Goal: Task Accomplishment & Management: Complete application form

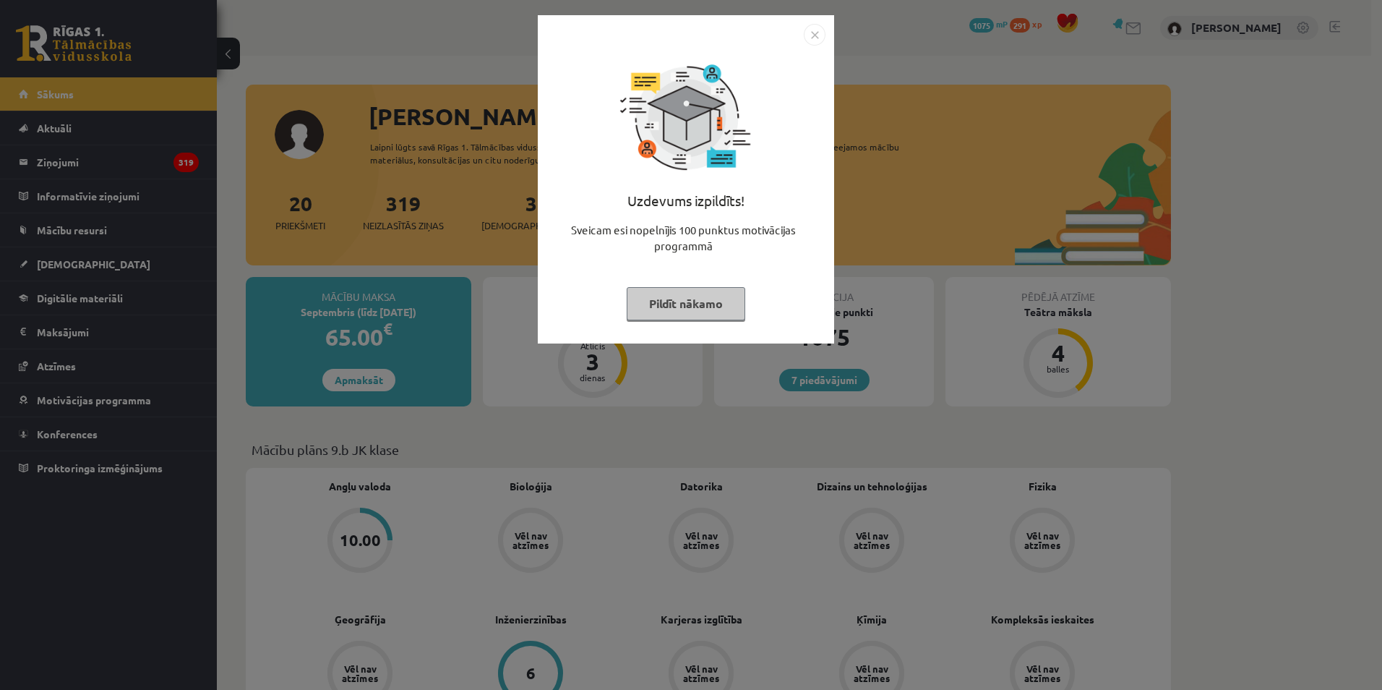
click at [365, 76] on div "Uzdevums izpildīts! Sveicam esi nopelnījis 100 punktus motivācijas programmā Pi…" at bounding box center [691, 345] width 1382 height 690
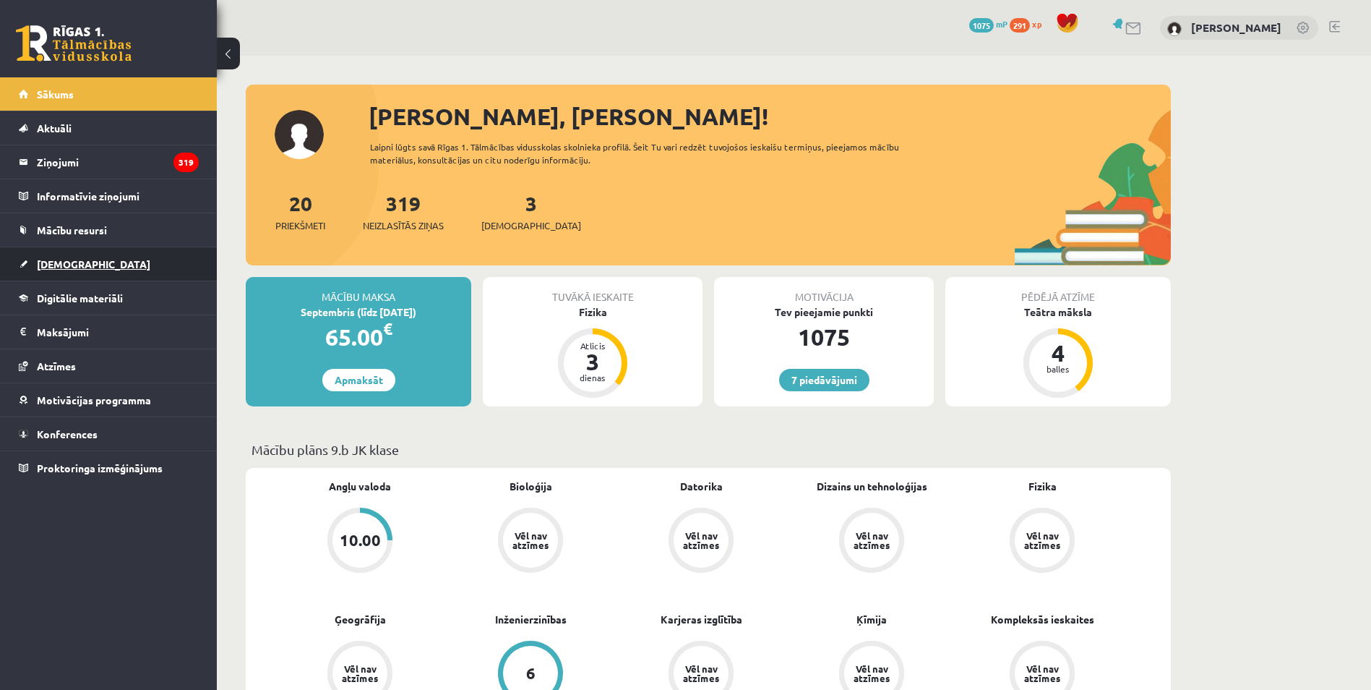
click at [75, 265] on span "[DEMOGRAPHIC_DATA]" at bounding box center [94, 263] width 114 height 13
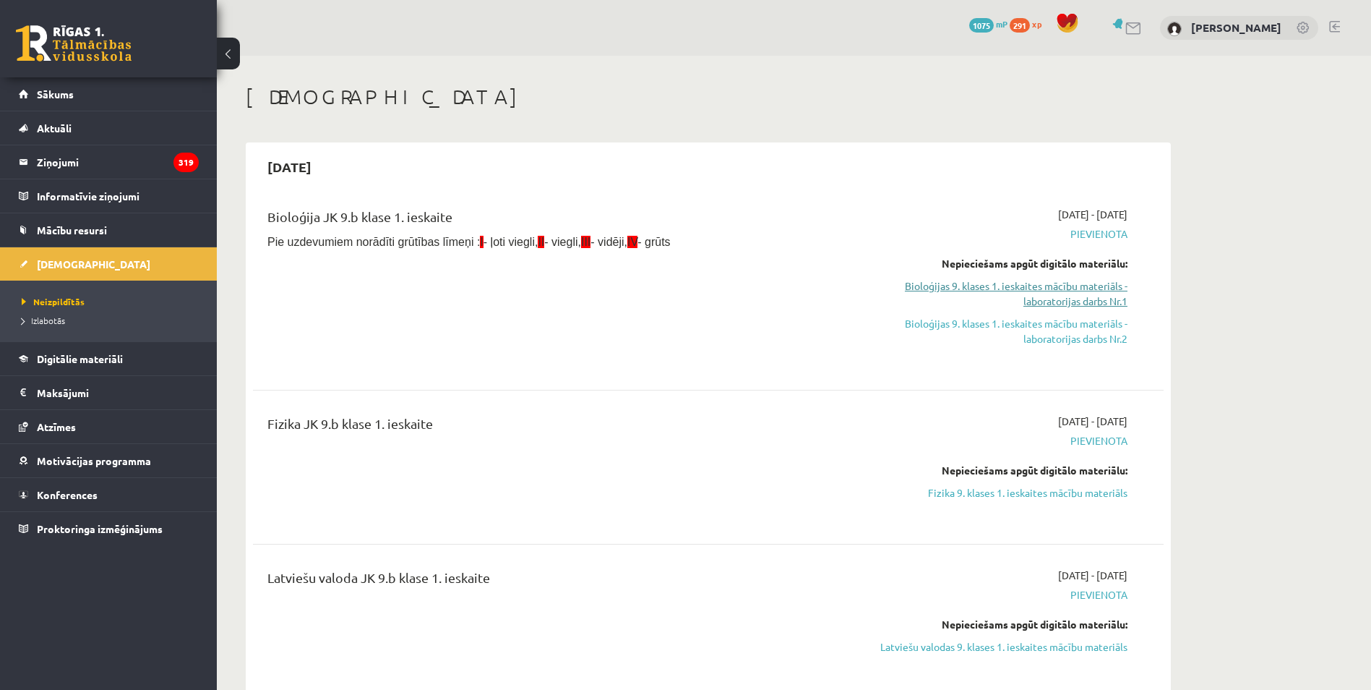
click at [1015, 285] on link "Bioloģijas 9. klases 1. ieskaites mācību materiāls - laboratorijas darbs Nr.1" at bounding box center [991, 293] width 273 height 30
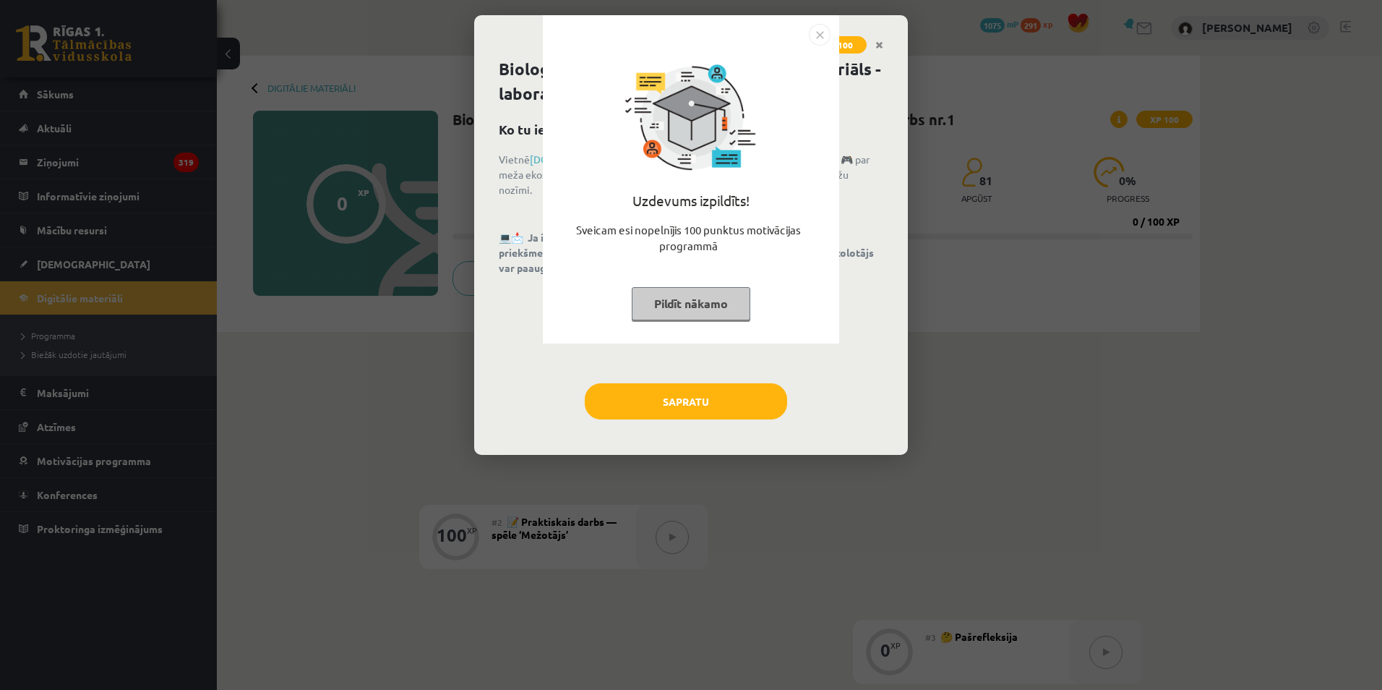
click at [820, 40] on img "Close" at bounding box center [820, 35] width 22 height 22
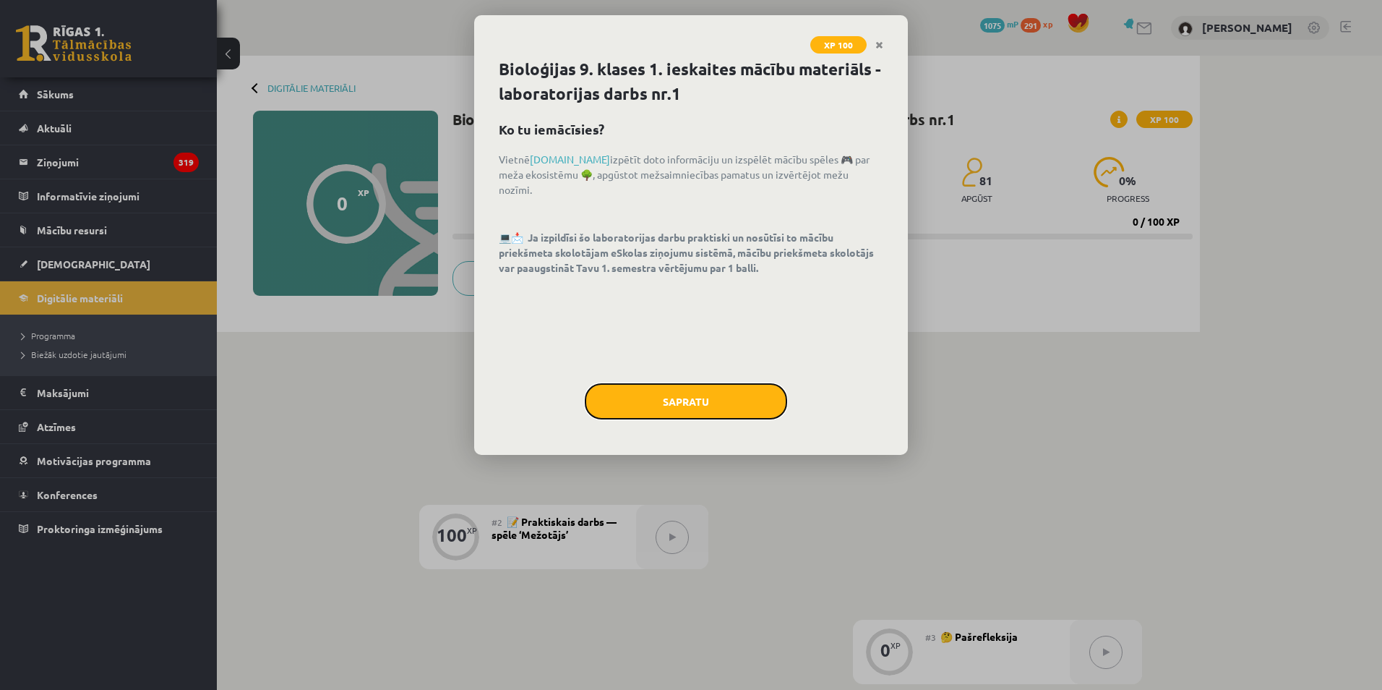
click at [697, 411] on button "Sapratu" at bounding box center [686, 401] width 202 height 36
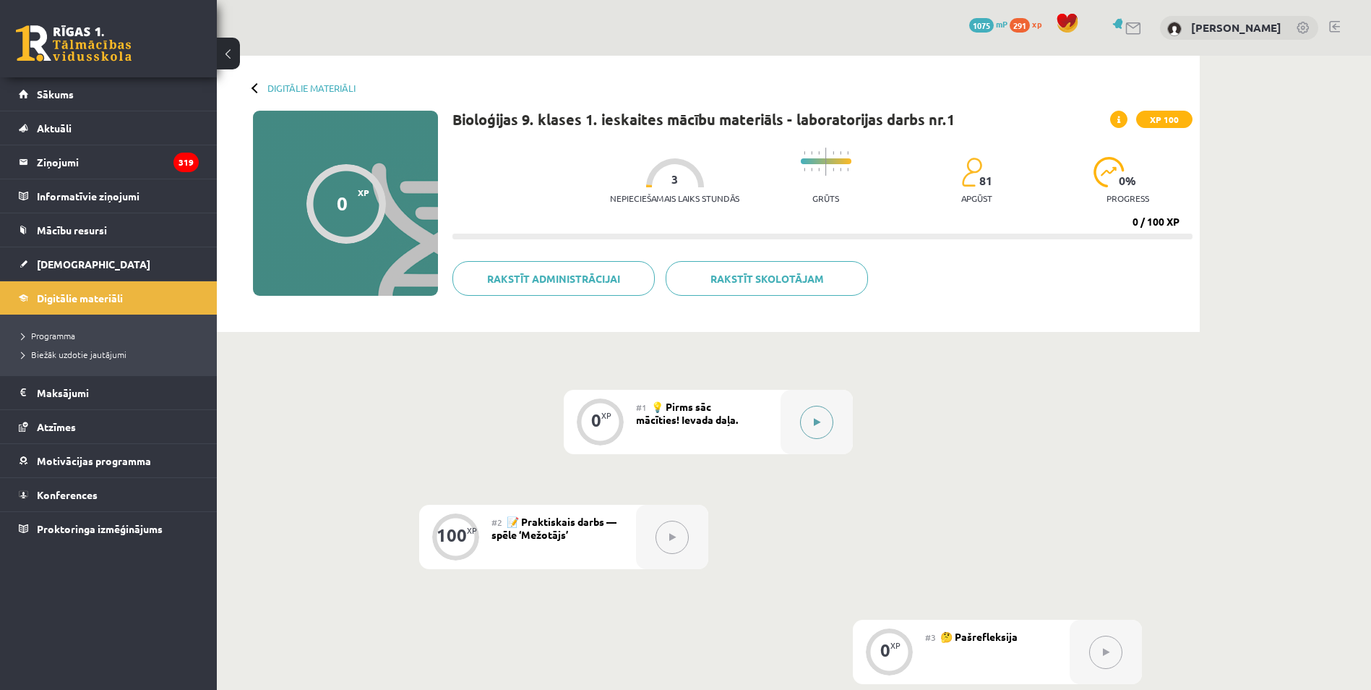
click at [816, 420] on icon at bounding box center [817, 422] width 7 height 9
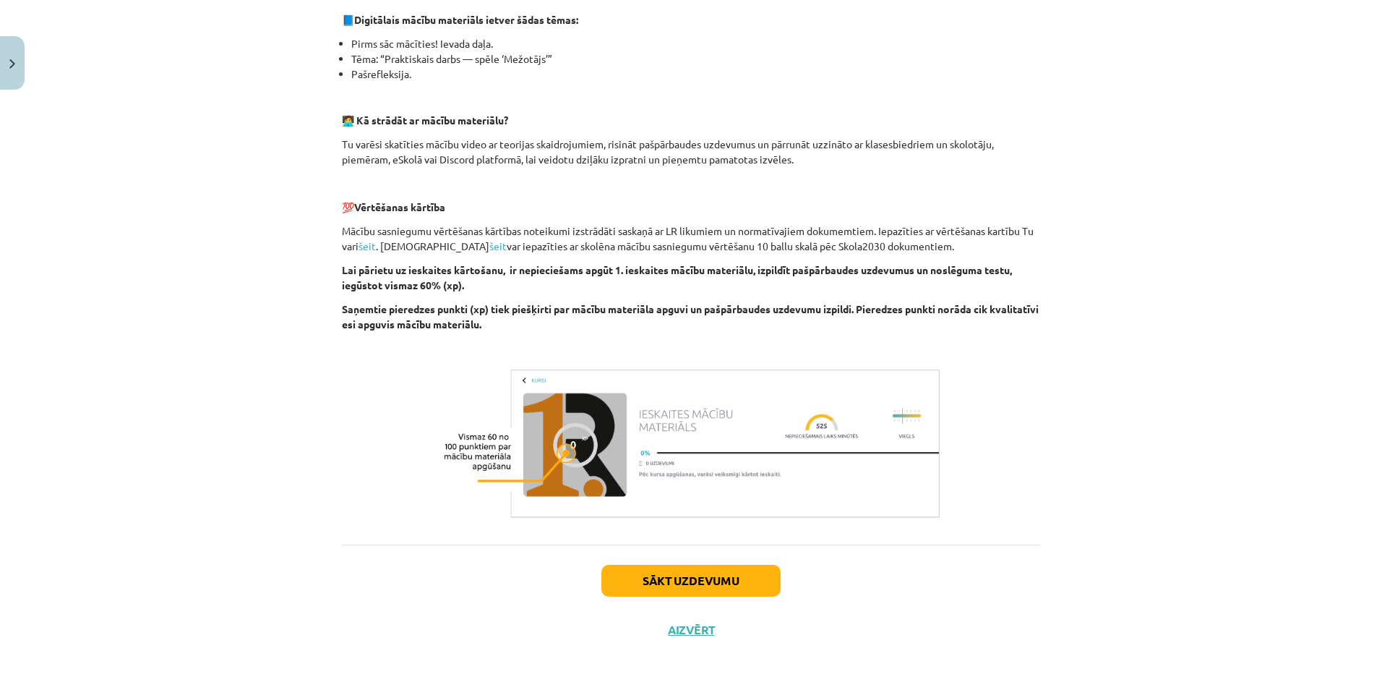
scroll to position [334, 0]
click at [716, 575] on button "Sākt uzdevumu" at bounding box center [691, 580] width 179 height 32
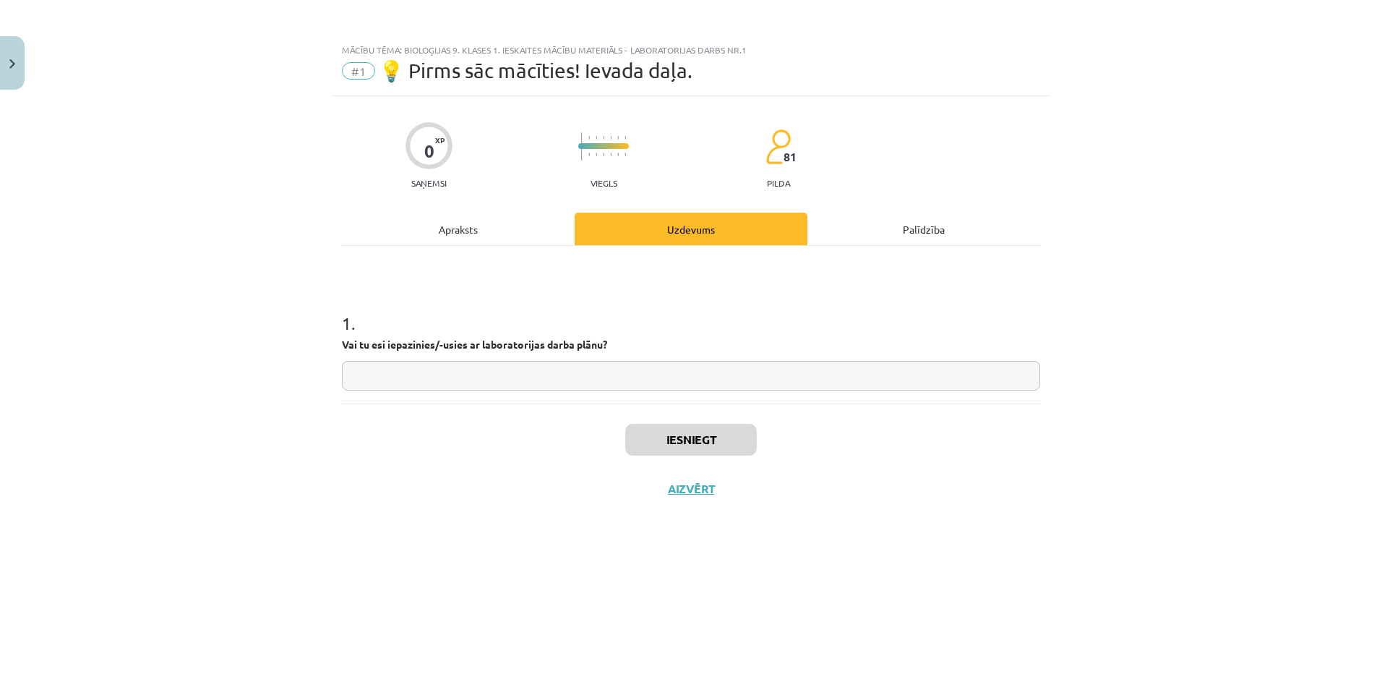
click at [619, 377] on input "text" at bounding box center [691, 376] width 698 height 30
type input "**"
click at [695, 458] on div "Iesniegt Aizvērt" at bounding box center [691, 453] width 698 height 101
click at [696, 445] on button "Iesniegt" at bounding box center [691, 440] width 132 height 32
click at [706, 479] on div "Iesniegts Nākamā nodarbība Aizvērt" at bounding box center [691, 476] width 698 height 147
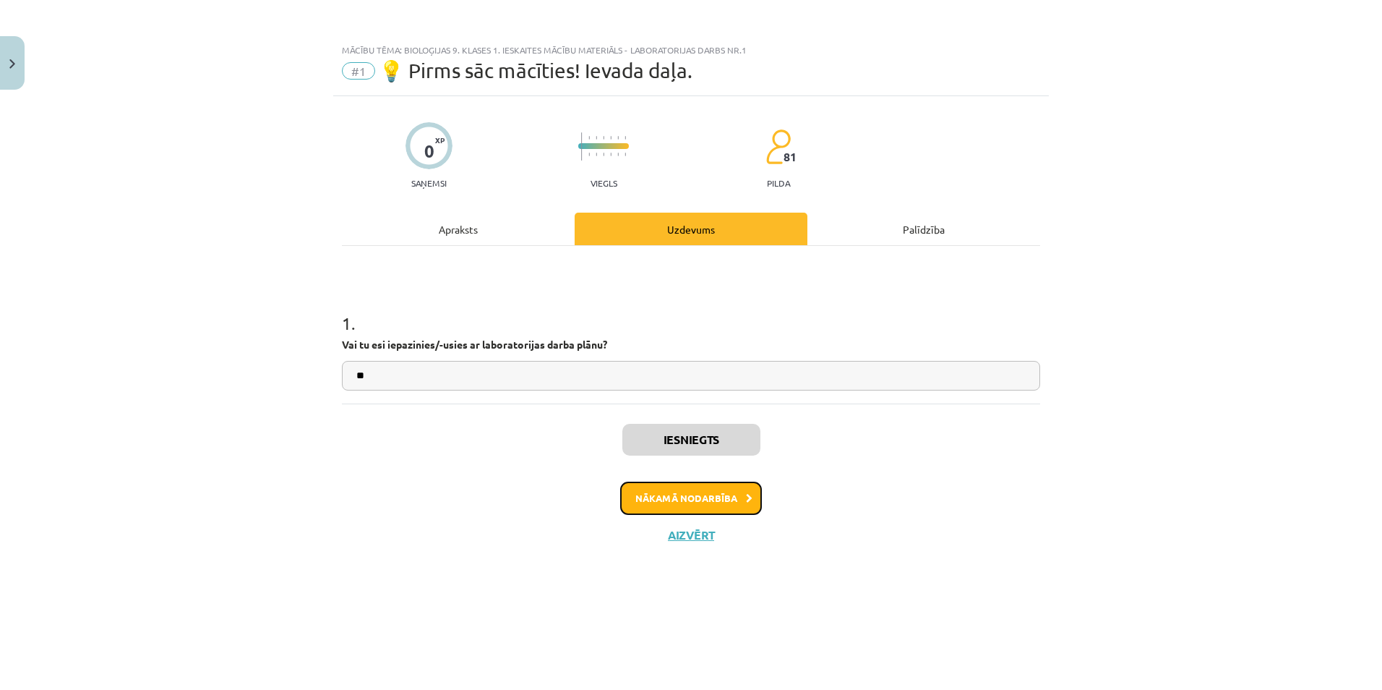
click at [707, 492] on button "Nākamā nodarbība" at bounding box center [691, 497] width 142 height 33
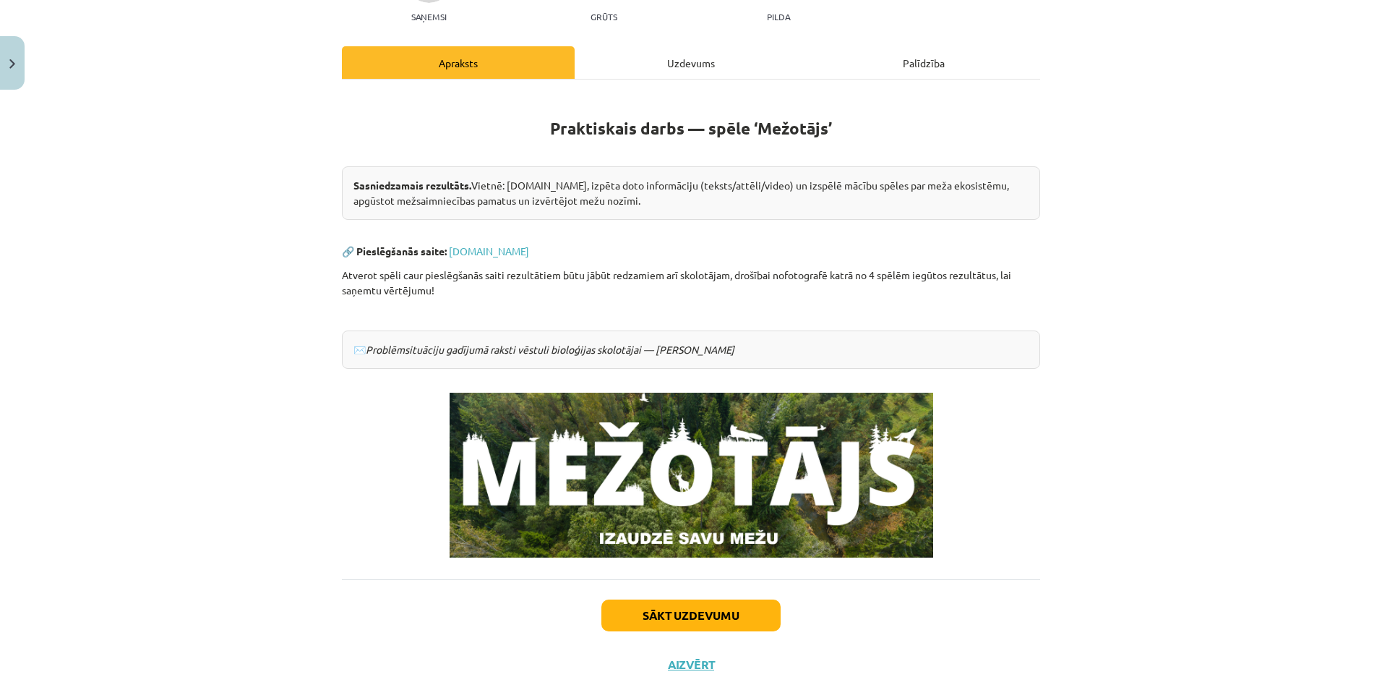
scroll to position [201, 0]
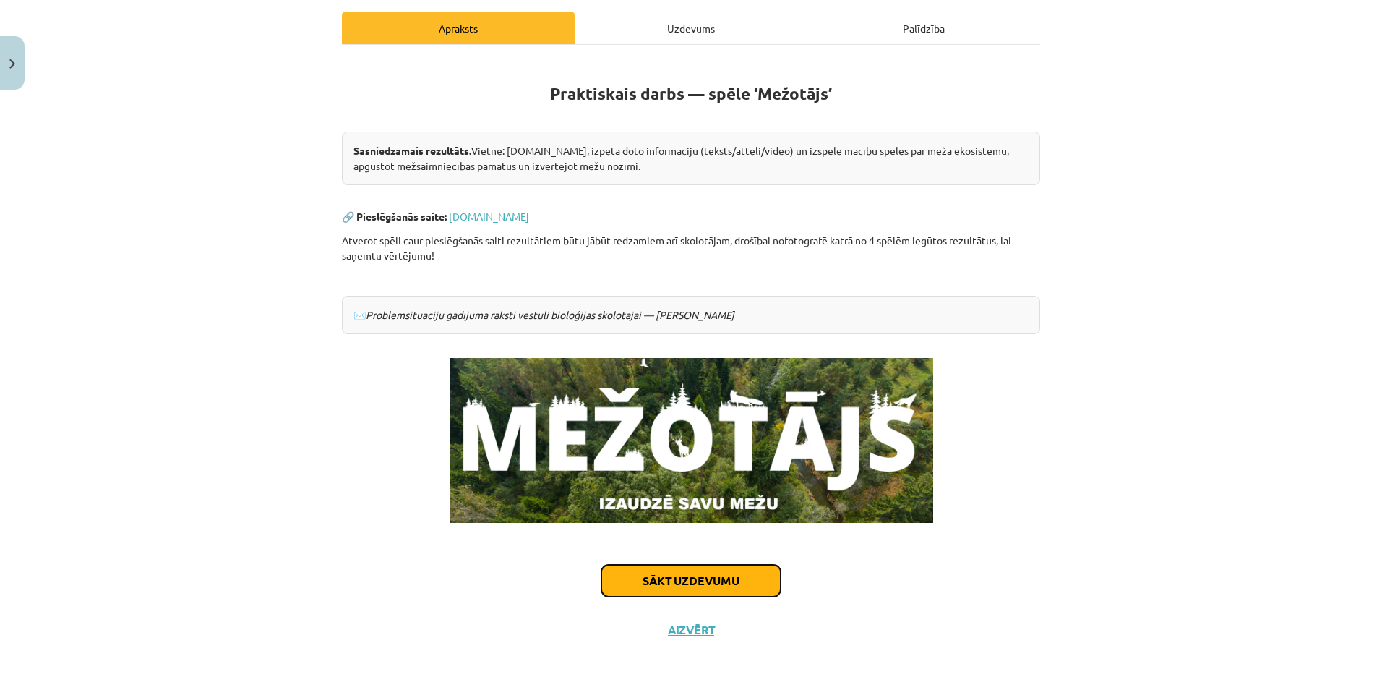
click at [681, 581] on button "Sākt uzdevumu" at bounding box center [691, 581] width 179 height 32
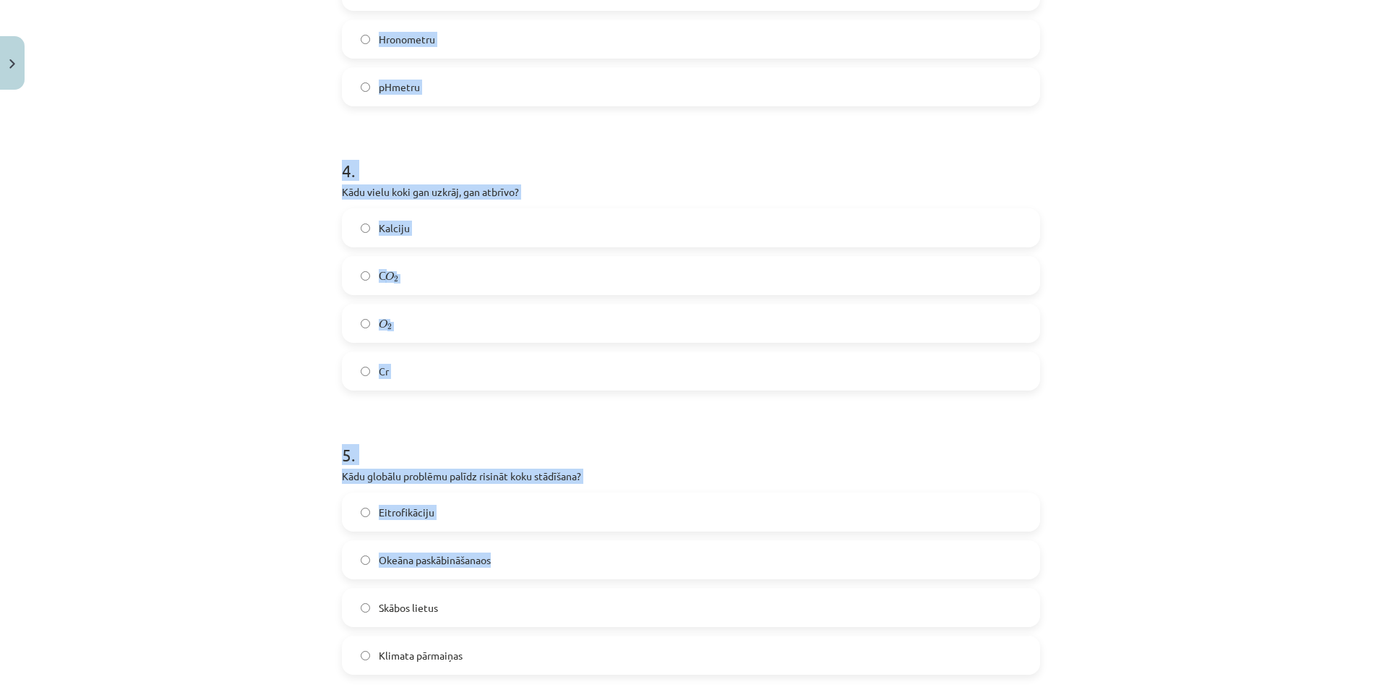
scroll to position [1109, 0]
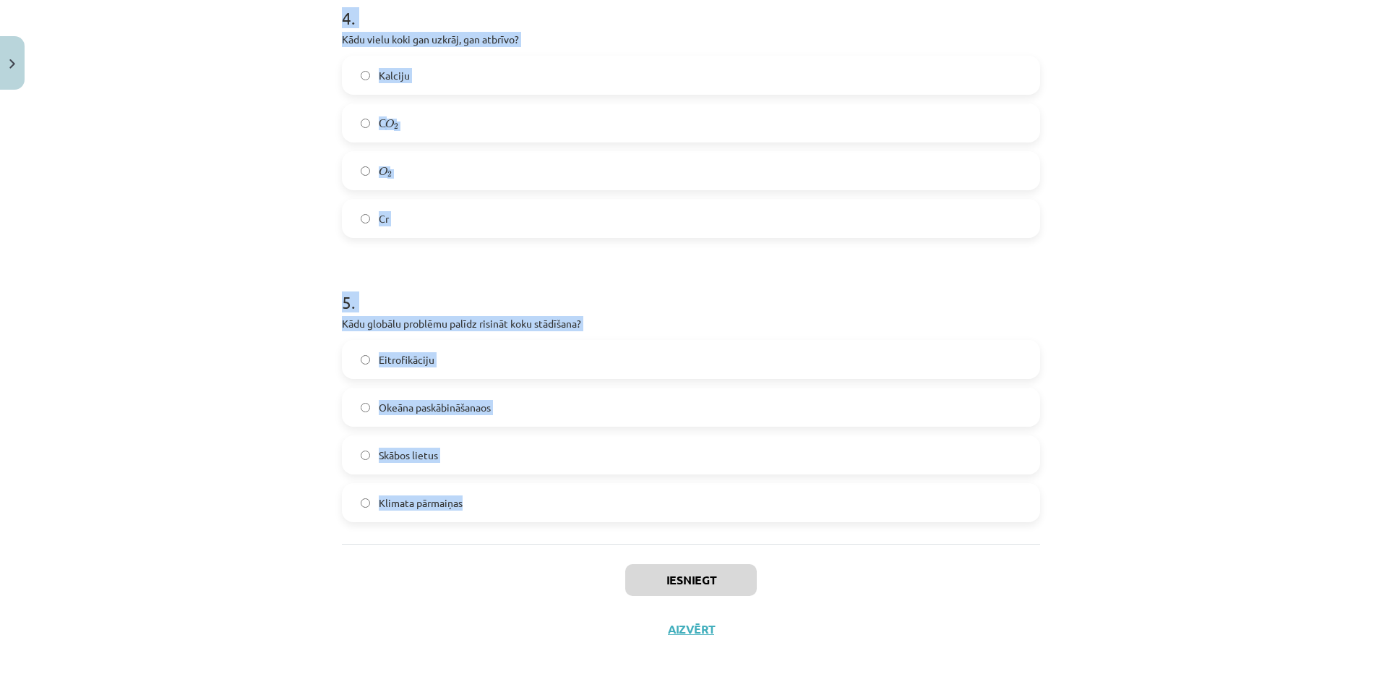
drag, startPoint x: 293, startPoint y: 264, endPoint x: 834, endPoint y: 497, distance: 589.4
click at [834, 497] on div "Mācību tēma: Bioloģijas 9. klases 1. ieskaites mācību materiāls - laboratorijas…" at bounding box center [691, 345] width 1382 height 690
copy form "1 . Latvijas teritorijā pēdējo 100 gadu laikā mežu platība ir: Samazinājusies P…"
click at [147, 528] on div "Mācību tēma: Bioloģijas 9. klases 1. ieskaites mācību materiāls - laboratorijas…" at bounding box center [691, 345] width 1382 height 690
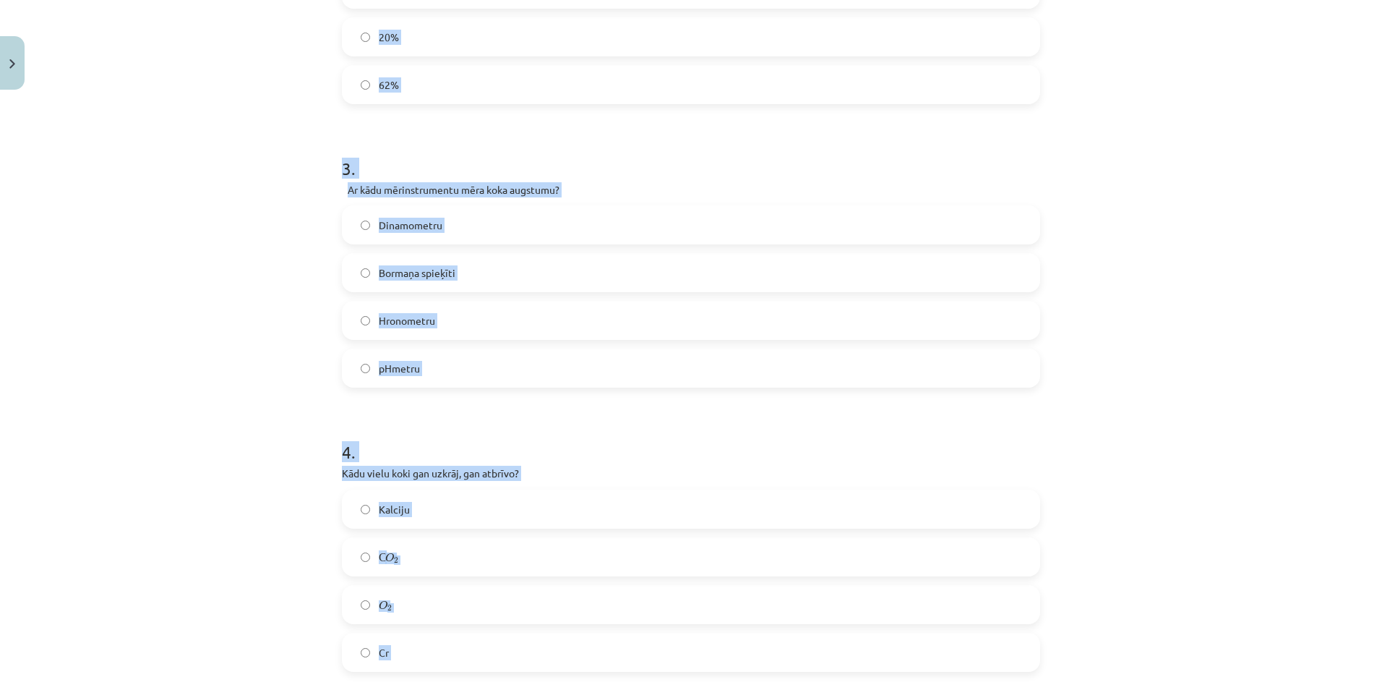
click at [171, 552] on div "Mācību tēma: Bioloģijas 9. klases 1. ieskaites mācību materiāls - laboratorijas…" at bounding box center [691, 345] width 1382 height 690
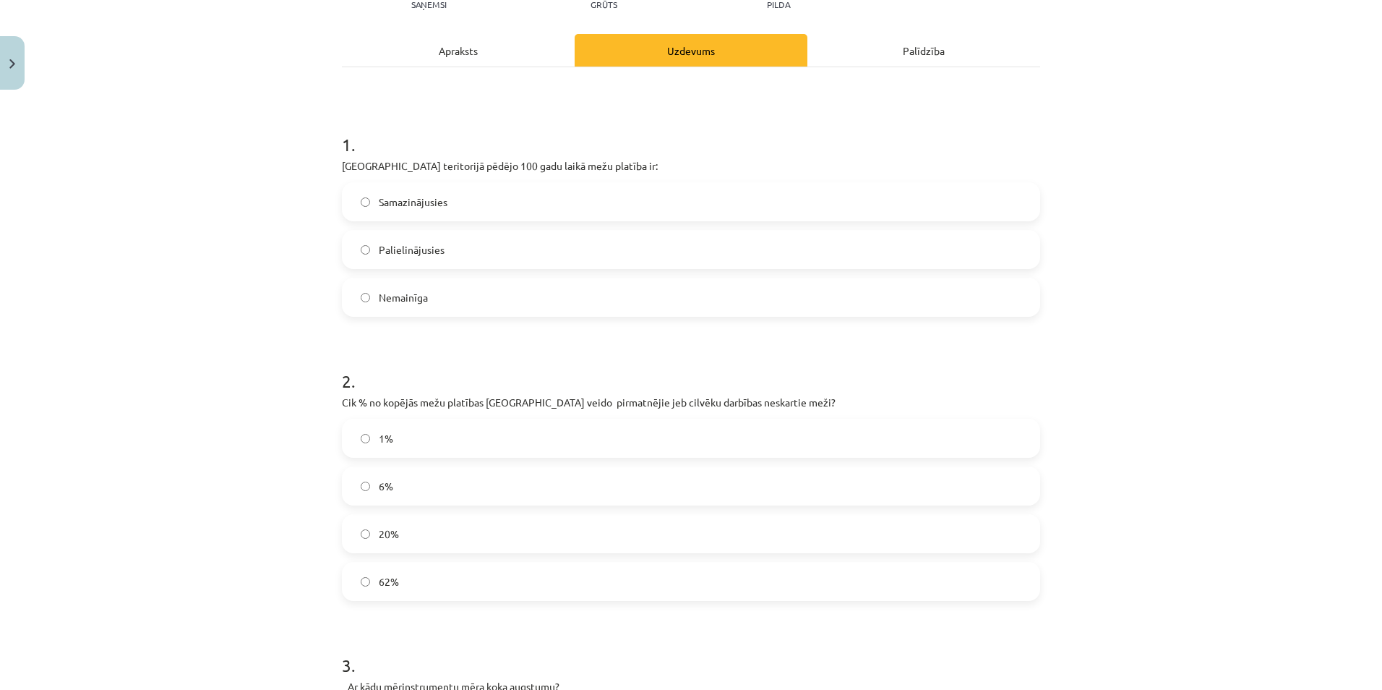
scroll to position [0, 0]
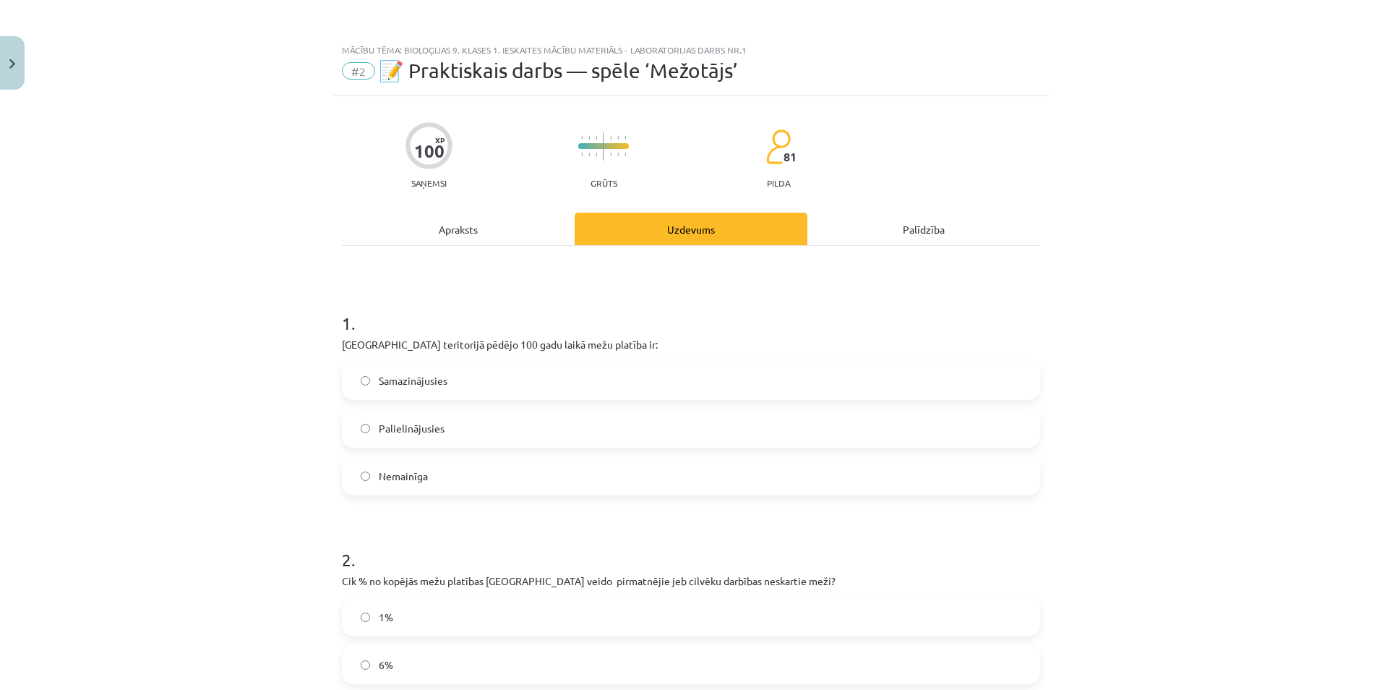
click at [487, 437] on label "Palielinājusies" at bounding box center [690, 428] width 695 height 36
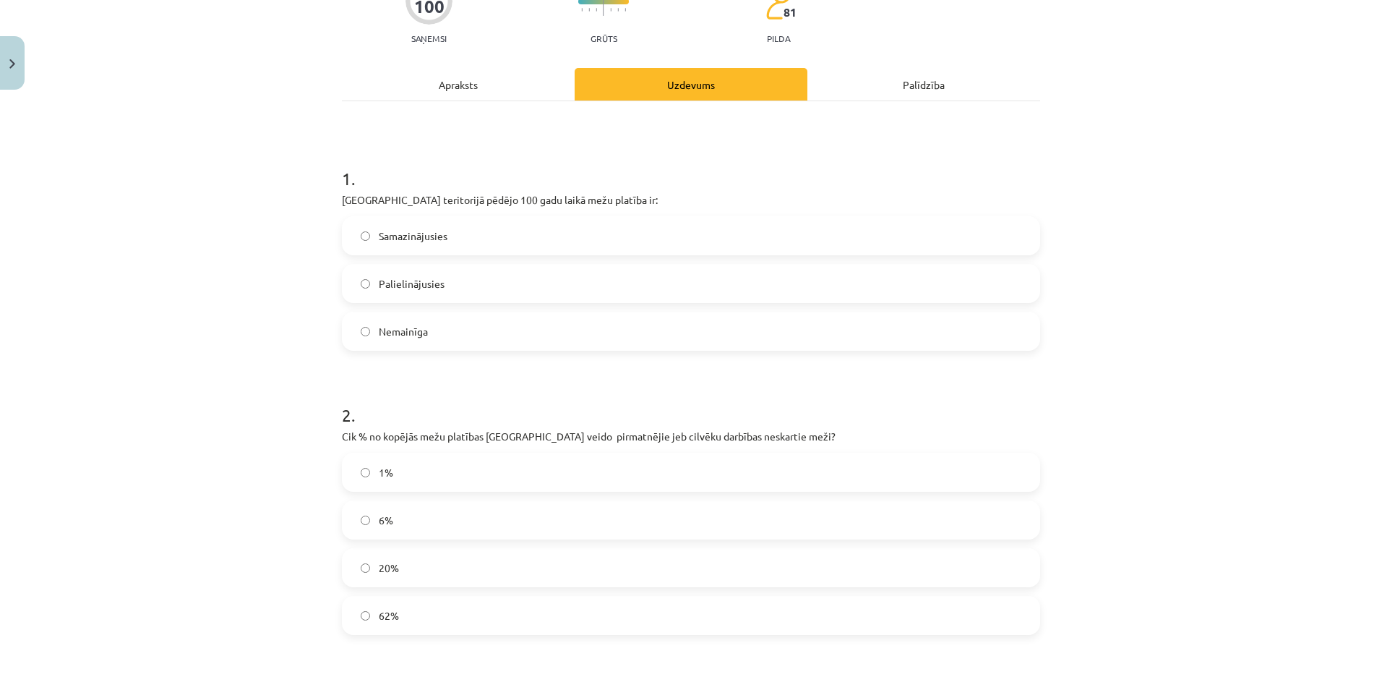
click at [411, 481] on label "1%" at bounding box center [690, 472] width 695 height 36
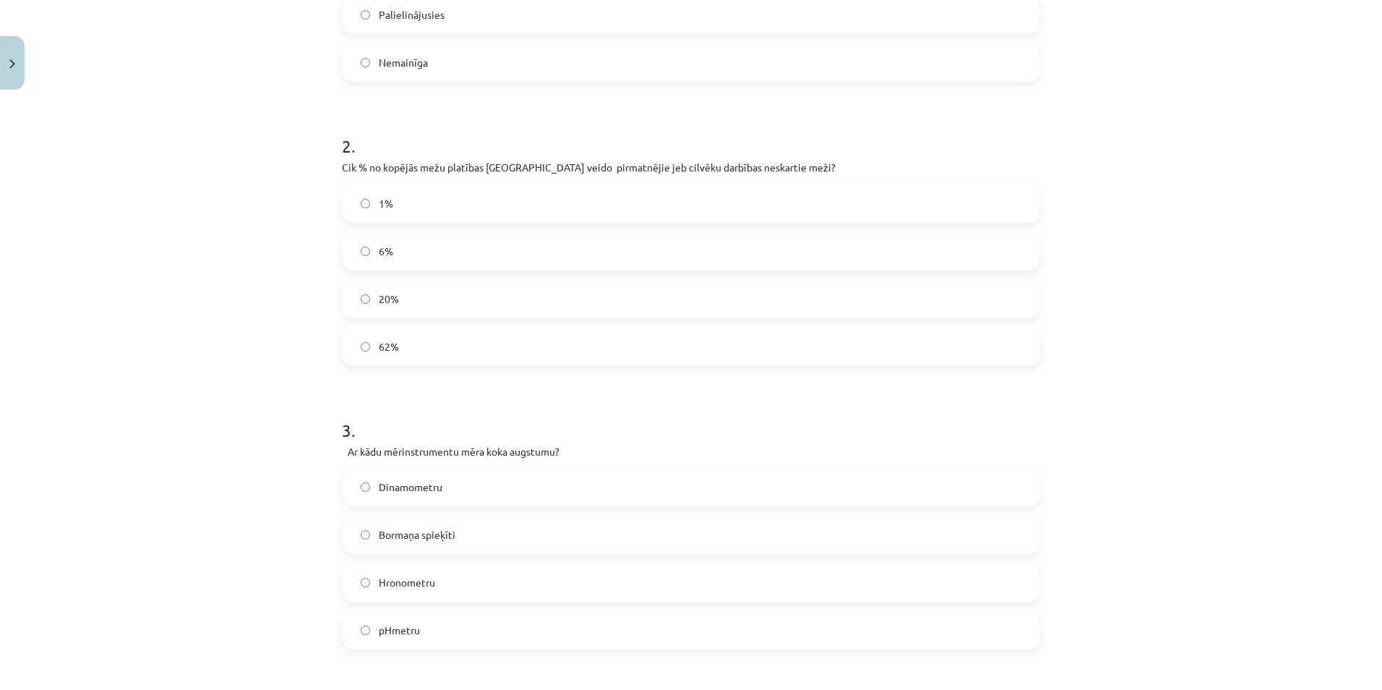
scroll to position [434, 0]
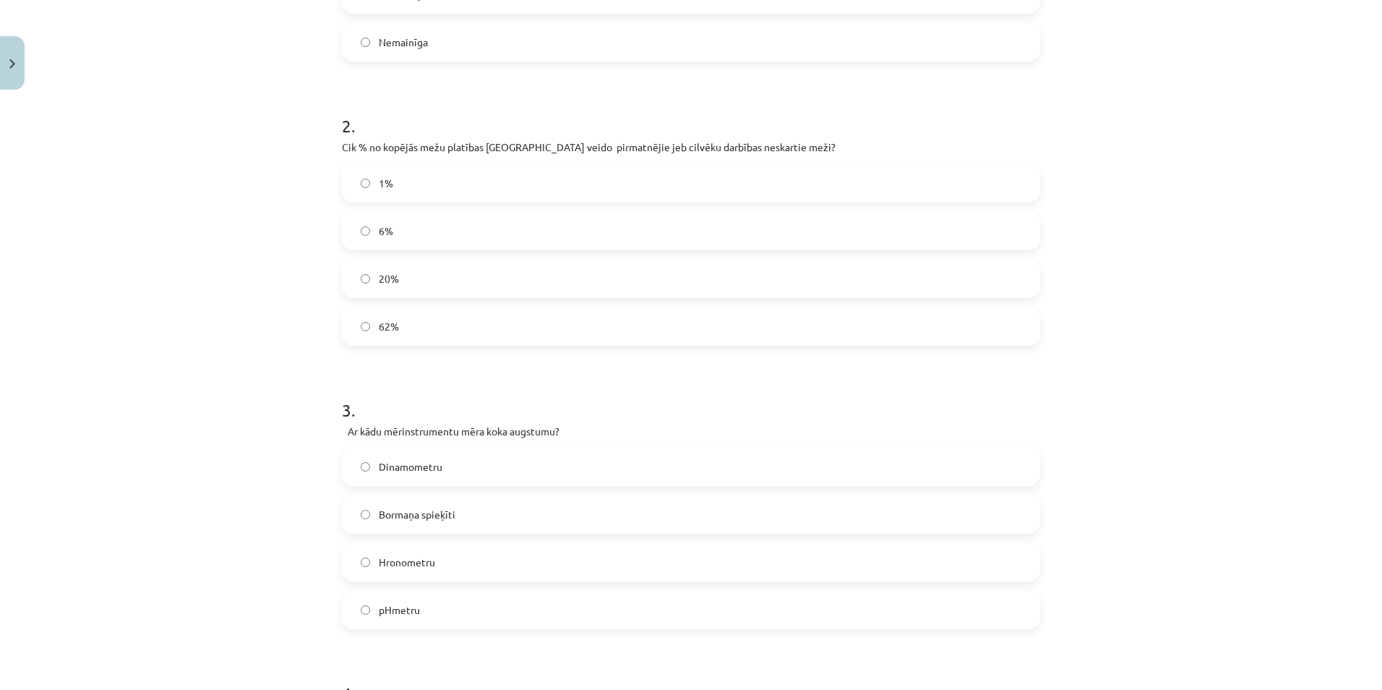
click at [460, 514] on label "Bormaņa spieķīti" at bounding box center [690, 514] width 695 height 36
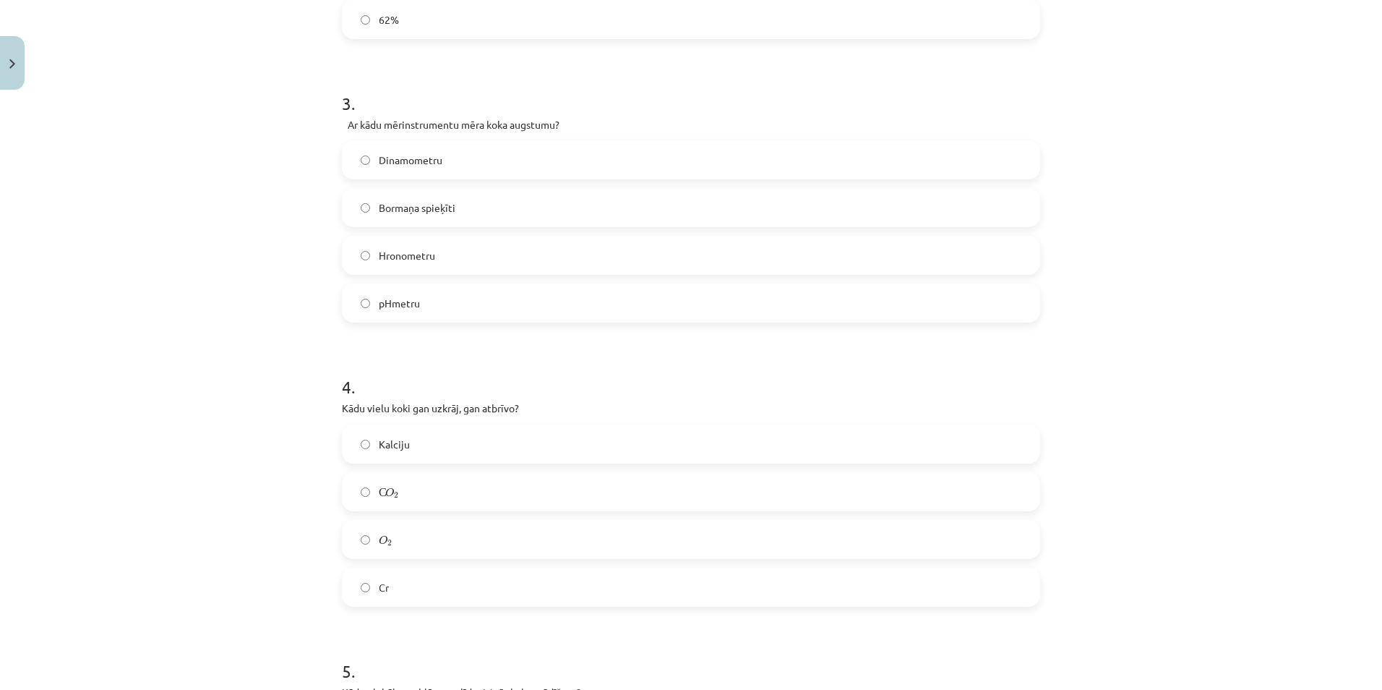
scroll to position [795, 0]
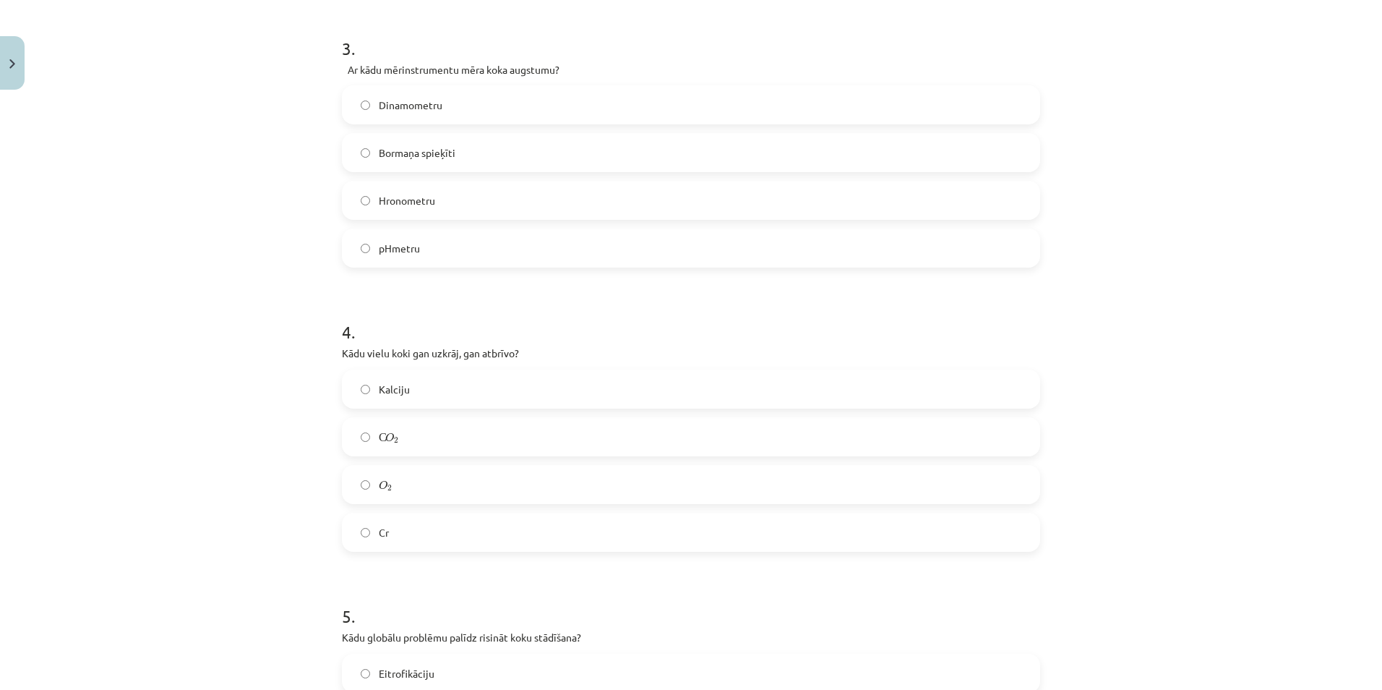
click at [444, 484] on label "O 2 O 2" at bounding box center [690, 484] width 695 height 36
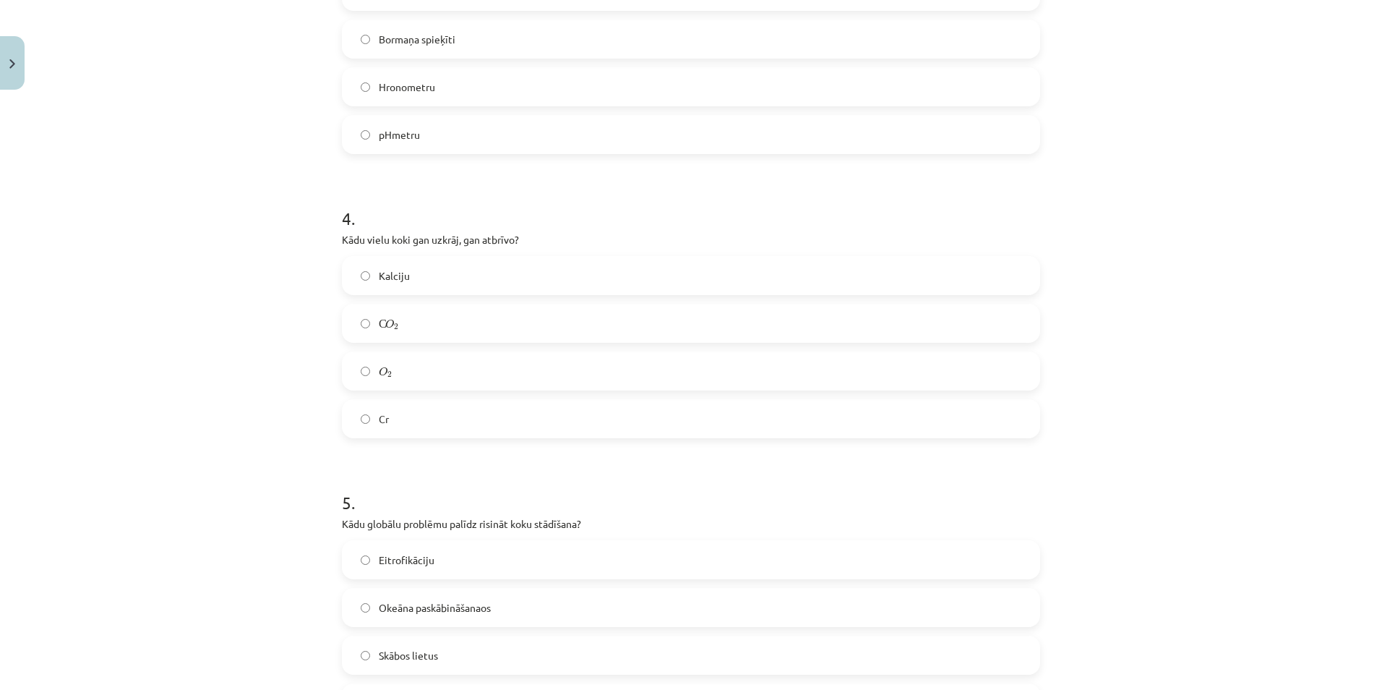
scroll to position [1012, 0]
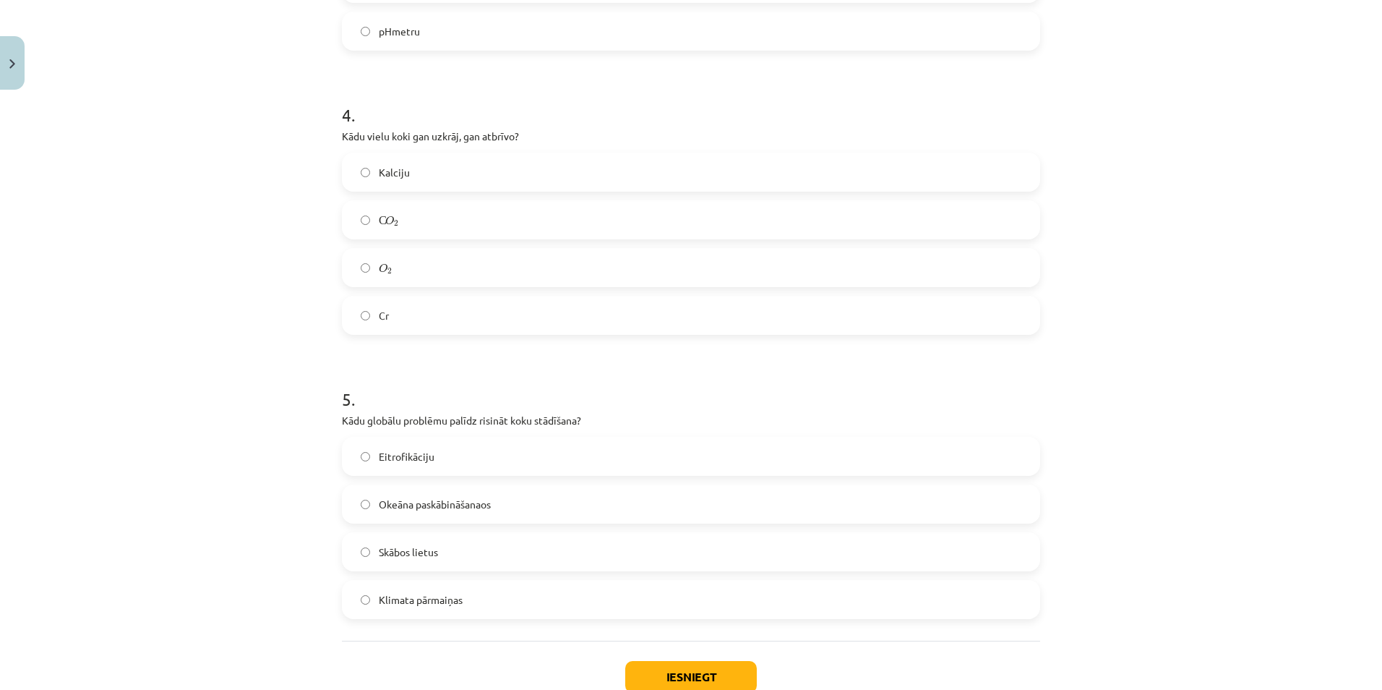
click at [435, 598] on span "Klimata pārmaiņas" at bounding box center [421, 599] width 84 height 15
click at [695, 672] on button "Iesniegt" at bounding box center [691, 677] width 132 height 32
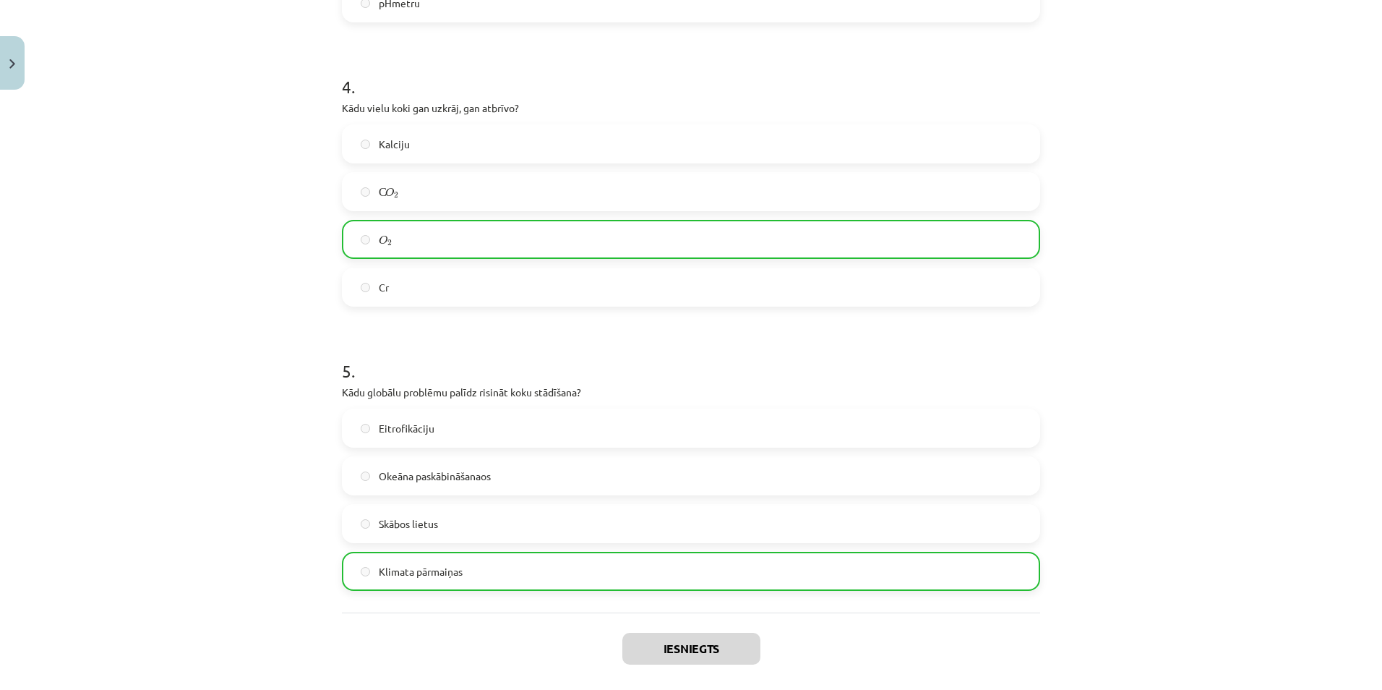
scroll to position [1155, 0]
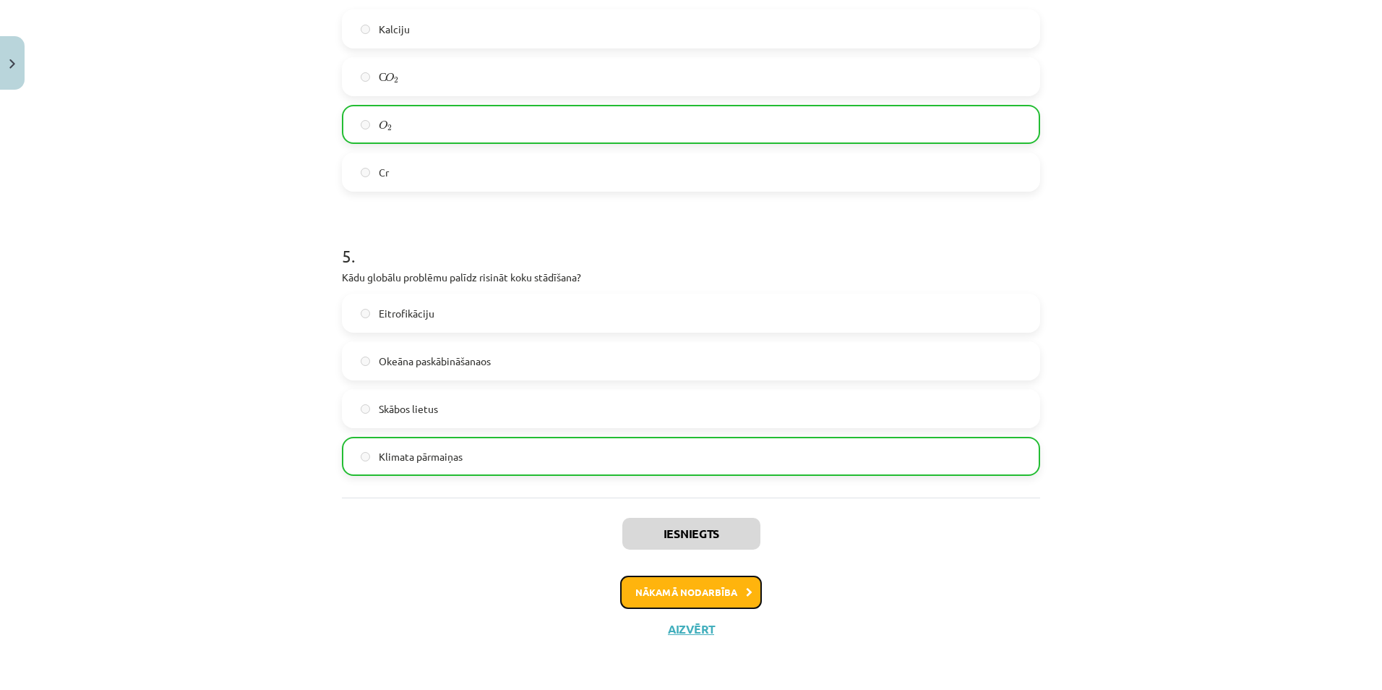
click at [731, 591] on button "Nākamā nodarbība" at bounding box center [691, 591] width 142 height 33
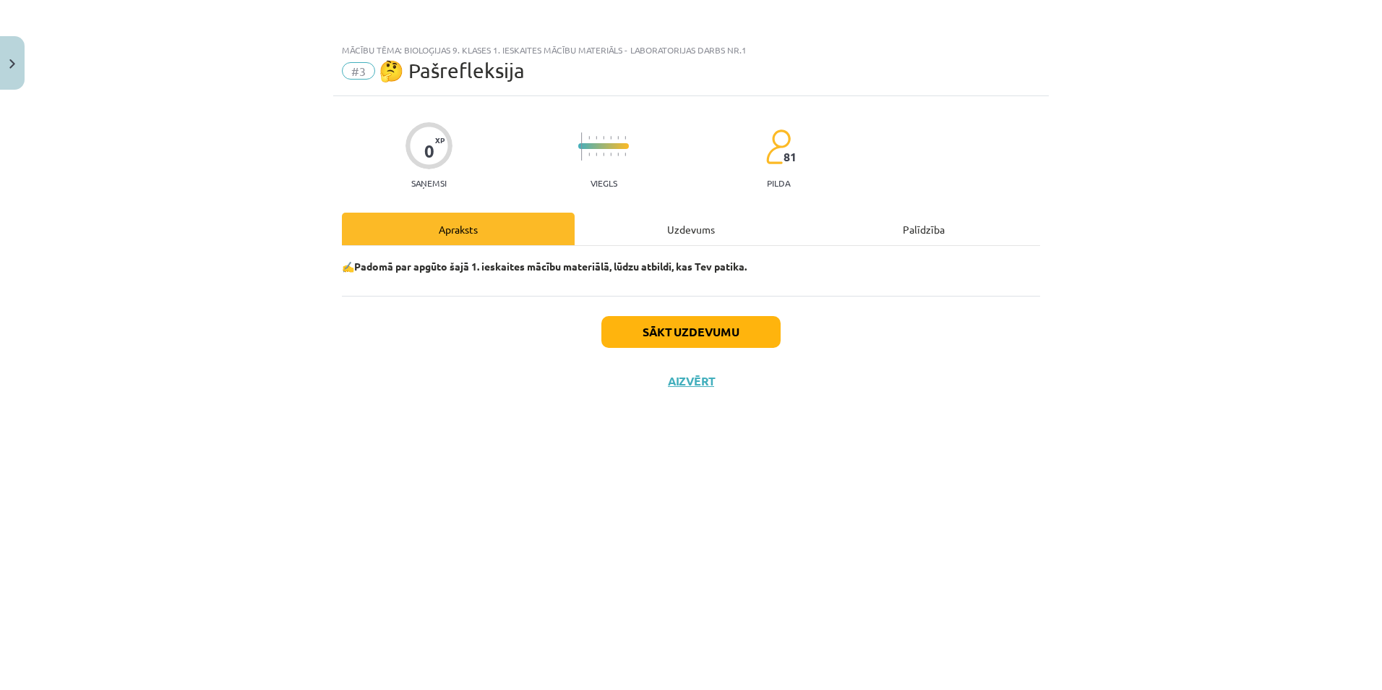
drag, startPoint x: 675, startPoint y: 312, endPoint x: 675, endPoint y: 322, distance: 10.1
click at [675, 316] on div "Sākt uzdevumu Aizvērt" at bounding box center [691, 346] width 698 height 101
click at [677, 348] on div "Sākt uzdevumu Aizvērt" at bounding box center [691, 346] width 698 height 101
click at [672, 338] on button "Sākt uzdevumu" at bounding box center [691, 332] width 179 height 32
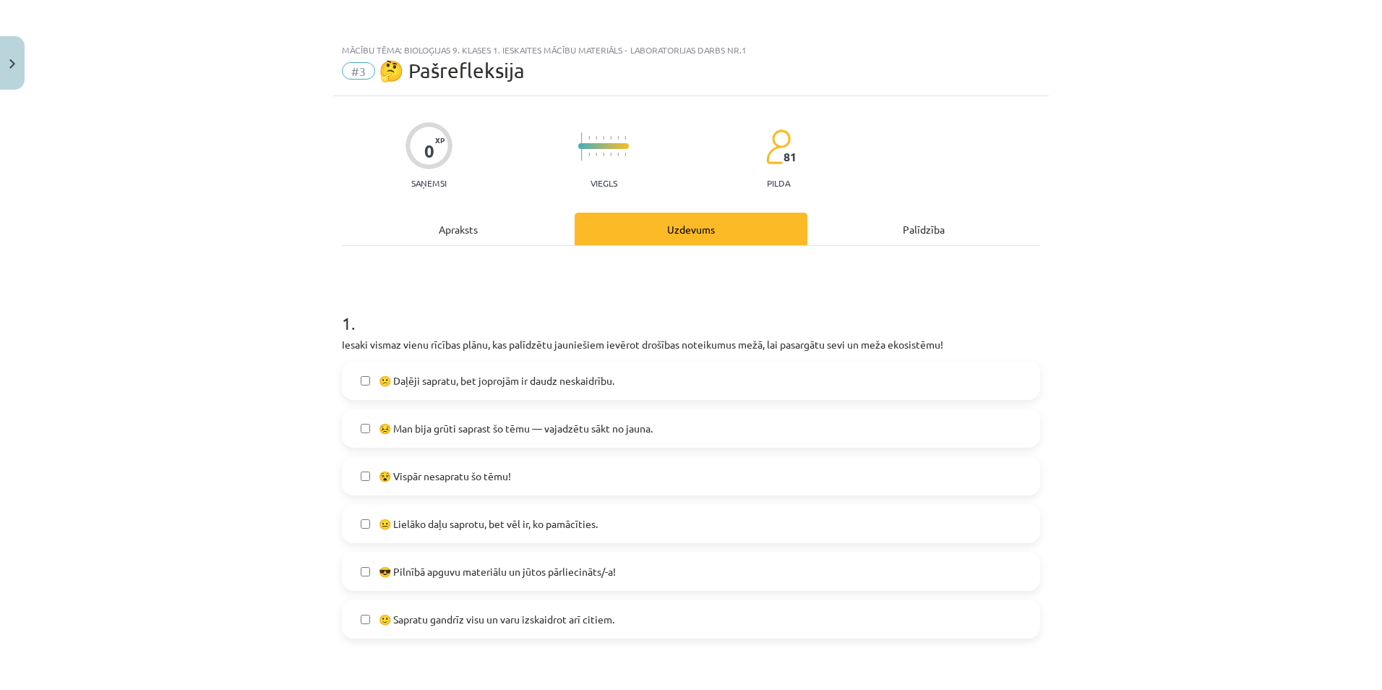
drag, startPoint x: 468, startPoint y: 395, endPoint x: 476, endPoint y: 483, distance: 88.6
click at [467, 394] on label "😕 Daļēji sapratu, bet joprojām ir daudz neskaidrību." at bounding box center [690, 380] width 695 height 36
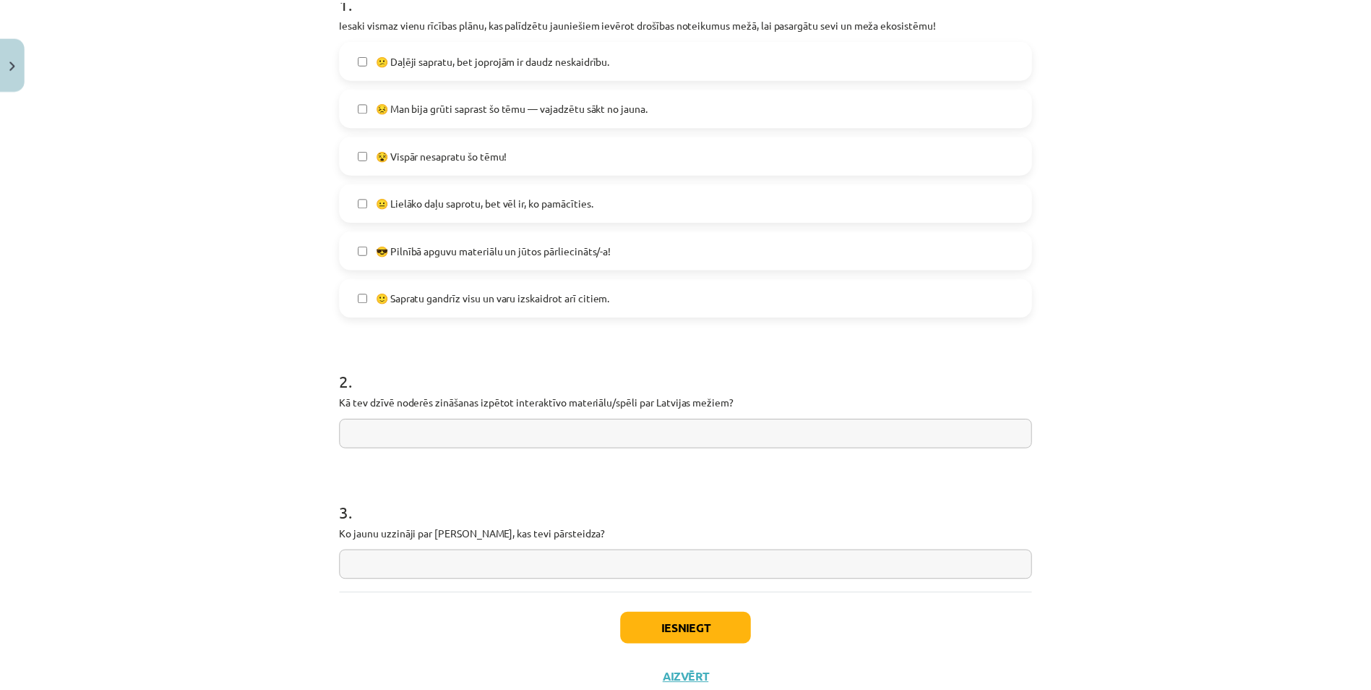
scroll to position [371, 0]
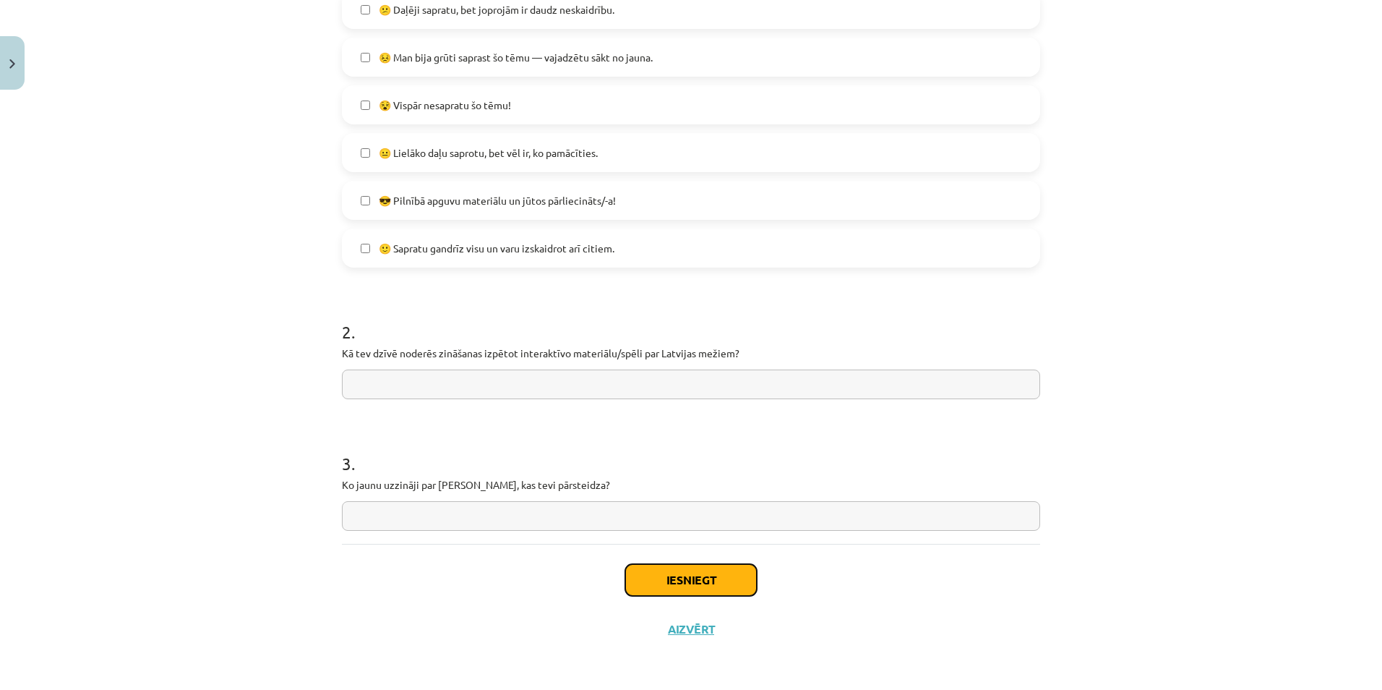
click at [660, 585] on button "Iesniegt" at bounding box center [691, 580] width 132 height 32
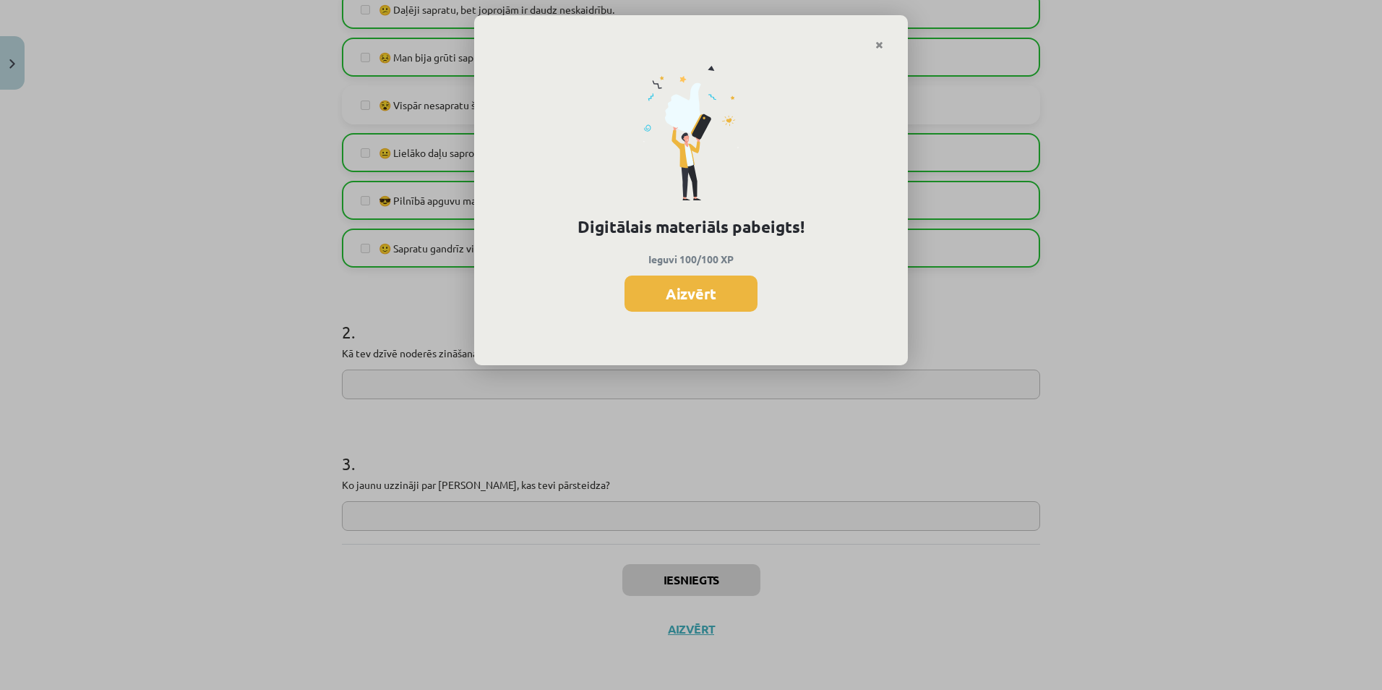
click at [682, 265] on p "Ieguvi 100/100 XP" at bounding box center [691, 259] width 385 height 15
click at [675, 296] on button "Aizvērt" at bounding box center [691, 293] width 133 height 36
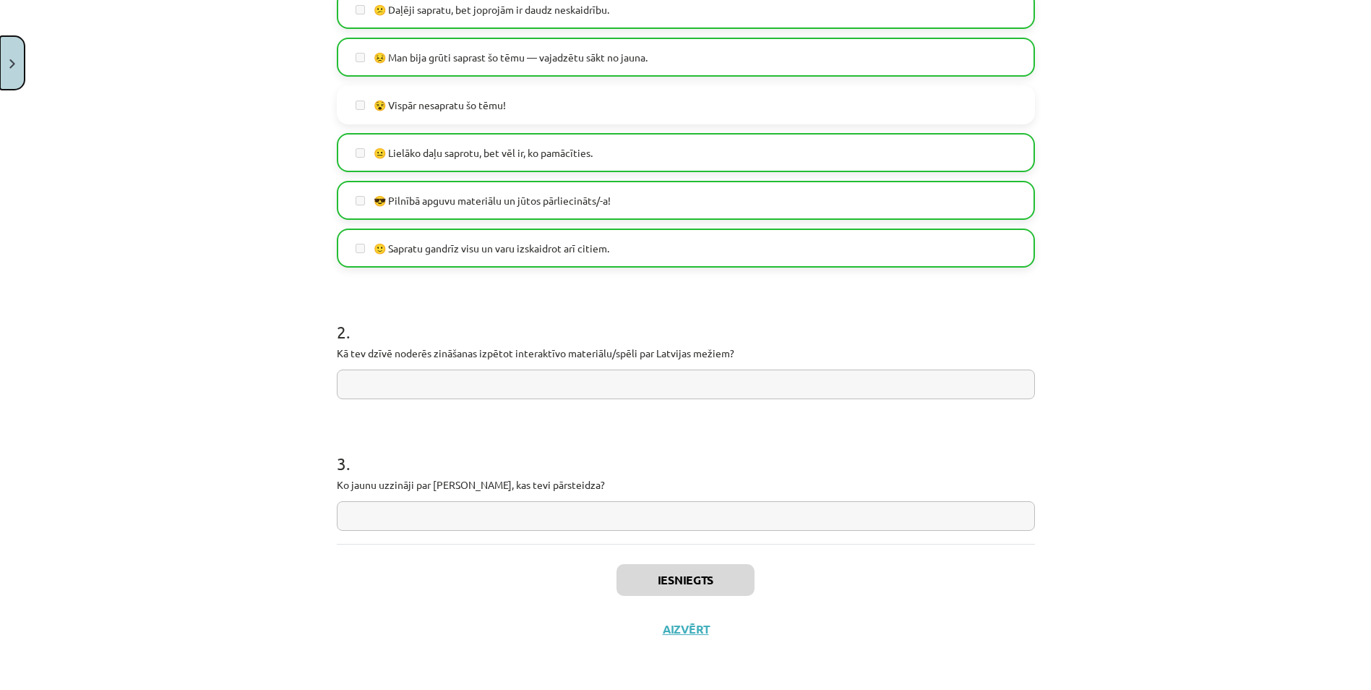
click at [12, 77] on button "Close" at bounding box center [12, 62] width 25 height 53
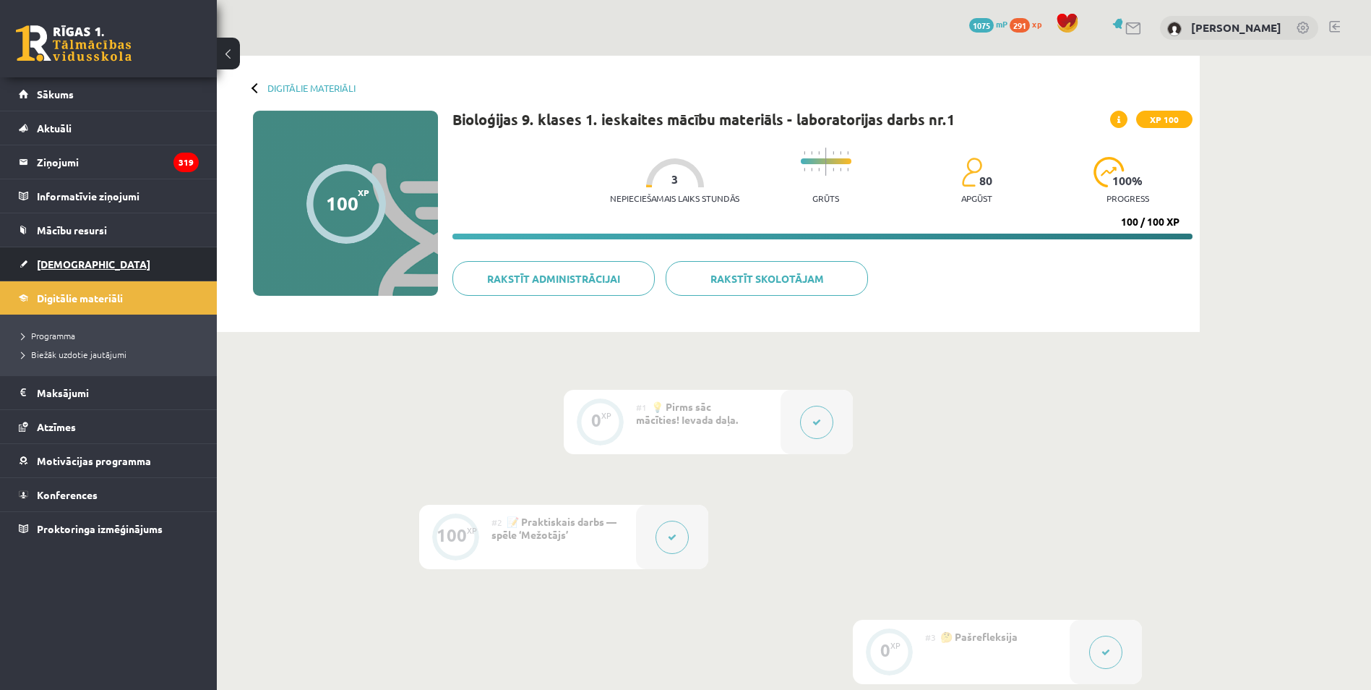
click at [75, 260] on span "[DEMOGRAPHIC_DATA]" at bounding box center [94, 263] width 114 height 13
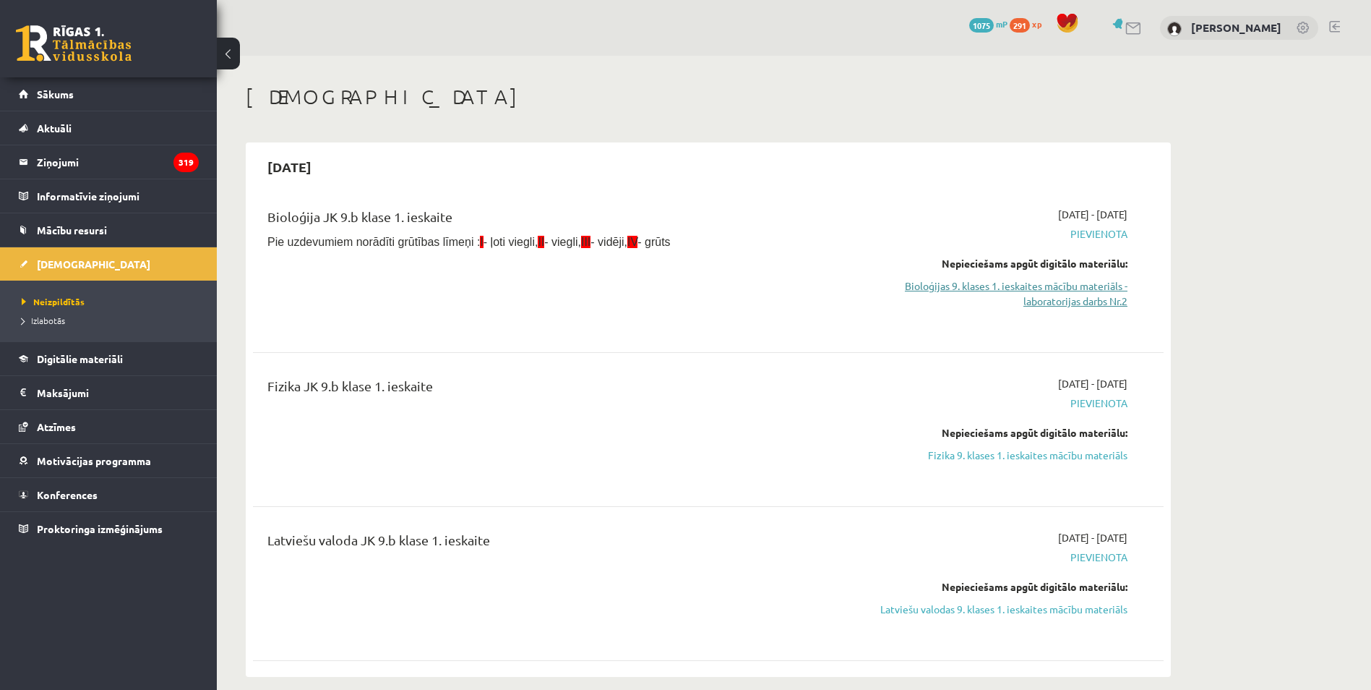
click at [1023, 292] on link "Bioloģijas 9. klases 1. ieskaites mācību materiāls - laboratorijas darbs Nr.2" at bounding box center [991, 293] width 273 height 30
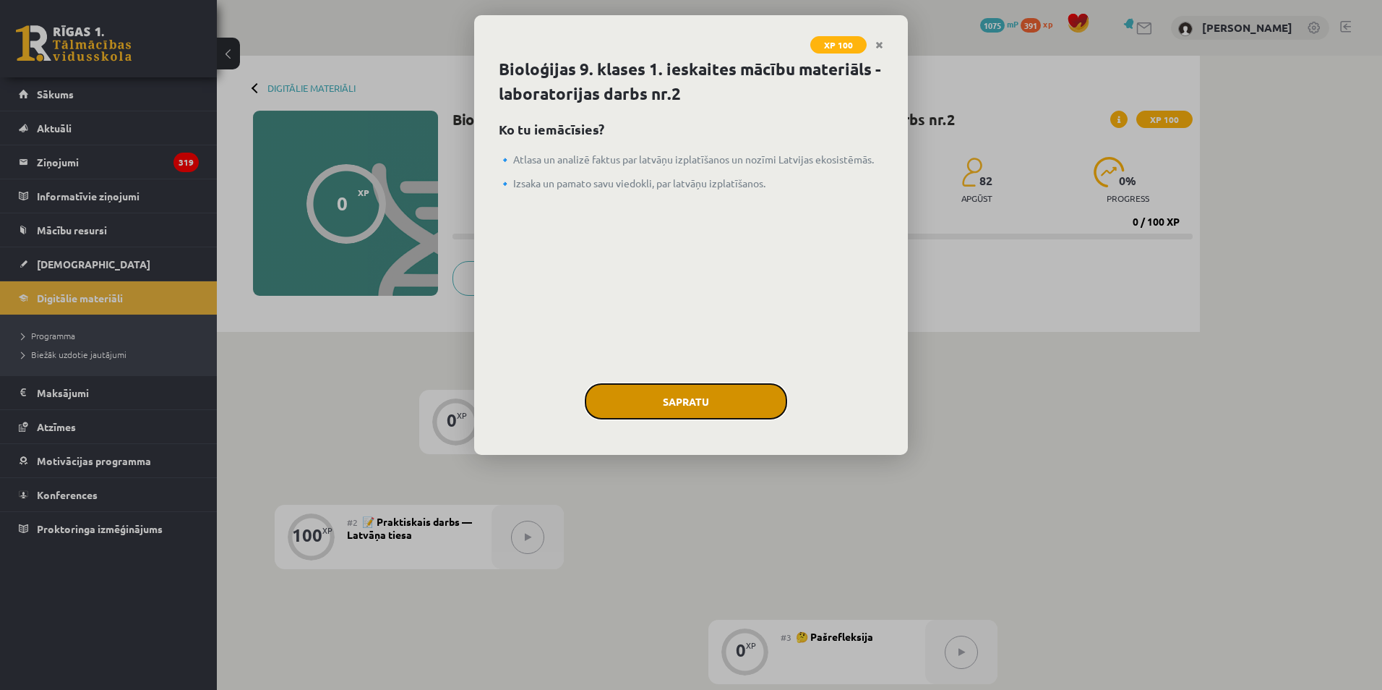
click at [656, 410] on button "Sapratu" at bounding box center [686, 401] width 202 height 36
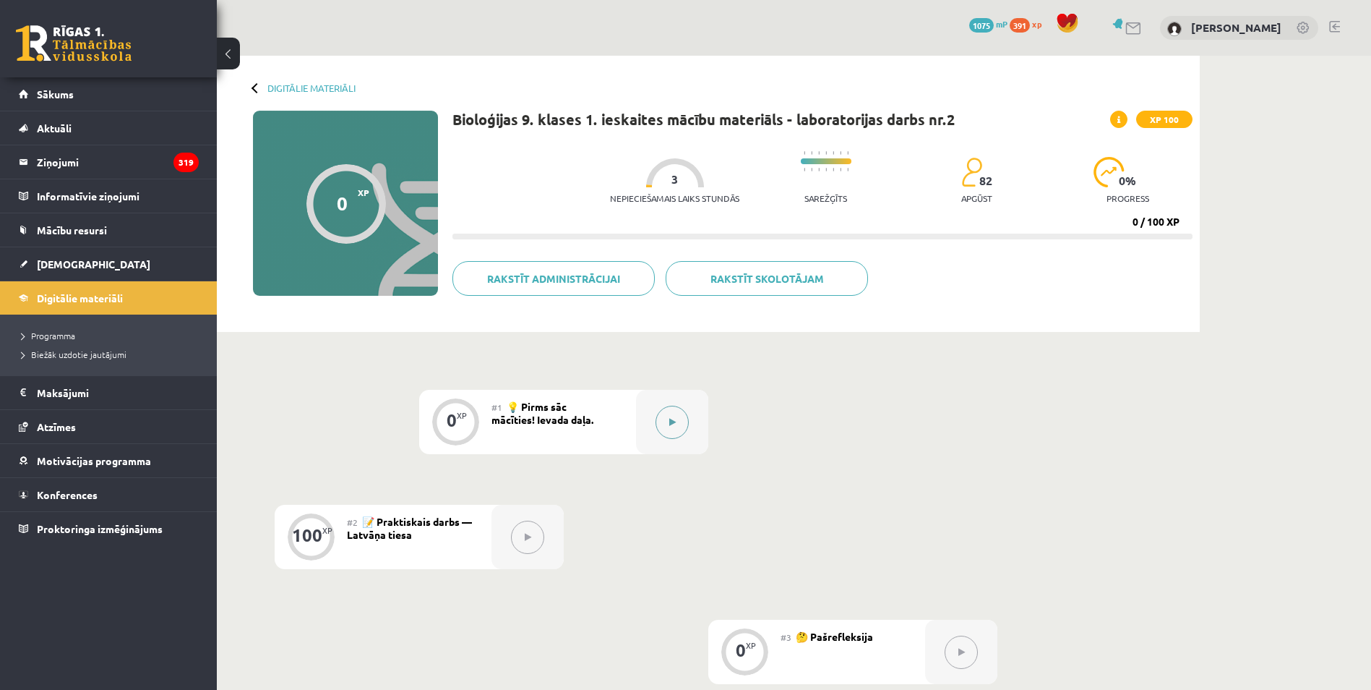
click at [666, 414] on button at bounding box center [672, 422] width 33 height 33
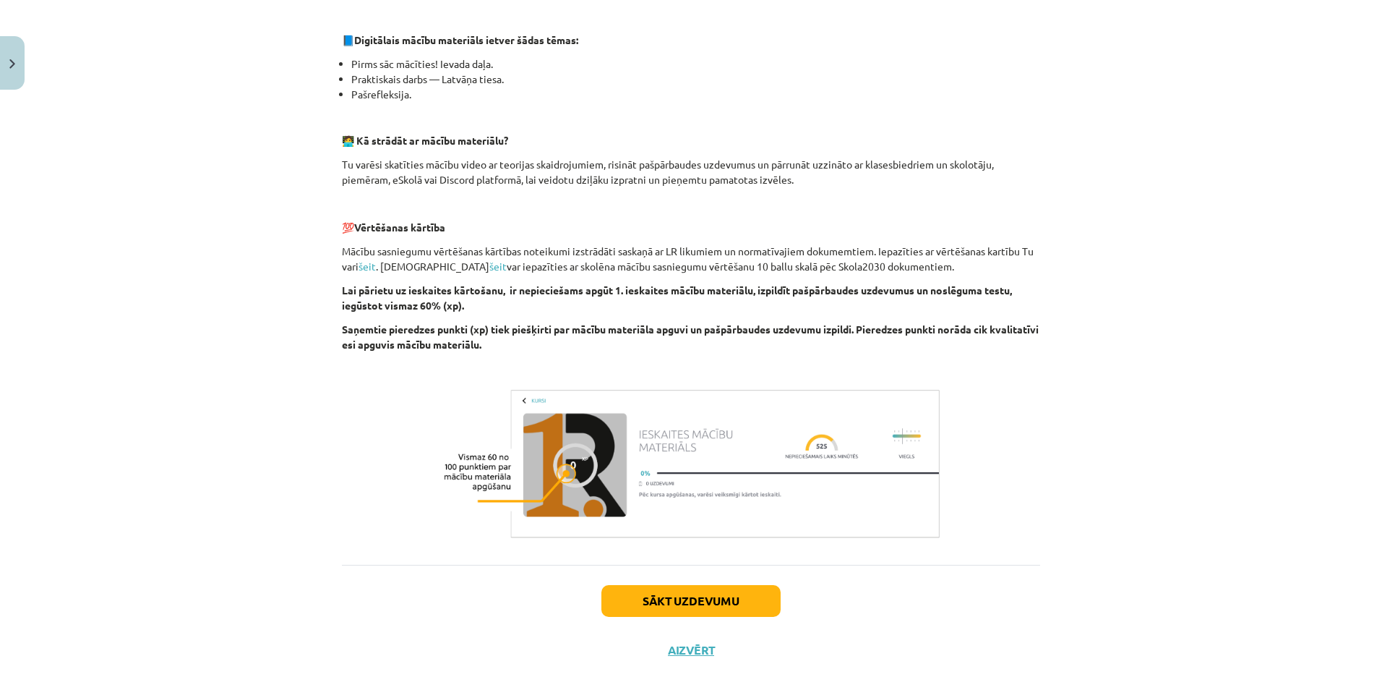
scroll to position [334, 0]
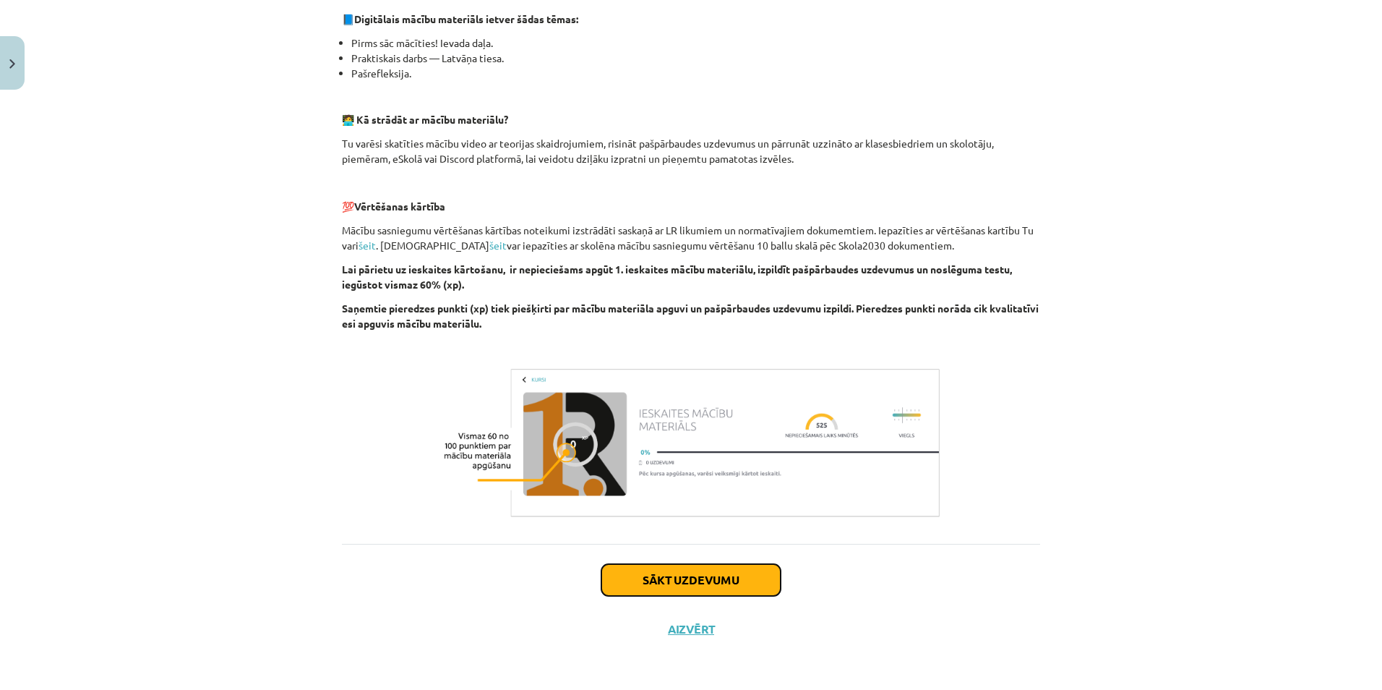
click at [697, 591] on button "Sākt uzdevumu" at bounding box center [691, 580] width 179 height 32
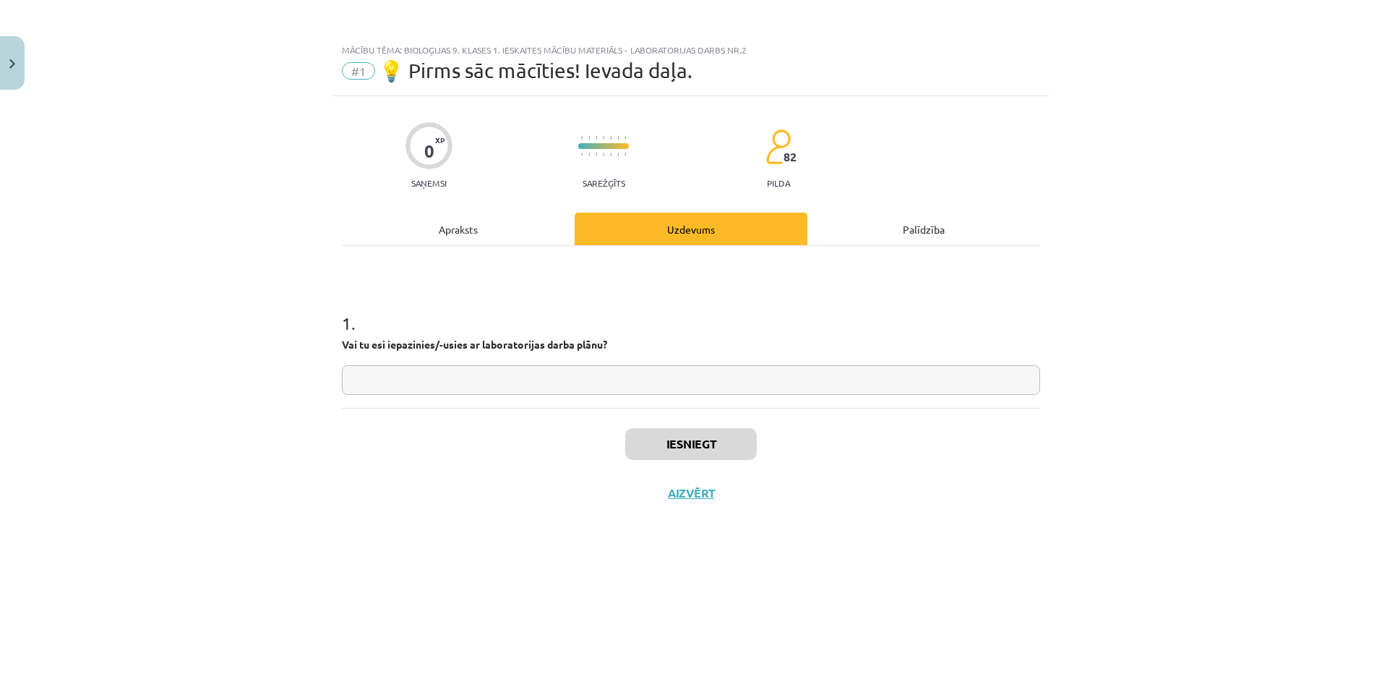
click at [626, 381] on input "text" at bounding box center [691, 380] width 698 height 30
type input "**"
click at [689, 437] on button "Iesniegt" at bounding box center [691, 444] width 132 height 32
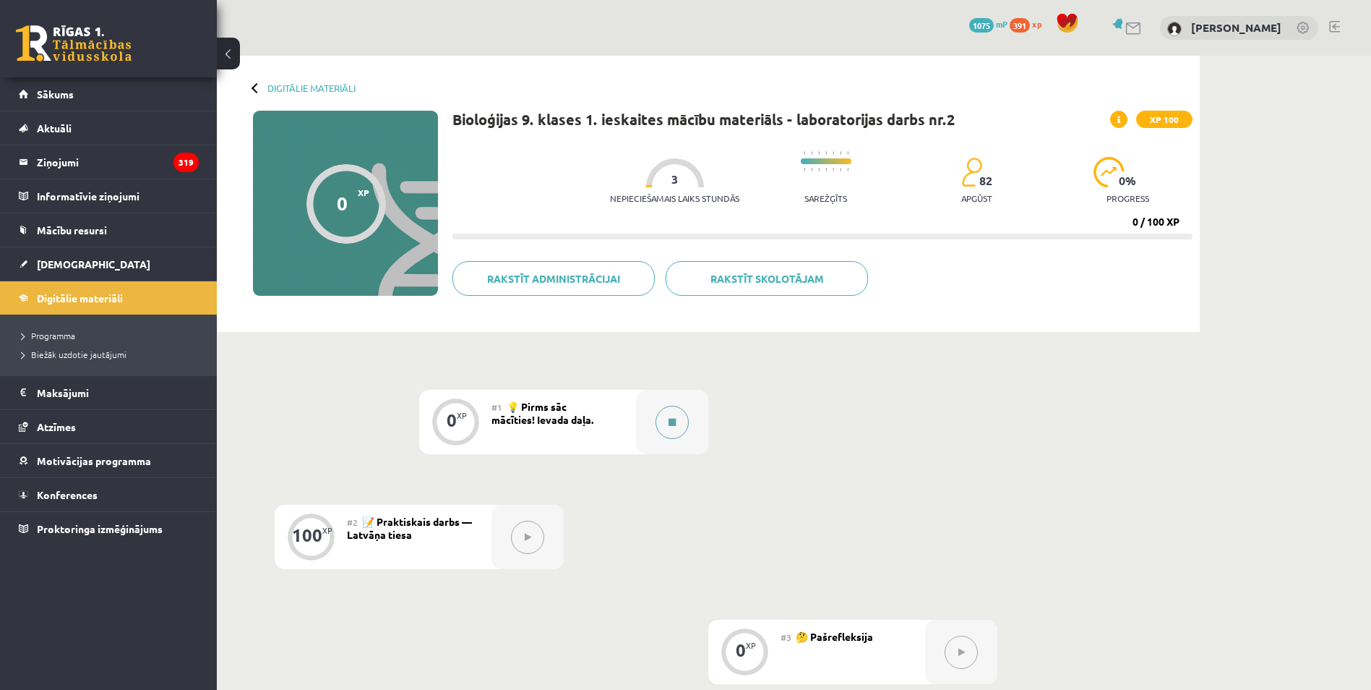
click at [680, 425] on button at bounding box center [672, 422] width 33 height 33
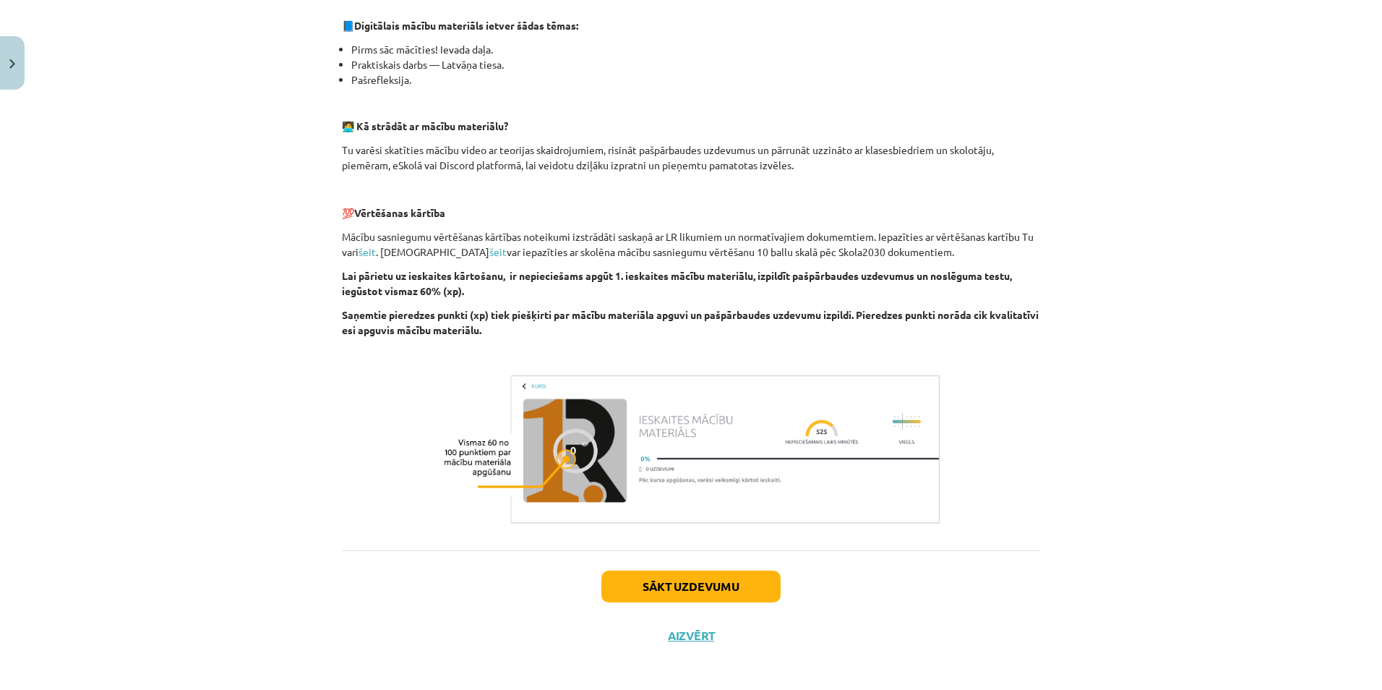
scroll to position [334, 0]
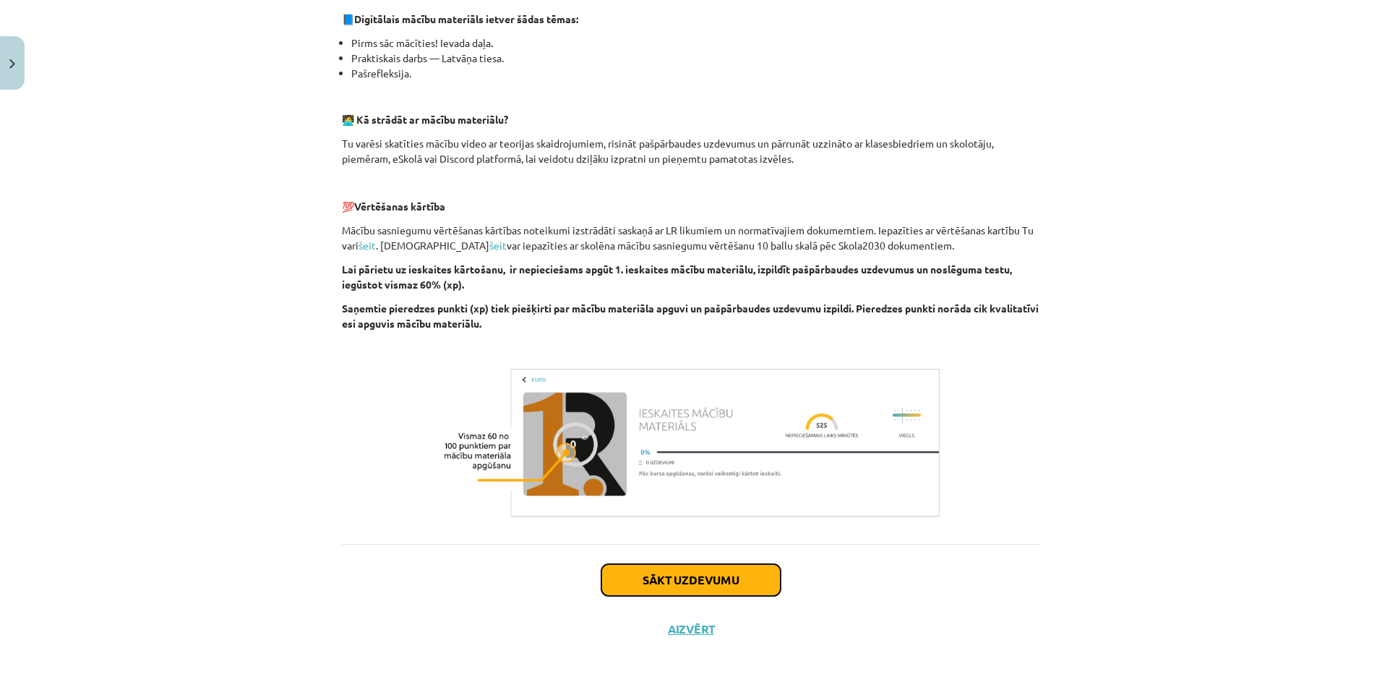
click at [654, 591] on button "Sākt uzdevumu" at bounding box center [691, 580] width 179 height 32
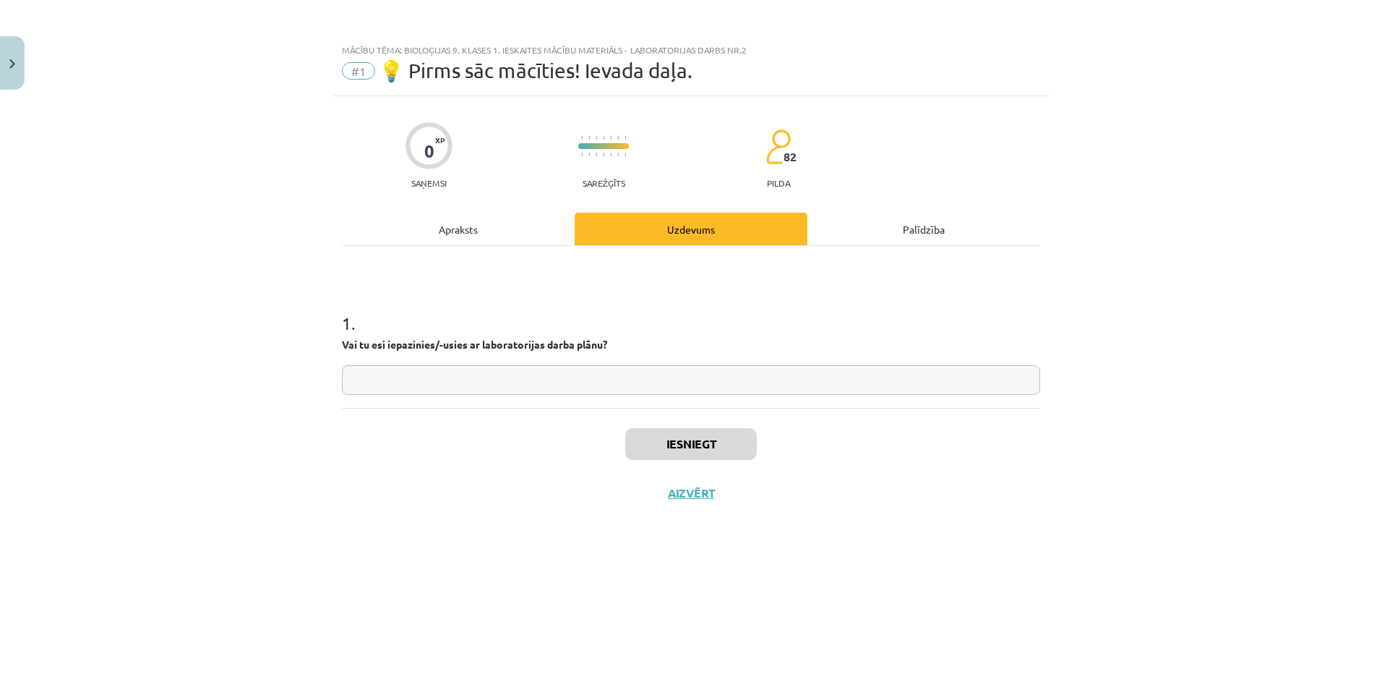
click at [567, 342] on label "Vai tu esi iepazinies/-usies ar laboratorijas darba plānu?" at bounding box center [474, 344] width 265 height 15
drag, startPoint x: 565, startPoint y: 343, endPoint x: 528, endPoint y: 389, distance: 58.6
click at [552, 359] on div "1 . Vai tu esi iepazinies/-usies ar laboratorijas darba plānu?" at bounding box center [691, 341] width 698 height 107
click at [523, 389] on input "text" at bounding box center [691, 380] width 698 height 30
type input "**"
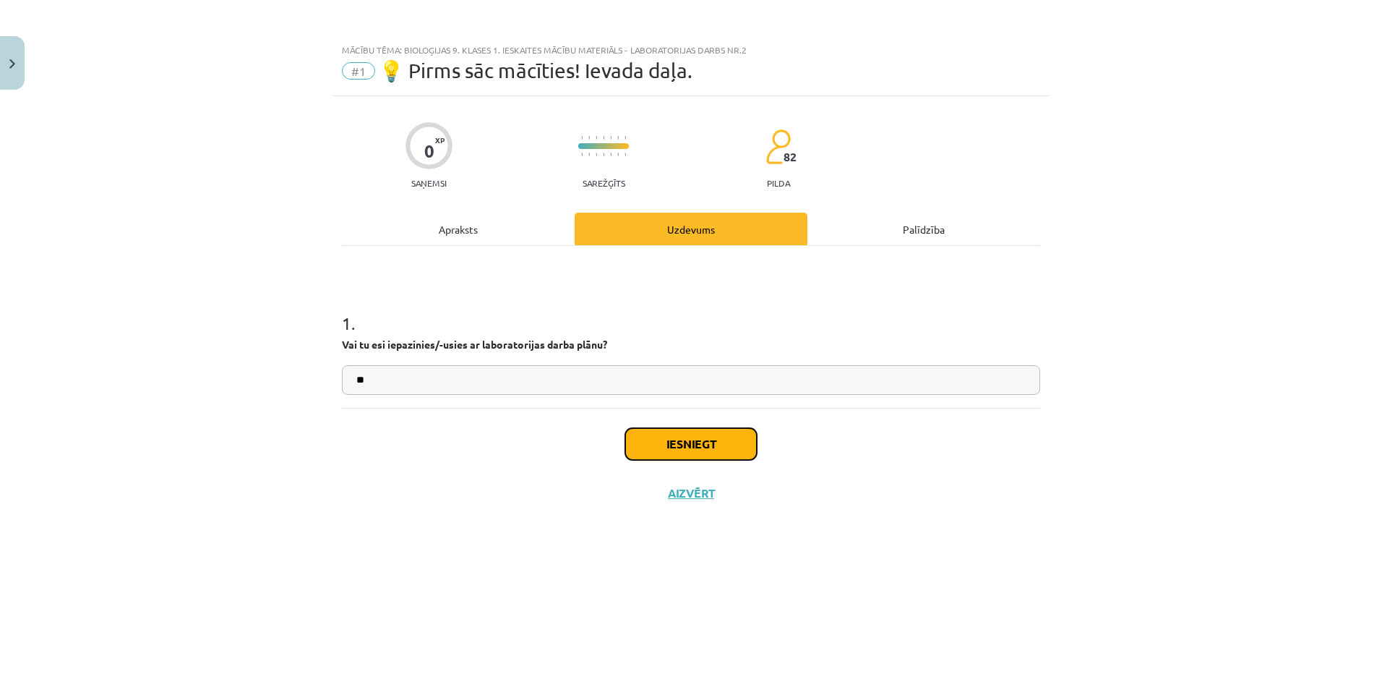
click at [642, 454] on button "Iesniegt" at bounding box center [691, 444] width 132 height 32
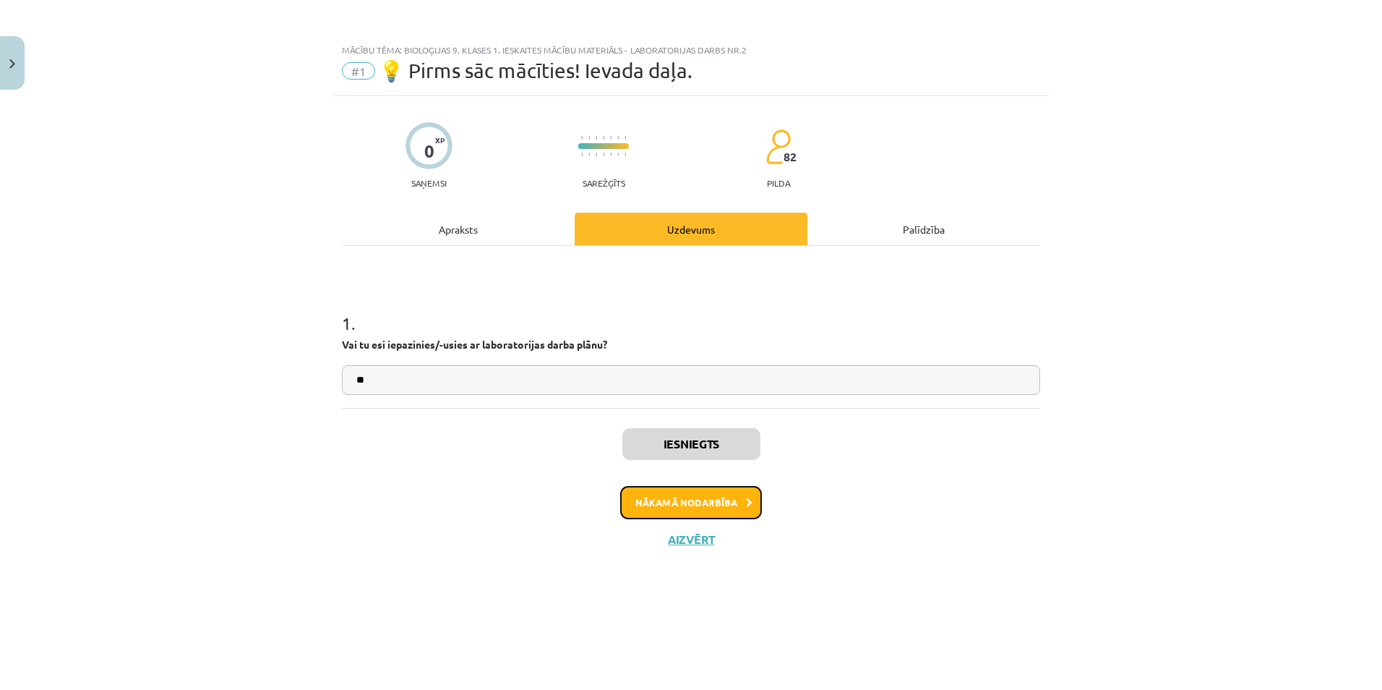
click at [728, 506] on button "Nākamā nodarbība" at bounding box center [691, 502] width 142 height 33
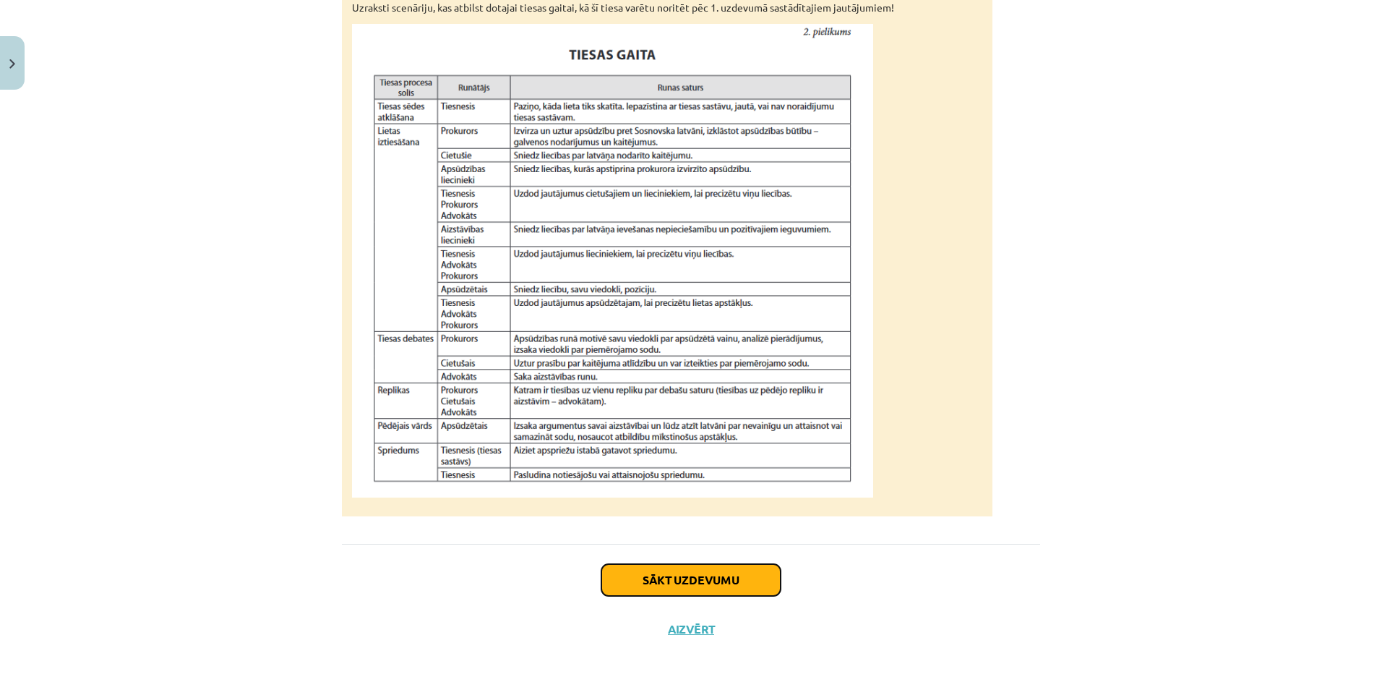
click at [722, 581] on button "Sākt uzdevumu" at bounding box center [691, 580] width 179 height 32
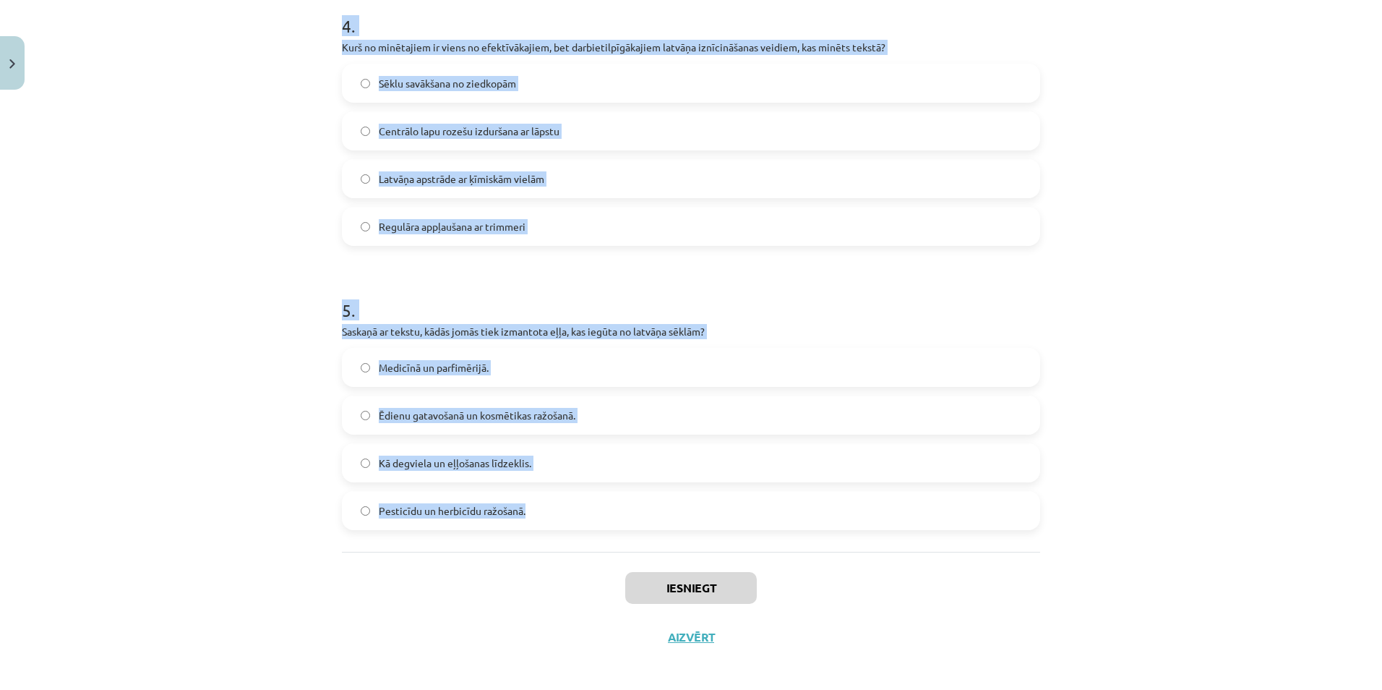
scroll to position [1157, 0]
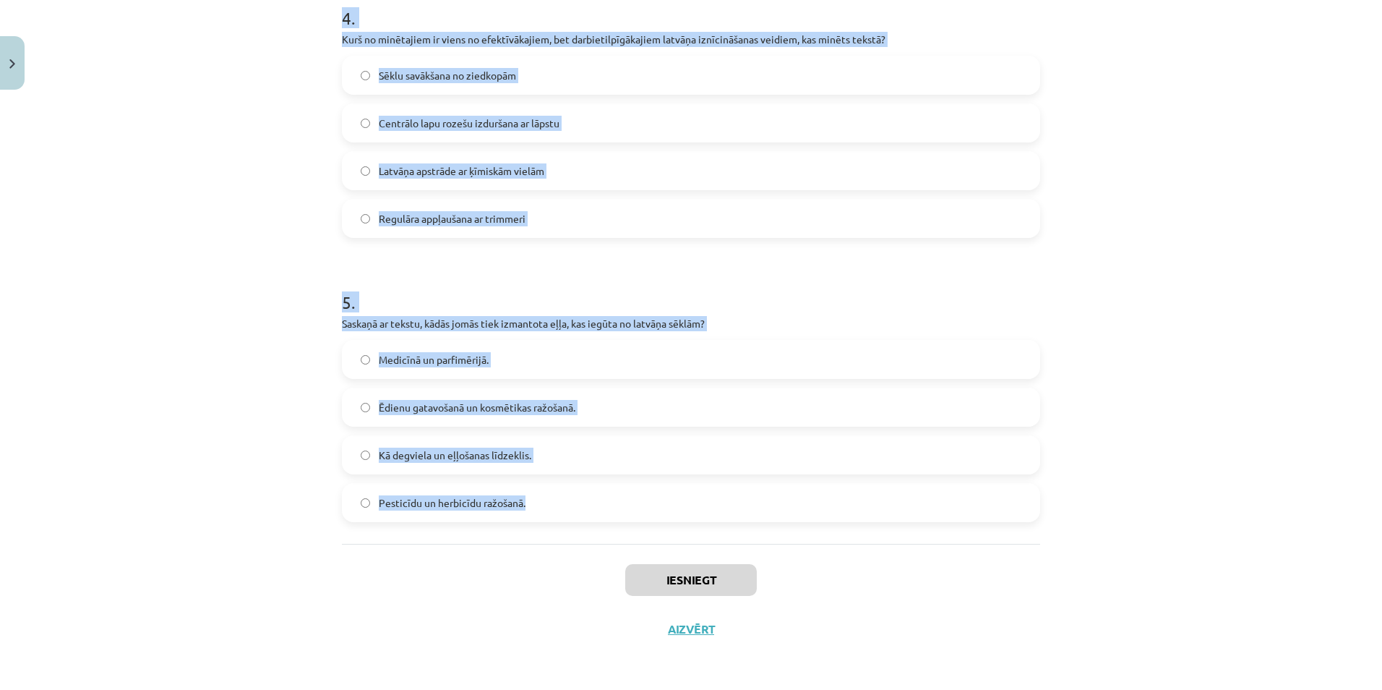
drag, startPoint x: 311, startPoint y: 276, endPoint x: 823, endPoint y: 513, distance: 564.1
click at [823, 513] on div "Mācību tēma: Bioloģijas 9. klases 1. ieskaites mācību materiāls - laboratorijas…" at bounding box center [691, 345] width 1382 height 690
copy form "1 . Kādēļ Sosnovska latvānis sākotnēji tika ievests Latvijā? Lai veidotu ainavi…"
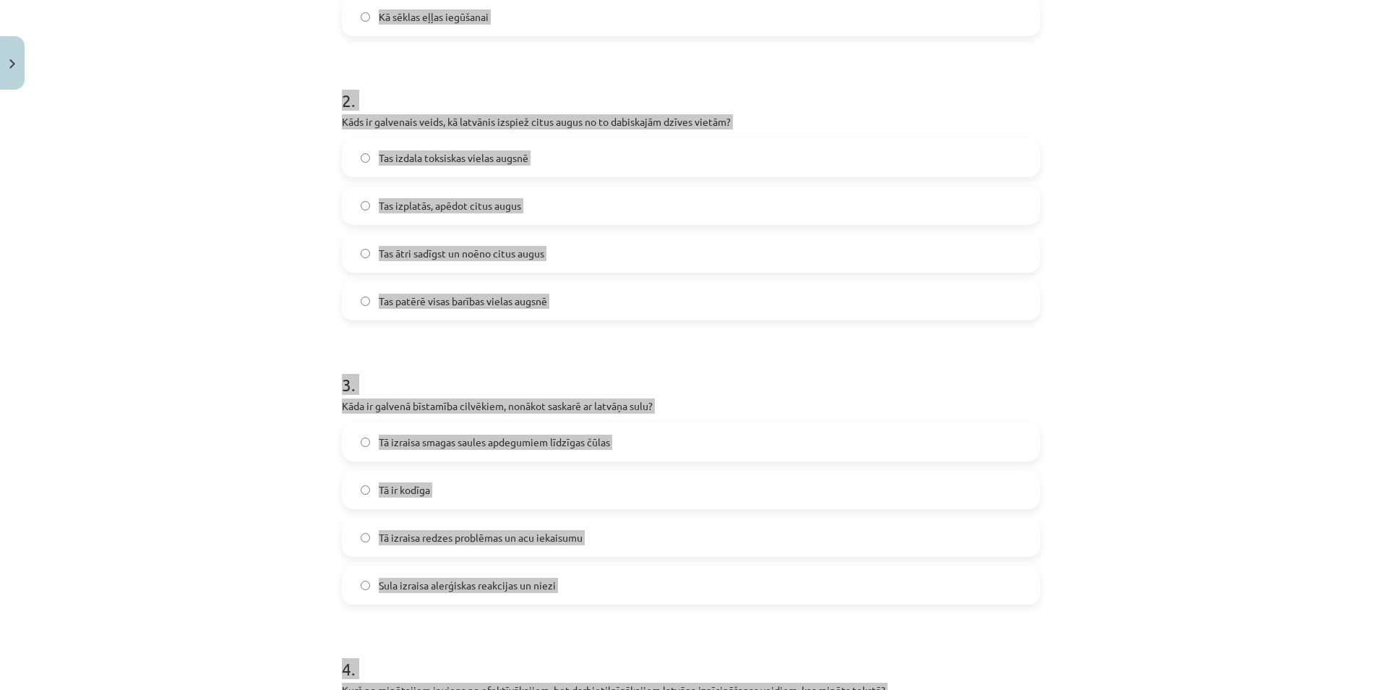
scroll to position [0, 0]
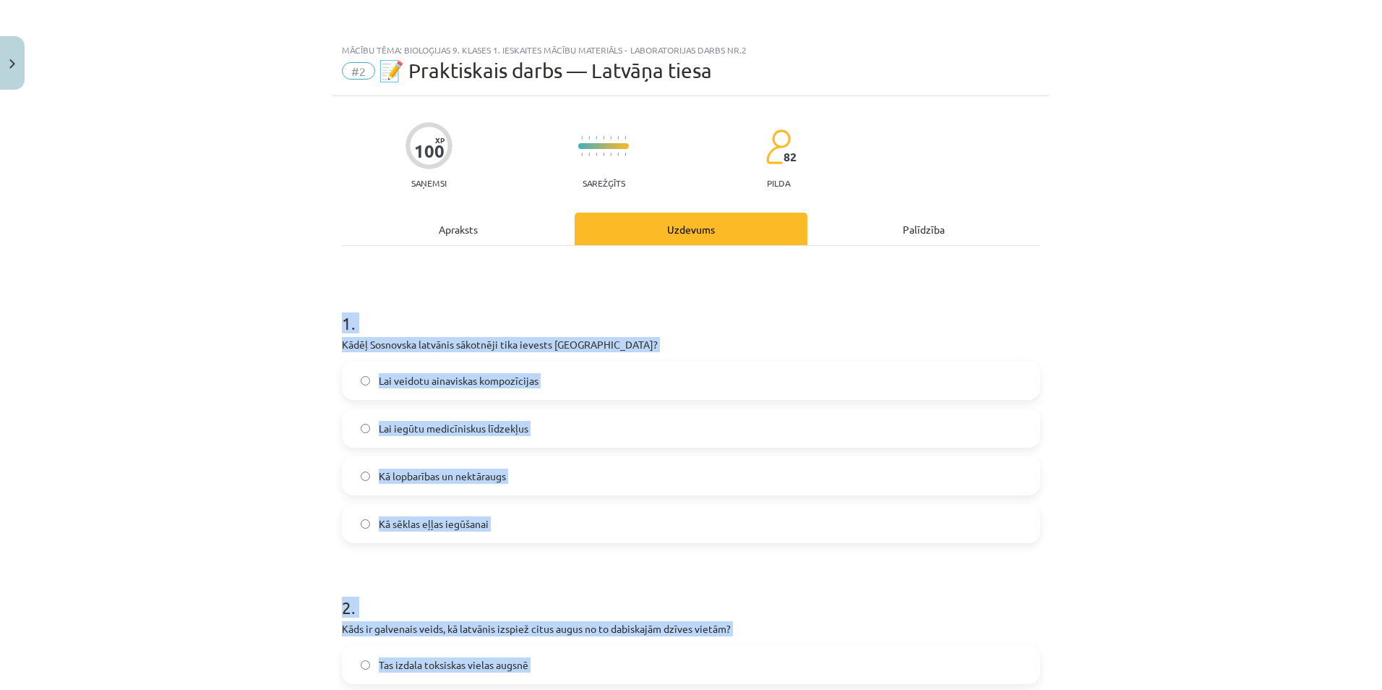
click at [148, 281] on div "Mācību tēma: Bioloģijas 9. klases 1. ieskaites mācību materiāls - laboratorijas…" at bounding box center [691, 345] width 1382 height 690
click at [137, 286] on div "Mācību tēma: Bioloģijas 9. klases 1. ieskaites mācību materiāls - laboratorijas…" at bounding box center [691, 345] width 1382 height 690
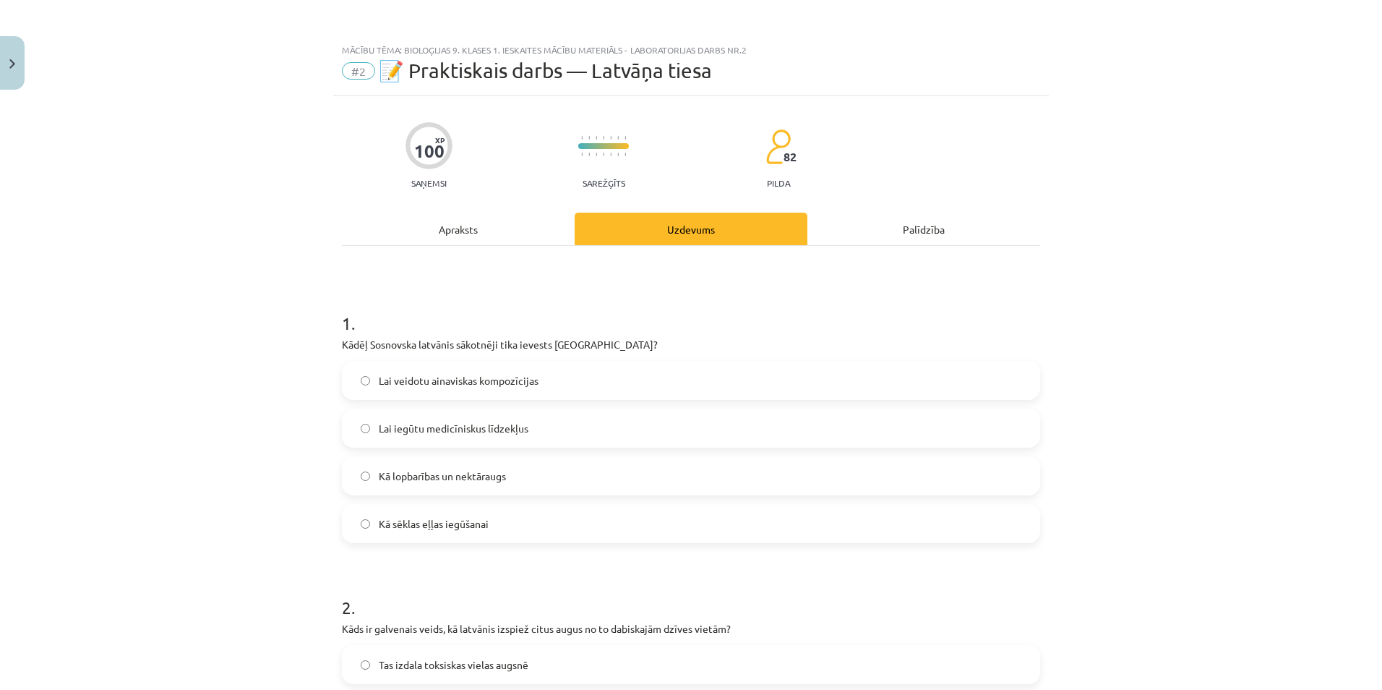
click at [416, 479] on span "Kā lopbarības un nektāraugs" at bounding box center [442, 475] width 127 height 15
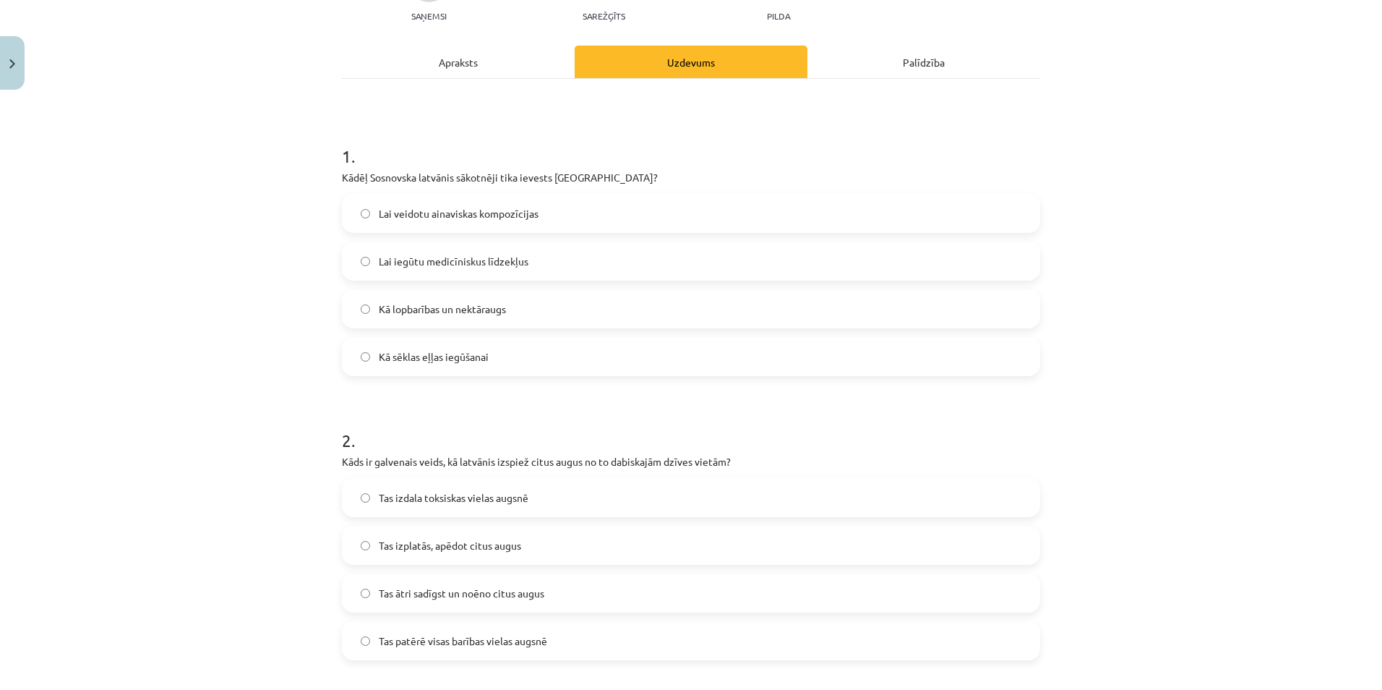
scroll to position [217, 0]
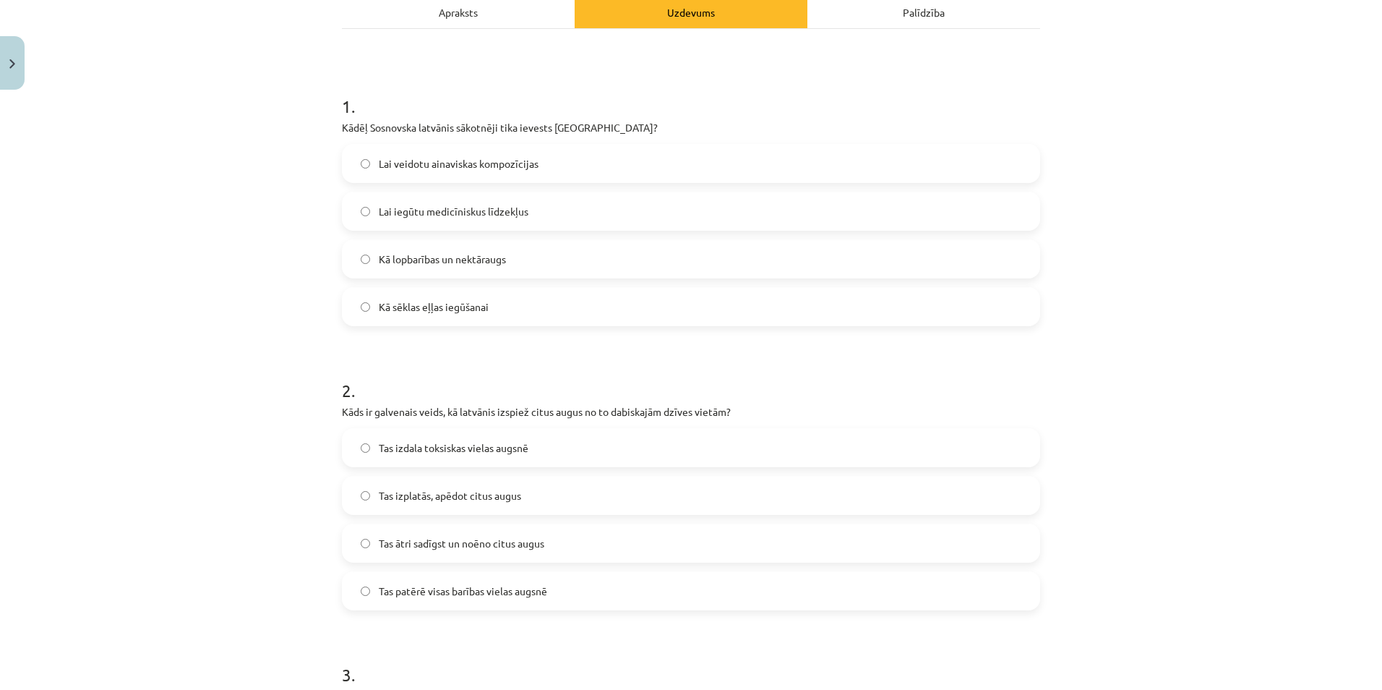
click at [121, 338] on div "Mācību tēma: Bioloģijas 9. klases 1. ieskaites mācību materiāls - laboratorijas…" at bounding box center [691, 345] width 1382 height 690
click at [528, 540] on span "Tas ātri sadīgst un noēno citus augus" at bounding box center [462, 543] width 166 height 15
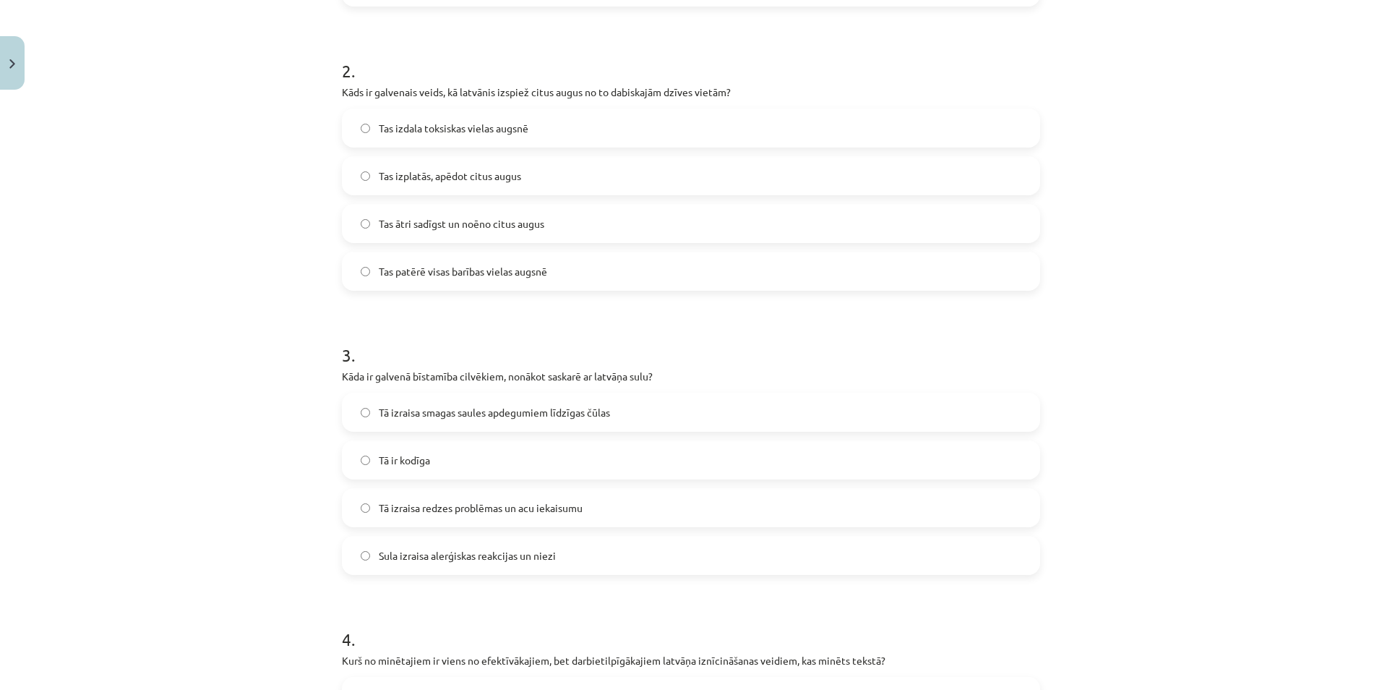
scroll to position [578, 0]
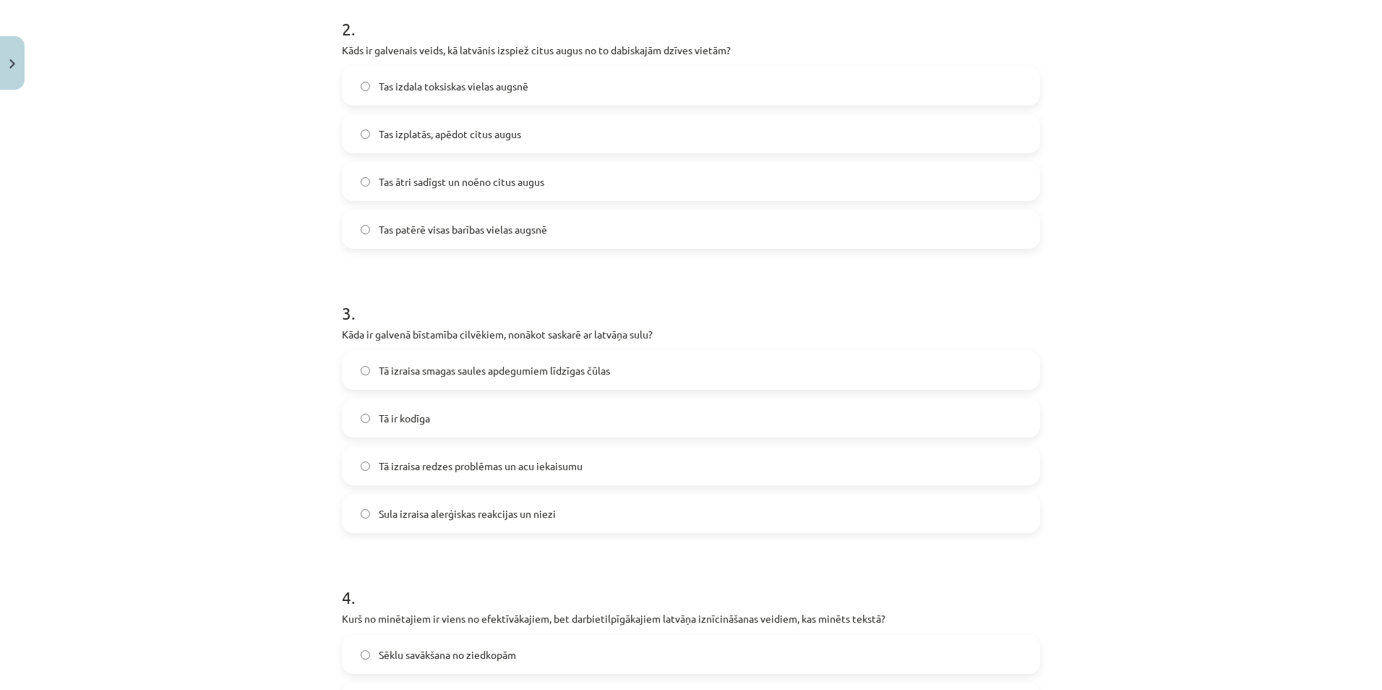
click at [444, 463] on span "Tā izraisa redzes problēmas un acu iekaisumu" at bounding box center [481, 465] width 204 height 15
click at [483, 366] on span "Tā izraisa smagas saules apdegumiem līdzīgas čūlas" at bounding box center [494, 370] width 231 height 15
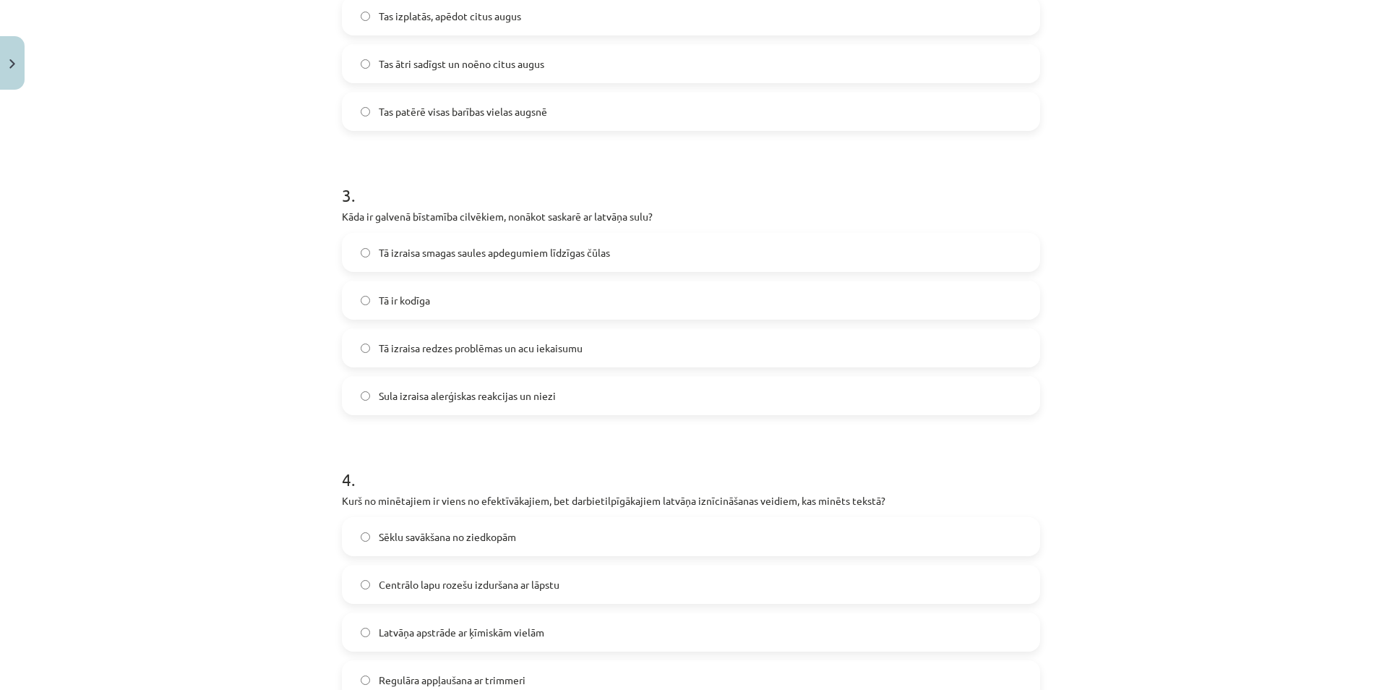
scroll to position [868, 0]
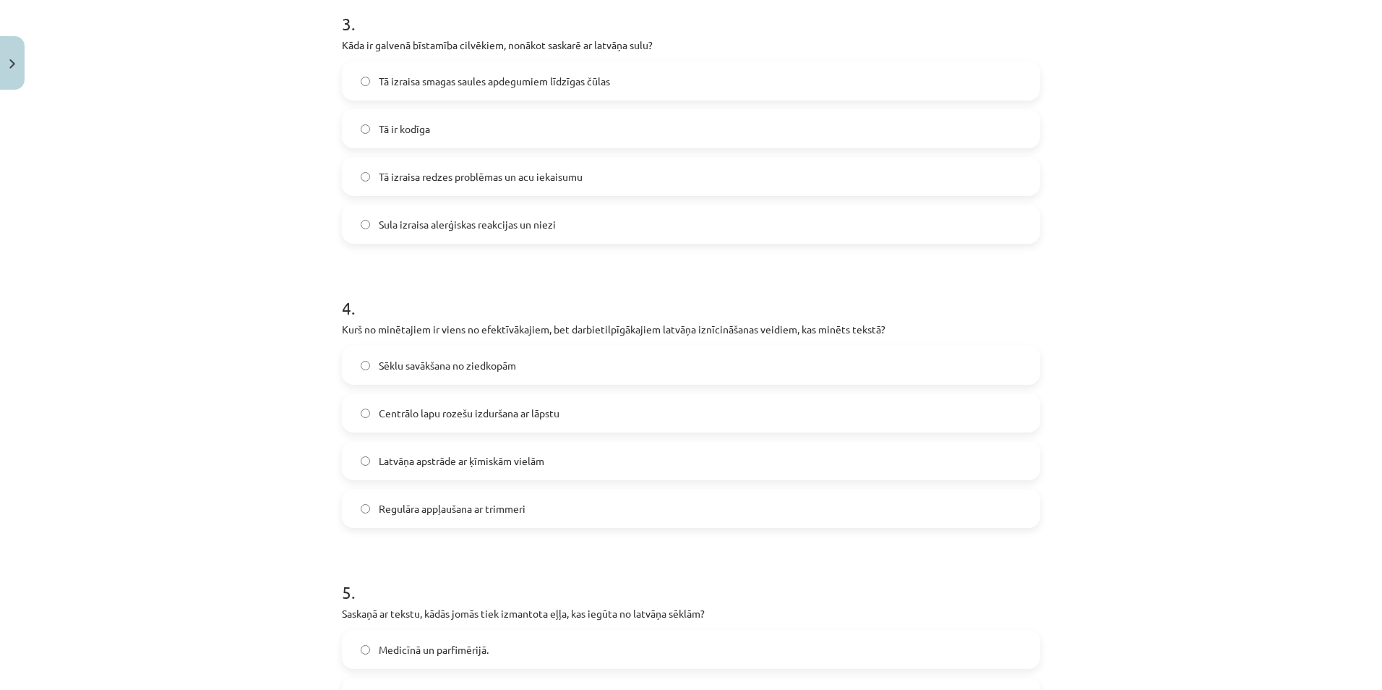
click at [415, 411] on span "Centrālo lapu rozešu izduršana ar lāpstu" at bounding box center [469, 413] width 181 height 15
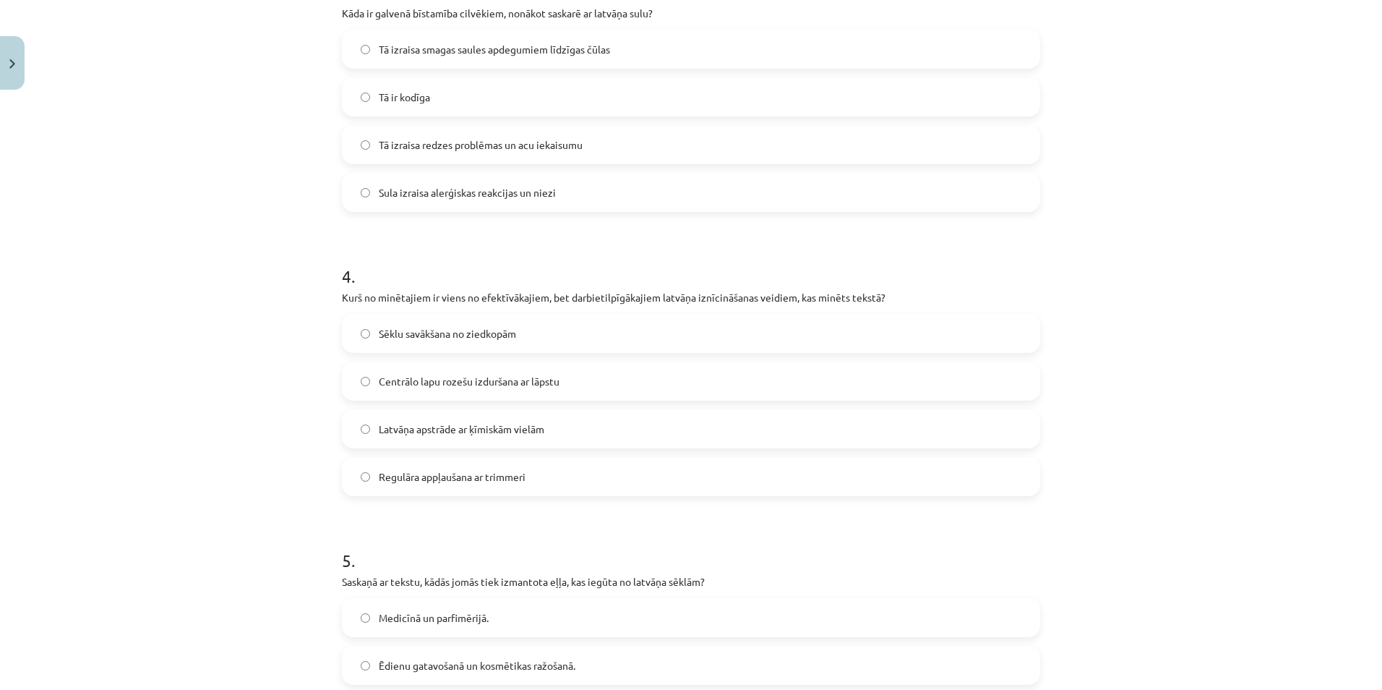
scroll to position [1084, 0]
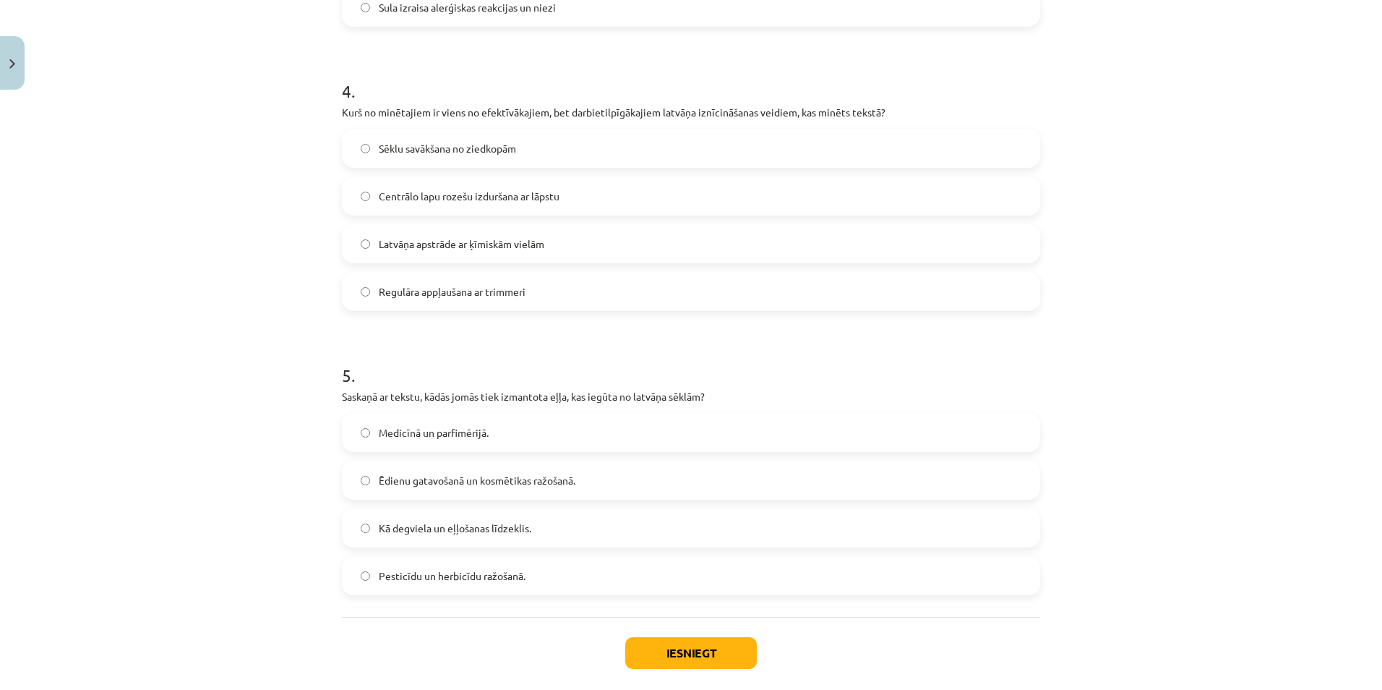
click at [416, 521] on span "Kā degviela un eļļošanas līdzeklis." at bounding box center [455, 528] width 153 height 15
click at [677, 635] on div "Iesniegt Aizvērt" at bounding box center [691, 667] width 698 height 101
click at [722, 654] on button "Iesniegt" at bounding box center [691, 653] width 132 height 32
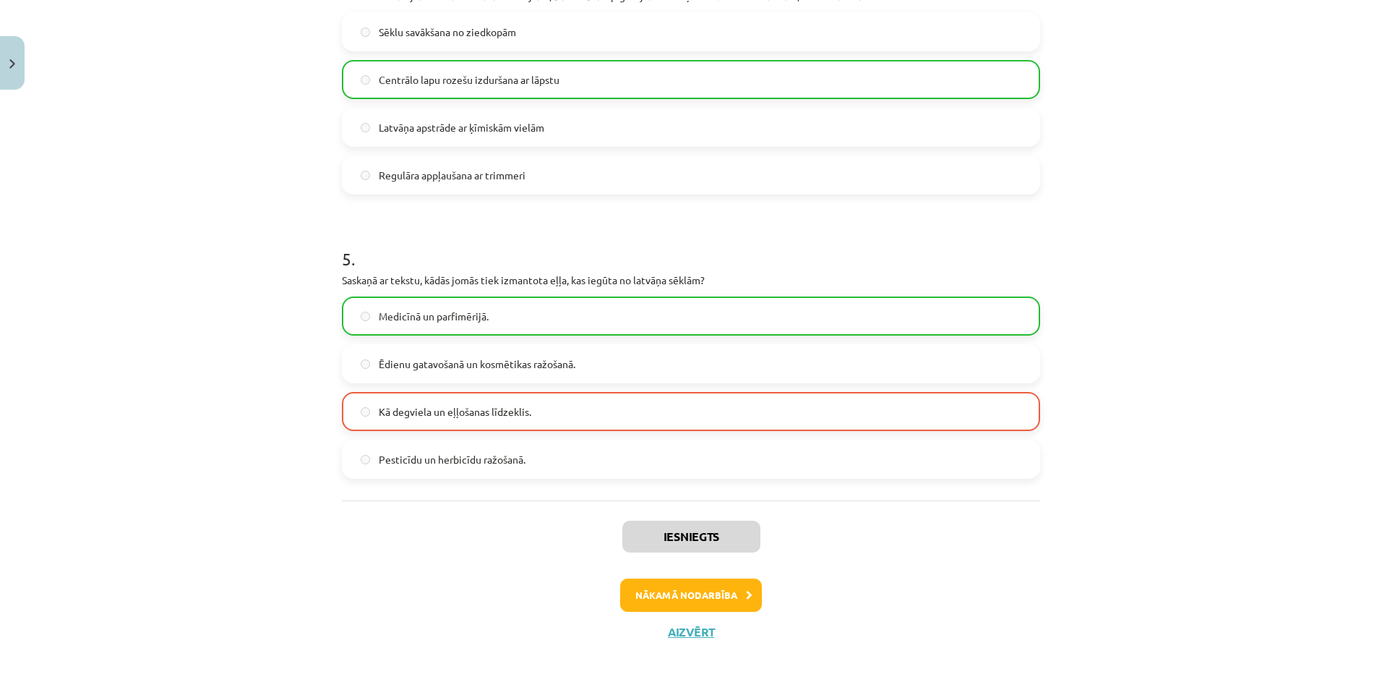
scroll to position [1204, 0]
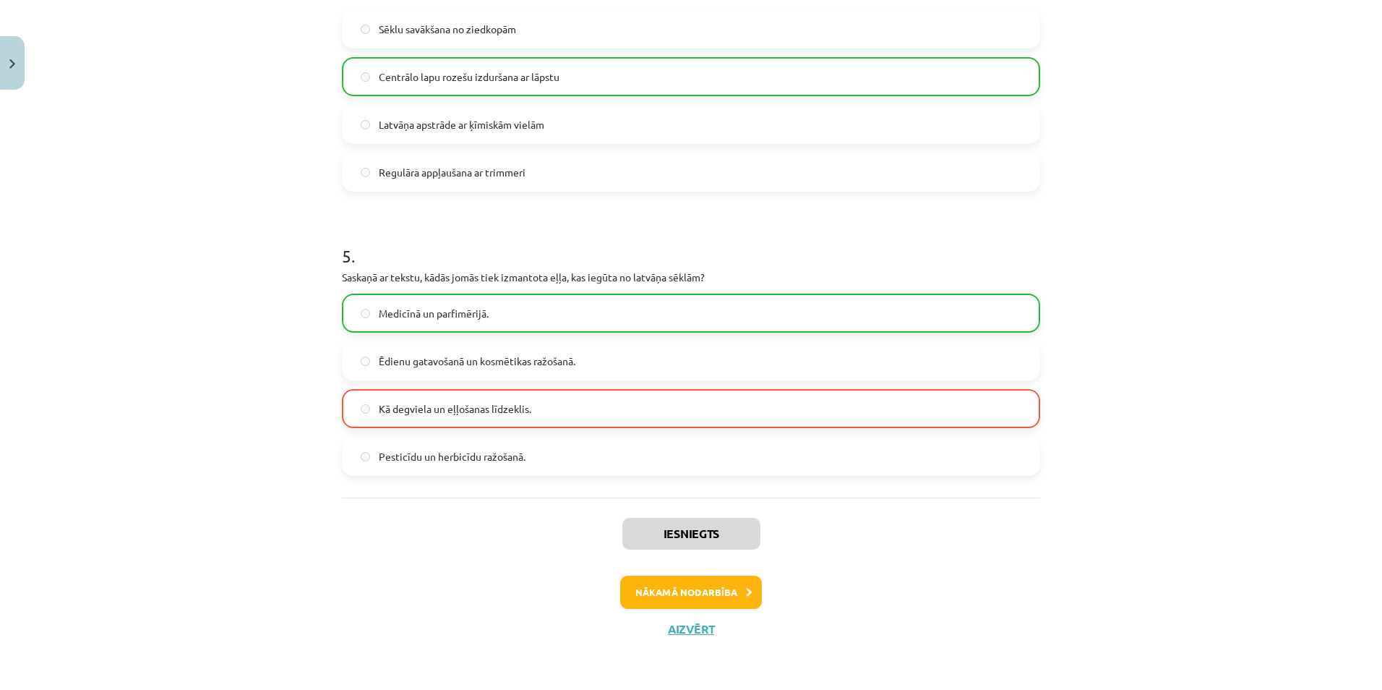
drag, startPoint x: 975, startPoint y: 629, endPoint x: 908, endPoint y: 625, distance: 66.7
click at [973, 628] on div "Iesniegts Nākamā nodarbība Aizvērt" at bounding box center [691, 570] width 698 height 147
click at [715, 591] on button "Nākamā nodarbība" at bounding box center [691, 591] width 142 height 33
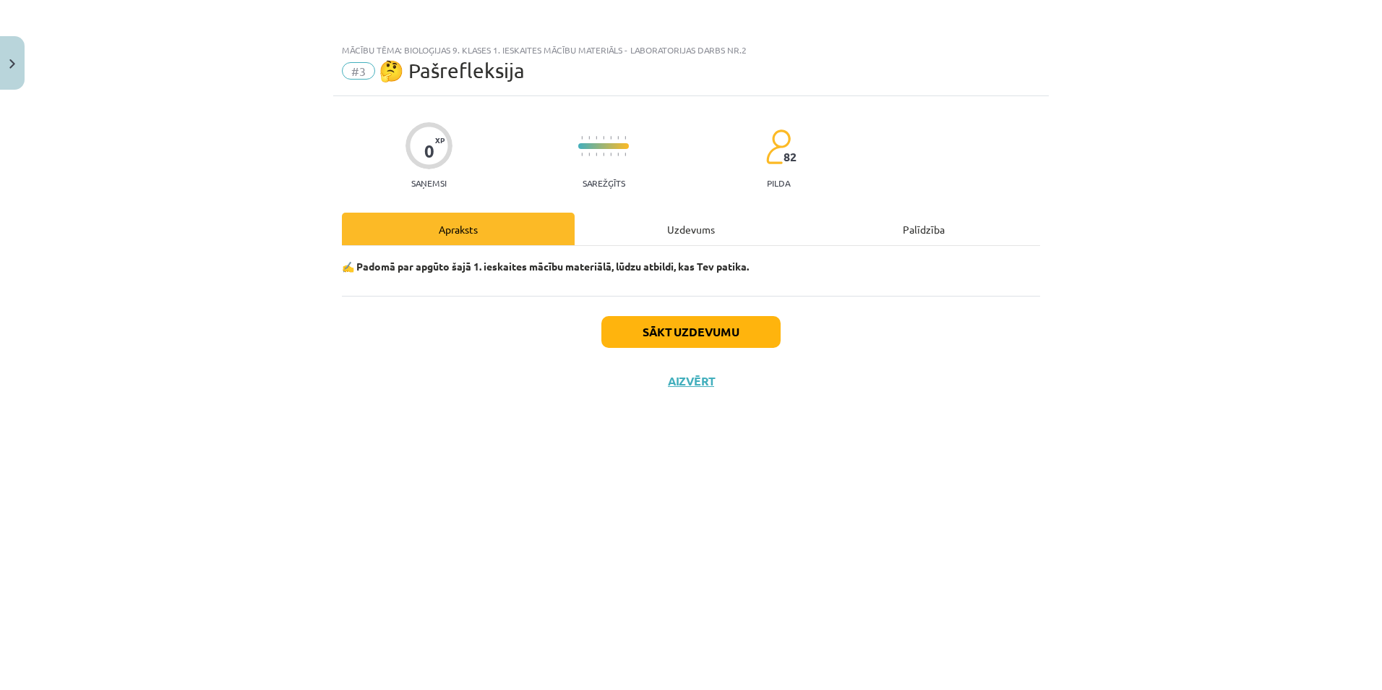
scroll to position [0, 0]
click at [586, 321] on div "Sākt uzdevumu Aizvērt" at bounding box center [691, 346] width 698 height 101
click at [629, 341] on button "Sākt uzdevumu" at bounding box center [691, 332] width 179 height 32
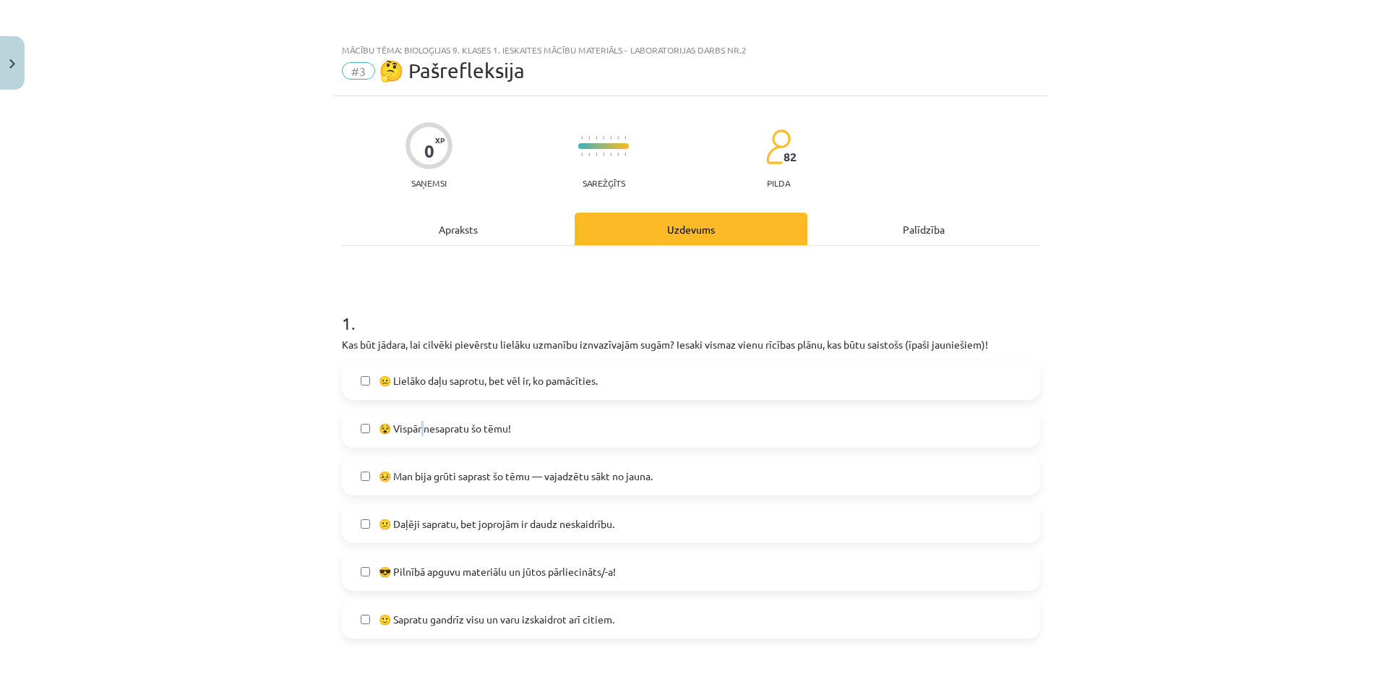
click at [419, 411] on label "😵 Vispār nesapratu šo tēmu!" at bounding box center [690, 428] width 695 height 36
click at [518, 502] on div "😐 Lielāko daļu saprotu, bet vēl ir, ko pamācīties. 😵 Vispār nesapratu šo tēmu! …" at bounding box center [691, 500] width 698 height 278
click at [497, 471] on span "😣 Man bija grūti saprast šo tēmu — vajadzētu sākt no jauna." at bounding box center [516, 475] width 274 height 15
click at [467, 591] on div "😐 Lielāko daļu saprotu, bet vēl ir, ko pamācīties. 😵 Vispār nesapratu šo tēmu! …" at bounding box center [691, 500] width 698 height 278
drag, startPoint x: 523, startPoint y: 578, endPoint x: 536, endPoint y: 585, distance: 14.5
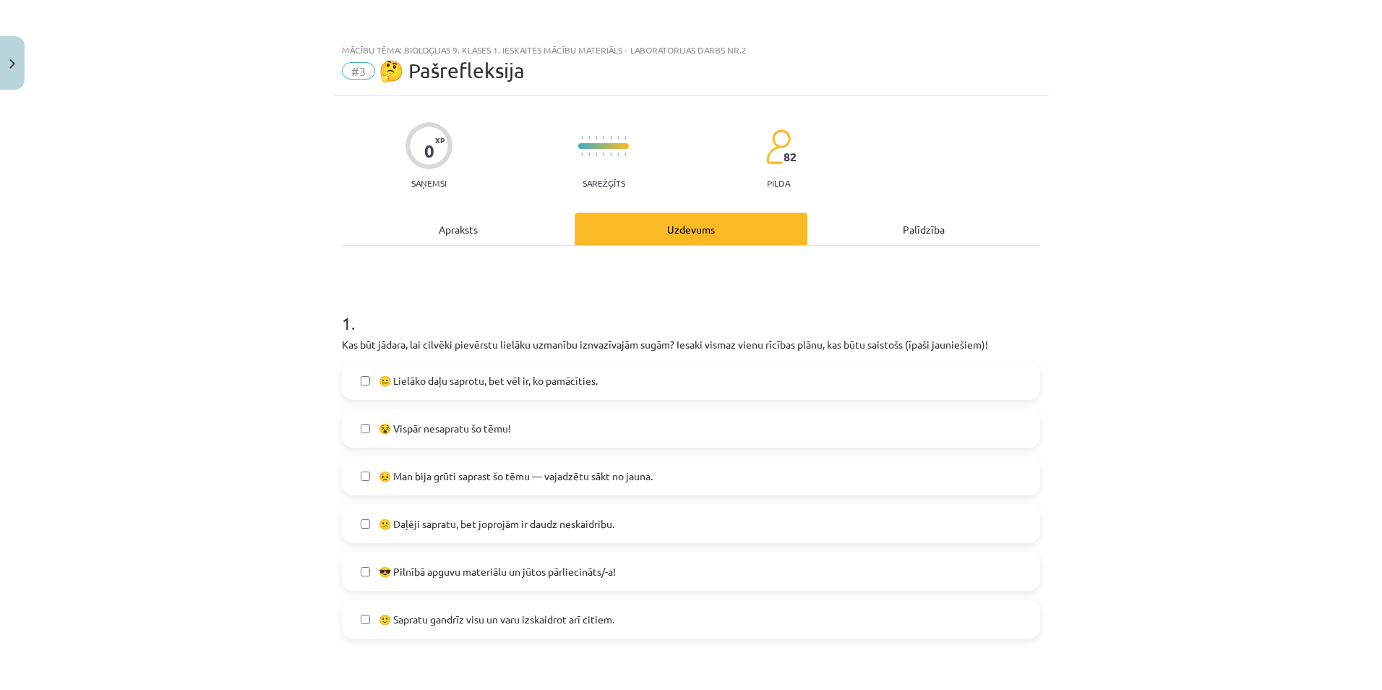
click at [523, 578] on span "😎 Pilnībā apguvu materiālu un jūtos pārliecināts/-a!" at bounding box center [497, 571] width 237 height 15
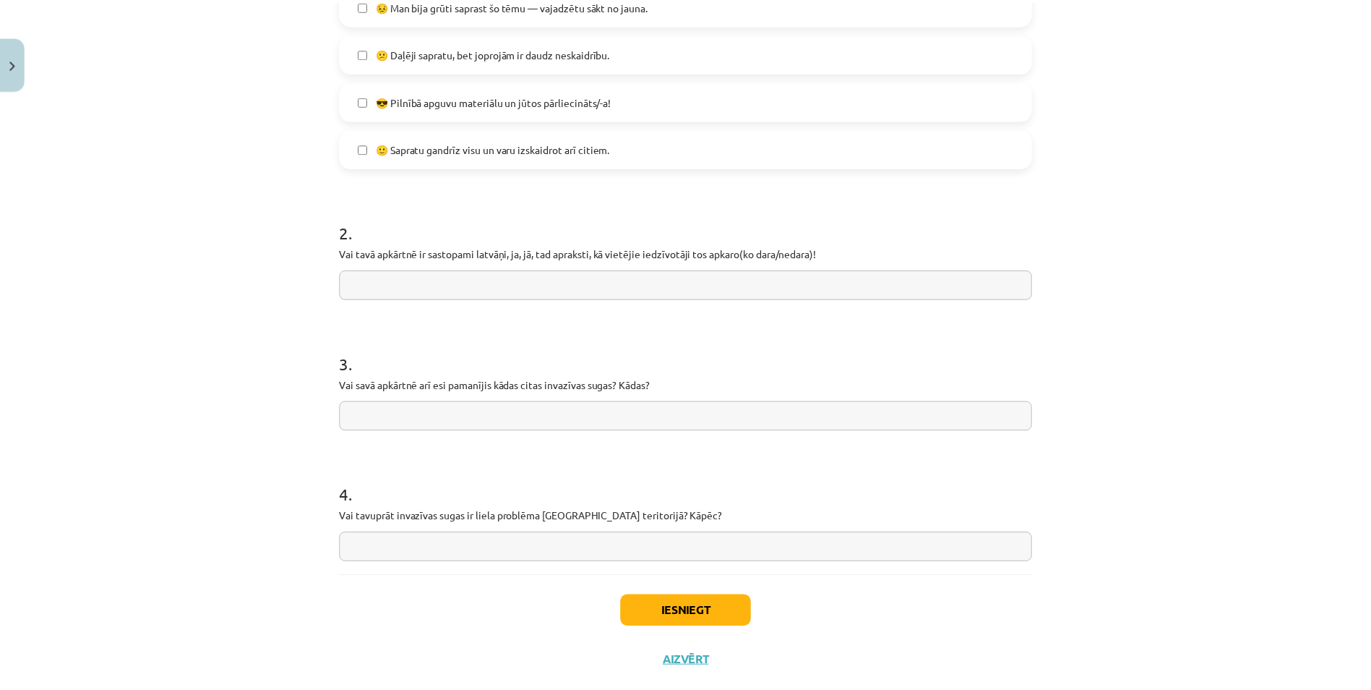
scroll to position [502, 0]
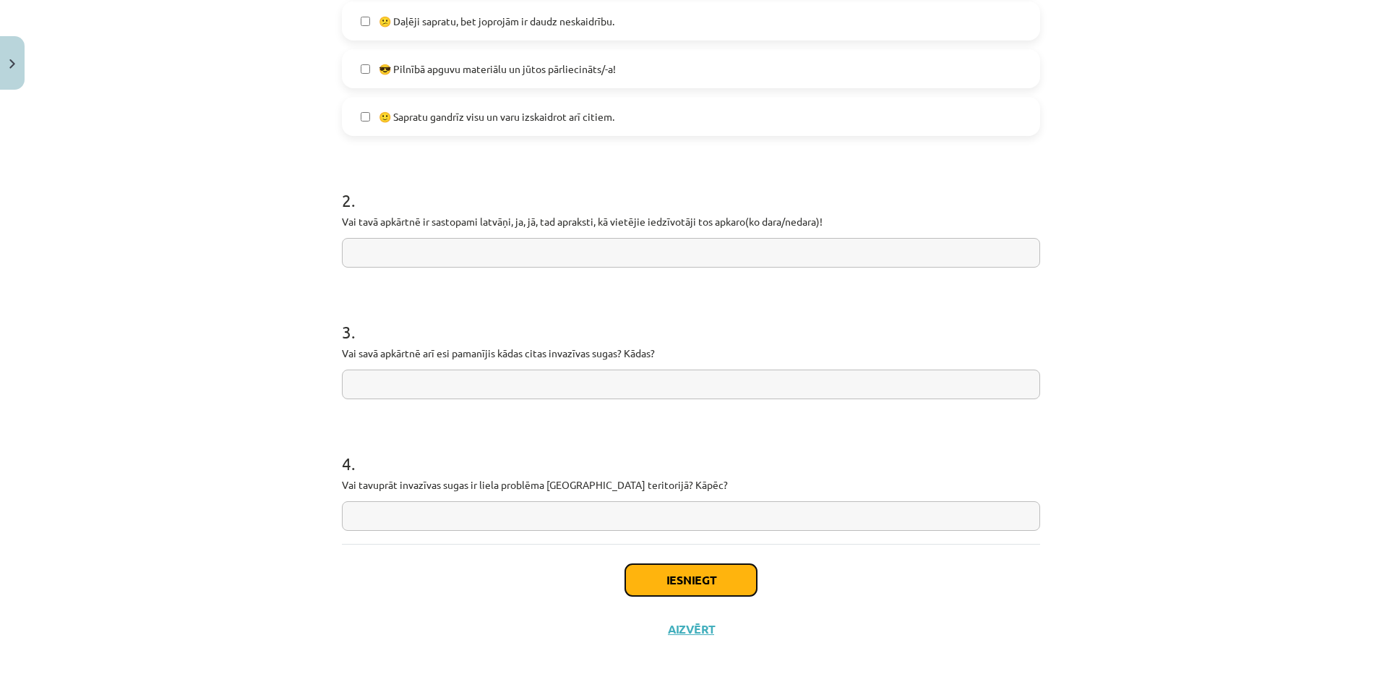
click at [685, 578] on button "Iesniegt" at bounding box center [691, 580] width 132 height 32
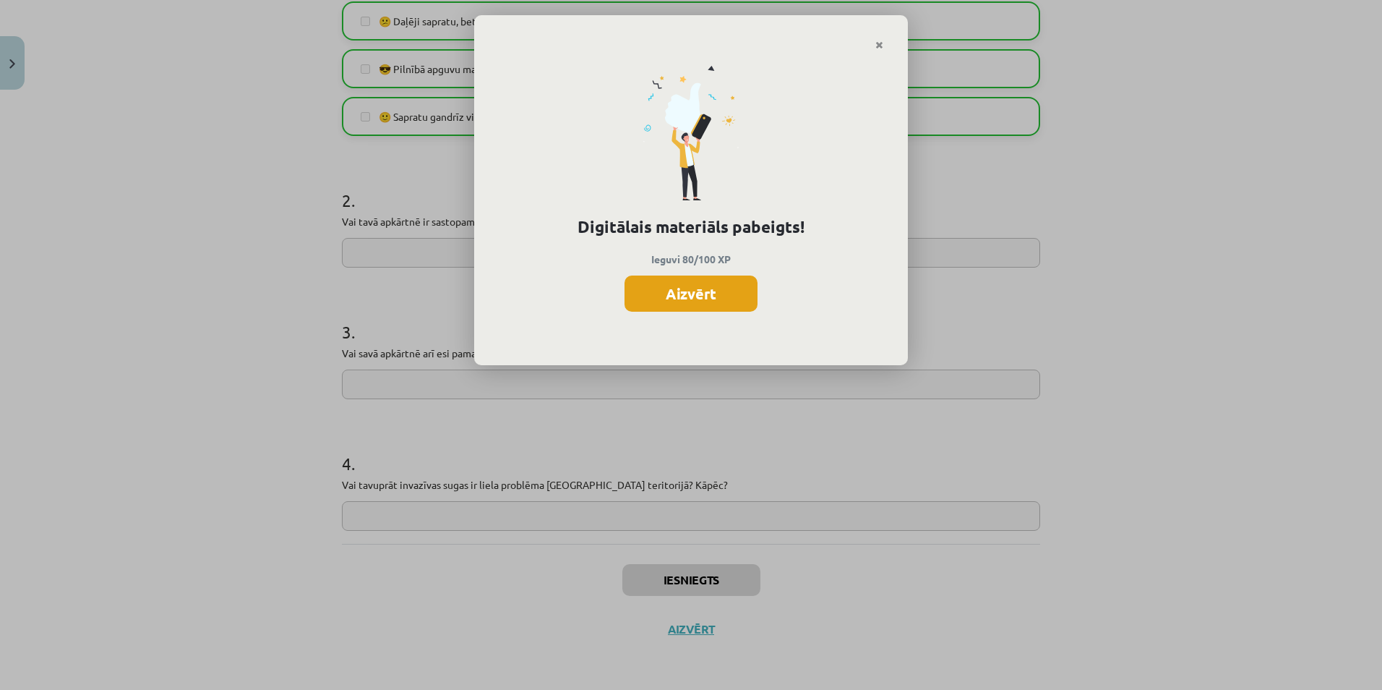
click at [716, 309] on button "Aizvērt" at bounding box center [691, 293] width 133 height 36
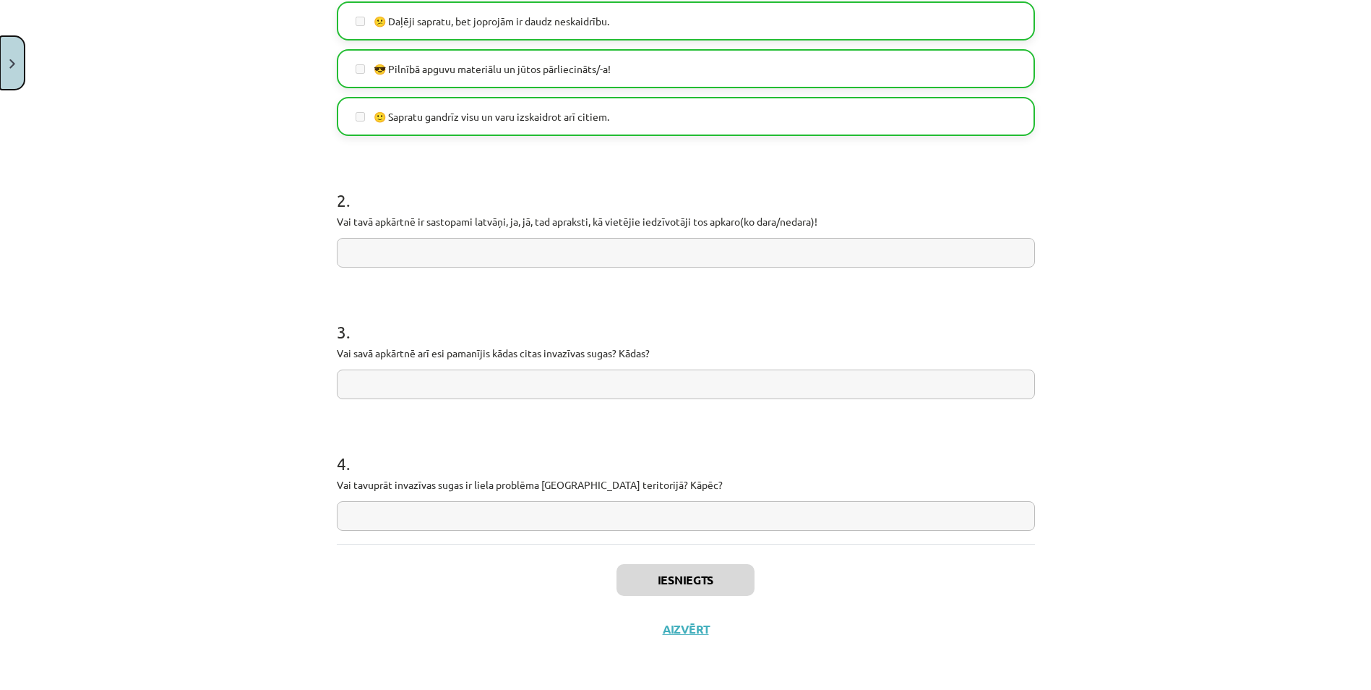
click at [17, 72] on button "Close" at bounding box center [12, 62] width 25 height 53
click at [74, 274] on div "Mācību tēma: Bioloģijas 9. klases 1. ieskaites mācību materiāls - laboratorijas…" at bounding box center [685, 345] width 1371 height 690
click at [76, 260] on div "Mācību tēma: Bioloģijas 9. klases 1. ieskaites mācību materiāls - laboratorijas…" at bounding box center [685, 345] width 1371 height 690
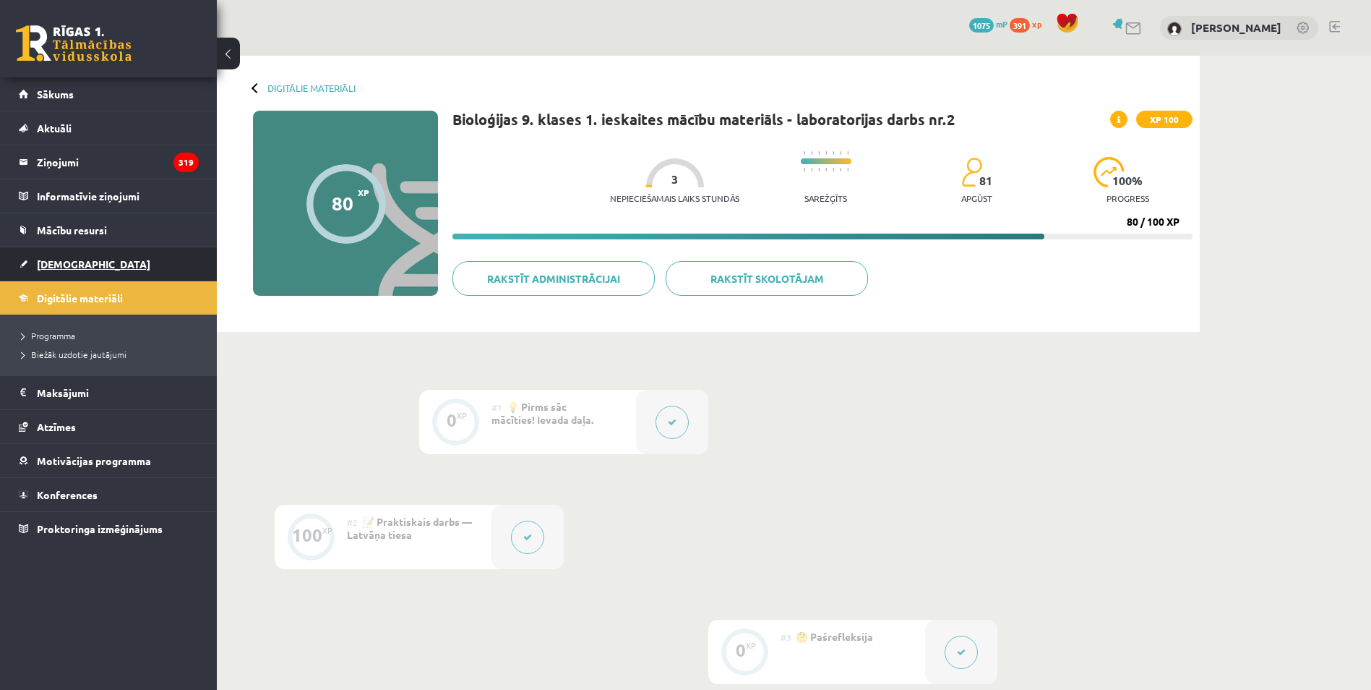
click at [70, 250] on link "[DEMOGRAPHIC_DATA]" at bounding box center [109, 263] width 180 height 33
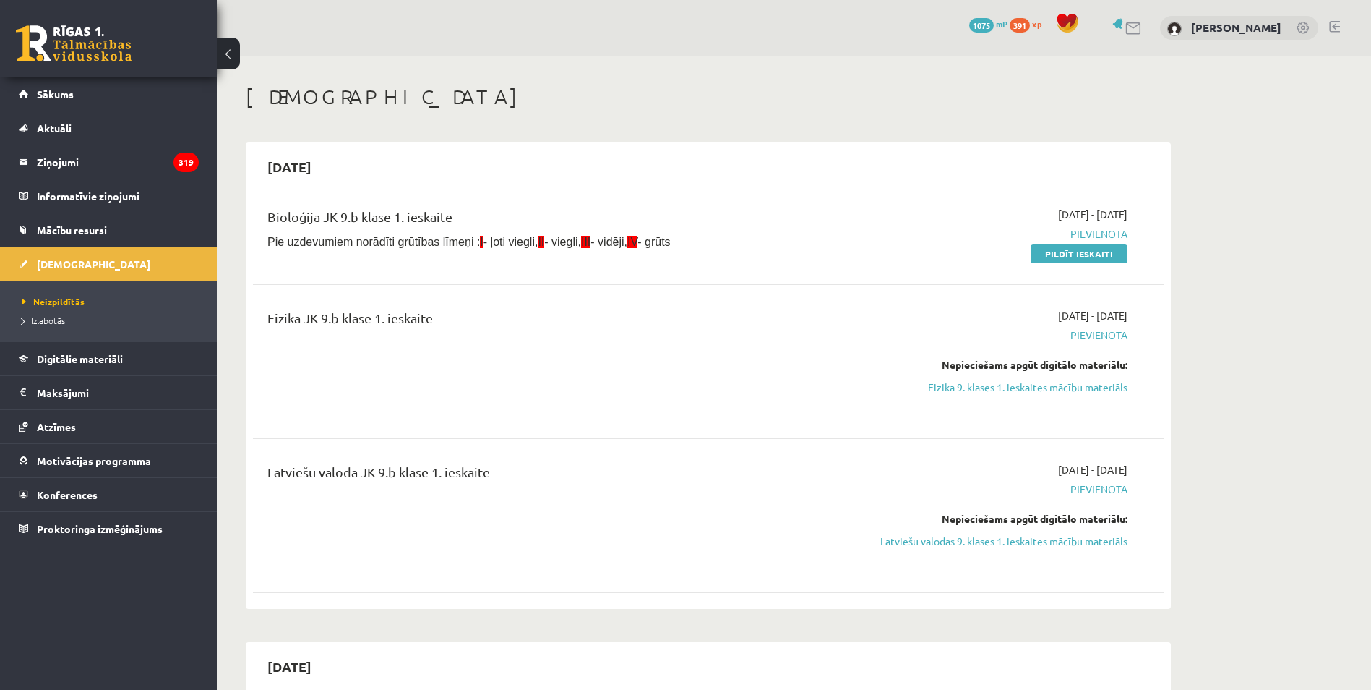
click at [1056, 242] on div "2025-09-01 - 2025-09-15 Pievienota Pildīt ieskaiti" at bounding box center [991, 234] width 294 height 54
click at [1058, 262] on div "Bioloģija JK 9.b klase 1. ieskaite Pie uzdevumiem norādīti grūtības līmeņi : I …" at bounding box center [708, 233] width 911 height 83
click at [1079, 260] on link "Pildīt ieskaiti" at bounding box center [1079, 253] width 97 height 19
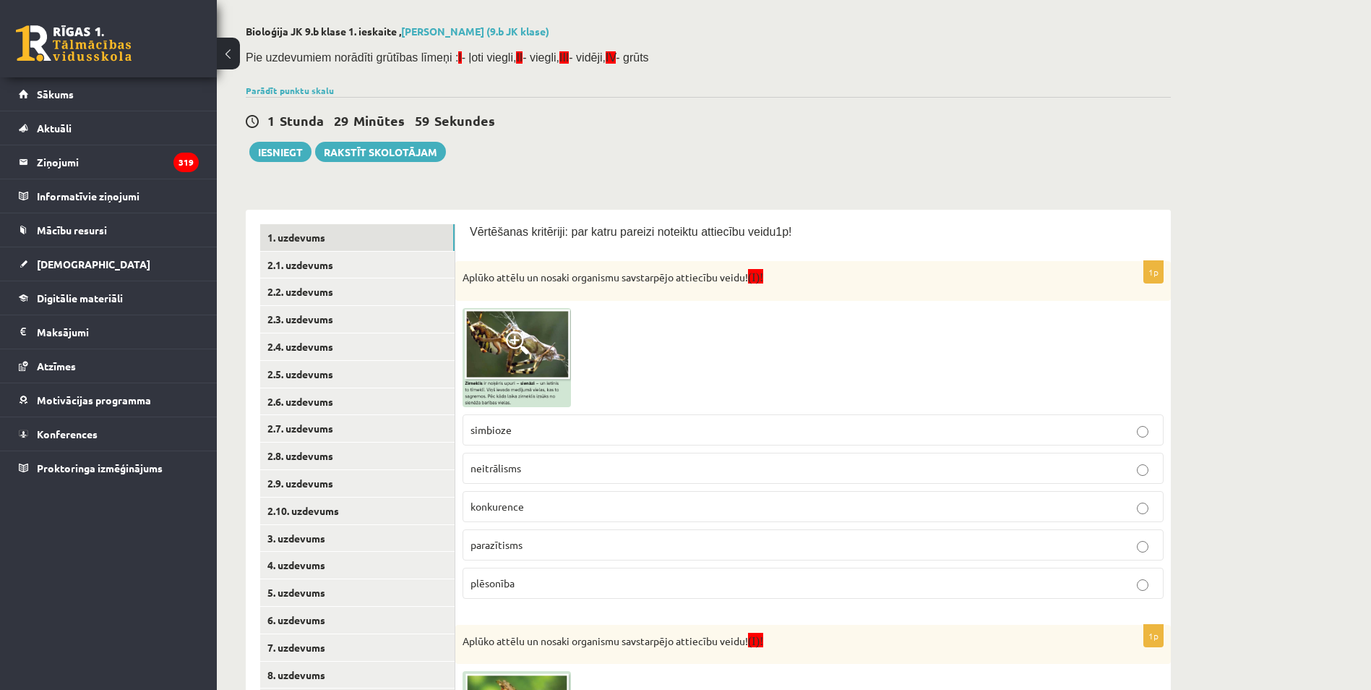
scroll to position [72, 0]
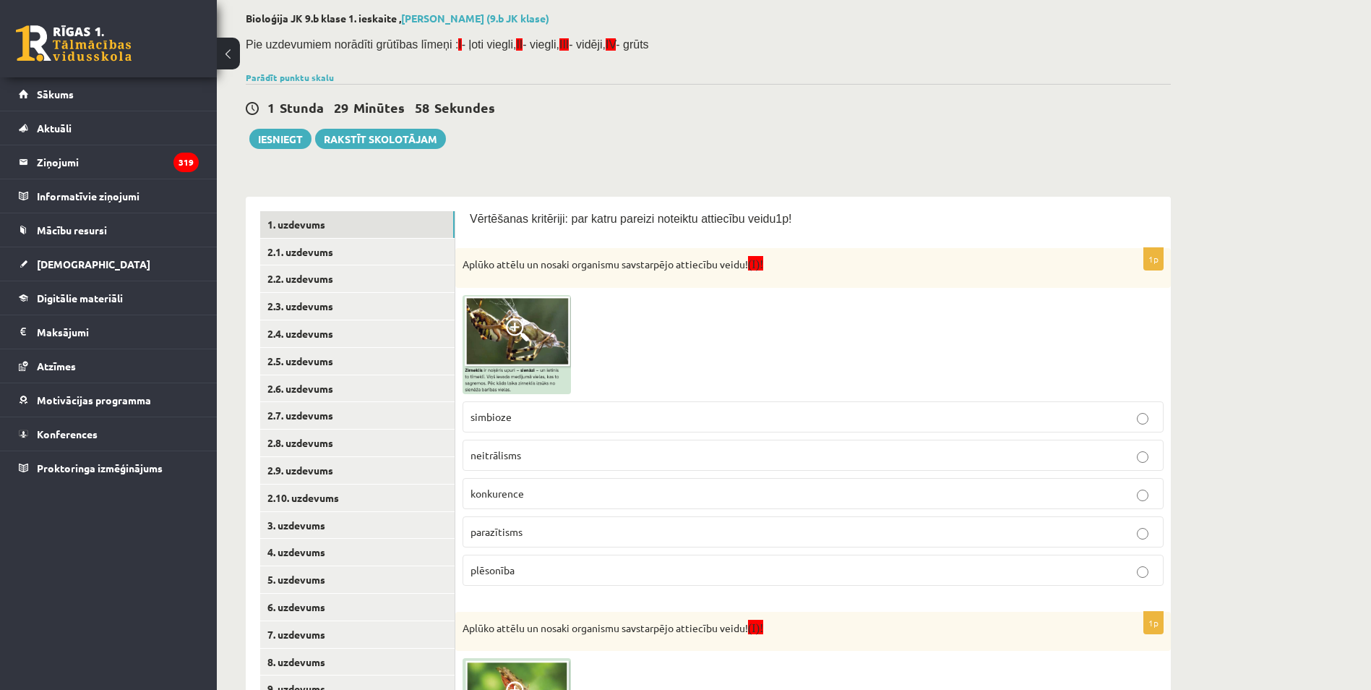
click at [522, 325] on span at bounding box center [517, 329] width 23 height 23
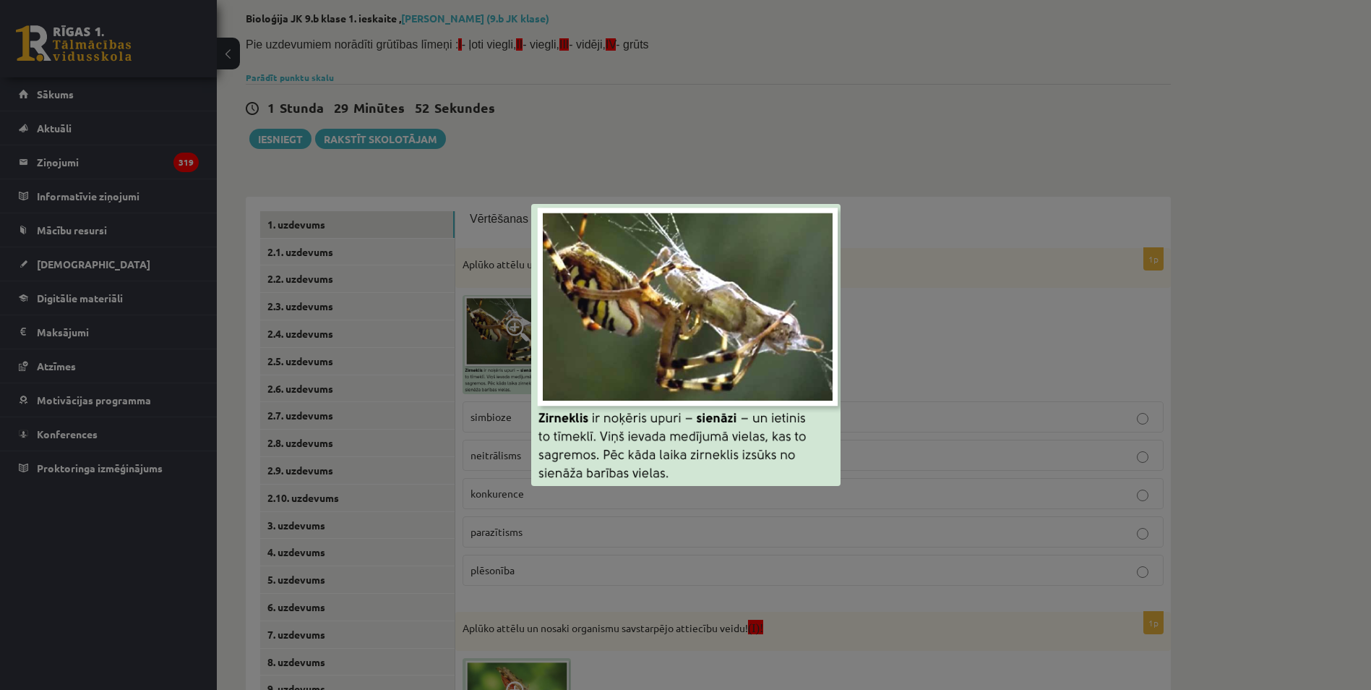
click at [419, 365] on div at bounding box center [685, 345] width 1371 height 690
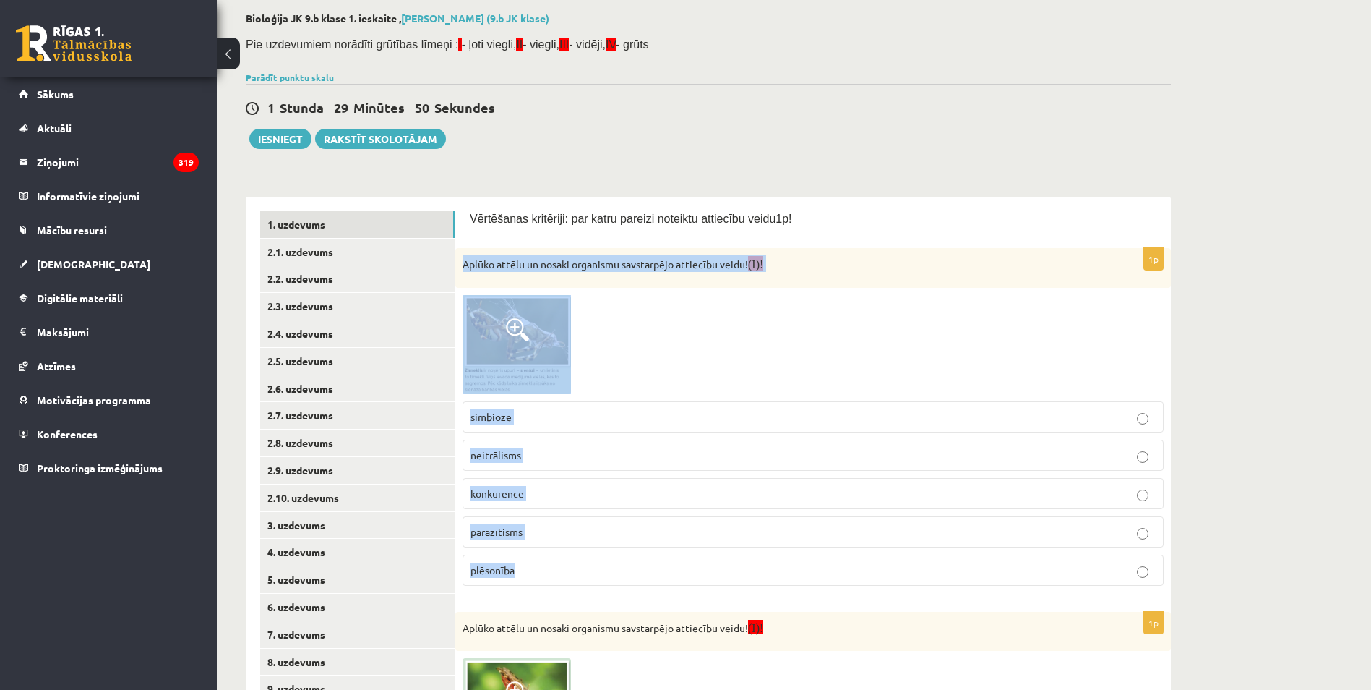
drag, startPoint x: 489, startPoint y: 292, endPoint x: 677, endPoint y: 565, distance: 330.7
click at [677, 565] on div "1p Aplūko attēlu un nosaki organismu savstarpējo attiecību veidu! (I)! simbioze…" at bounding box center [813, 422] width 716 height 348
copy div "Aplūko attēlu un nosaki organismu savstarpējo attiecību veidu! (I)! simbioze ne…"
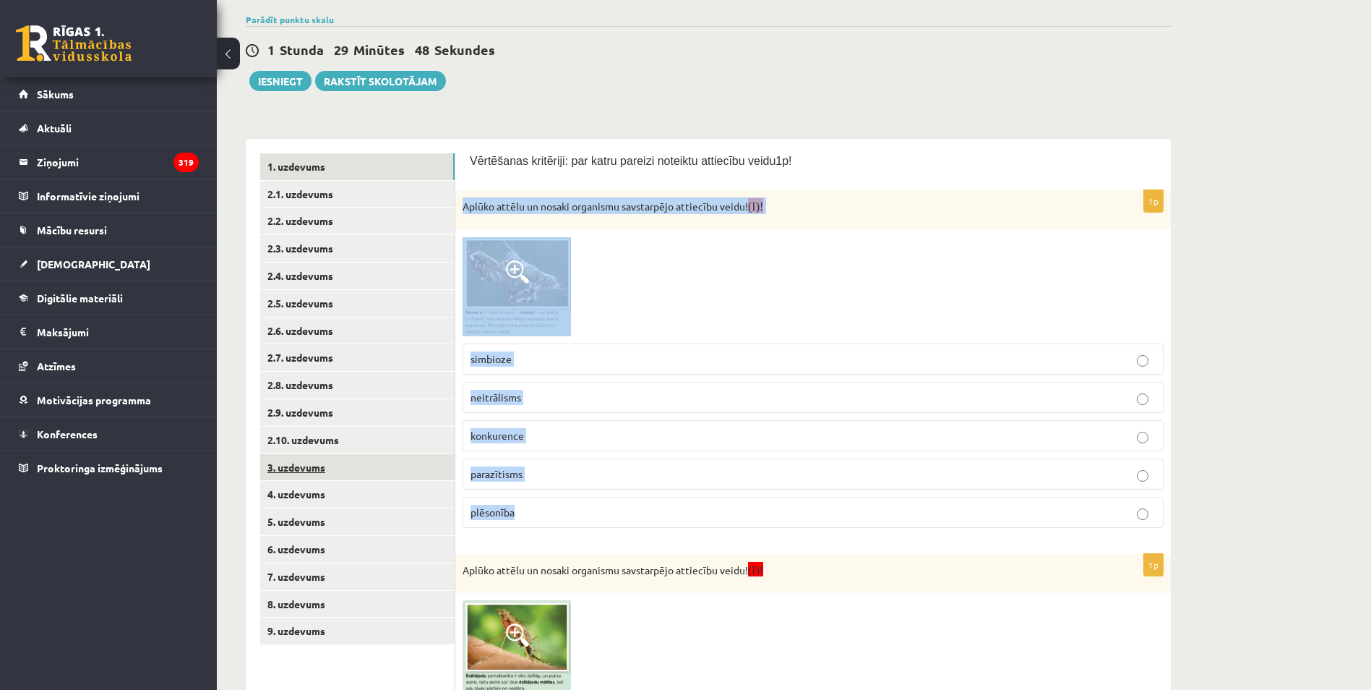
scroll to position [145, 0]
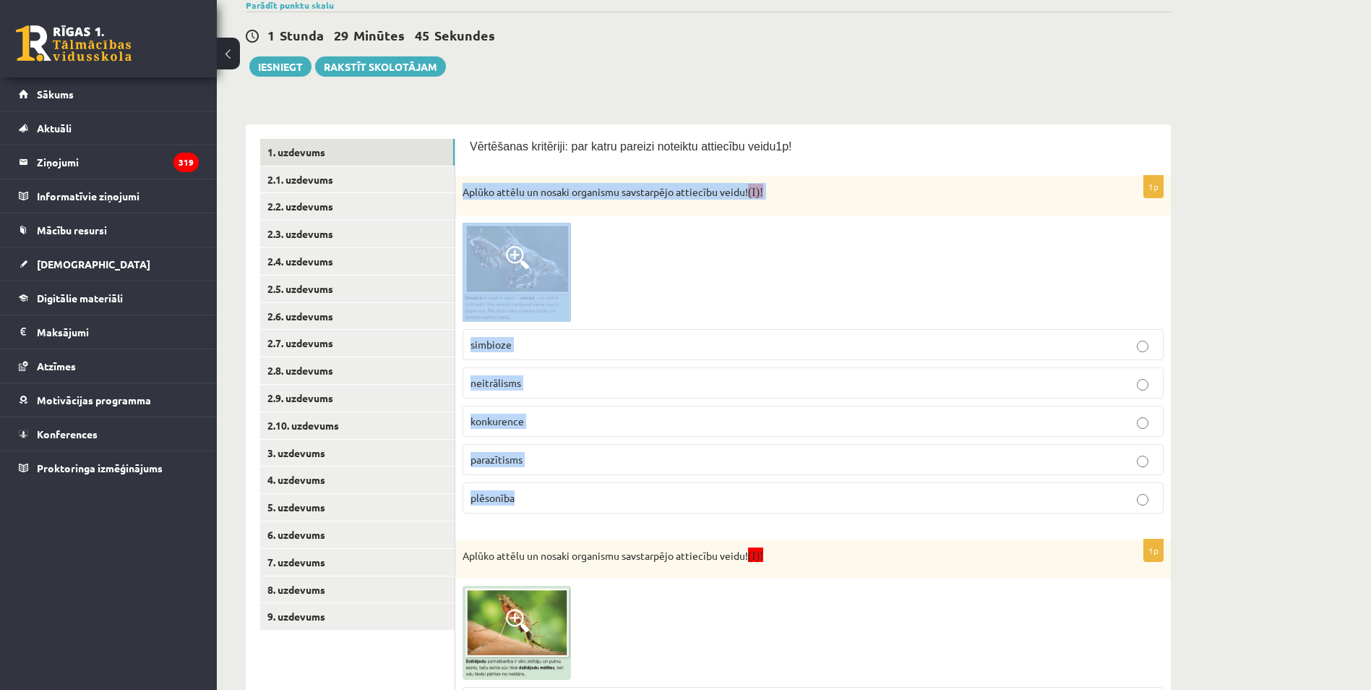
click at [555, 524] on div "1p Aplūko attēlu un nosaki organismu savstarpējo attiecību veidu! (I)! simbioze…" at bounding box center [813, 350] width 716 height 348
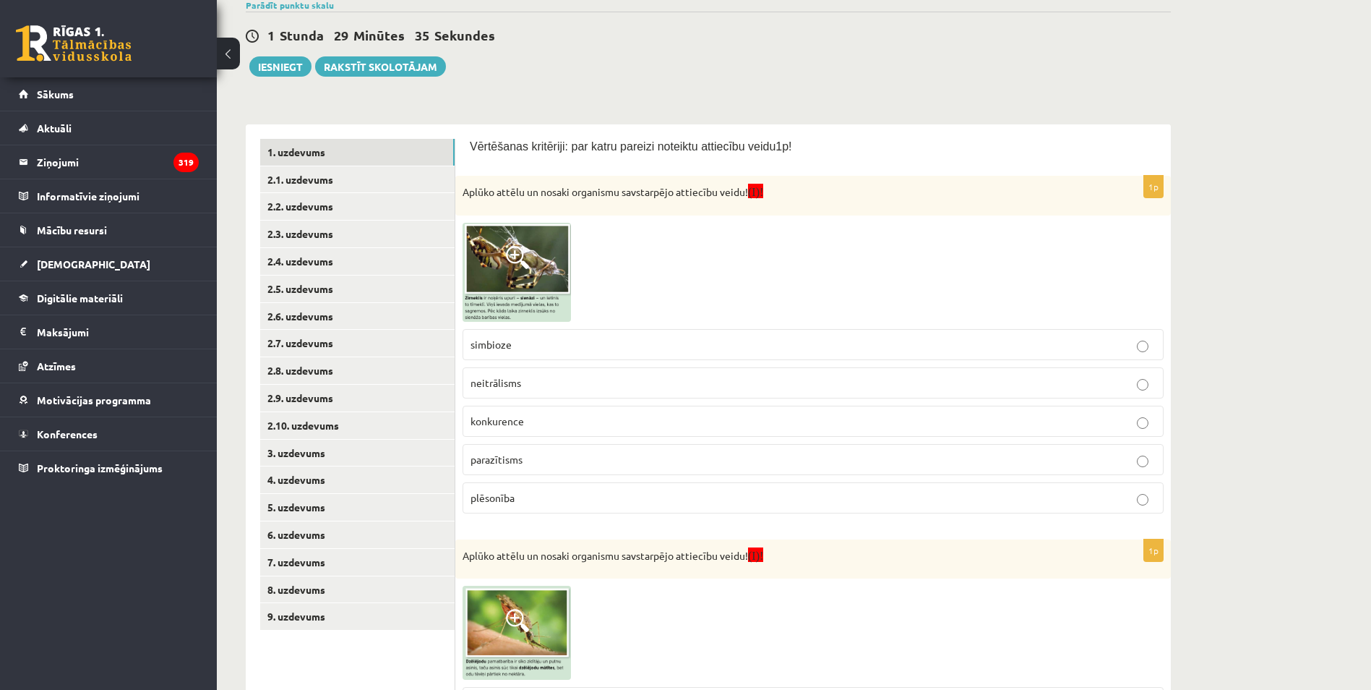
click at [512, 490] on p "plēsonība" at bounding box center [813, 497] width 685 height 15
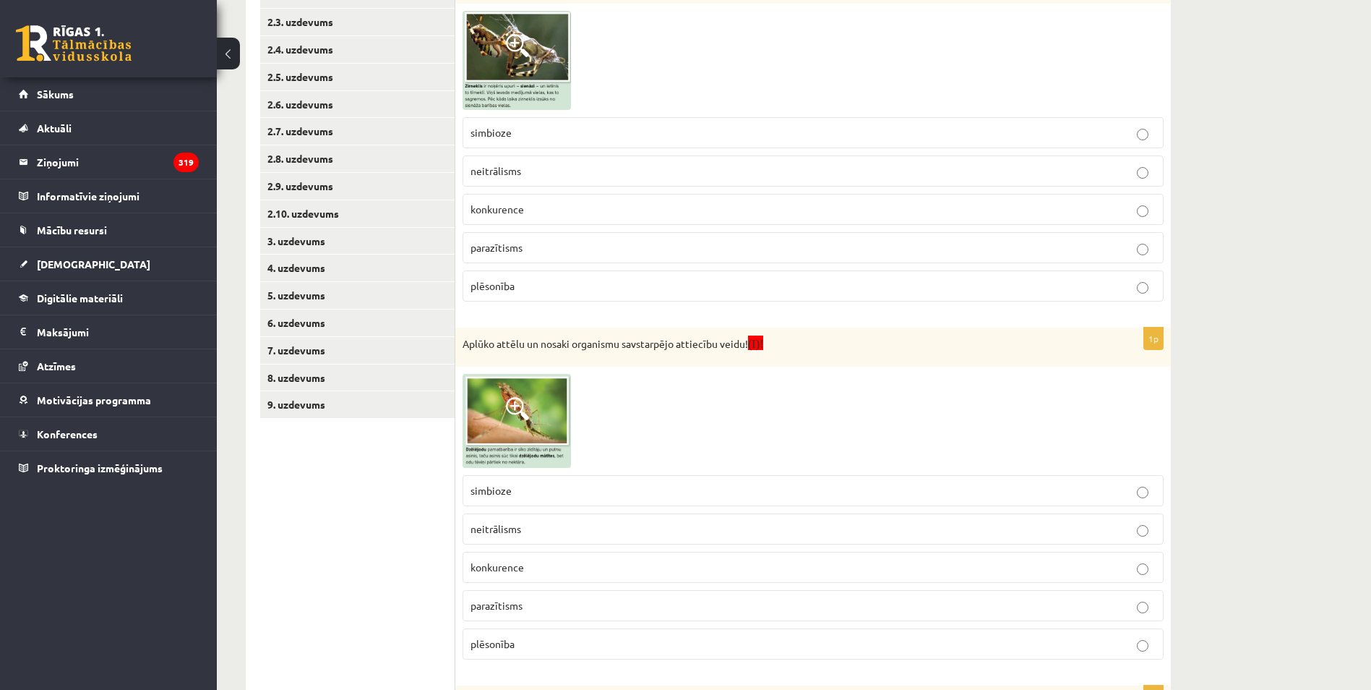
scroll to position [361, 0]
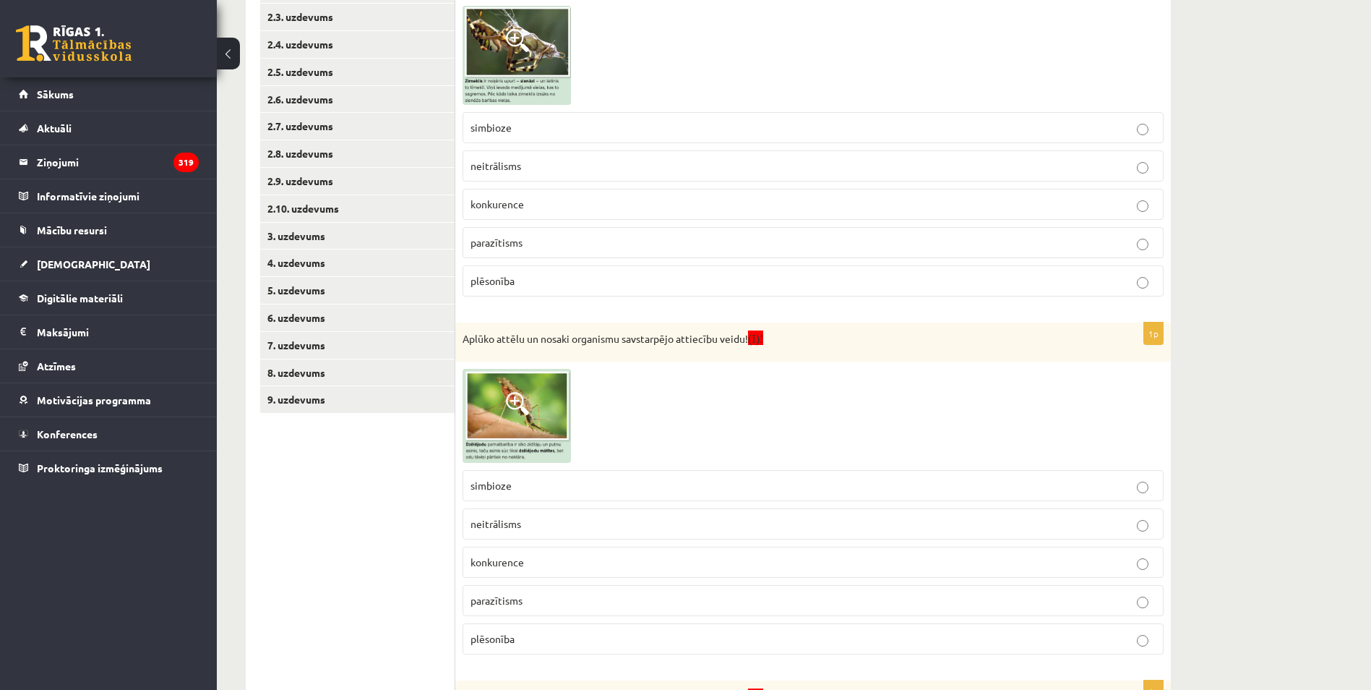
click at [534, 386] on img at bounding box center [517, 415] width 108 height 93
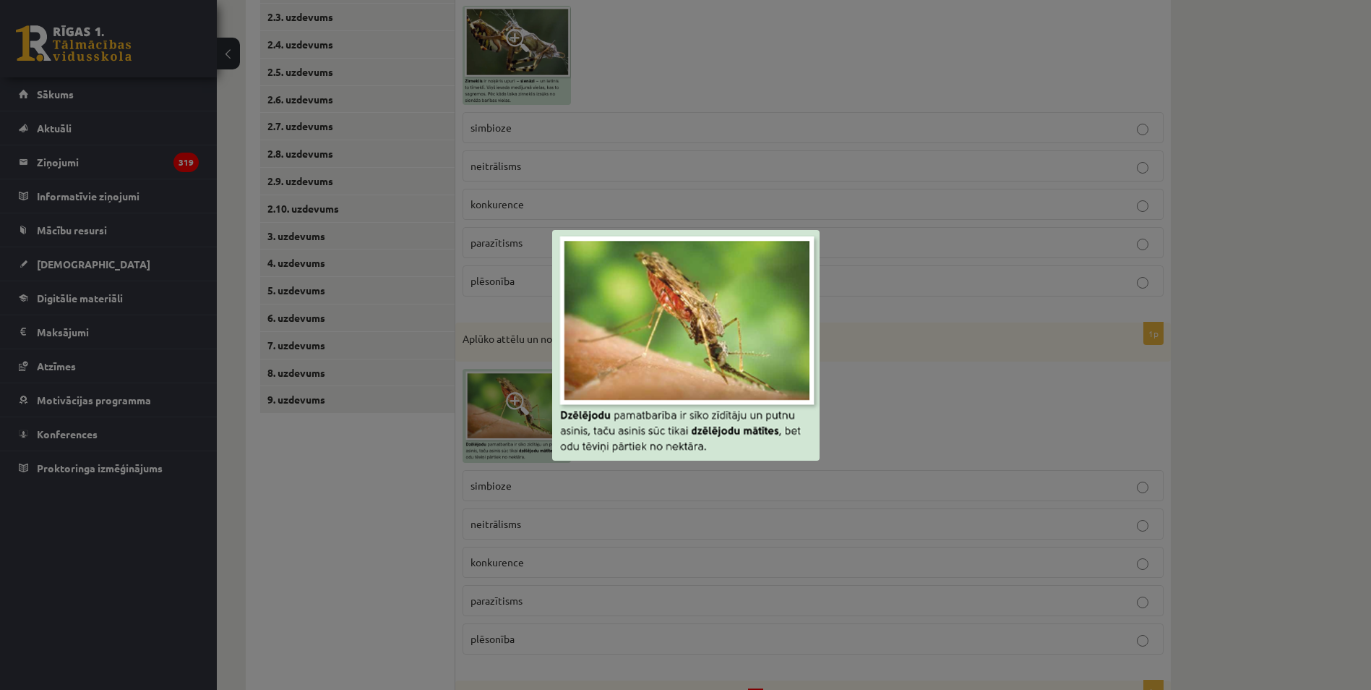
drag, startPoint x: 752, startPoint y: 500, endPoint x: 698, endPoint y: 457, distance: 68.9
click at [753, 500] on div at bounding box center [685, 345] width 1371 height 690
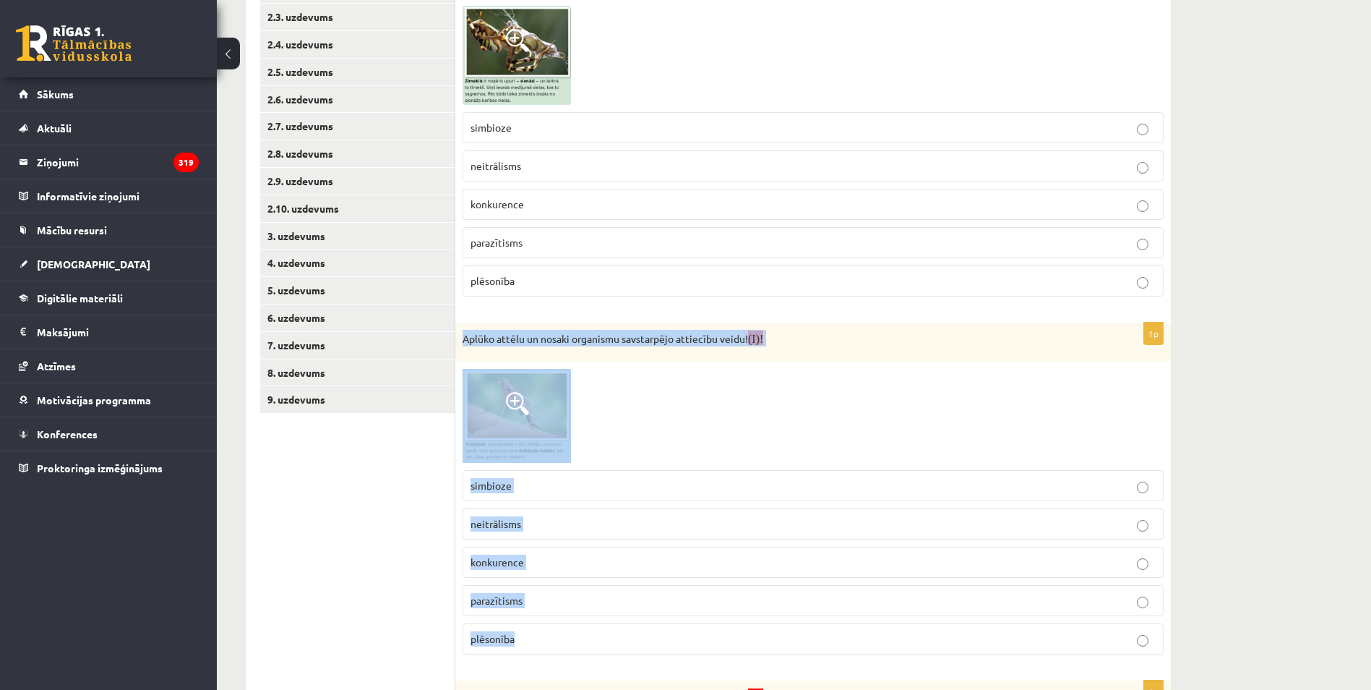
drag, startPoint x: 462, startPoint y: 334, endPoint x: 655, endPoint y: 649, distance: 369.6
click at [669, 651] on div "1p Aplūko attēlu un nosaki organismu savstarpējo attiecību veidu! (I)! simbioze…" at bounding box center [813, 493] width 716 height 343
copy div "Aplūko attēlu un nosaki organismu savstarpējo attiecību veidu! (I)! simbioze ne…"
click at [506, 411] on span at bounding box center [517, 403] width 23 height 23
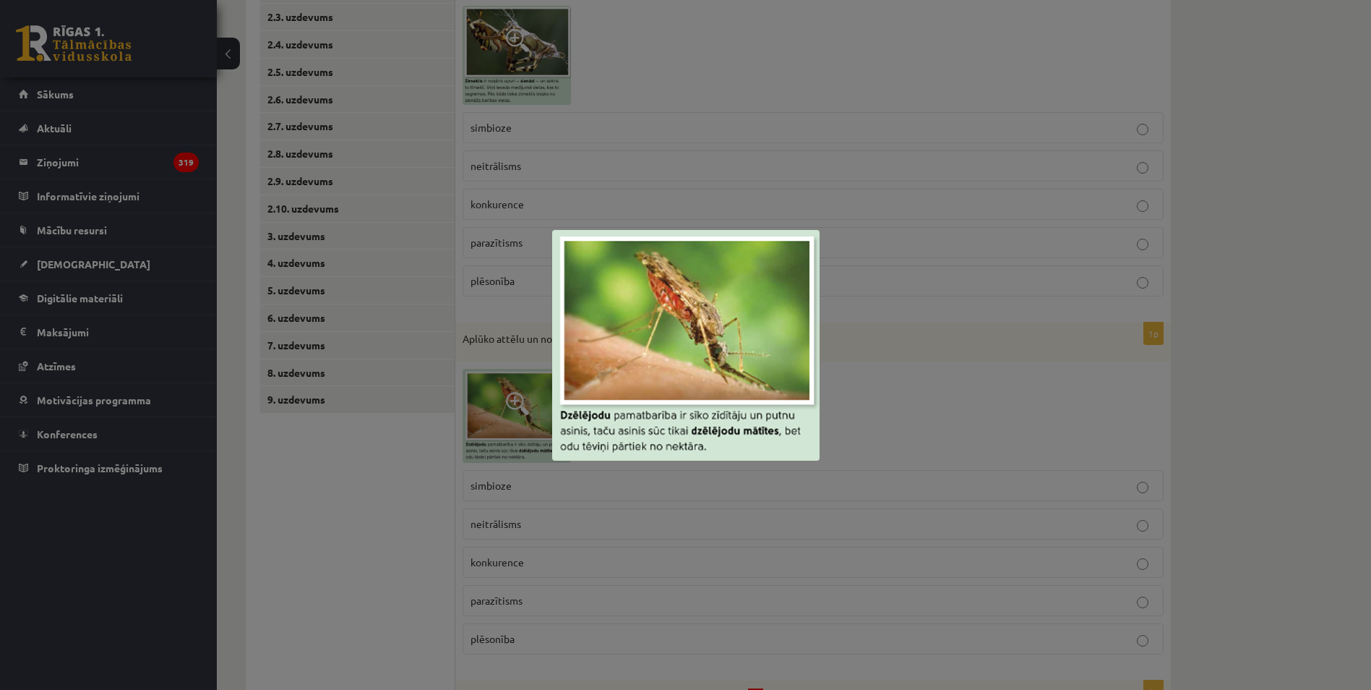
click at [334, 464] on div at bounding box center [685, 345] width 1371 height 690
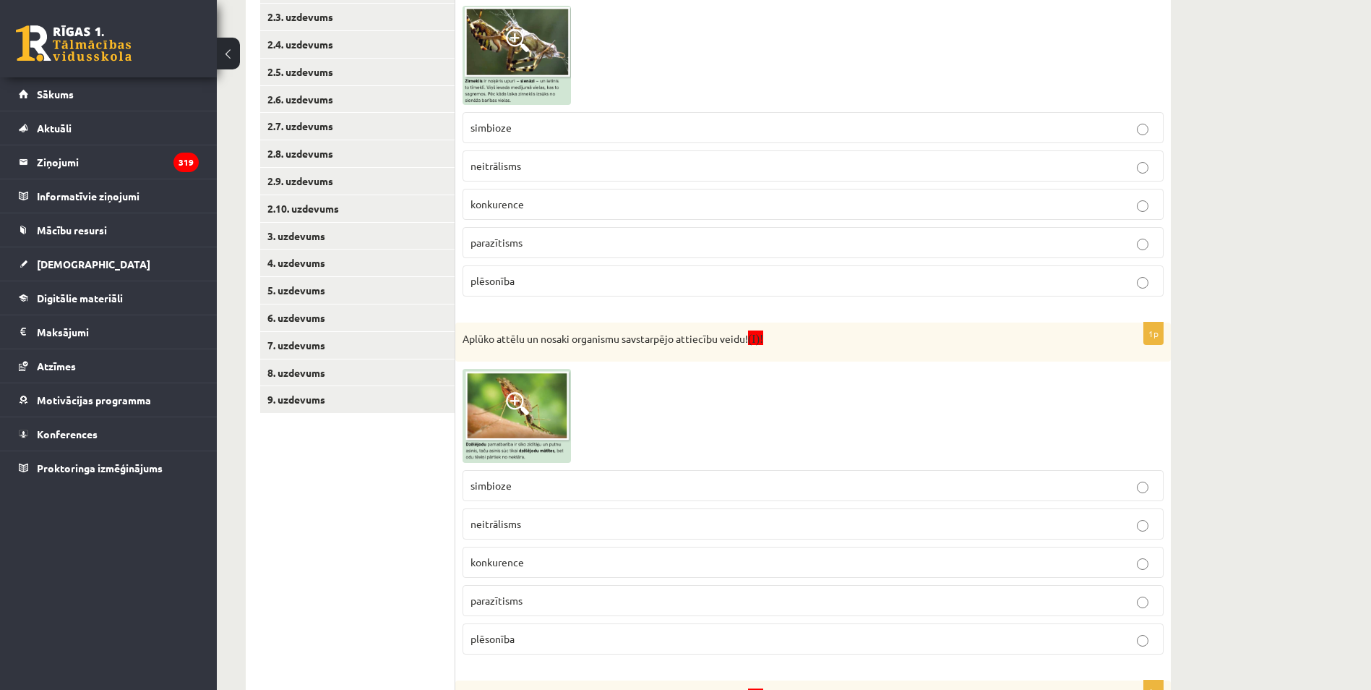
click at [555, 599] on p "parazītisms" at bounding box center [813, 600] width 685 height 15
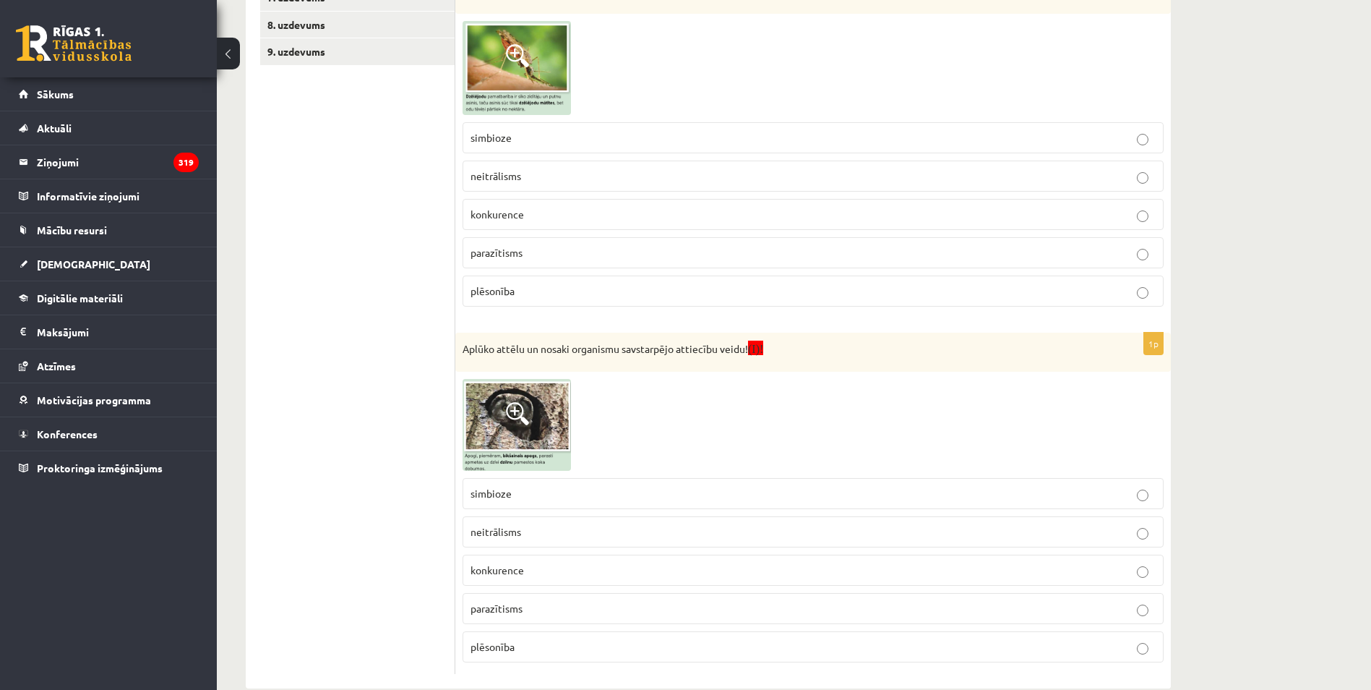
scroll to position [723, 0]
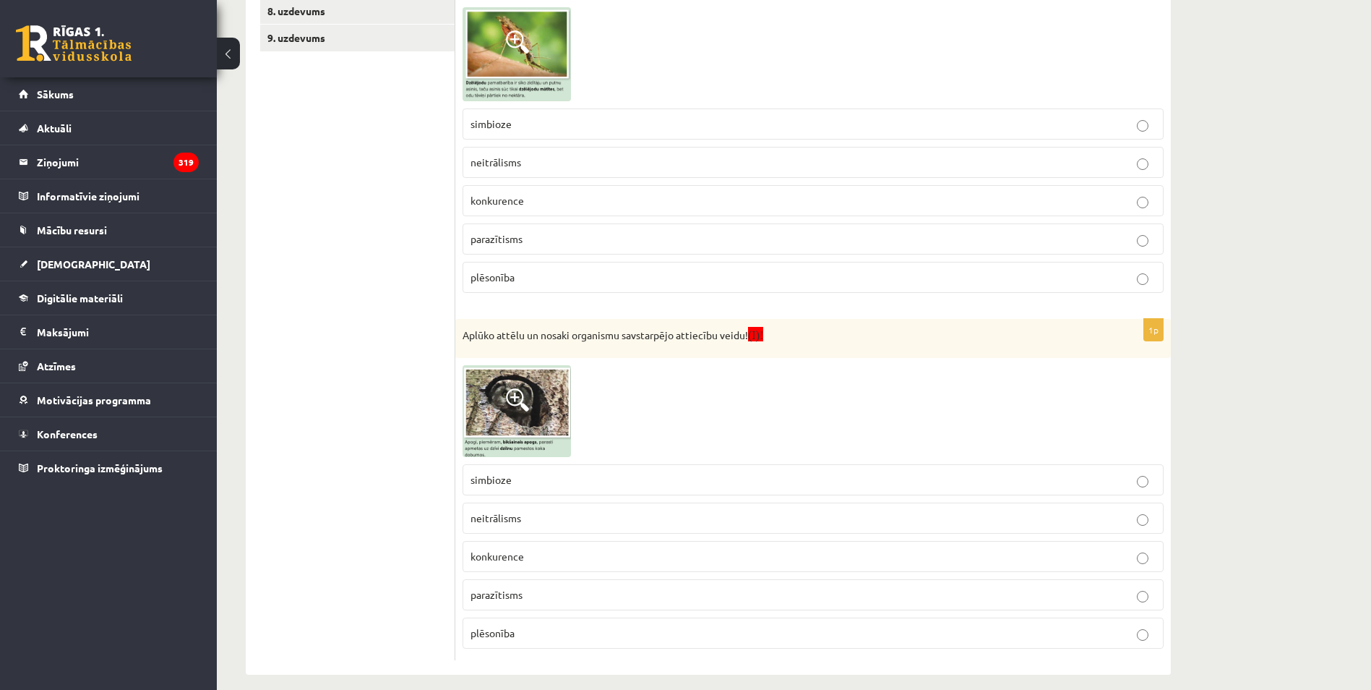
click at [523, 403] on span at bounding box center [517, 399] width 23 height 23
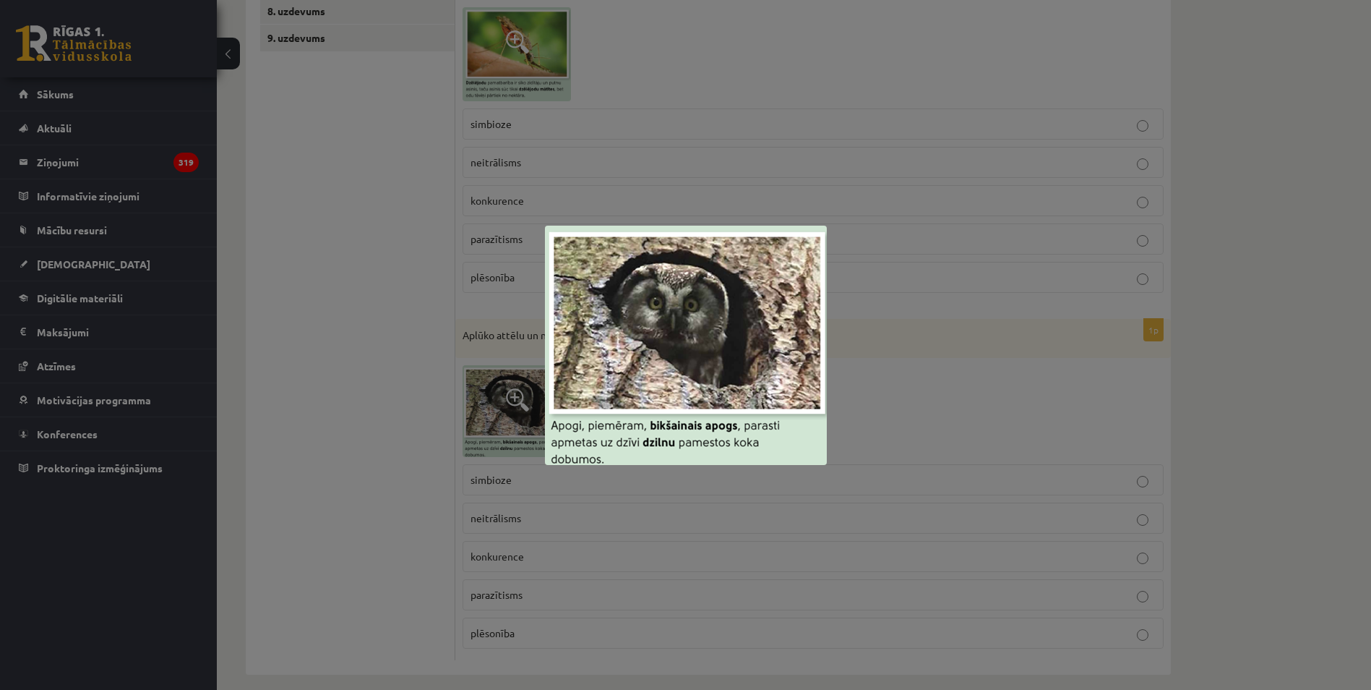
click at [406, 427] on div at bounding box center [685, 345] width 1371 height 690
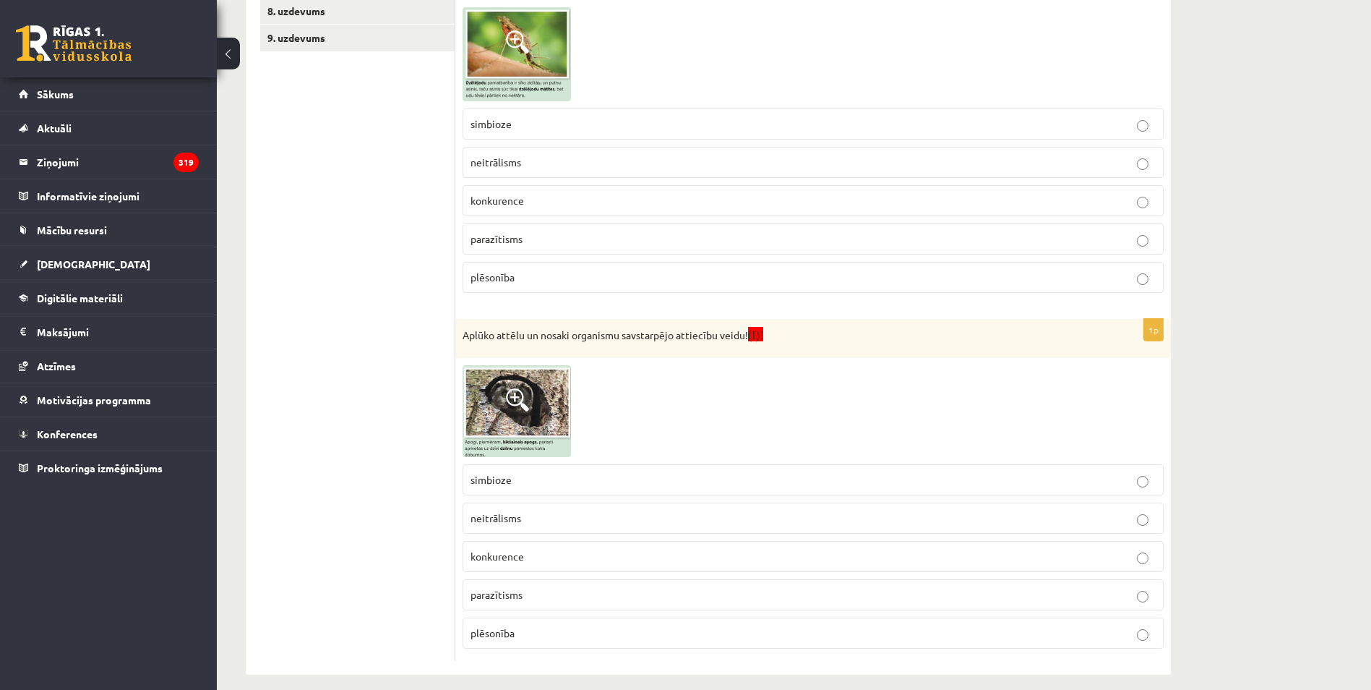
click at [560, 415] on img at bounding box center [517, 411] width 108 height 92
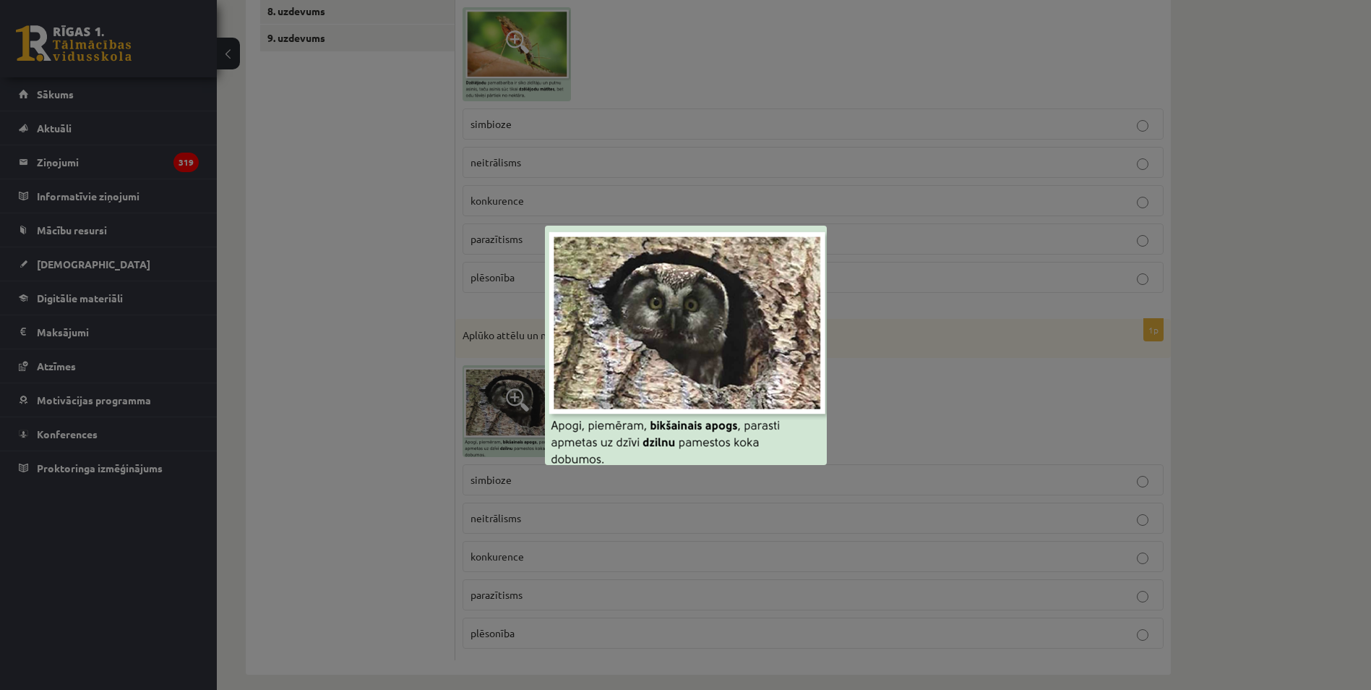
click at [250, 591] on div at bounding box center [685, 345] width 1371 height 690
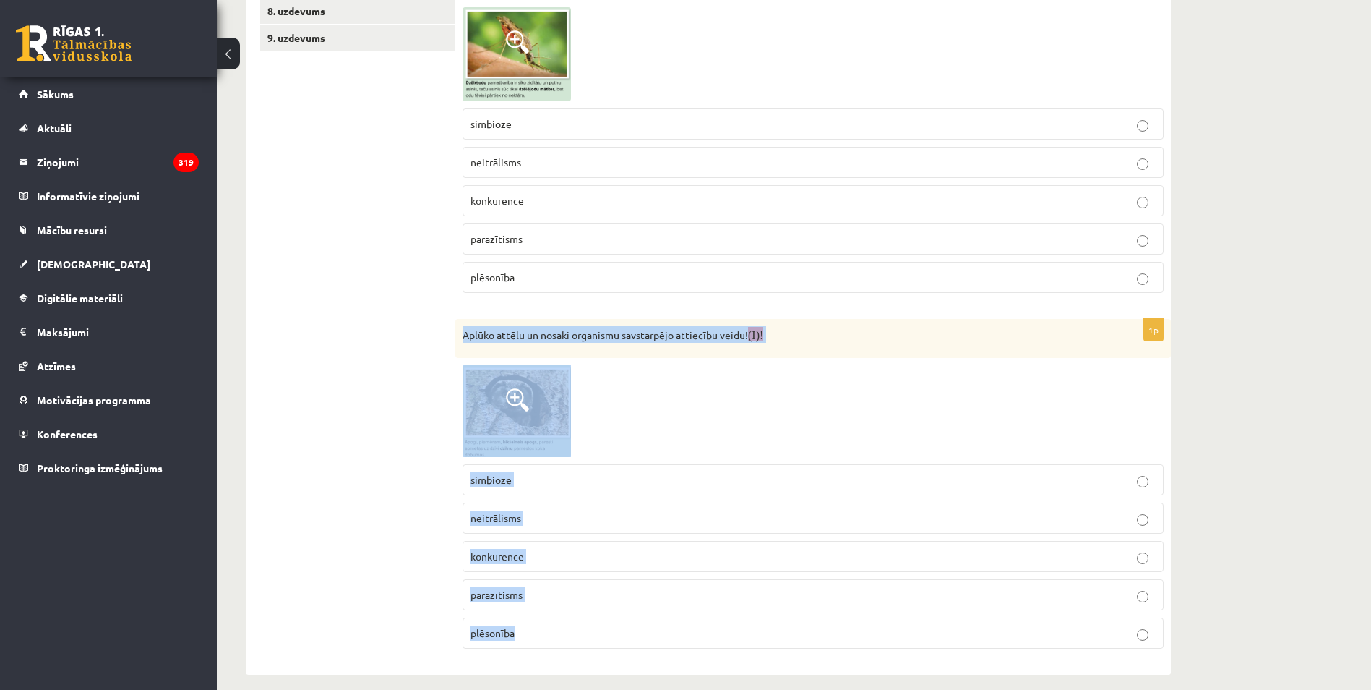
drag, startPoint x: 456, startPoint y: 322, endPoint x: 606, endPoint y: 648, distance: 358.1
click at [606, 648] on div "1p Aplūko attēlu un nosaki organismu savstarpējo attiecību veidu! (I)! simbioze…" at bounding box center [813, 490] width 716 height 342
copy div "Aplūko attēlu un nosaki organismu savstarpējo attiecību veidu! (I)! simbioze ne…"
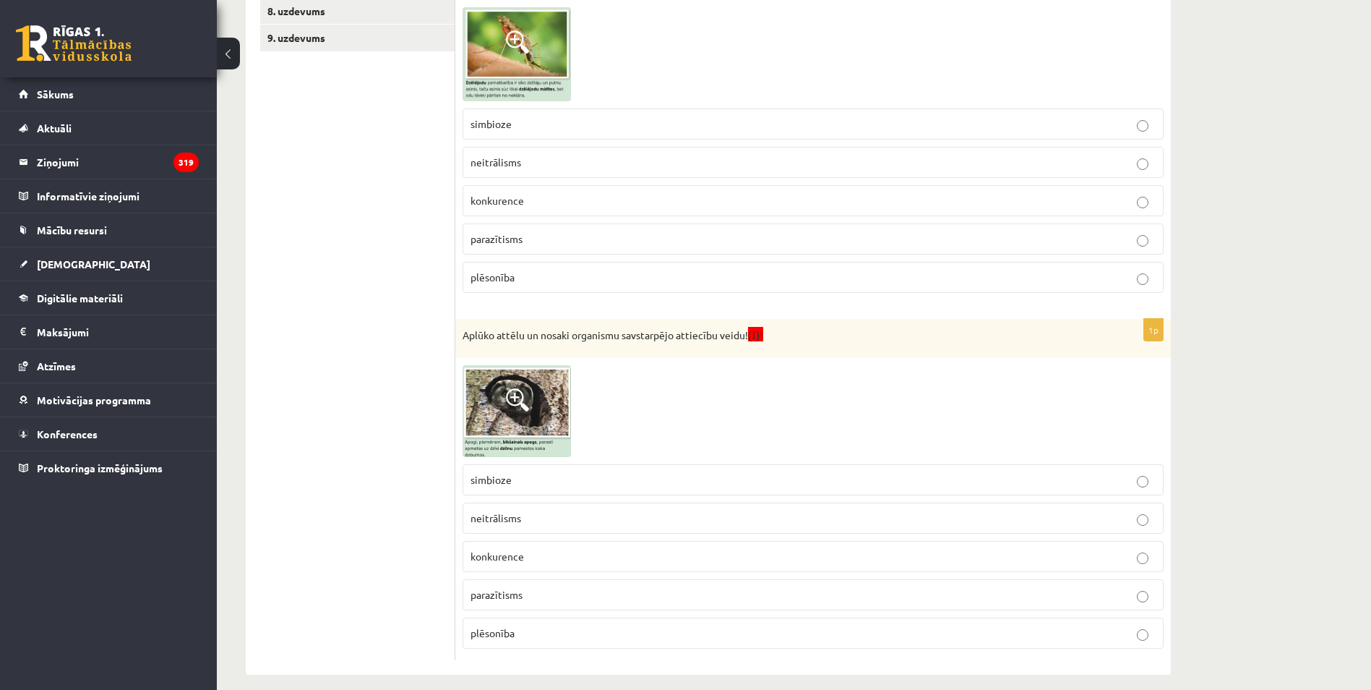
click at [367, 541] on ul "1. uzdevums 2.1. uzdevums 2.2. uzdevums 2.3. uzdevums 2.4. uzdevums 2.5. uzdevu…" at bounding box center [357, 110] width 195 height 1100
click at [763, 338] on span "(I)!" at bounding box center [755, 335] width 15 height 12
click at [758, 336] on span "(I)!" at bounding box center [755, 335] width 15 height 12
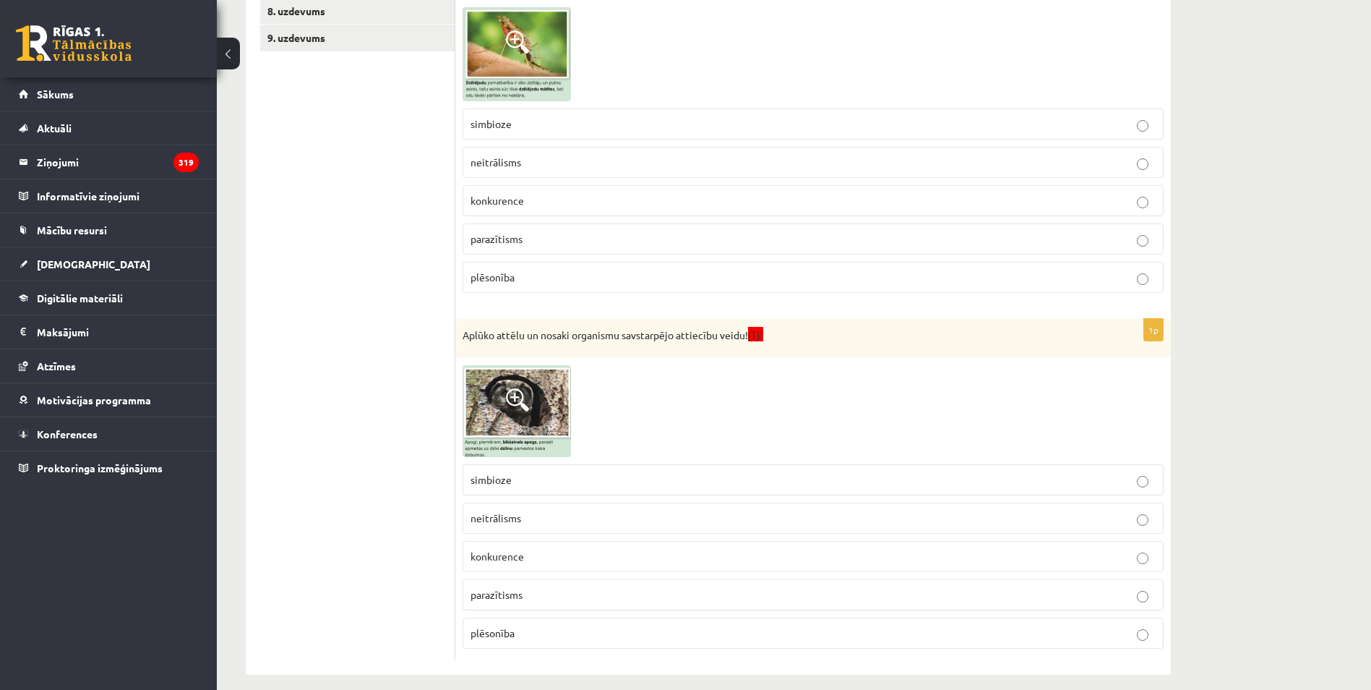
drag, startPoint x: 758, startPoint y: 336, endPoint x: 706, endPoint y: 341, distance: 53.0
click at [706, 341] on p "Aplūko attēlu un nosaki organismu savstarpējo attiecību veidu! (I)!" at bounding box center [777, 334] width 629 height 17
click at [519, 515] on span "neitrālisms" at bounding box center [496, 517] width 51 height 13
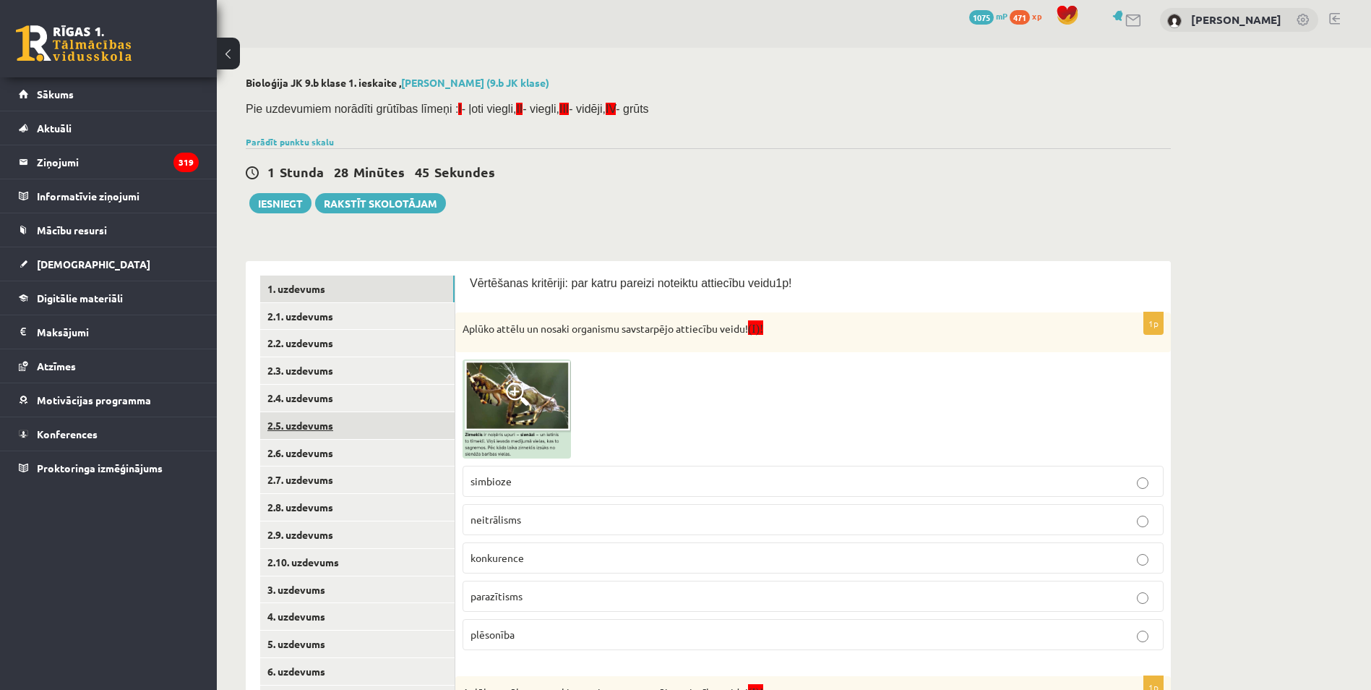
scroll to position [0, 0]
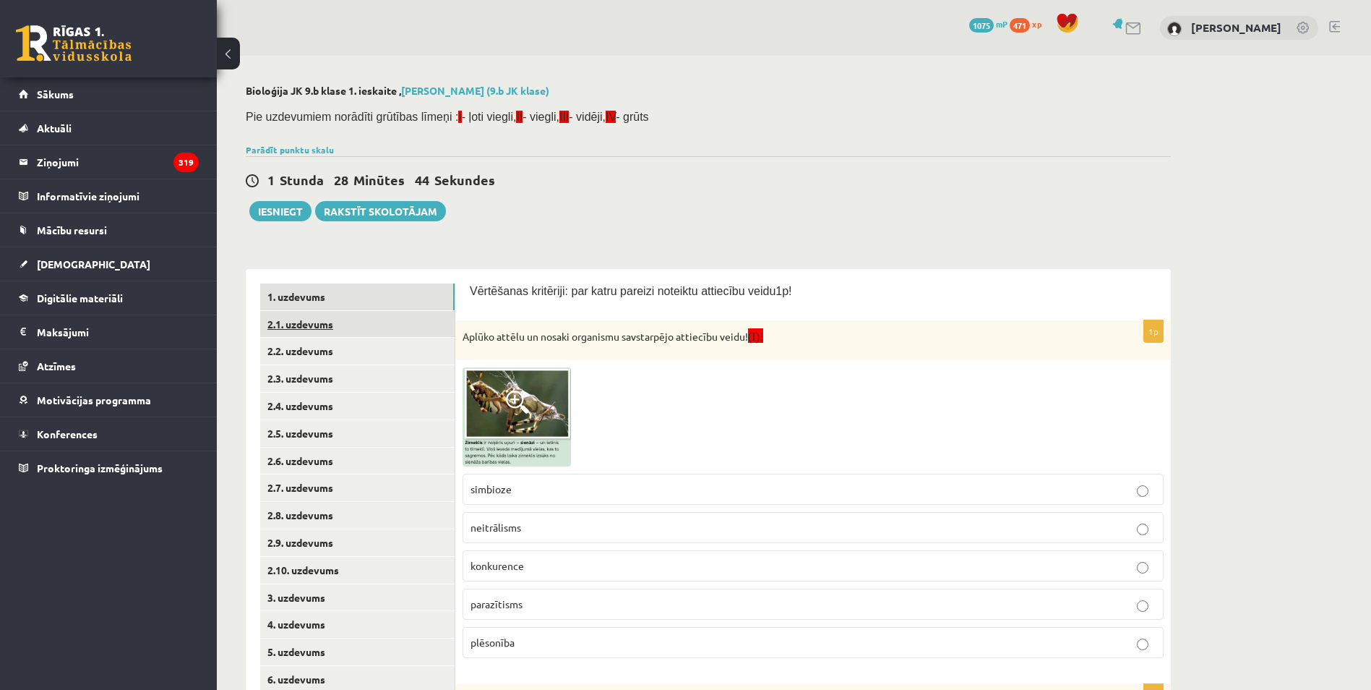
click at [299, 314] on link "2.1. uzdevums" at bounding box center [357, 324] width 194 height 27
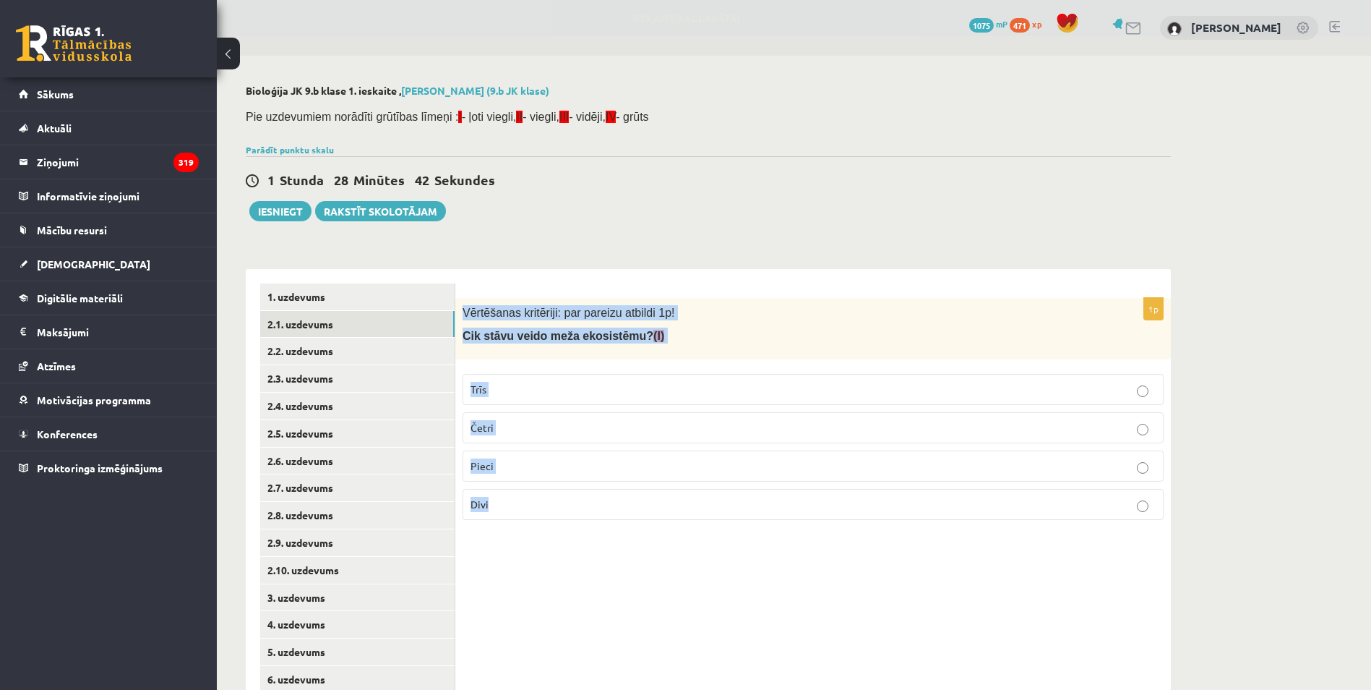
drag, startPoint x: 464, startPoint y: 306, endPoint x: 595, endPoint y: 497, distance: 231.4
click at [595, 497] on div "1p Vērtēšanas kritēriji: par pareizu atbildi 1p! Cik stāvu veido meža ekosistēm…" at bounding box center [813, 415] width 716 height 234
copy div "Vērtēšanas kritēriji: par pareizu atbildi 1p! Cik stāvu veido meža ekosistēmu? …"
click at [660, 645] on div "1p Vērtēšanas kritēriji: par pareizu atbildi 1p! Cik stāvu veido meža ekosistēm…" at bounding box center [813, 529] width 716 height 521
click at [554, 461] on p "Pieci" at bounding box center [813, 465] width 685 height 15
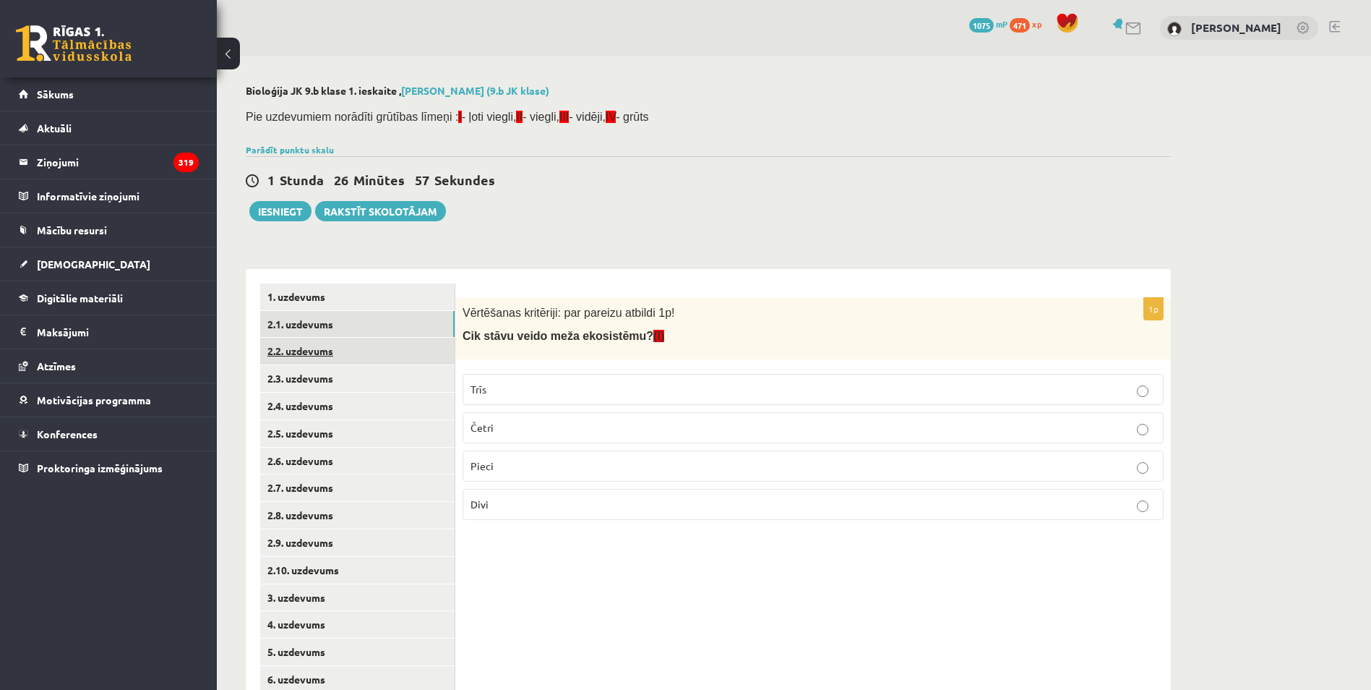
click at [319, 359] on link "2.2. uzdevums" at bounding box center [357, 351] width 194 height 27
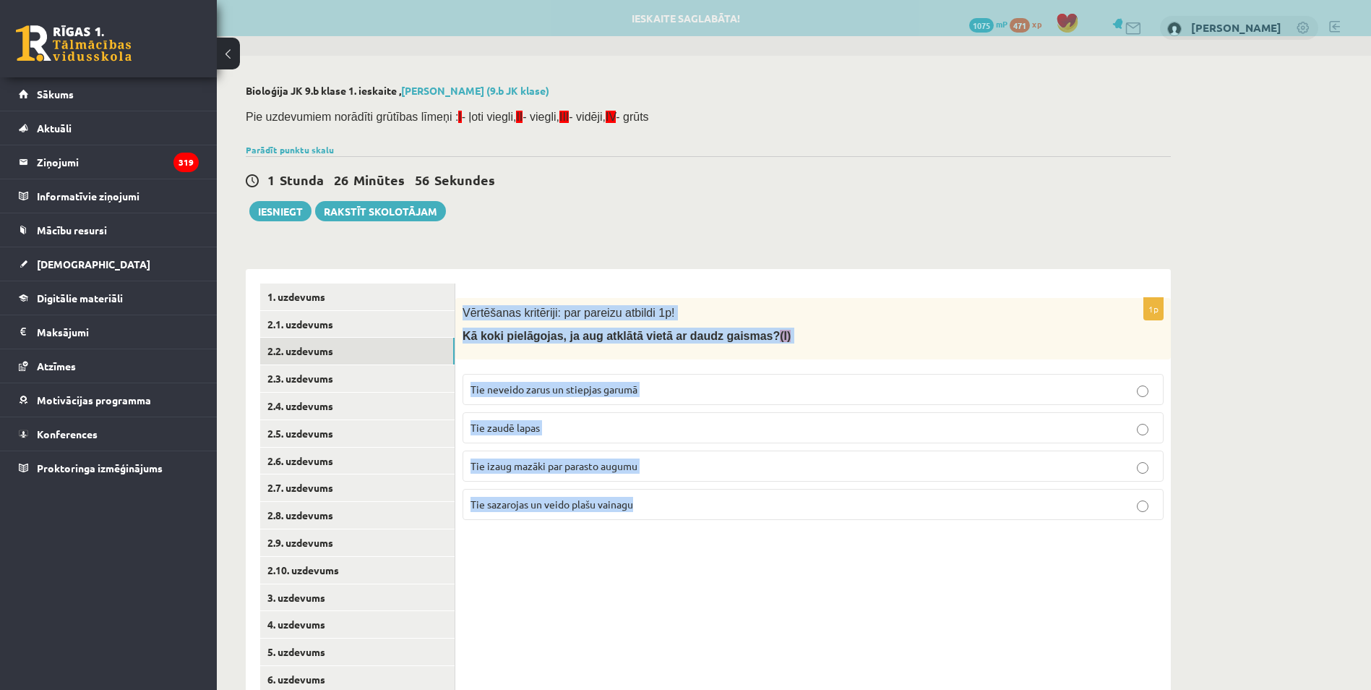
drag, startPoint x: 461, startPoint y: 307, endPoint x: 716, endPoint y: 496, distance: 317.2
click at [716, 496] on div "1p Vērtēšanas kritēriji: par pareizu atbildi 1p! Kā koki pielāgojas, ja aug atk…" at bounding box center [813, 415] width 716 height 234
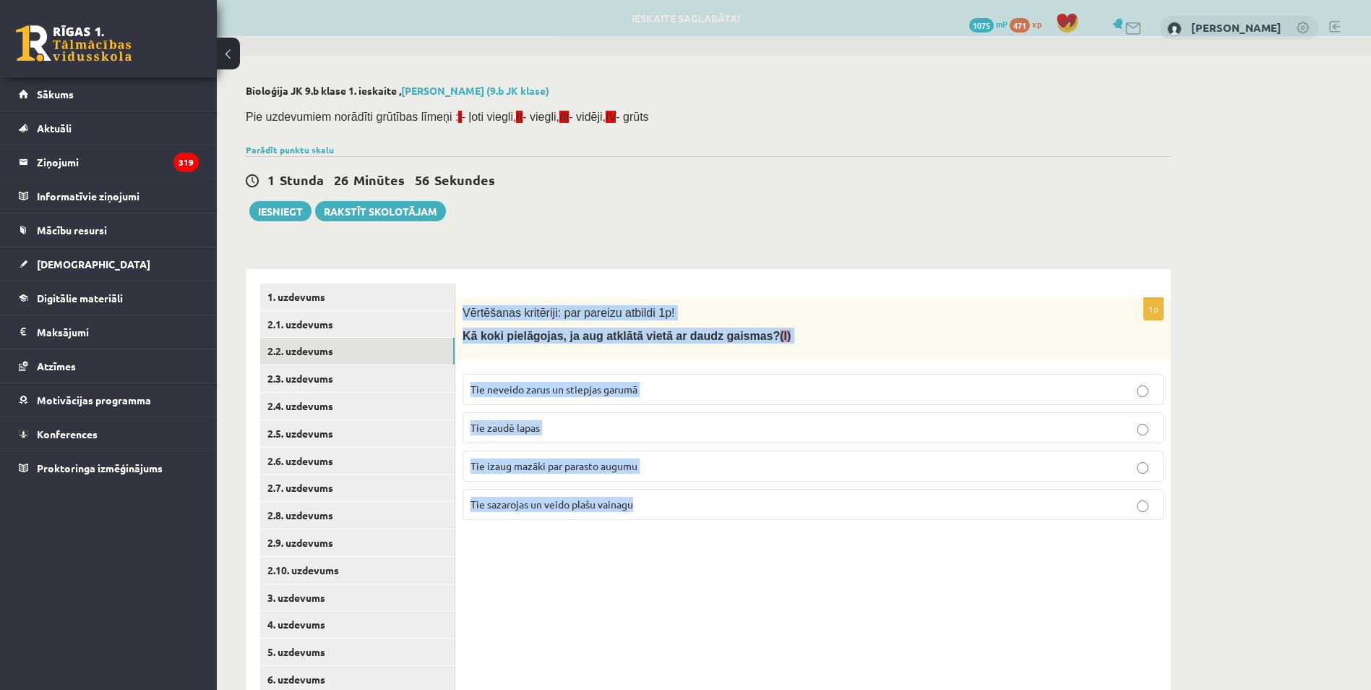
copy div "Vērtēšanas kritēriji: par pareizu atbildi 1p! Kā koki pielāgojas, ja aug atklāt…"
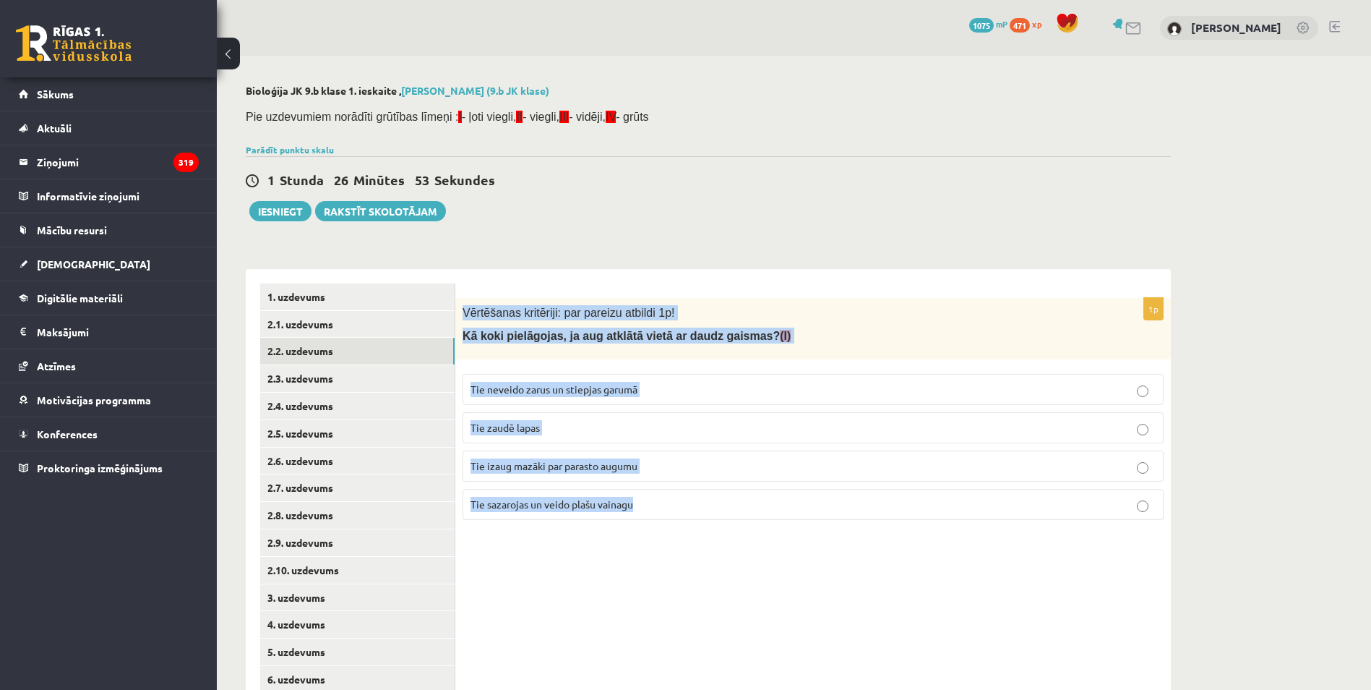
click at [565, 334] on span "Kā koki pielāgojas, ja aug atklātā vietā ar daudz gaismas? (I)" at bounding box center [627, 336] width 328 height 12
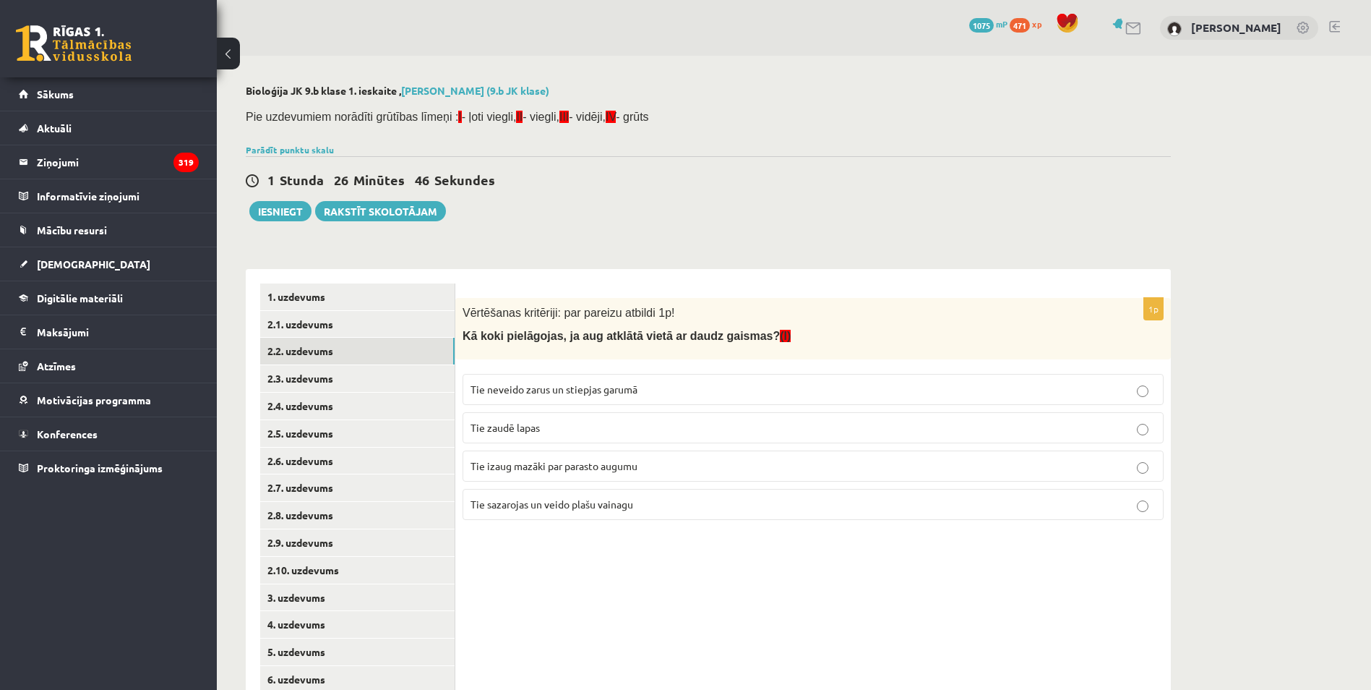
click at [674, 202] on div "1 Stunda 26 Minūtes 46 Sekundes Ieskaite saglabāta! Iesniegt Rakstīt skolotājam" at bounding box center [708, 188] width 925 height 65
click at [565, 517] on label "Tie sazarojas un veido plašu vainagu" at bounding box center [813, 504] width 701 height 31
click at [364, 374] on link "2.3. uzdevums" at bounding box center [357, 378] width 194 height 27
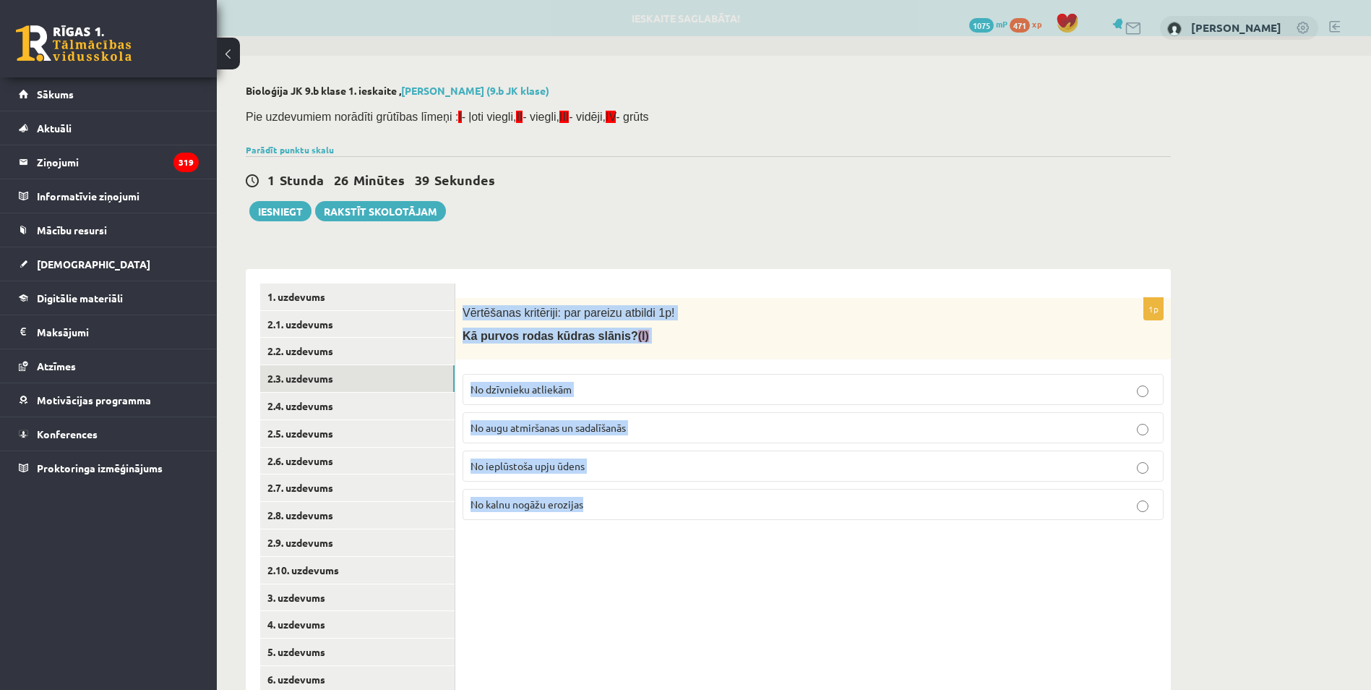
drag, startPoint x: 463, startPoint y: 303, endPoint x: 633, endPoint y: 523, distance: 277.4
click at [633, 524] on div "1p Vērtēšanas kritēriji: par pareizu atbildi 1p! Kā purvos rodas kūdras slānis?…" at bounding box center [813, 415] width 716 height 234
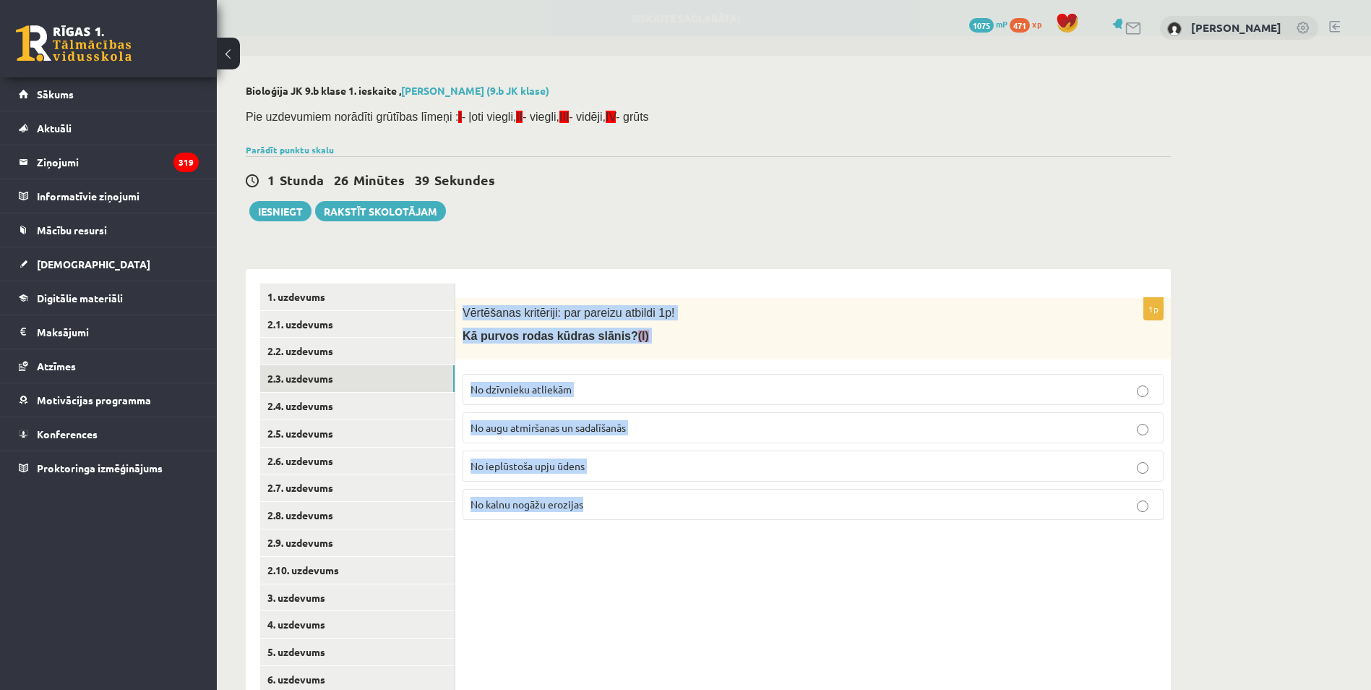
copy div "Vērtēšanas kritēriji: par pareizu atbildi 1p! Kā purvos rodas kūdras slānis? (I…"
click at [583, 292] on form "1p Vērtēšanas kritēriji: par pareizu atbildi 1p! Kā purvos rodas kūdras slānis?…" at bounding box center [813, 407] width 687 height 248
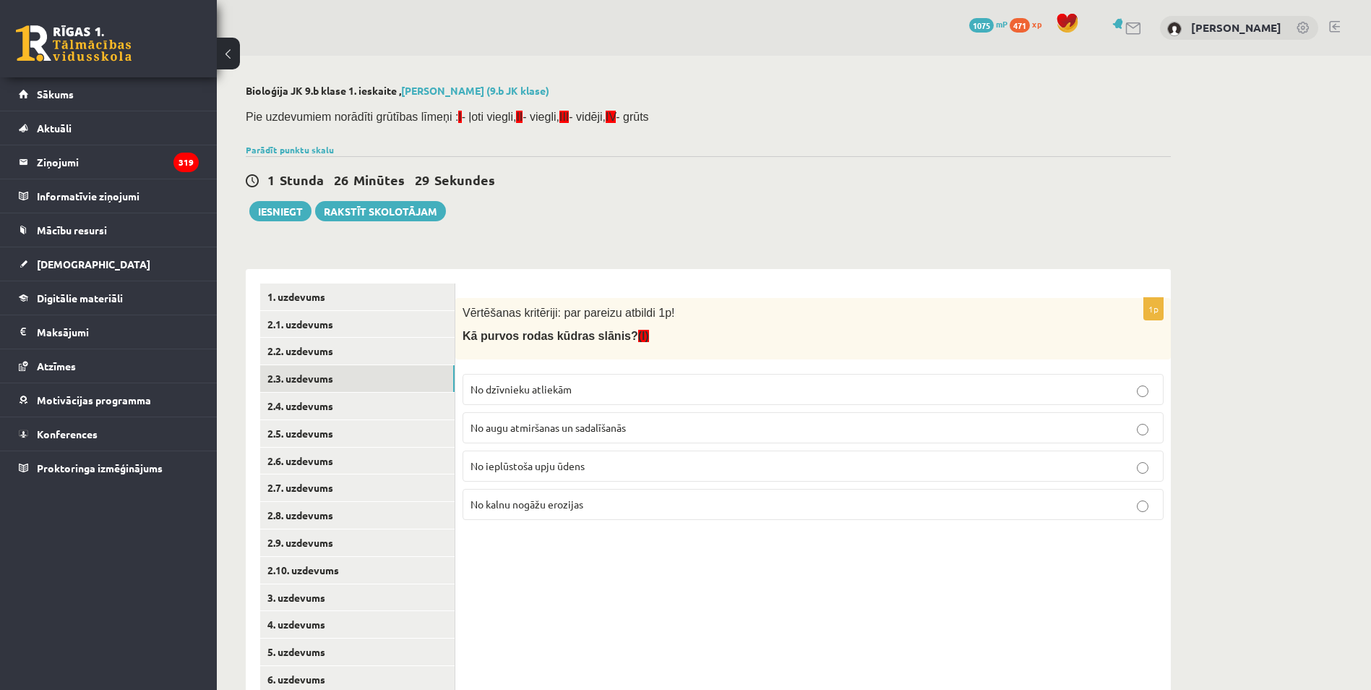
click at [700, 422] on p "No augu atmiršanas un sadalīšanās" at bounding box center [813, 427] width 685 height 15
click at [338, 412] on link "2.4. uzdevums" at bounding box center [357, 406] width 194 height 27
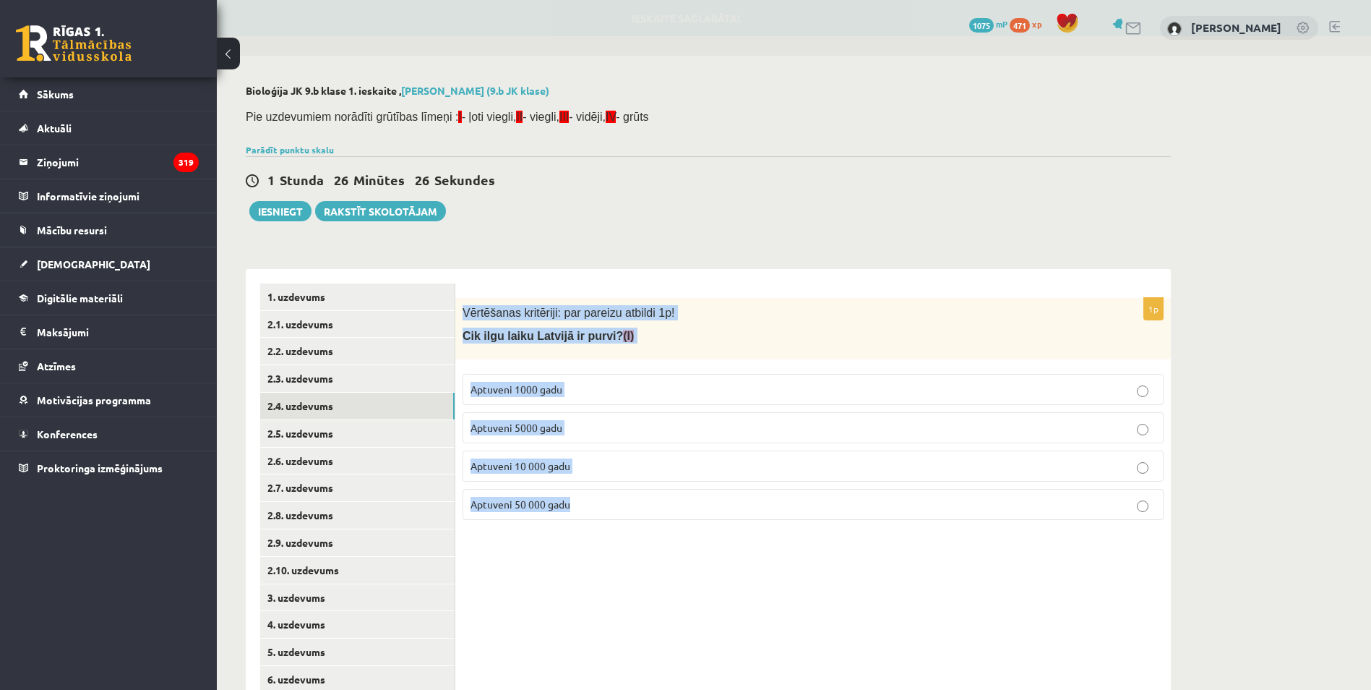
drag, startPoint x: 464, startPoint y: 307, endPoint x: 620, endPoint y: 515, distance: 260.3
click at [620, 515] on div "1p Vērtēšanas kritēriji: par pareizu atbildi 1p! Cik ilgu laiku Latvijā ir purv…" at bounding box center [813, 415] width 716 height 234
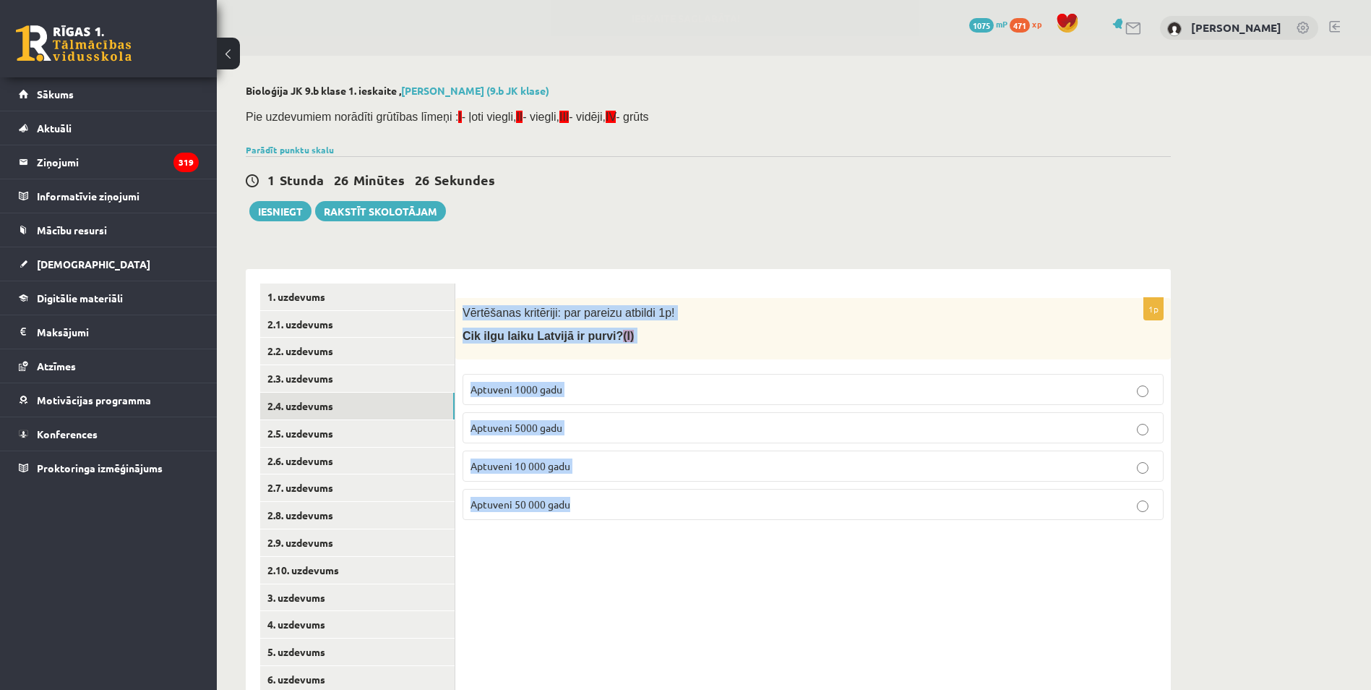
copy div "Vērtēšanas kritēriji: par pareizu atbildi 1p! Cik ilgu laiku Latvijā ir purvi? …"
click at [630, 293] on form "1p Vērtēšanas kritēriji: par pareizu atbildi 1p! Cik ilgu laiku Latvijā ir purv…" at bounding box center [813, 407] width 687 height 248
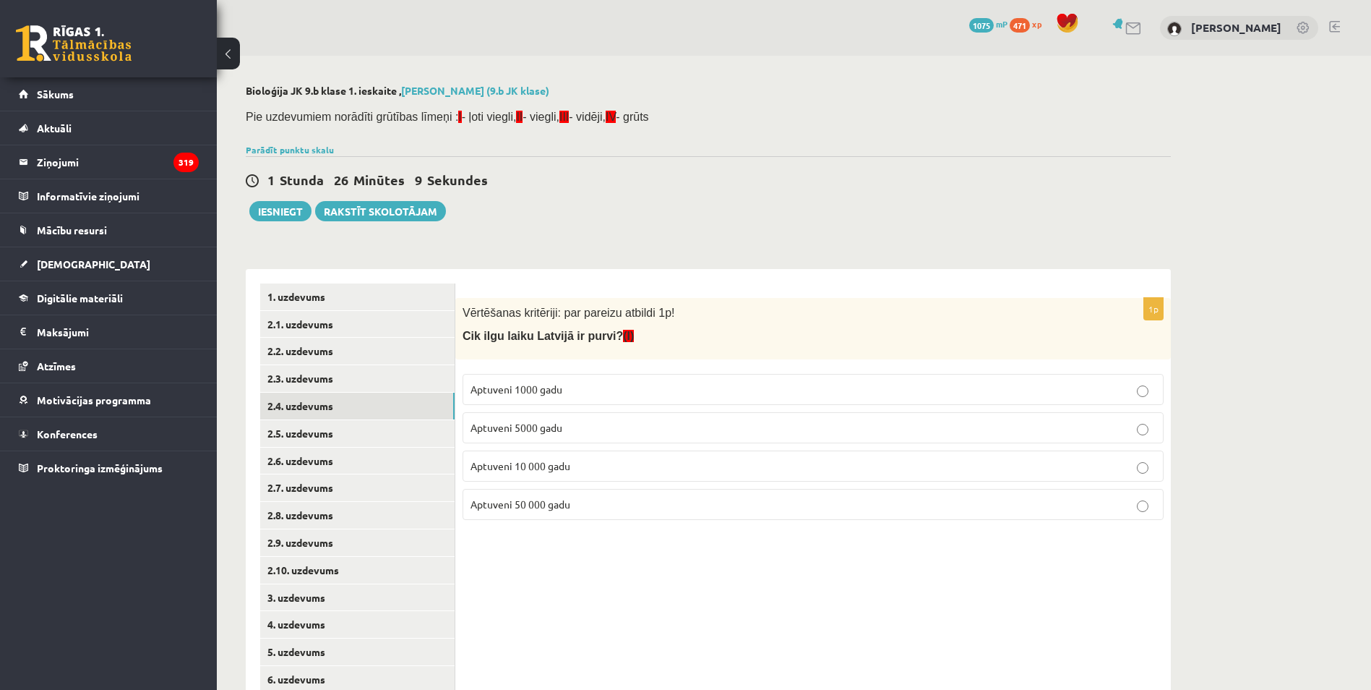
click at [585, 457] on label "Aptuveni 10 000 gadu" at bounding box center [813, 465] width 701 height 31
click at [369, 440] on link "2.5. uzdevums" at bounding box center [357, 433] width 194 height 27
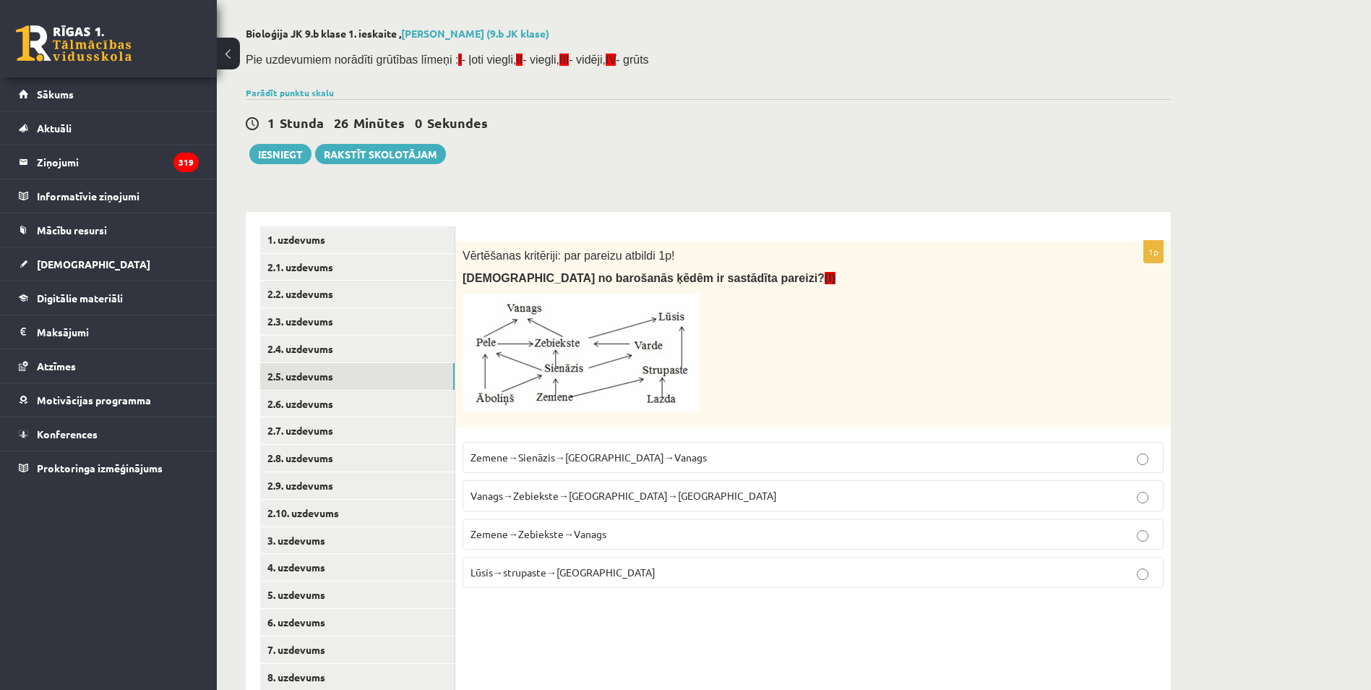
scroll to position [72, 0]
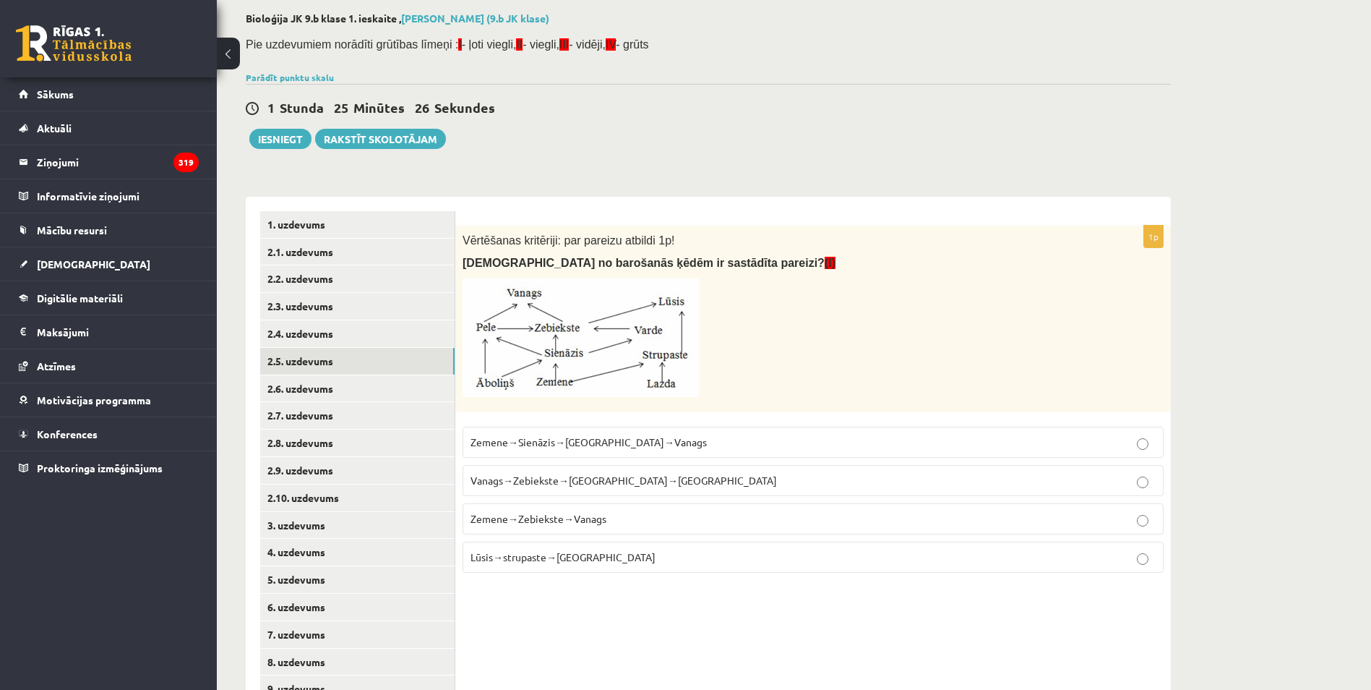
click at [712, 433] on label "Zemene→Sienāzis→[GEOGRAPHIC_DATA]→Vanags" at bounding box center [813, 442] width 701 height 31
click at [308, 390] on link "2.6. uzdevums" at bounding box center [357, 388] width 194 height 27
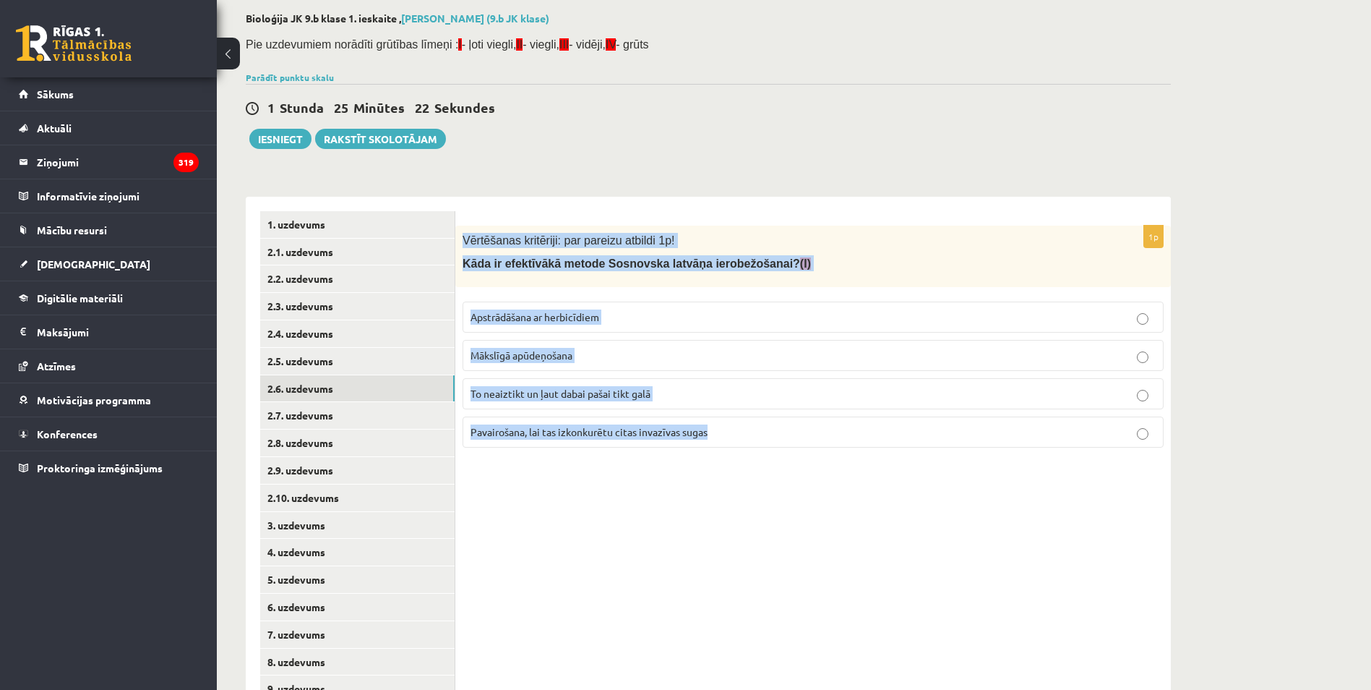
drag, startPoint x: 463, startPoint y: 238, endPoint x: 732, endPoint y: 419, distance: 324.4
click at [732, 419] on div "1p Vērtēšanas kritēriji: par pareizu atbildi 1p! Kāda ir efektīvākā metode Sosn…" at bounding box center [813, 343] width 716 height 234
copy div "Vērtēšanas kritēriji: par pareizu atbildi 1p! Kāda ir efektīvākā metode Sosnovs…"
click at [327, 366] on link "2.5. uzdevums" at bounding box center [357, 361] width 194 height 27
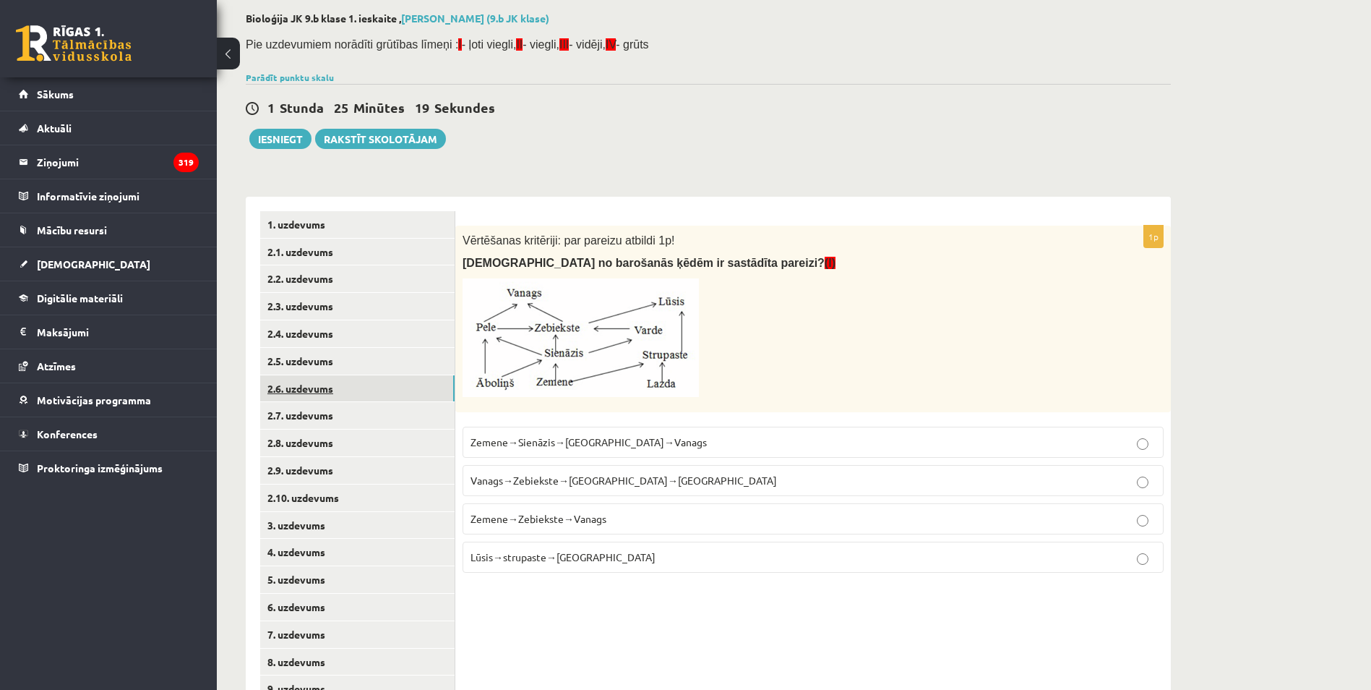
click at [332, 382] on link "2.6. uzdevums" at bounding box center [357, 388] width 194 height 27
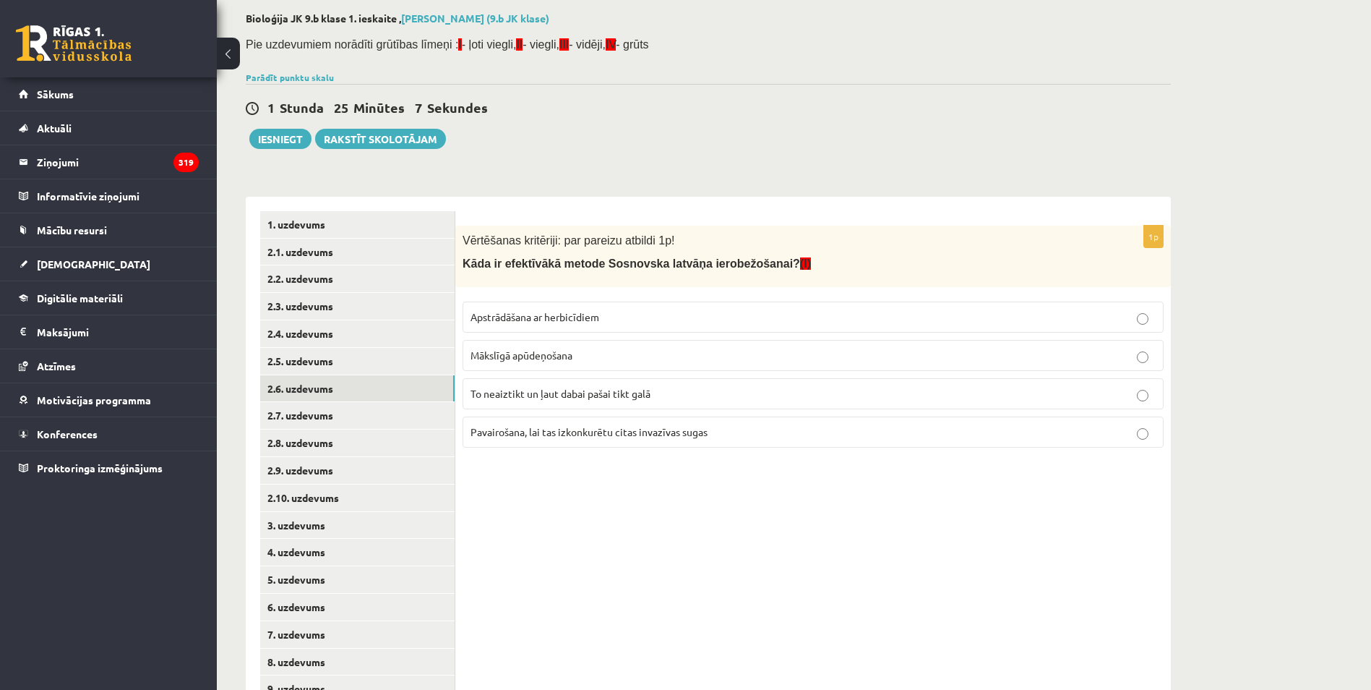
click at [602, 303] on label "Apstrādāšana ar herbicīdiem" at bounding box center [813, 316] width 701 height 31
click at [300, 408] on link "2.7. uzdevums" at bounding box center [357, 415] width 194 height 27
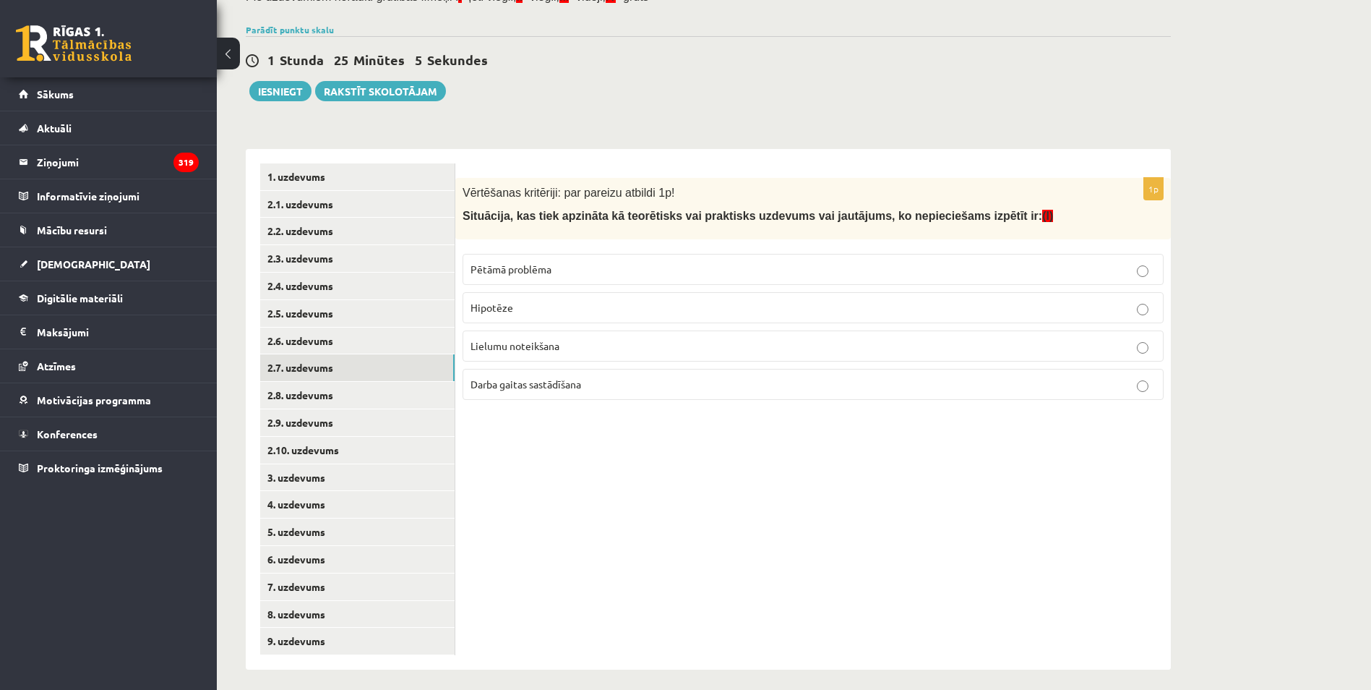
scroll to position [129, 0]
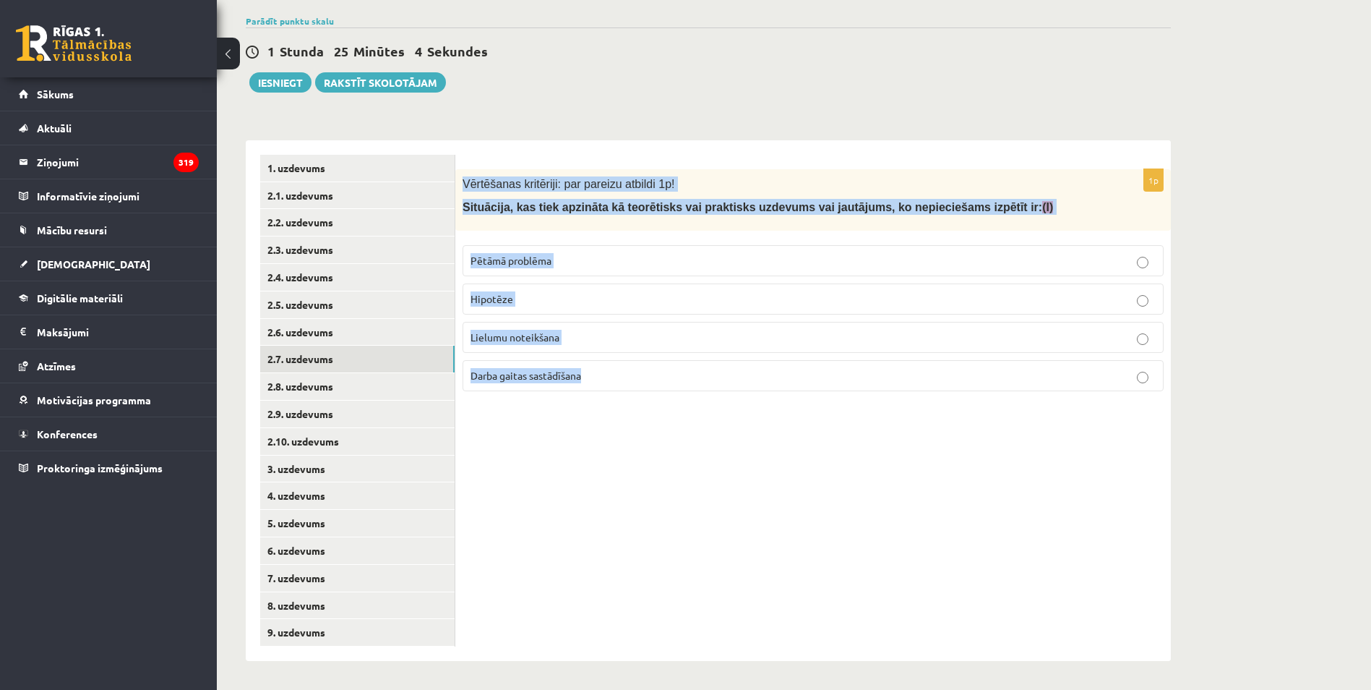
drag, startPoint x: 559, startPoint y: 289, endPoint x: 621, endPoint y: 364, distance: 97.6
click at [621, 364] on div "1p Vērtēšanas kritēriji: par pareizu atbildi 1p! Situācija, kas tiek apzināta k…" at bounding box center [813, 286] width 716 height 234
copy div "Vērtēšanas kritēriji: par pareizu atbildi 1p! Situācija, kas tiek apzināta kā t…"
click at [579, 500] on div "1p Vērtēšanas kritēriji: par pareizu atbildi 1p! Situācija, kas tiek apzināta k…" at bounding box center [813, 400] width 716 height 521
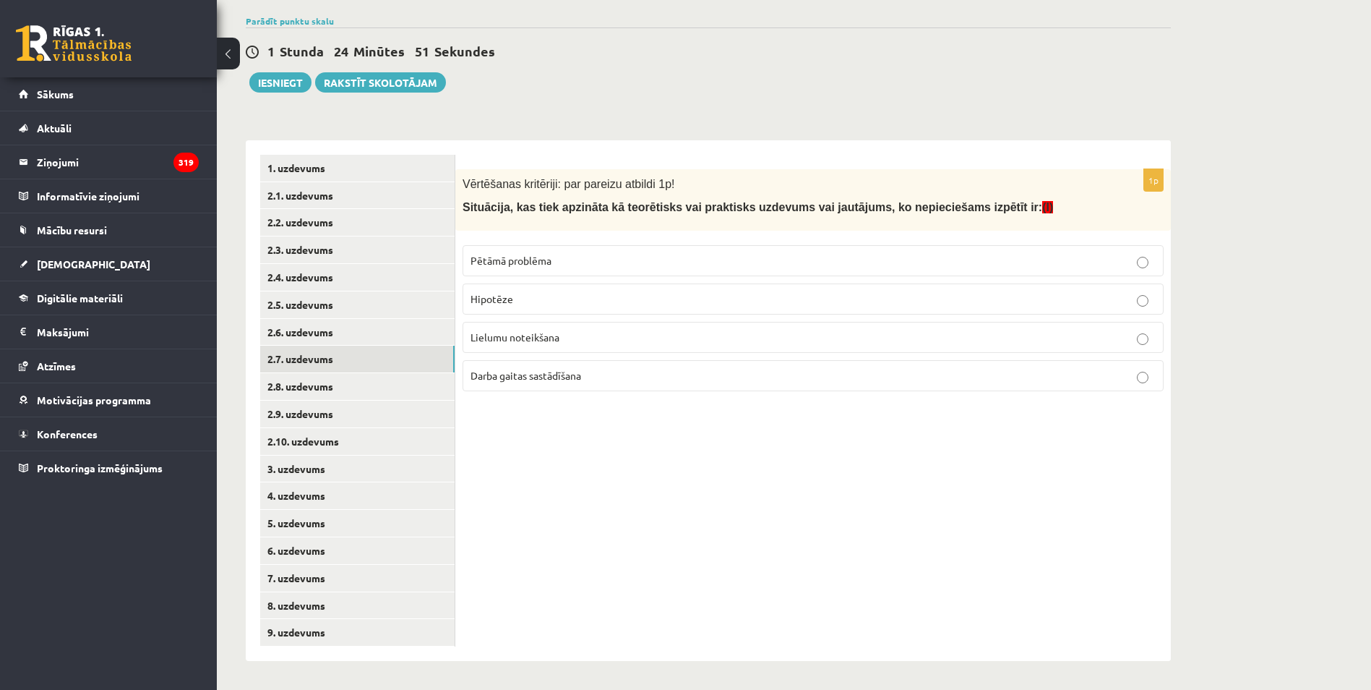
drag, startPoint x: 557, startPoint y: 253, endPoint x: 541, endPoint y: 273, distance: 25.7
click at [557, 252] on label "Pētāmā problēma" at bounding box center [813, 260] width 701 height 31
click at [390, 381] on link "2.8. uzdevums" at bounding box center [357, 386] width 194 height 27
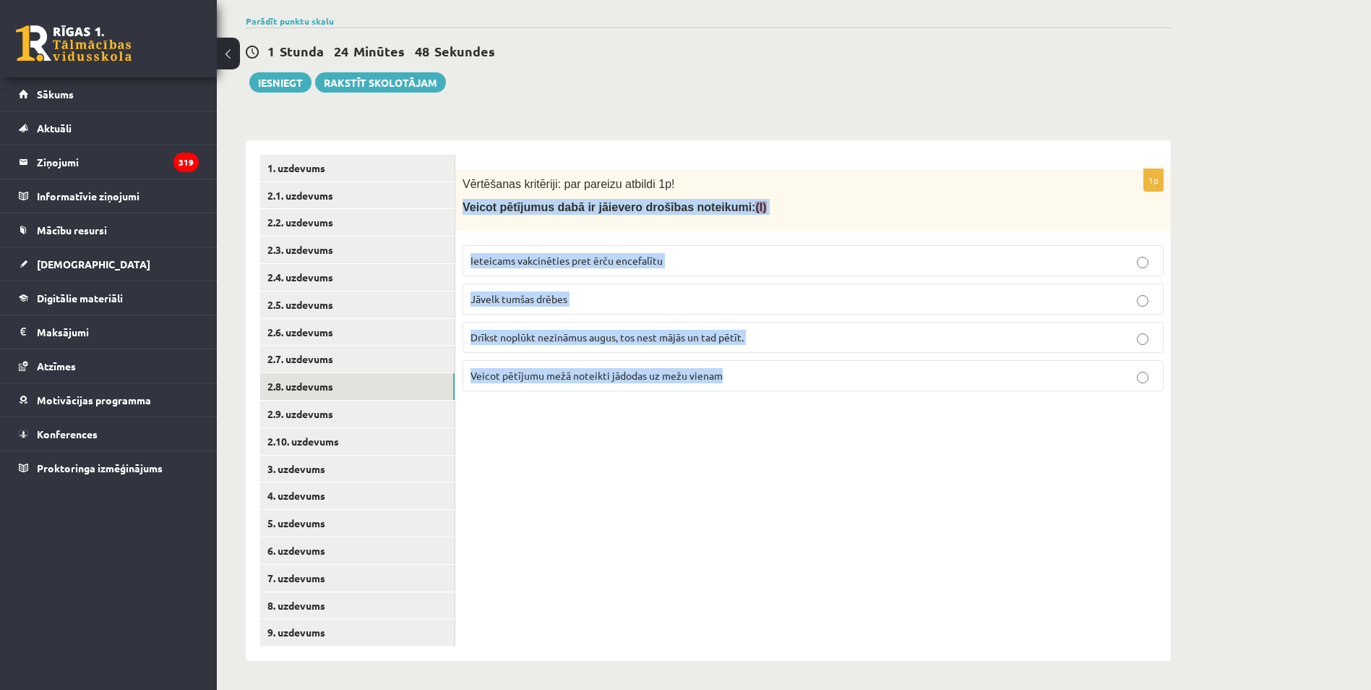
drag, startPoint x: 458, startPoint y: 202, endPoint x: 761, endPoint y: 392, distance: 357.7
click at [761, 392] on div "1p Vērtēšanas kritēriji: par pareizu atbildi 1p! Veicot pētījumus dabā ir jāiev…" at bounding box center [813, 286] width 716 height 234
copy div "Veicot pētījumus dabā ir jāievero drošības noteikumi: (I) Ieteicams vakcinēties…"
click at [596, 481] on div "1p Vērtēšanas kritēriji: par pareizu atbildi 1p! Veicot pētījumus dabā ir jāiev…" at bounding box center [813, 400] width 716 height 521
click at [745, 460] on div "1p Vērtēšanas kritēriji: par pareizu atbildi 1p! Veicot pētījumus dabā ir jāiev…" at bounding box center [813, 400] width 716 height 521
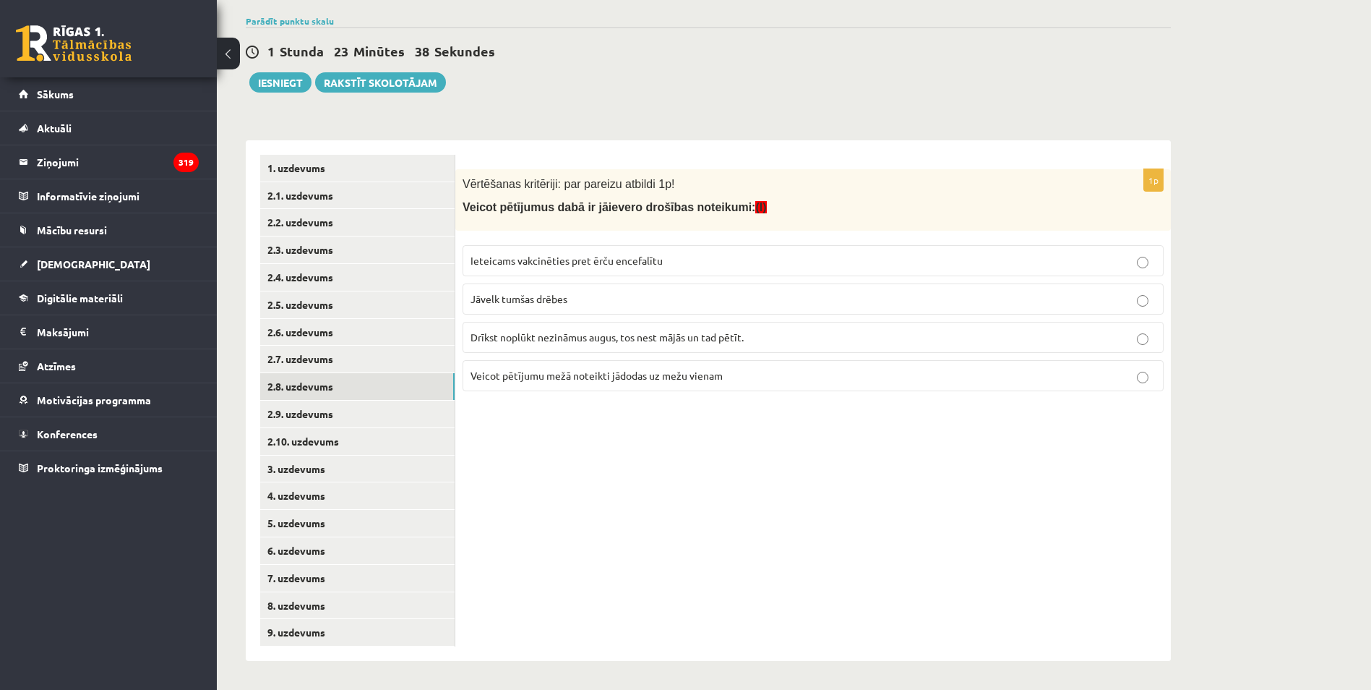
click at [681, 259] on p "Ieteicams vakcinēties pret ērču encefalītu" at bounding box center [813, 260] width 685 height 15
click at [386, 413] on link "2.9. uzdevums" at bounding box center [357, 414] width 194 height 27
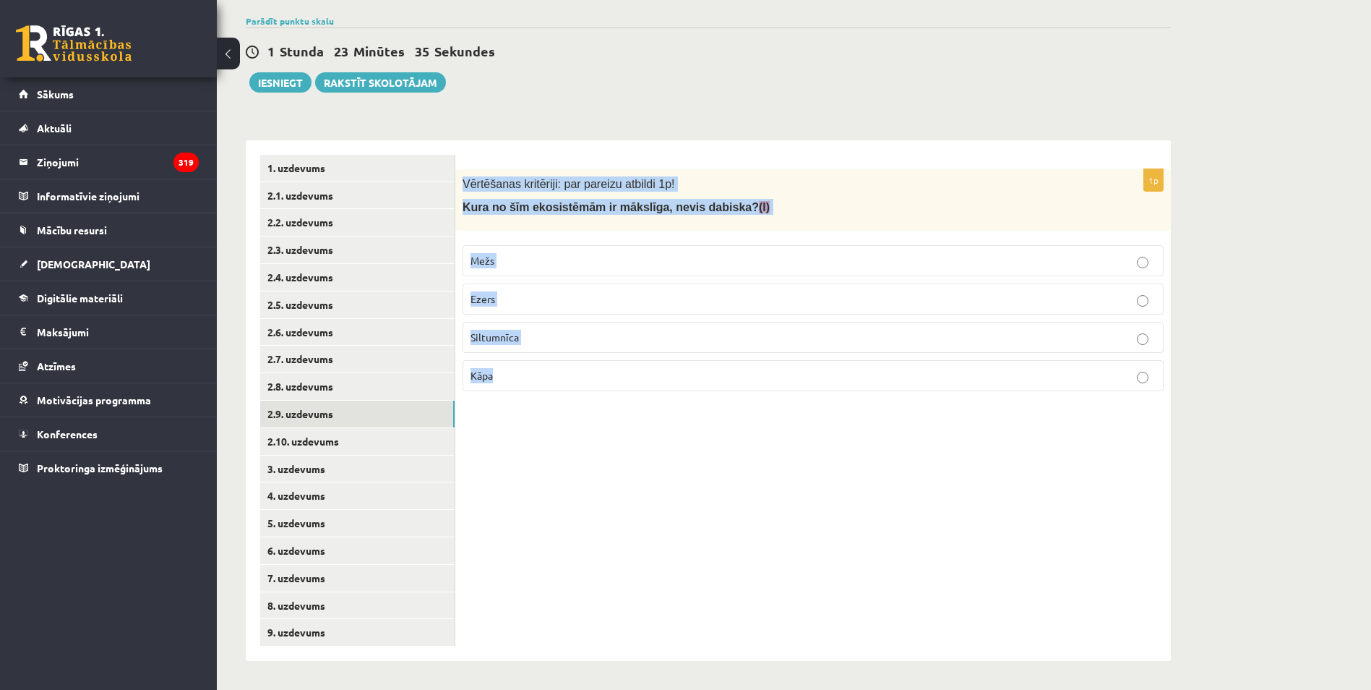
drag, startPoint x: 466, startPoint y: 170, endPoint x: 643, endPoint y: 395, distance: 286.7
click at [643, 395] on div "1p Vērtēšanas kritēriji: par pareizu atbildi 1p! Kura no šīm ekosistēmām ir māk…" at bounding box center [813, 286] width 716 height 234
drag, startPoint x: 657, startPoint y: 534, endPoint x: 531, endPoint y: 328, distance: 242.0
click at [656, 534] on div "1p Vērtēšanas kritēriji: par pareizu atbildi 1p! Kura no šīm ekosistēmām ir māk…" at bounding box center [813, 400] width 716 height 521
click at [518, 333] on span "Siltumnīca" at bounding box center [495, 336] width 48 height 13
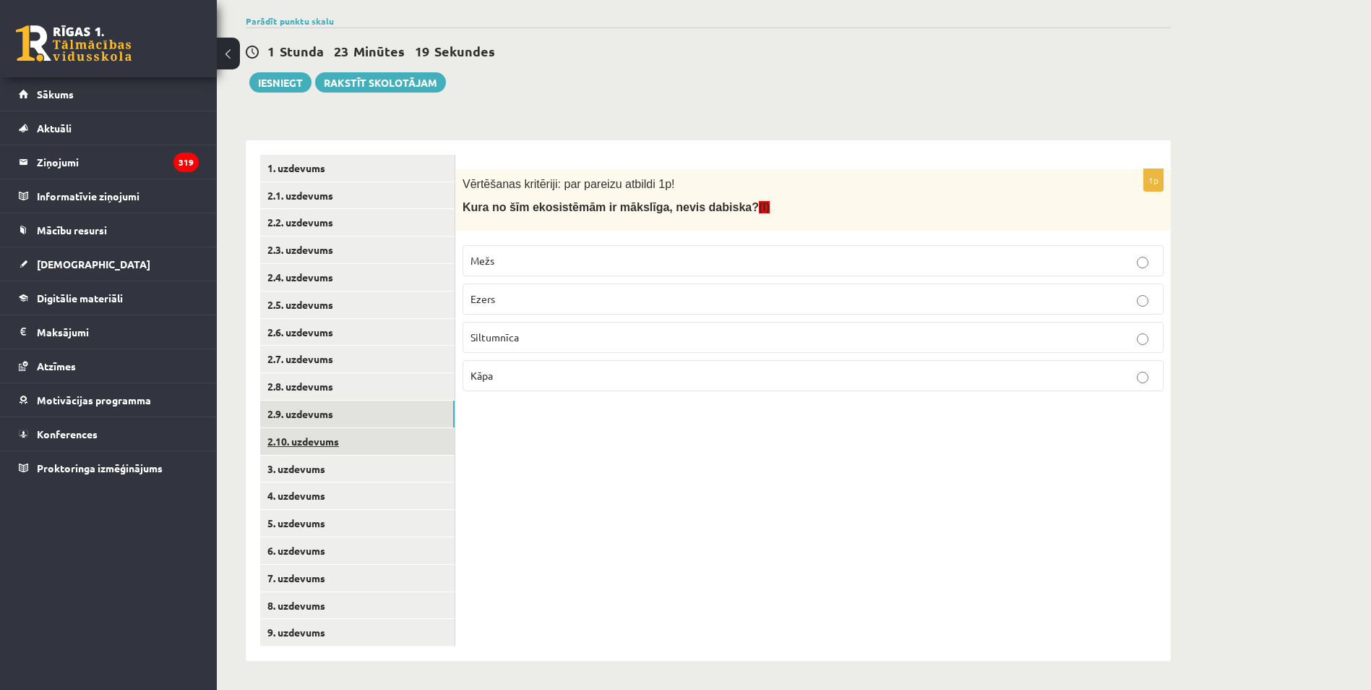
click at [352, 442] on link "2.10. uzdevums" at bounding box center [357, 441] width 194 height 27
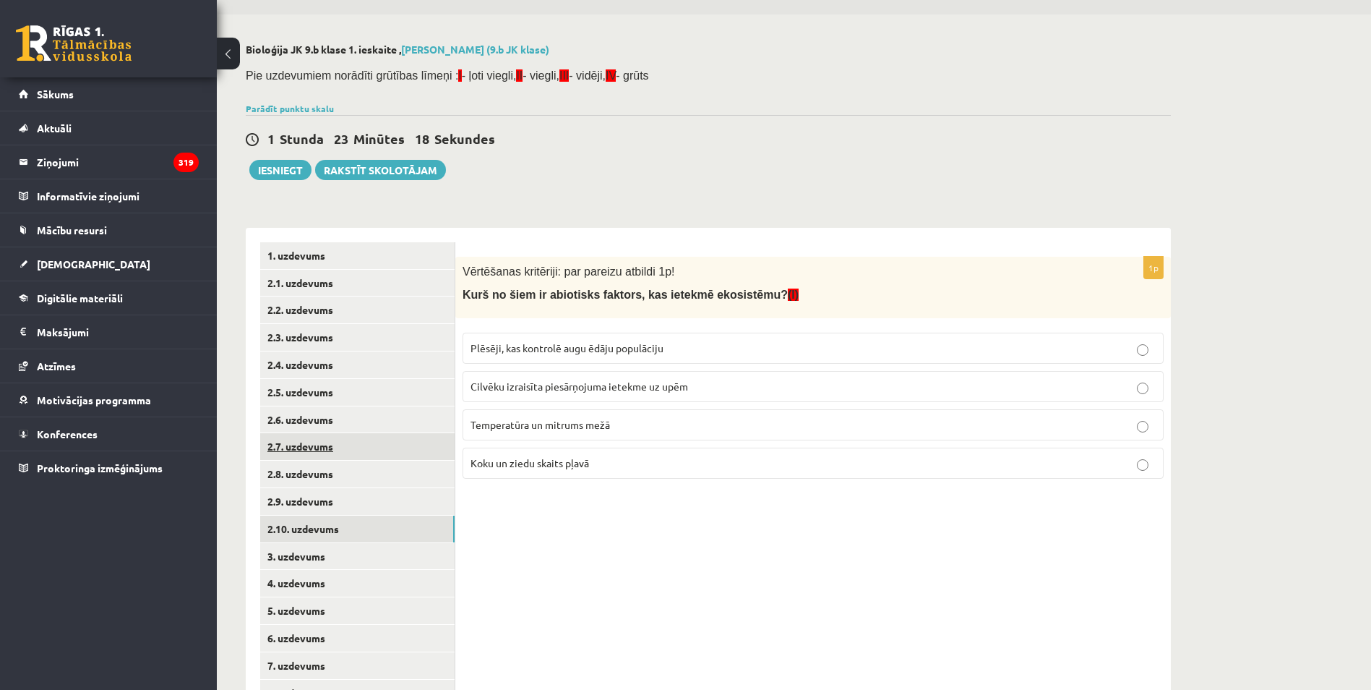
scroll to position [72, 0]
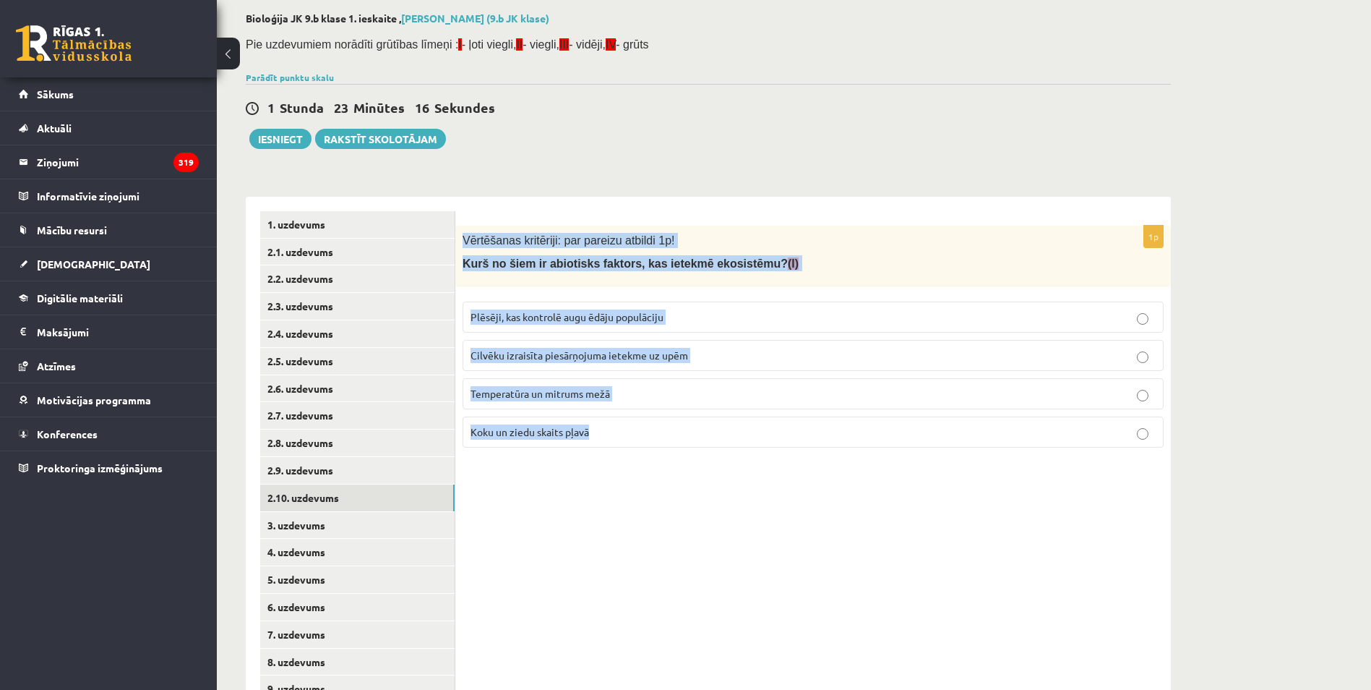
drag, startPoint x: 463, startPoint y: 236, endPoint x: 617, endPoint y: 439, distance: 254.5
click at [617, 439] on div "1p Vērtēšanas kritēriji: par pareizu atbildi 1p! Kurš no šiem ir abiotisks fakt…" at bounding box center [813, 343] width 716 height 234
click at [565, 391] on span "Temperatūra un mitrums mežā" at bounding box center [541, 393] width 140 height 13
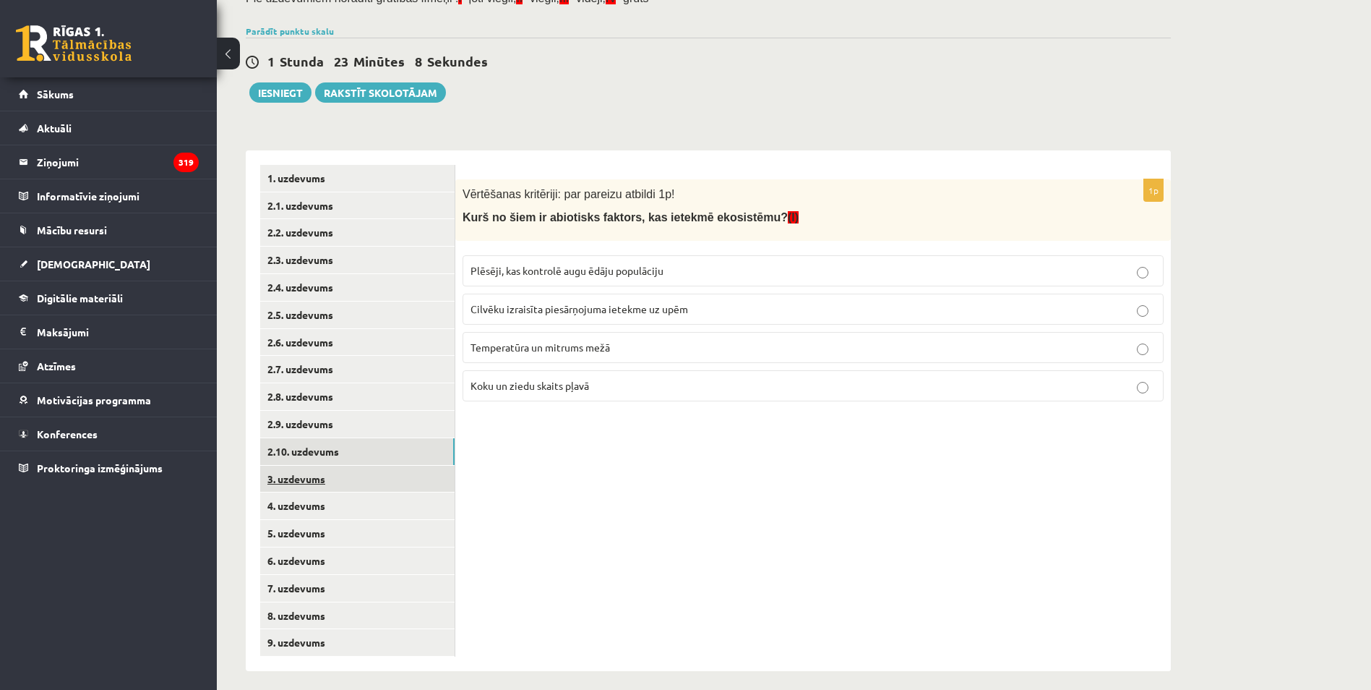
scroll to position [129, 0]
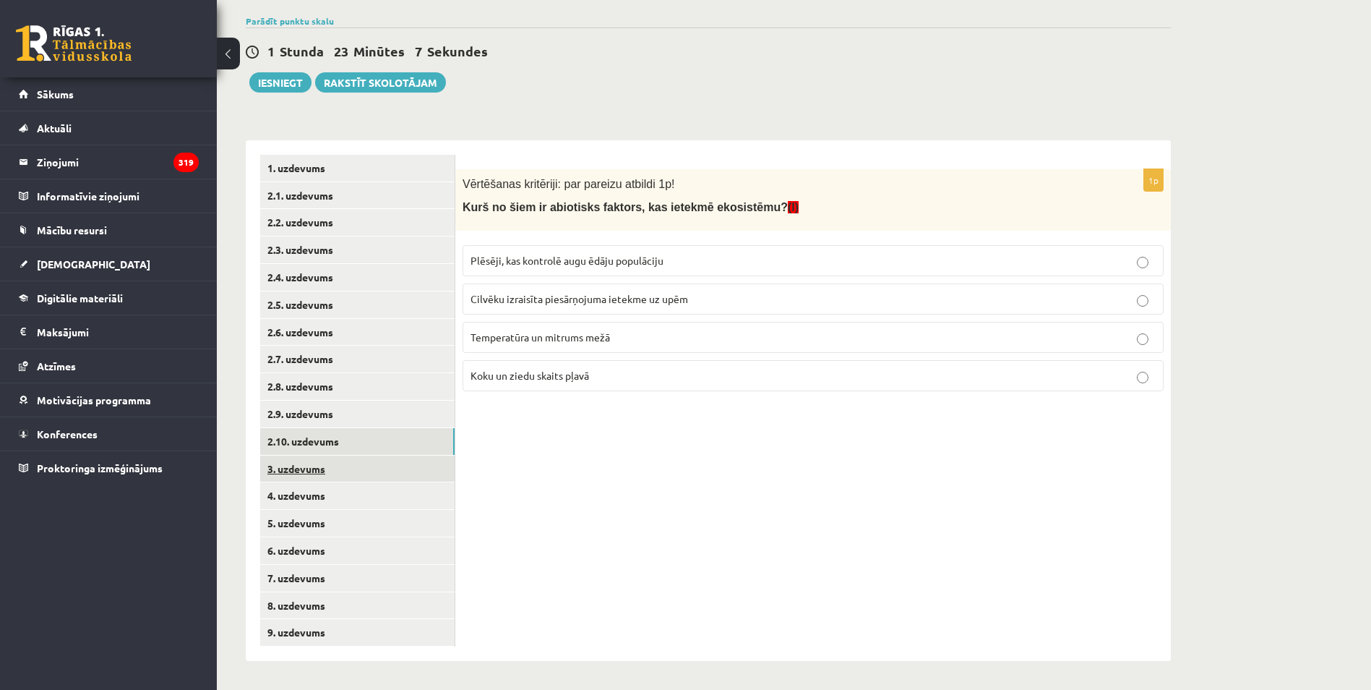
click at [287, 474] on link "3. uzdevums" at bounding box center [357, 468] width 194 height 27
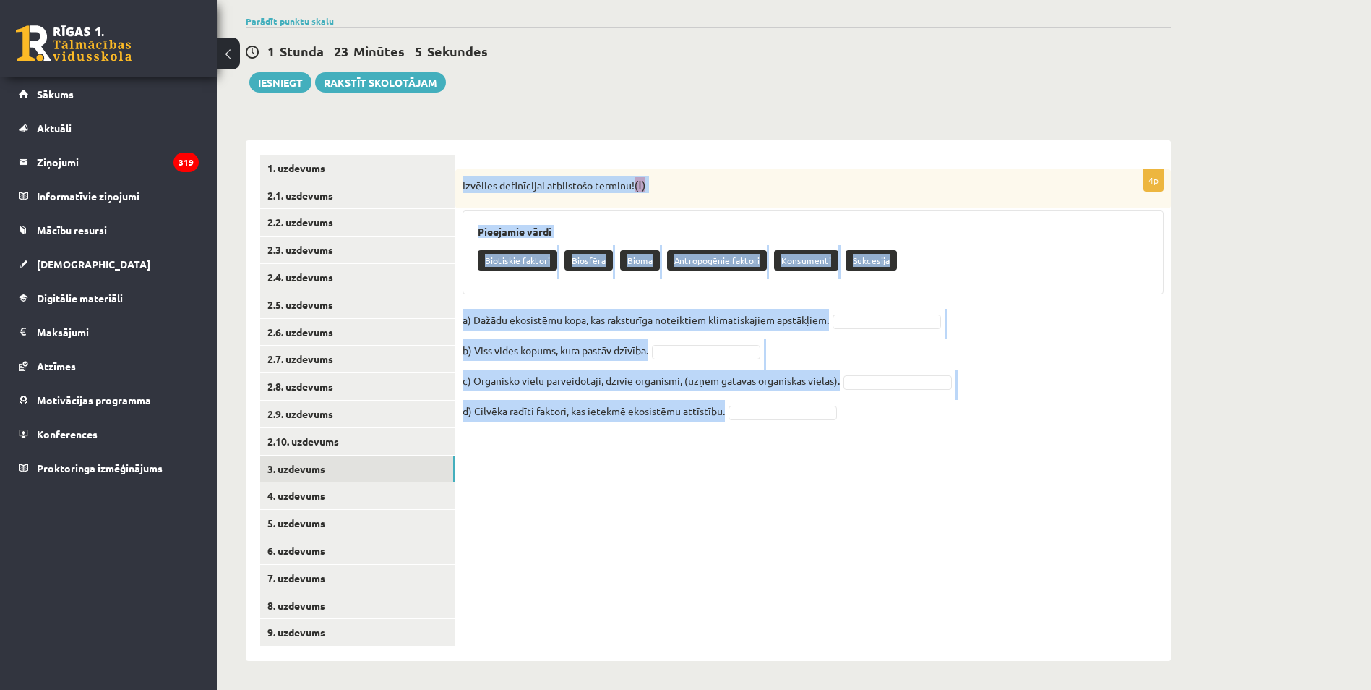
drag, startPoint x: 461, startPoint y: 176, endPoint x: 915, endPoint y: 425, distance: 517.0
click at [915, 425] on div "4p Izvēlies definīcijai atbilstošo terminu! (I) Pieejamie vārdi Biotiskie fakto…" at bounding box center [813, 303] width 716 height 268
click at [605, 113] on div "Bioloģija JK 9.b klase 1. ieskaite , Dmitrijs Poļakovs (9.b JK klase) Pie uzdev…" at bounding box center [708, 308] width 983 height 763
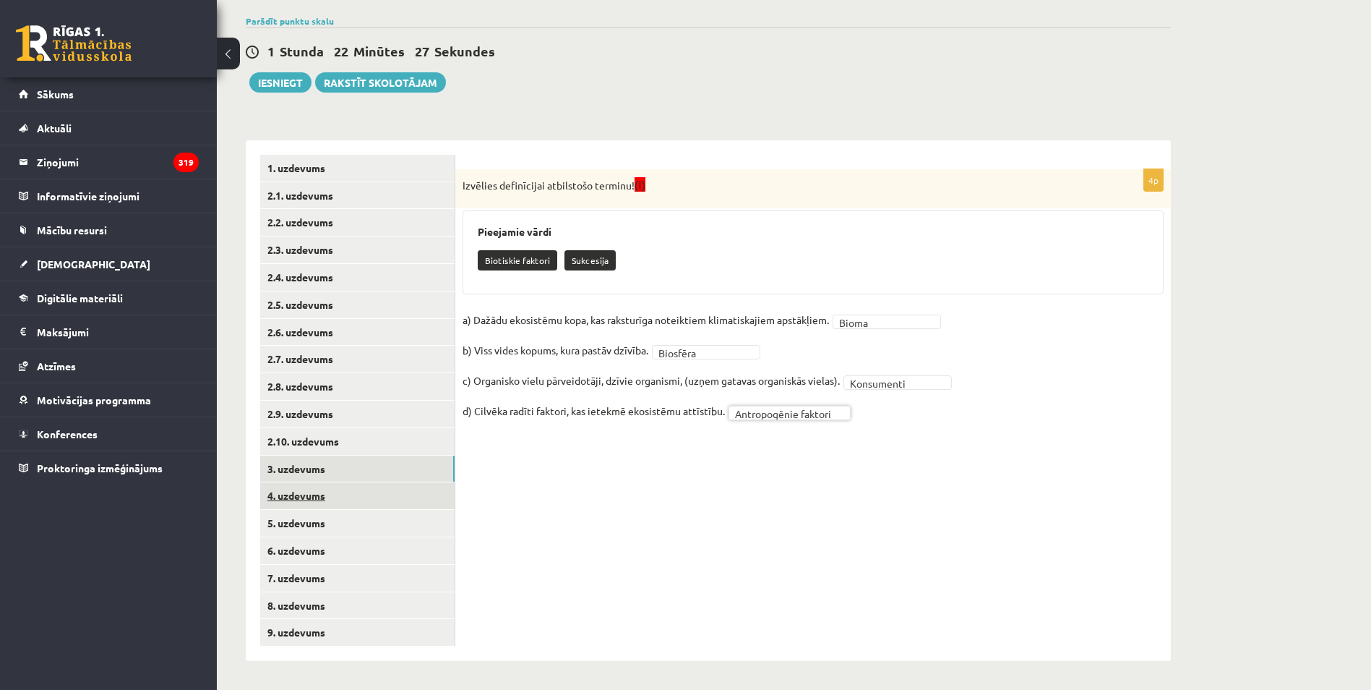
click at [413, 498] on link "4. uzdevums" at bounding box center [357, 495] width 194 height 27
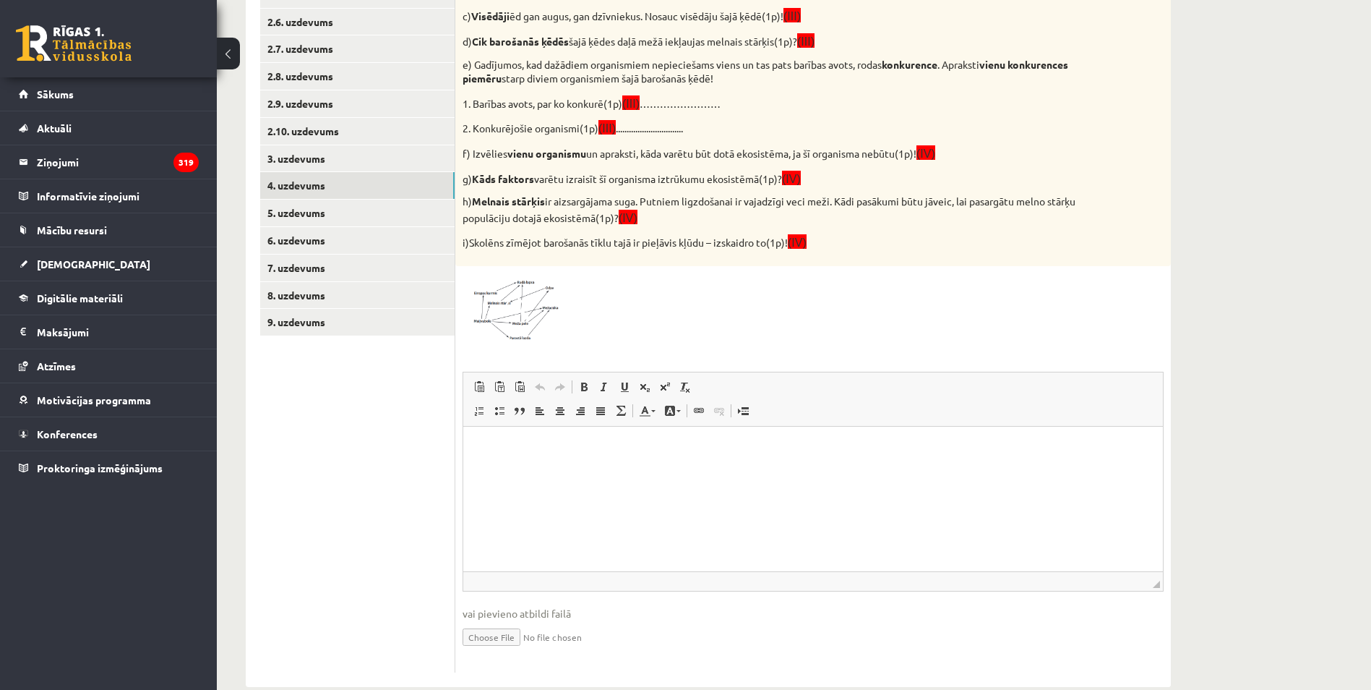
scroll to position [466, 0]
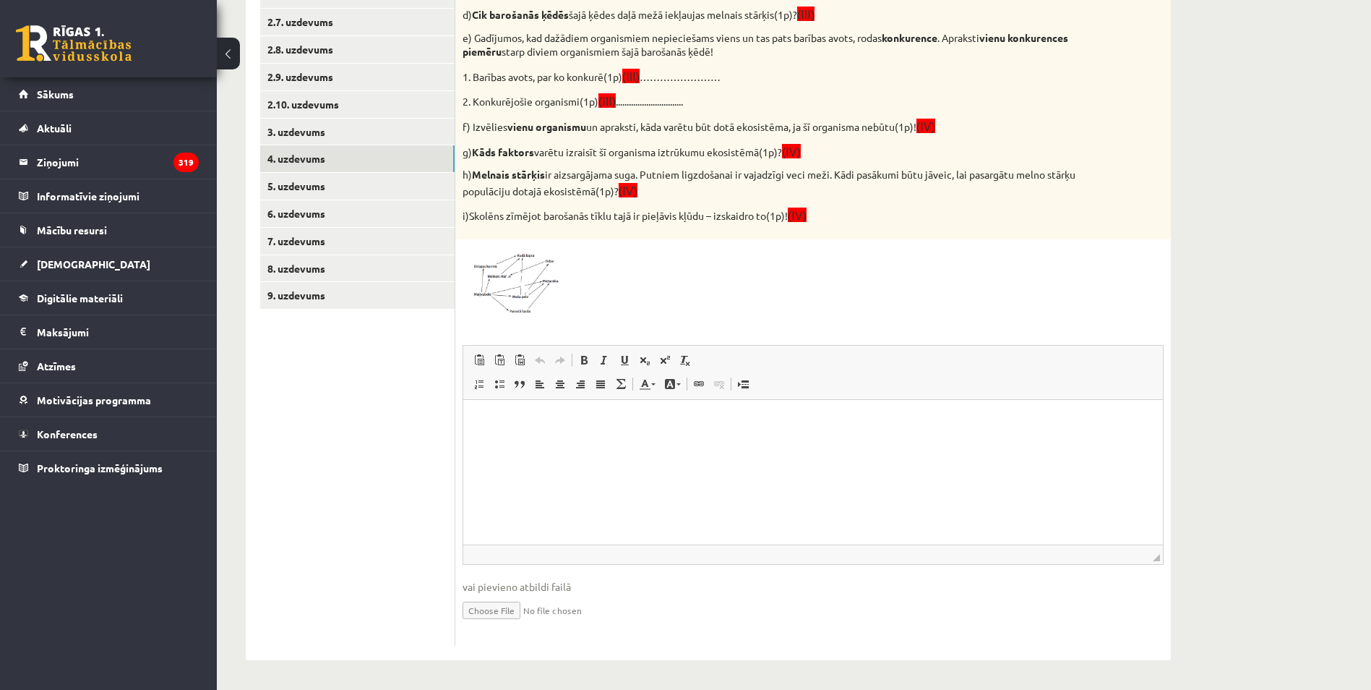
click at [568, 443] on html at bounding box center [813, 421] width 700 height 44
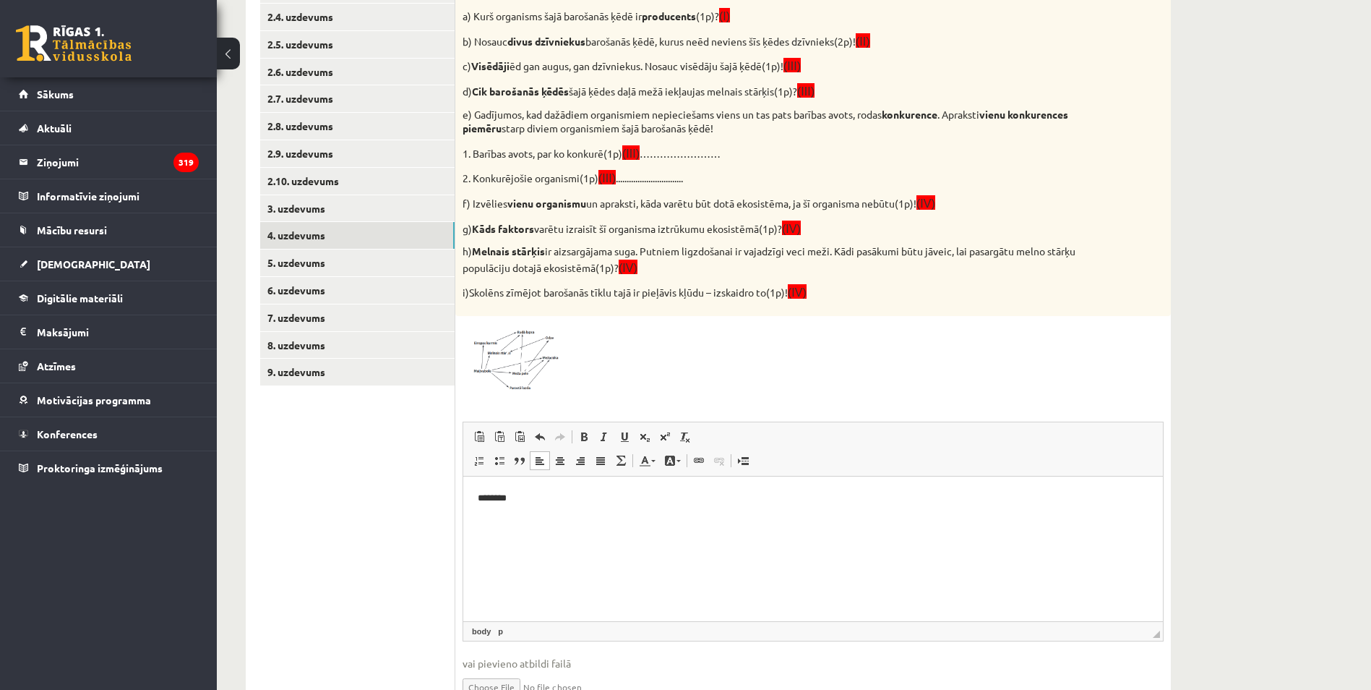
scroll to position [394, 0]
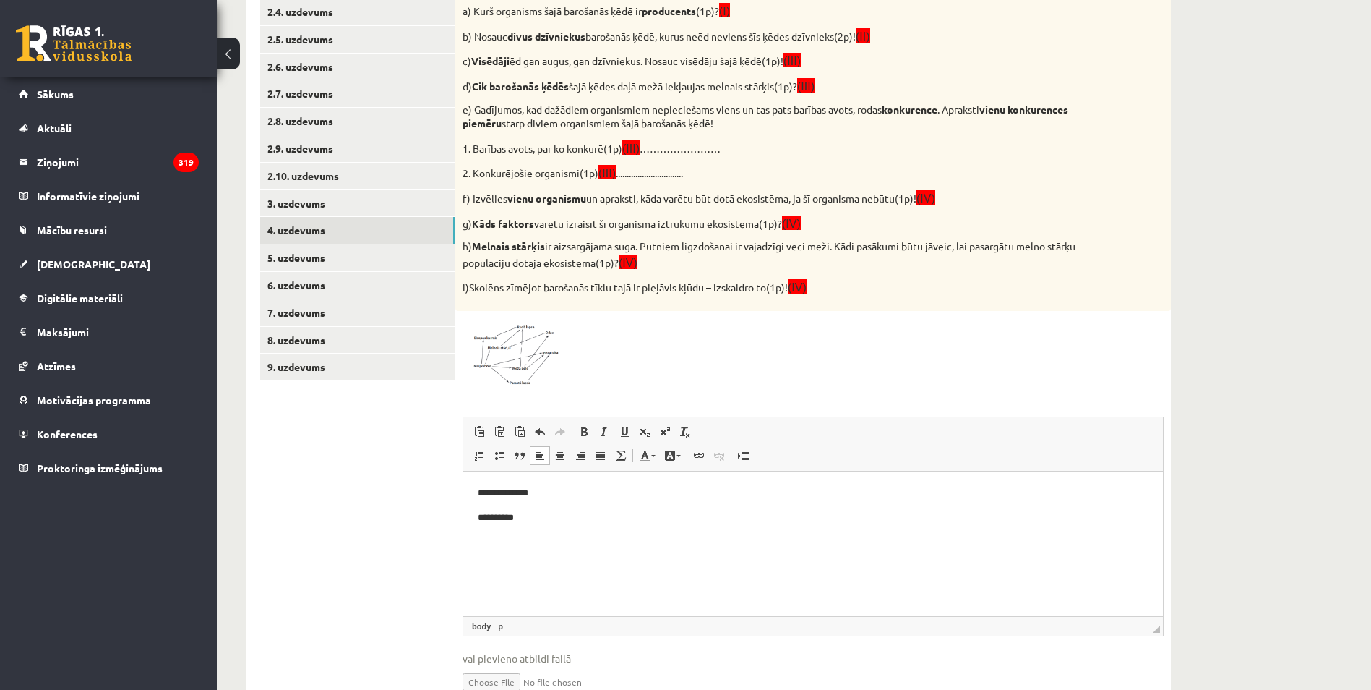
click at [536, 320] on img at bounding box center [517, 352] width 108 height 69
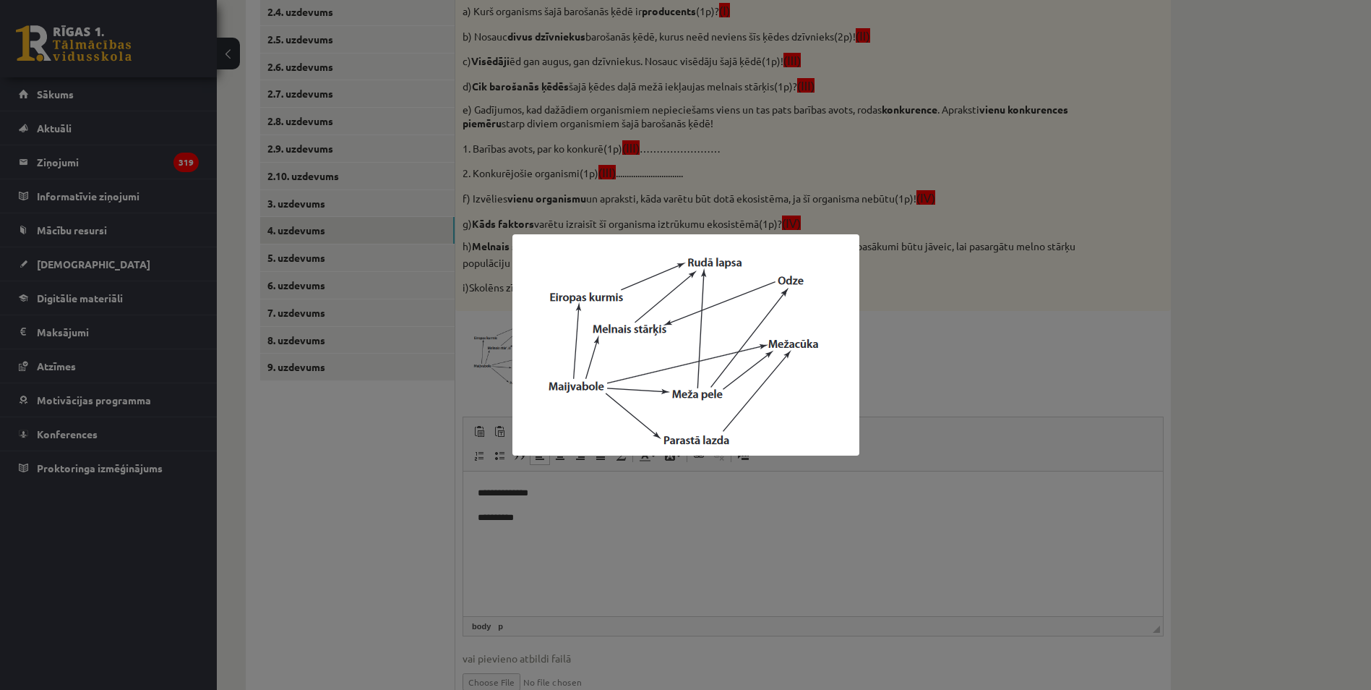
click at [372, 610] on div at bounding box center [685, 345] width 1371 height 690
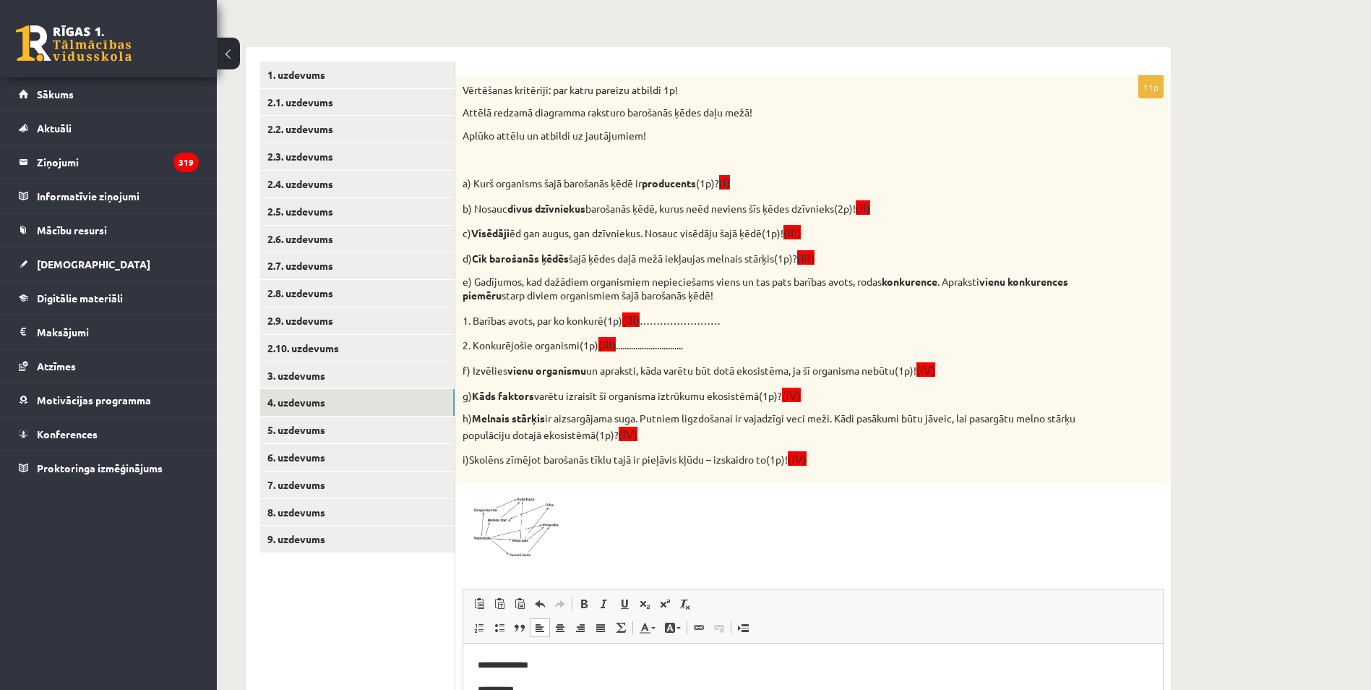
scroll to position [33, 0]
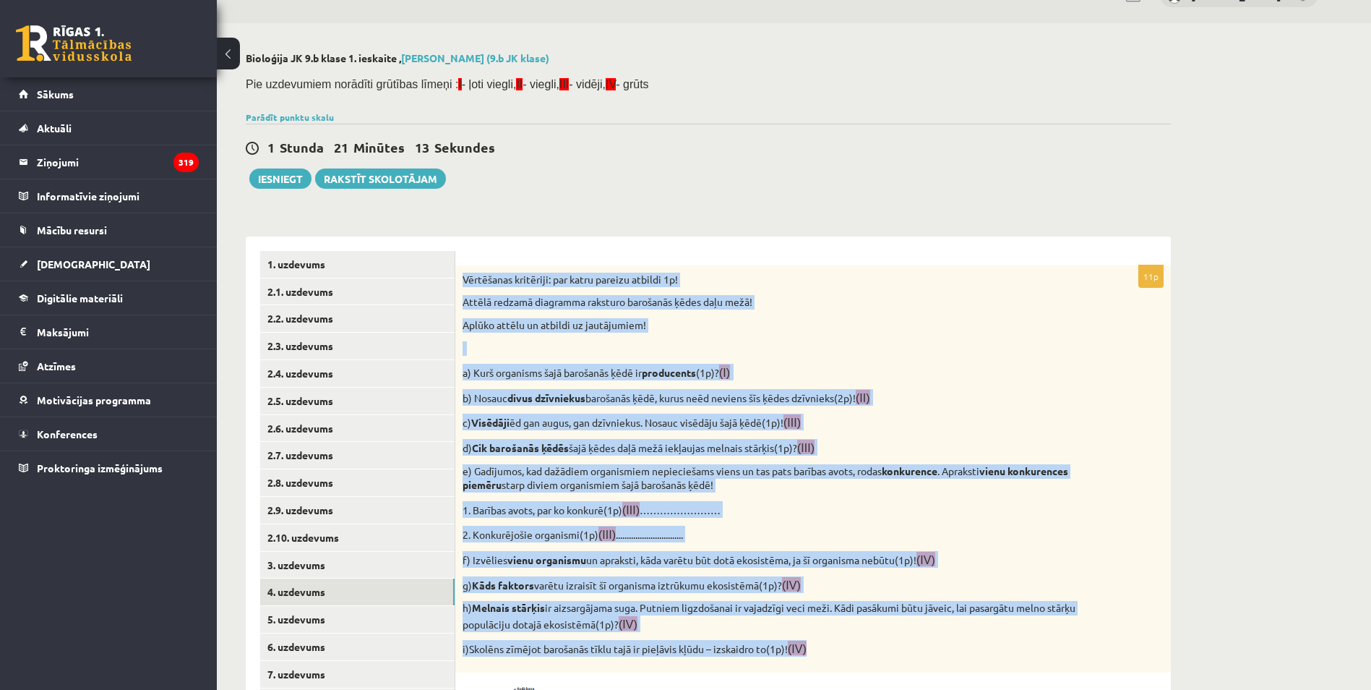
drag, startPoint x: 455, startPoint y: 273, endPoint x: 882, endPoint y: 653, distance: 571.0
click at [882, 653] on div "Vērtēšanas kritēriji: par katru pareizu atbildi 1p! Attēlā redzamā diagramma ra…" at bounding box center [813, 468] width 716 height 407
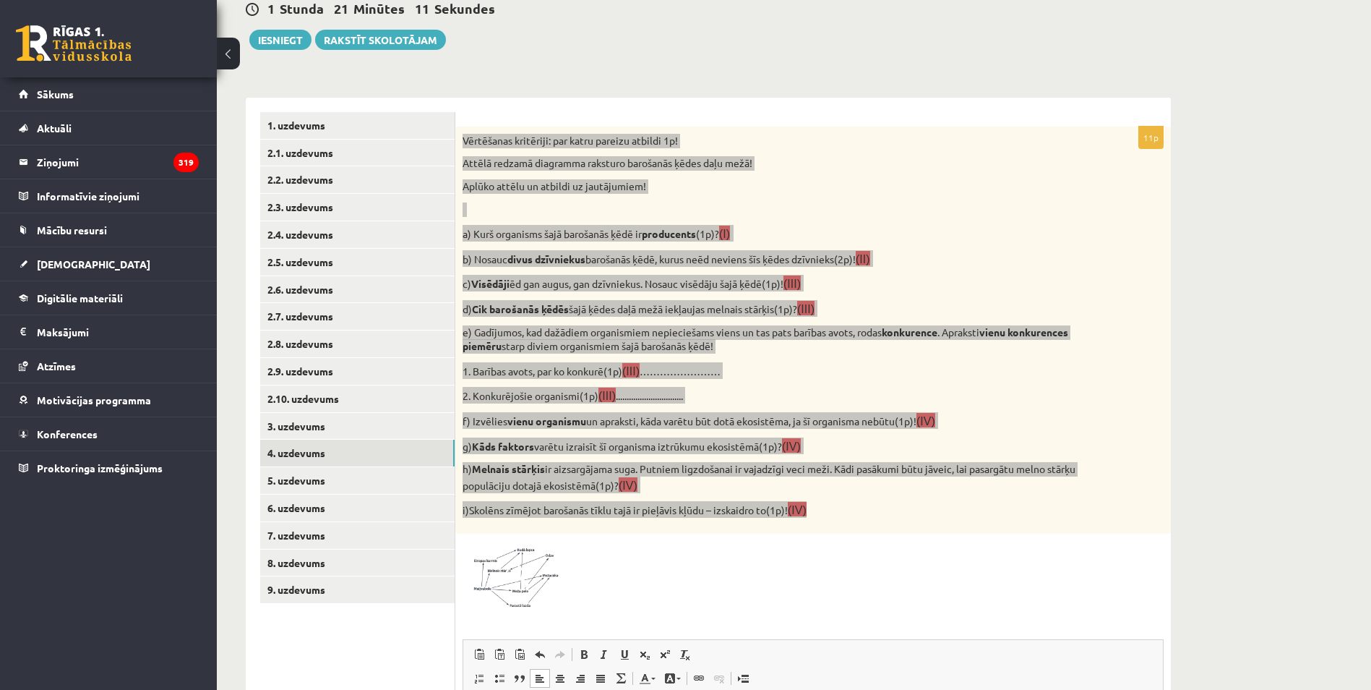
scroll to position [466, 0]
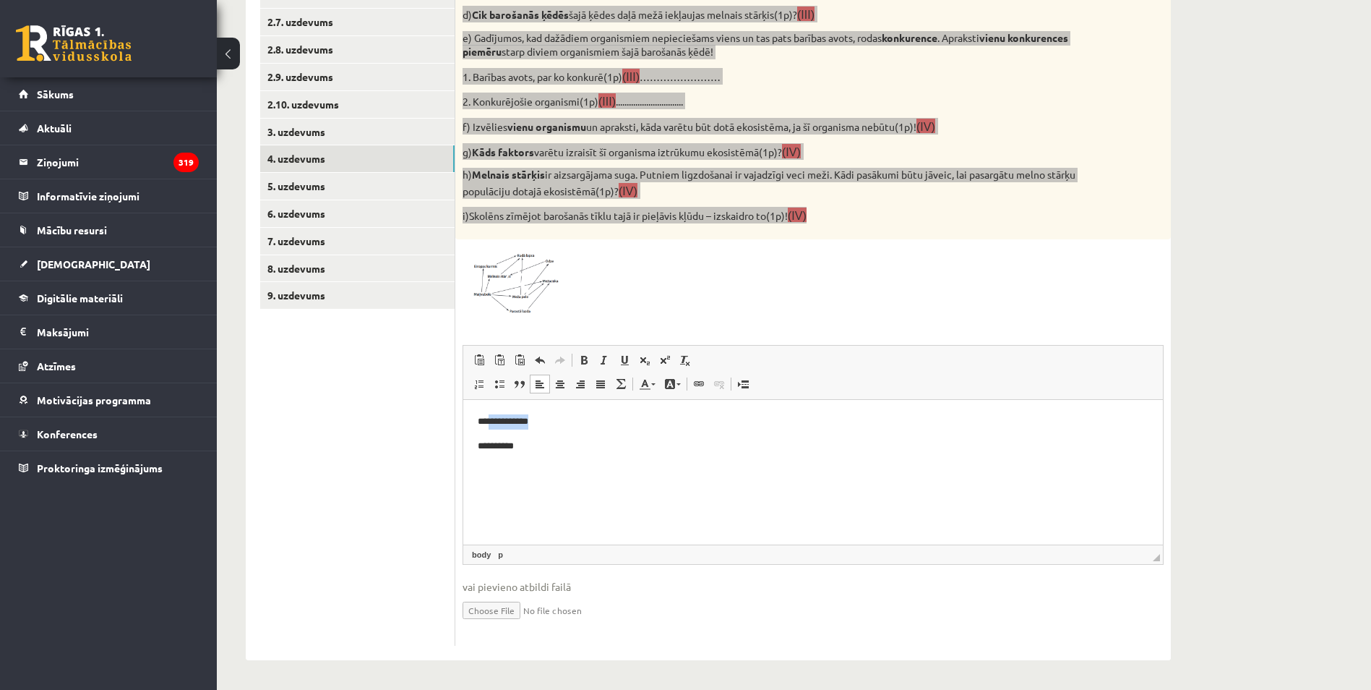
drag, startPoint x: 586, startPoint y: 424, endPoint x: 488, endPoint y: 419, distance: 97.7
click at [488, 419] on p "**********" at bounding box center [813, 421] width 671 height 15
click at [552, 445] on p "**********" at bounding box center [813, 445] width 671 height 15
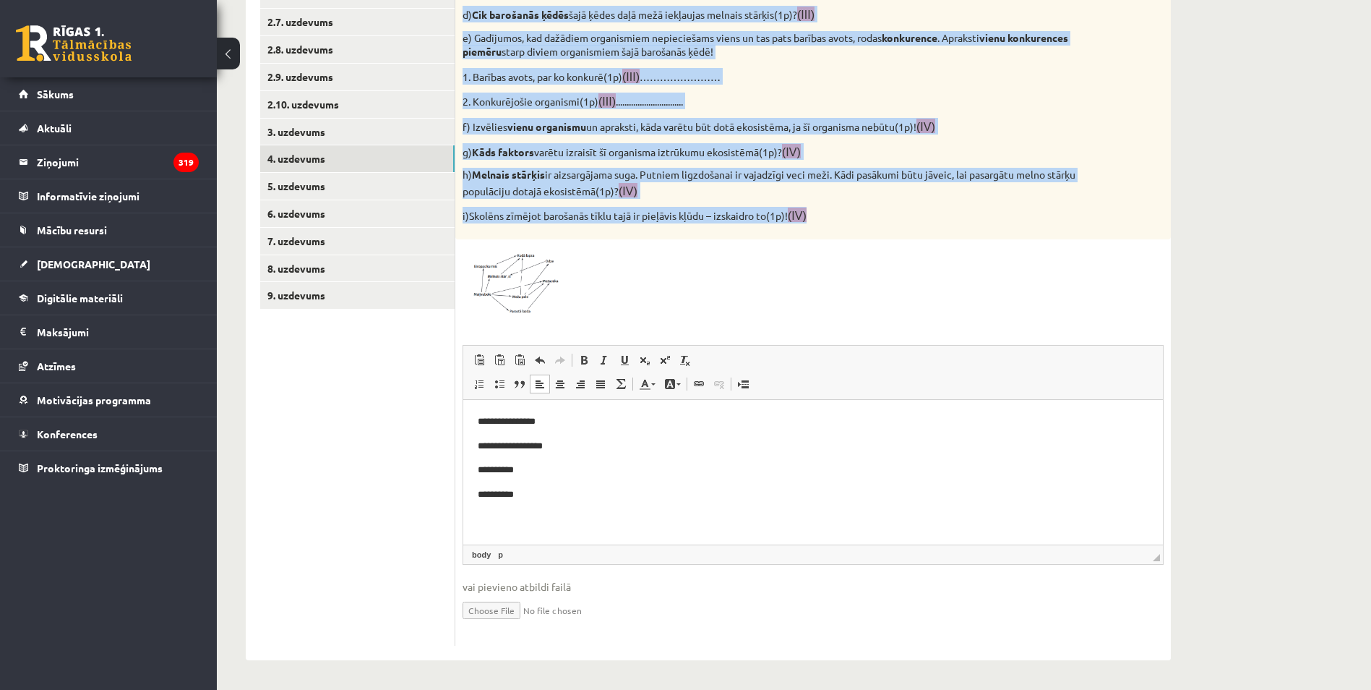
click at [546, 283] on img at bounding box center [517, 281] width 108 height 69
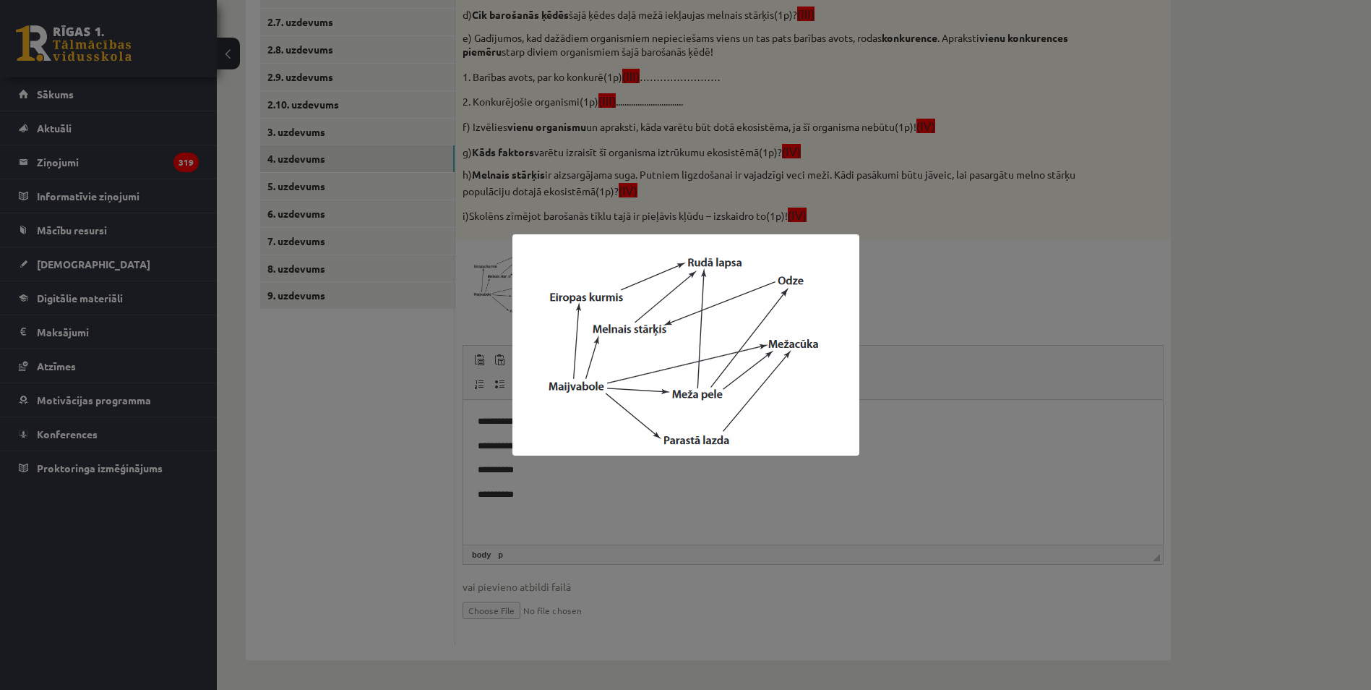
click at [891, 244] on div at bounding box center [685, 345] width 1371 height 690
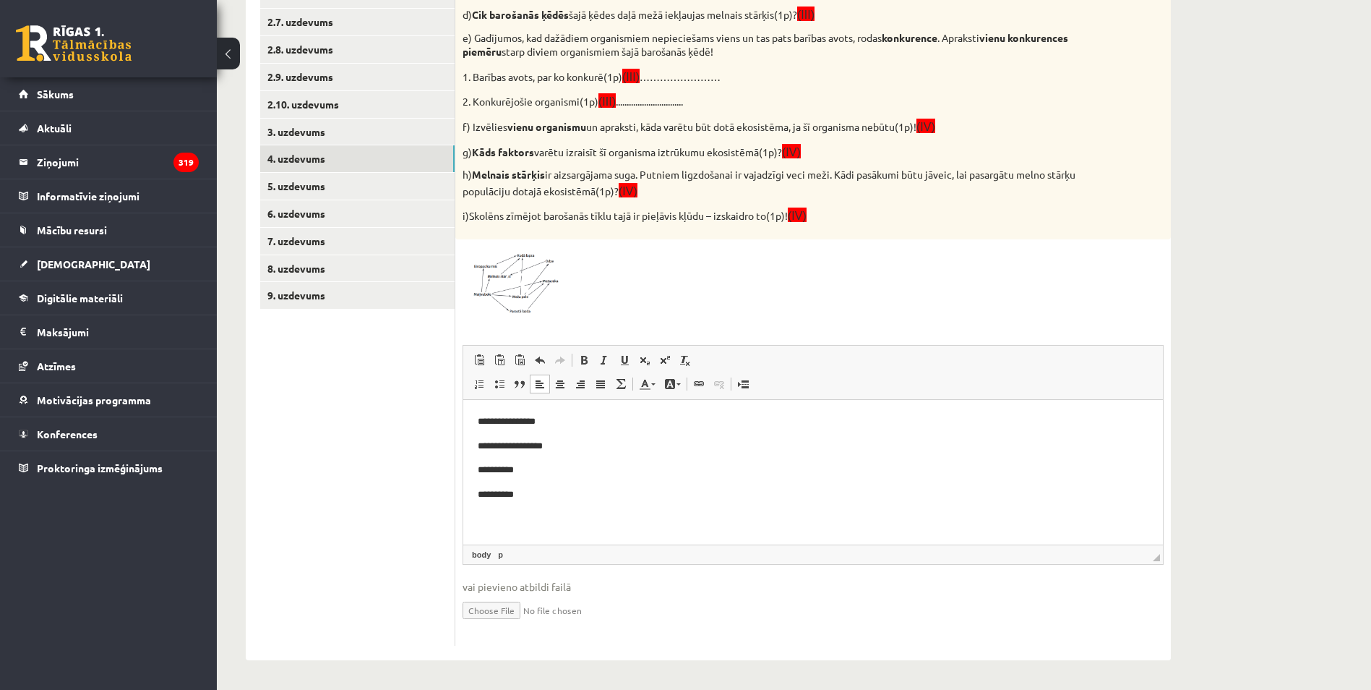
click at [602, 474] on p "**********" at bounding box center [813, 469] width 671 height 15
click at [596, 499] on p "**********" at bounding box center [813, 494] width 671 height 15
click at [557, 513] on body "**********" at bounding box center [813, 470] width 671 height 112
click at [703, 519] on p "**********" at bounding box center [808, 514] width 660 height 15
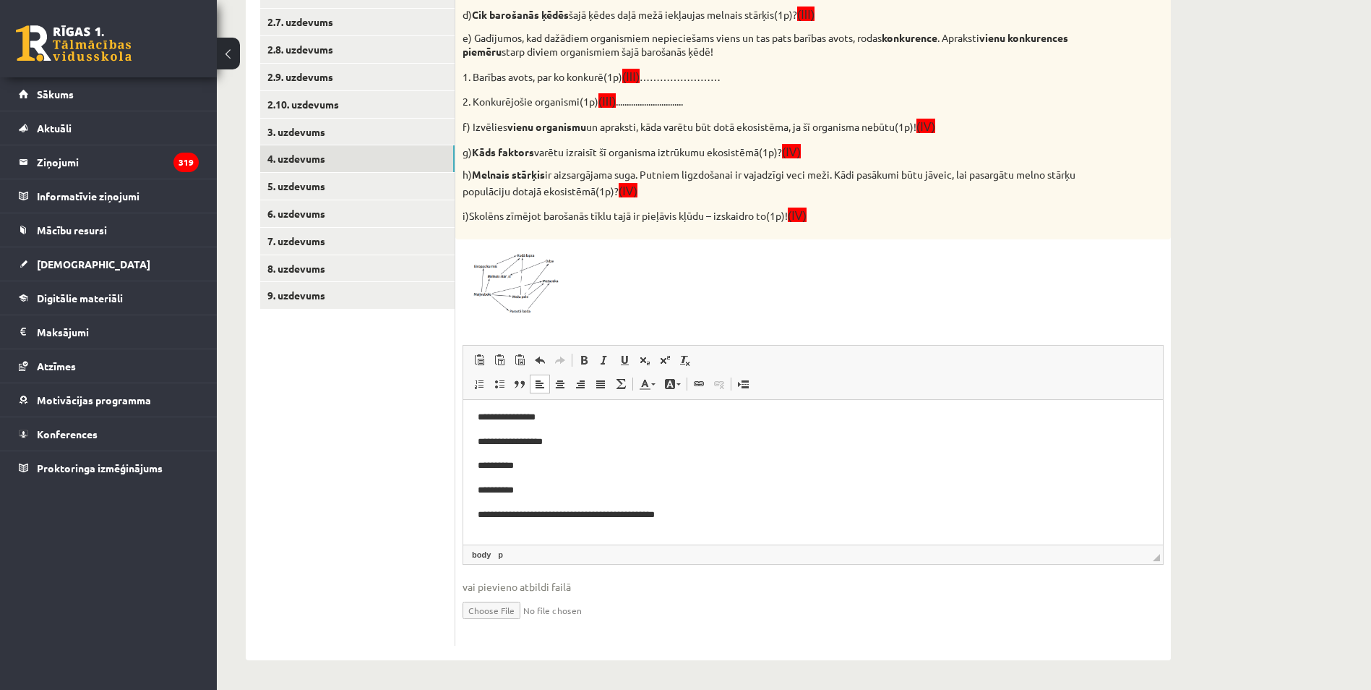
click at [722, 519] on p "**********" at bounding box center [808, 514] width 660 height 15
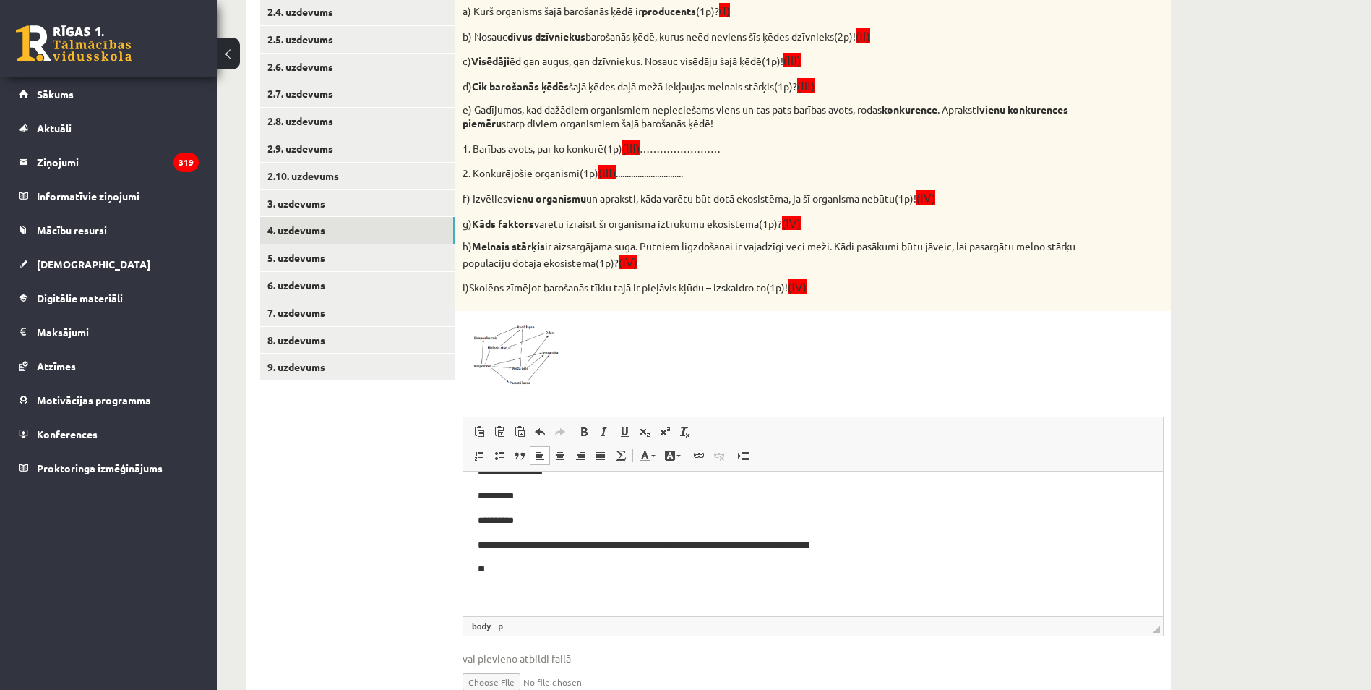
scroll to position [466, 0]
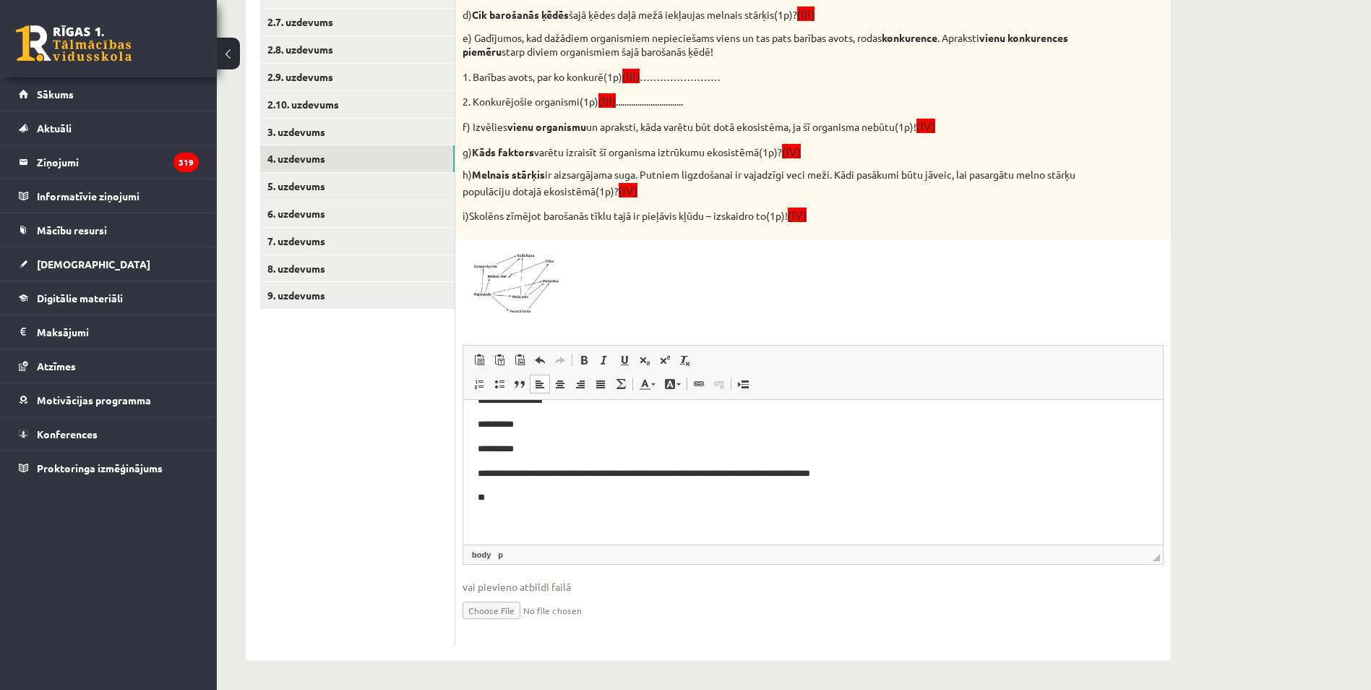
click at [573, 498] on p "**" at bounding box center [808, 496] width 660 height 15
click at [491, 492] on p "**********" at bounding box center [808, 496] width 660 height 15
click at [556, 497] on p "**********" at bounding box center [808, 496] width 660 height 15
click at [580, 493] on p "**********" at bounding box center [808, 496] width 660 height 15
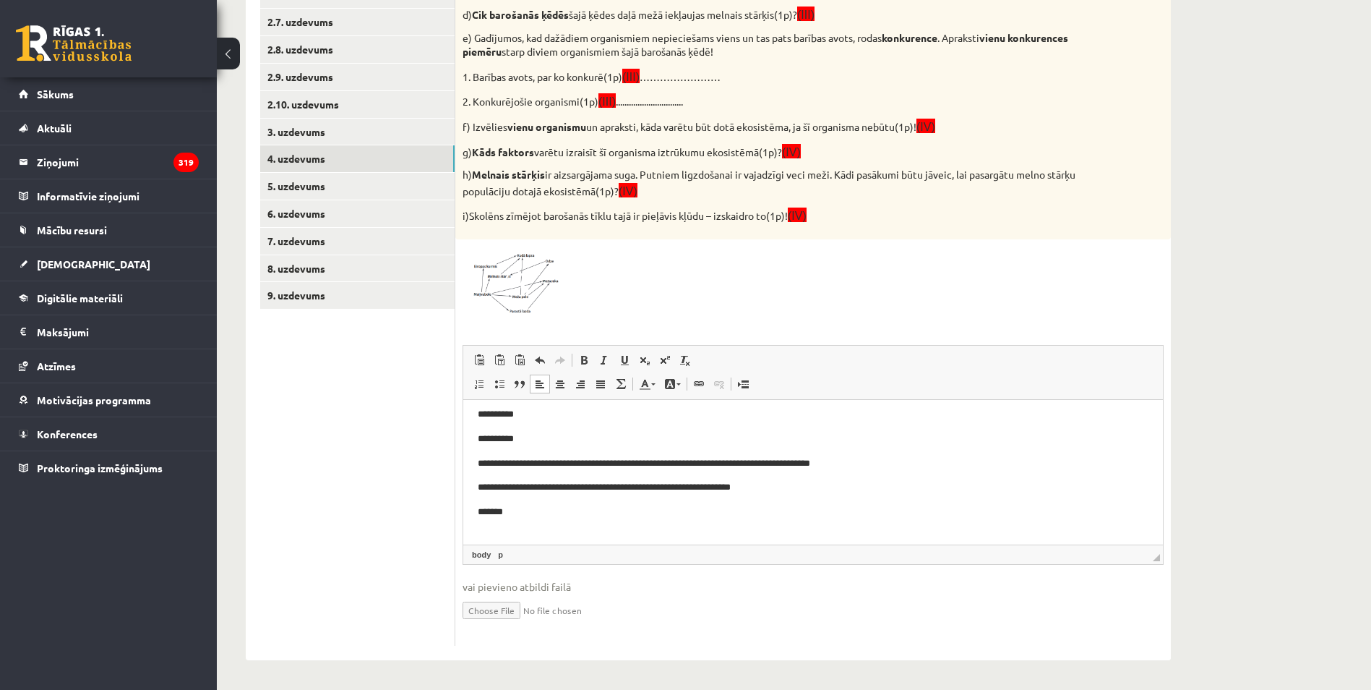
scroll to position [70, 0]
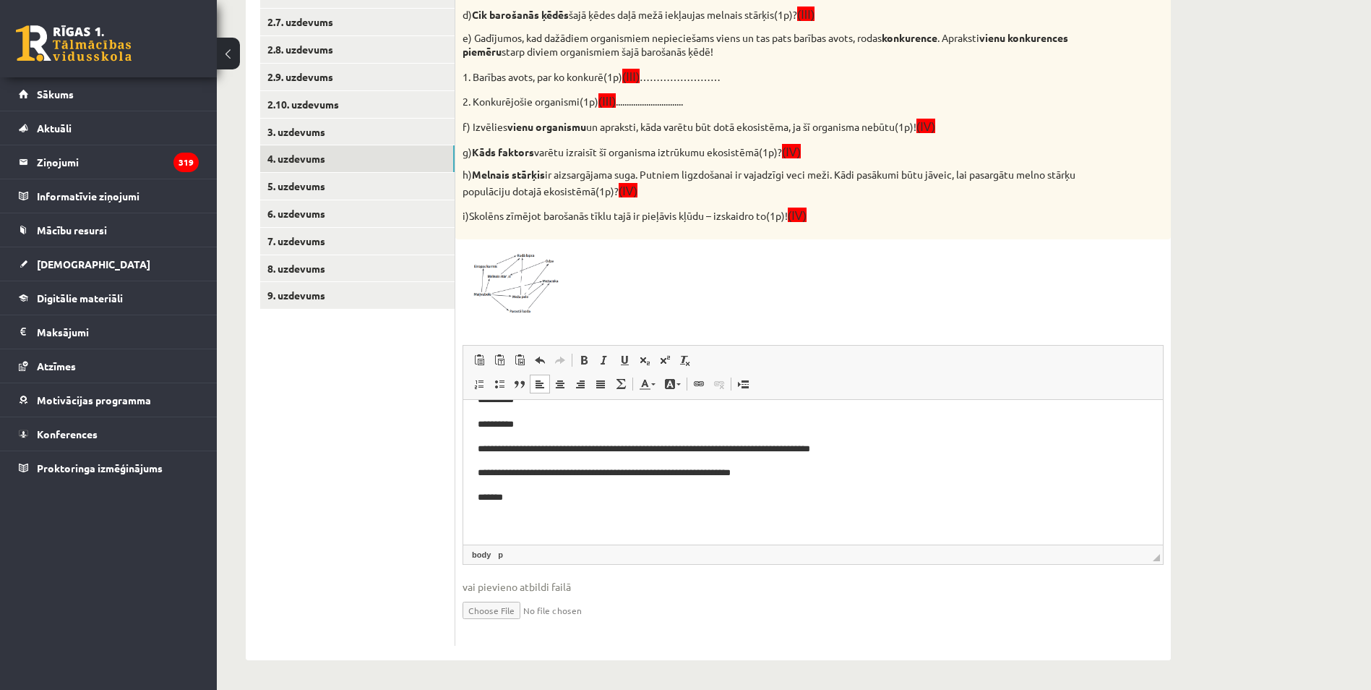
click at [573, 507] on body "**********" at bounding box center [813, 436] width 671 height 186
click at [569, 497] on p "*******" at bounding box center [808, 496] width 660 height 15
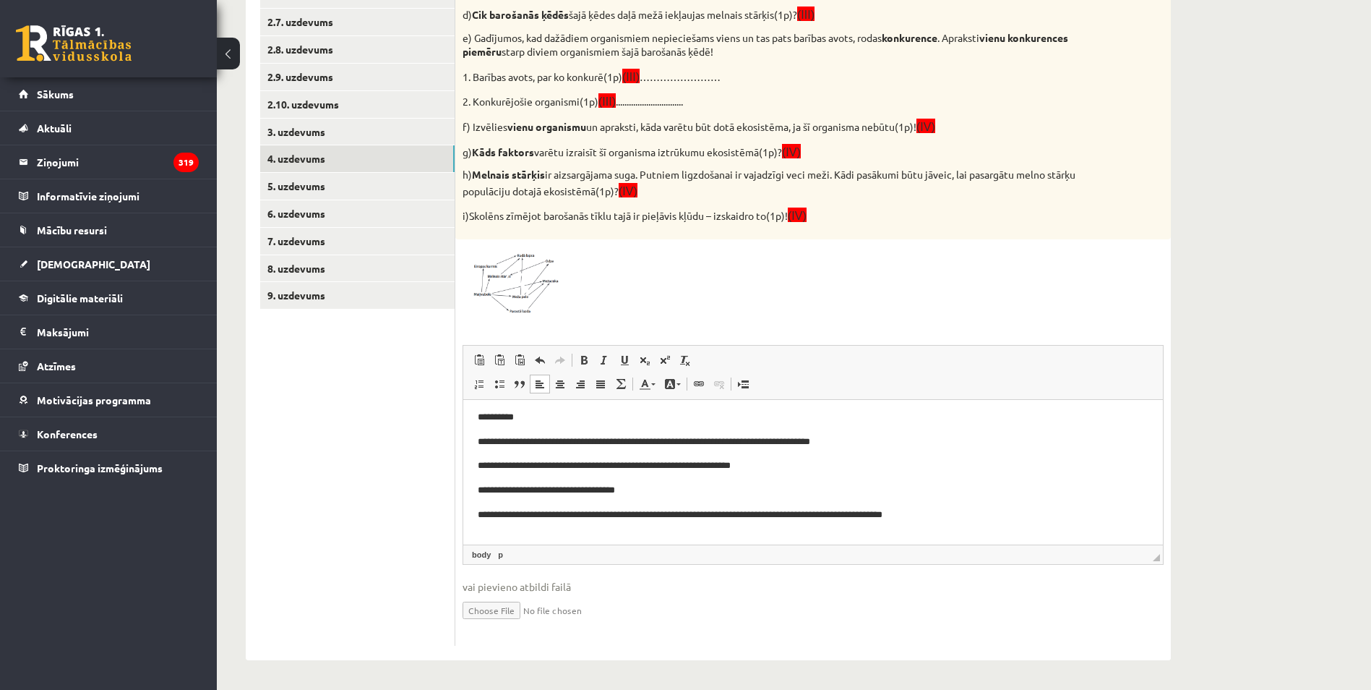
scroll to position [78, 0]
click at [320, 187] on link "5. uzdevums" at bounding box center [357, 186] width 194 height 27
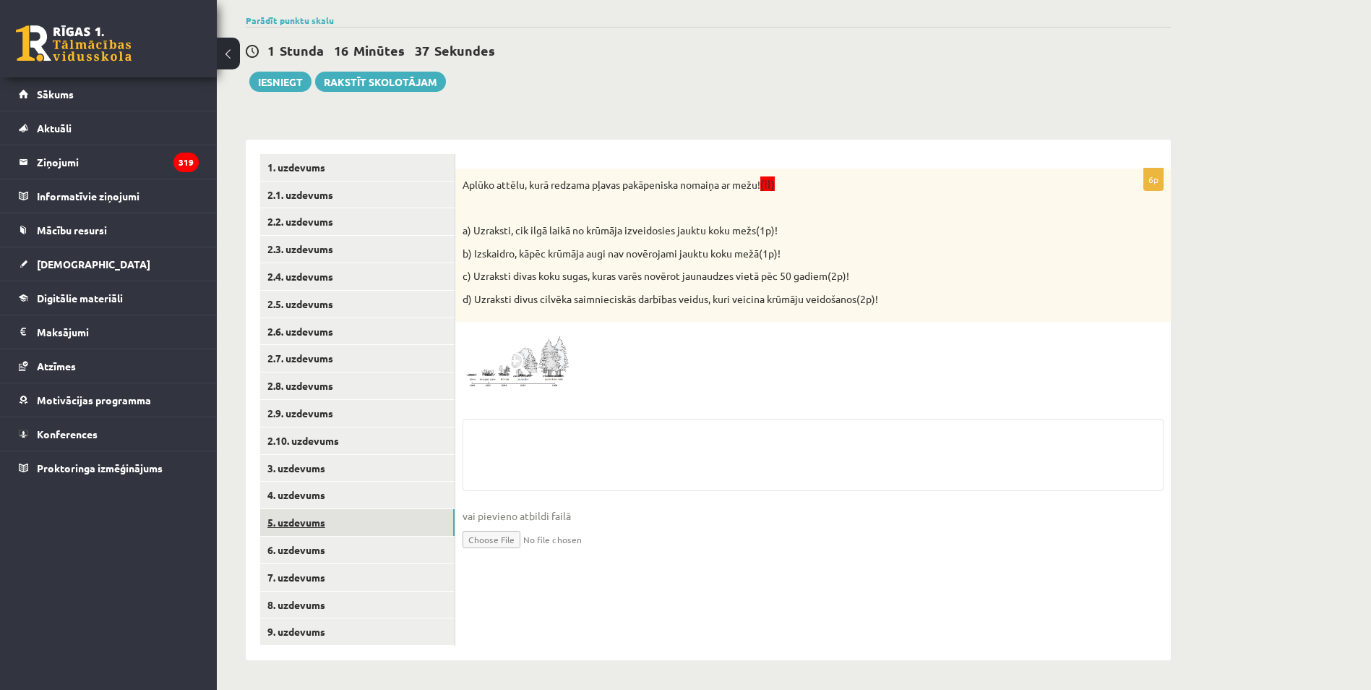
scroll to position [130, 0]
click at [295, 485] on link "4. uzdevums" at bounding box center [357, 494] width 194 height 27
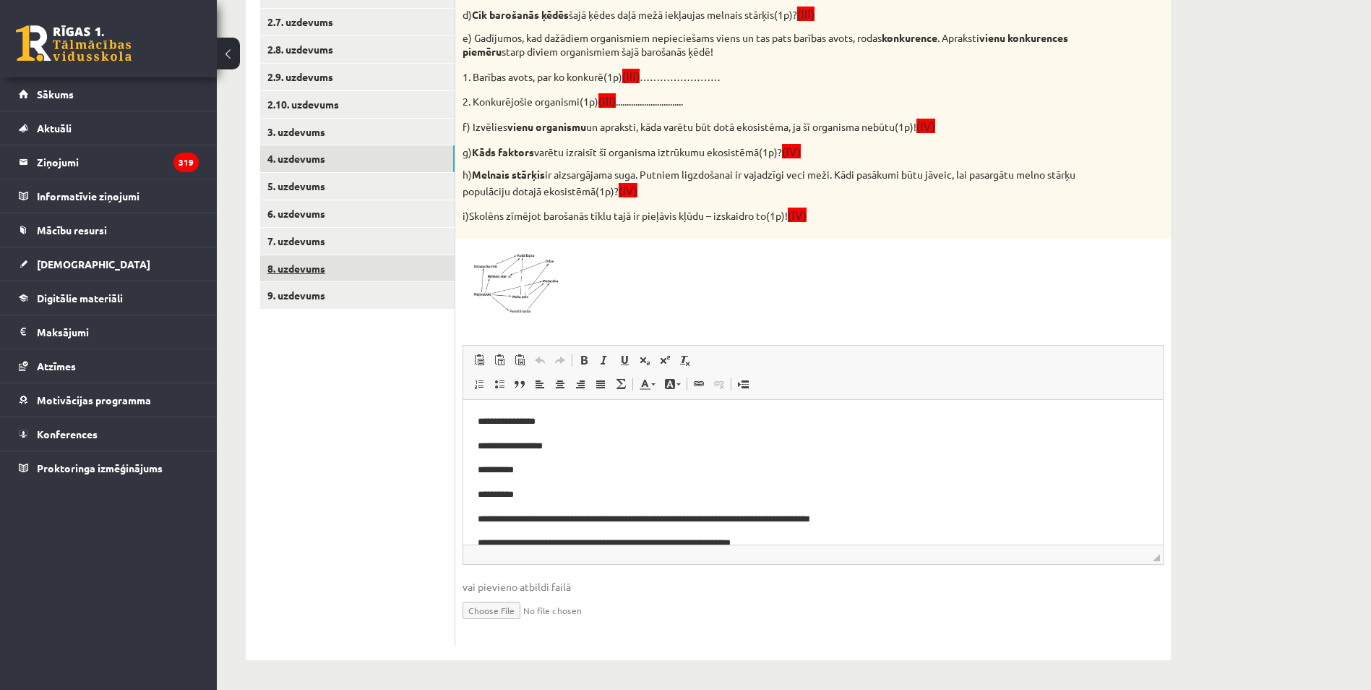
scroll to position [0, 0]
click at [317, 185] on link "5. uzdevums" at bounding box center [357, 186] width 194 height 27
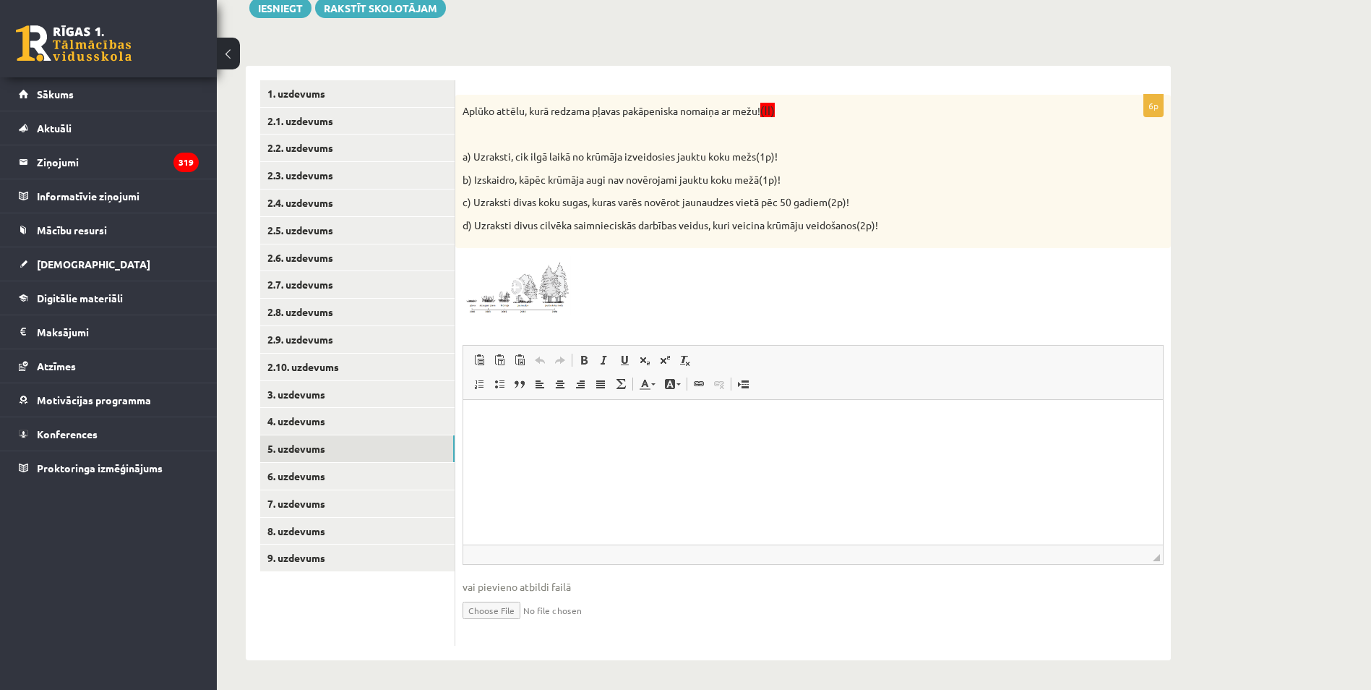
click at [539, 233] on div "Aplūko attēlu, kurā redzama pļavas pakāpeniska nomaiņa ar mežu! (II) a) Uzrakst…" at bounding box center [813, 172] width 716 height 154
click at [529, 282] on img at bounding box center [517, 285] width 108 height 61
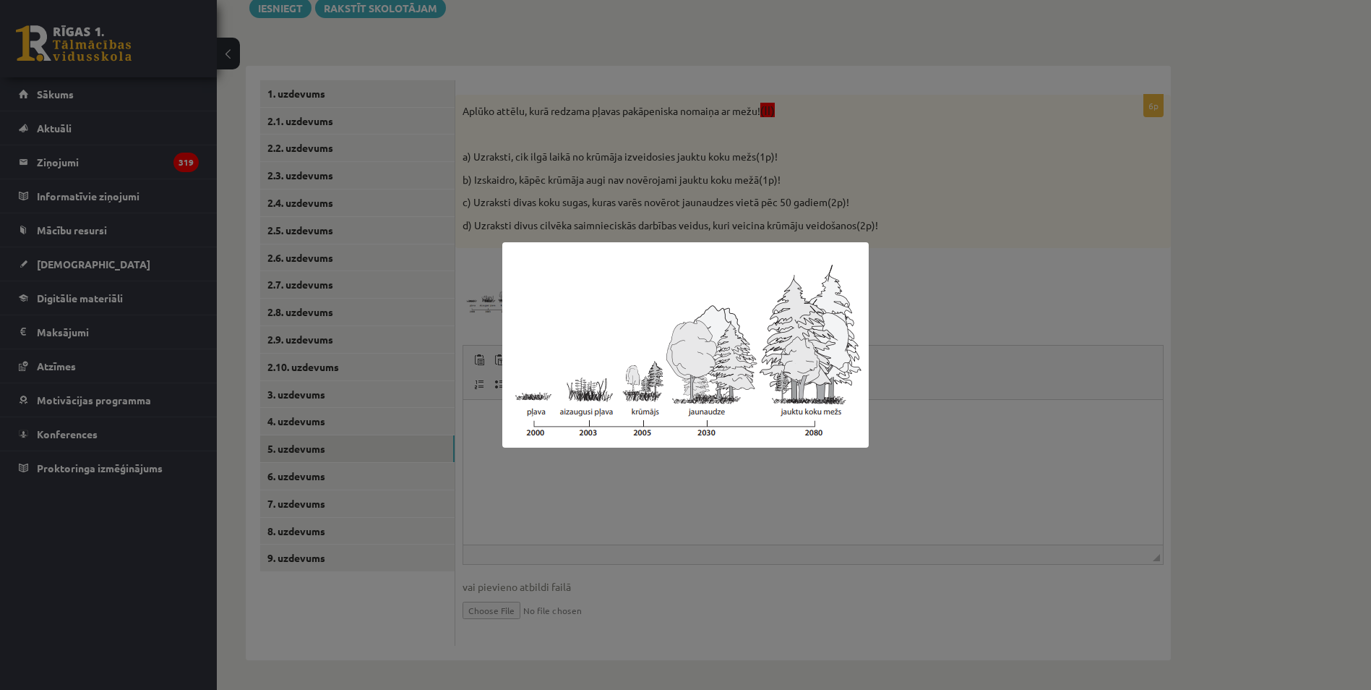
click at [410, 638] on div at bounding box center [685, 345] width 1371 height 690
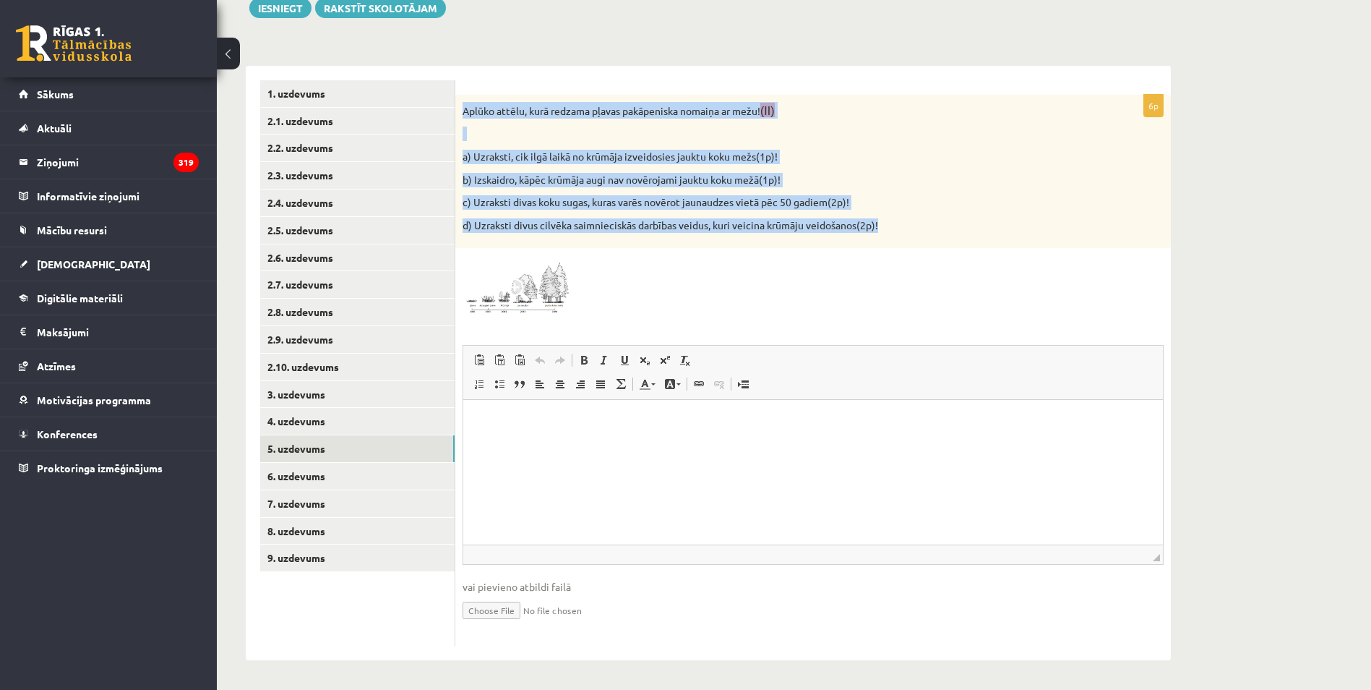
drag, startPoint x: 459, startPoint y: 105, endPoint x: 924, endPoint y: 223, distance: 479.6
click at [924, 223] on div "Aplūko attēlu, kurā redzama pļavas pakāpeniska nomaiņa ar mežu! (II) a) Uzrakst…" at bounding box center [813, 172] width 716 height 154
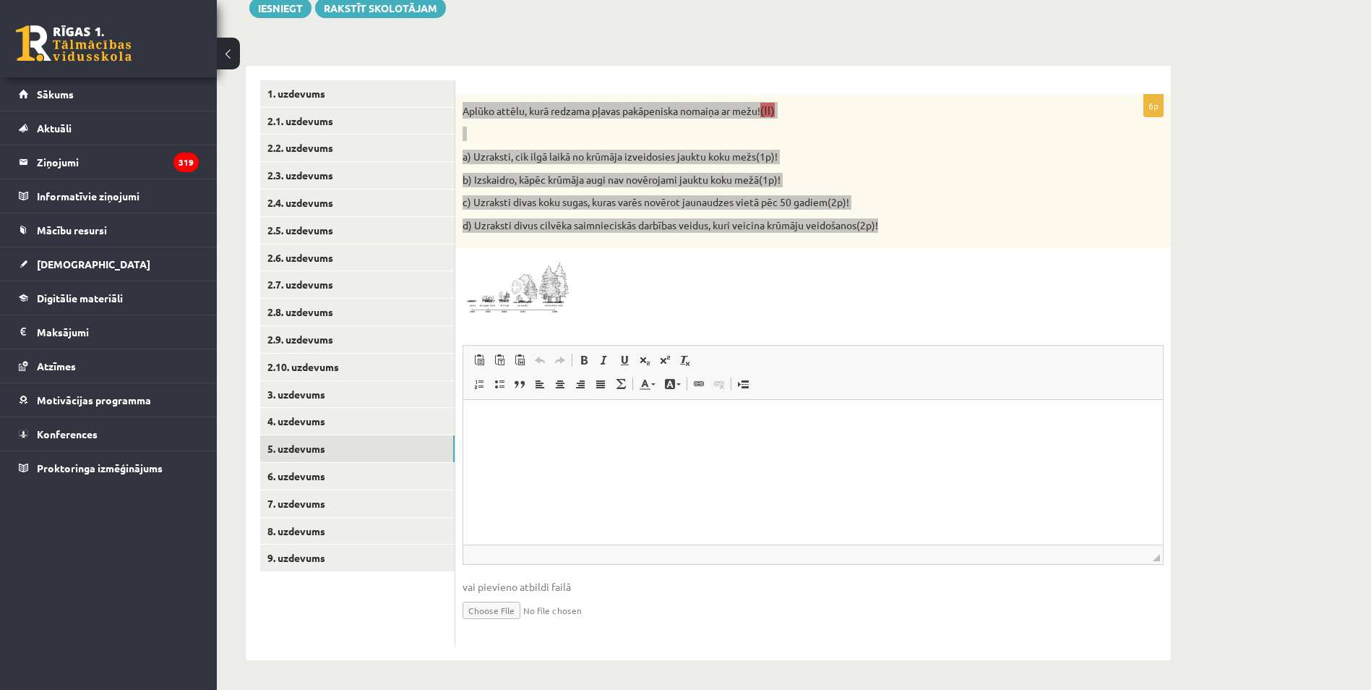
click at [633, 433] on html at bounding box center [813, 422] width 700 height 44
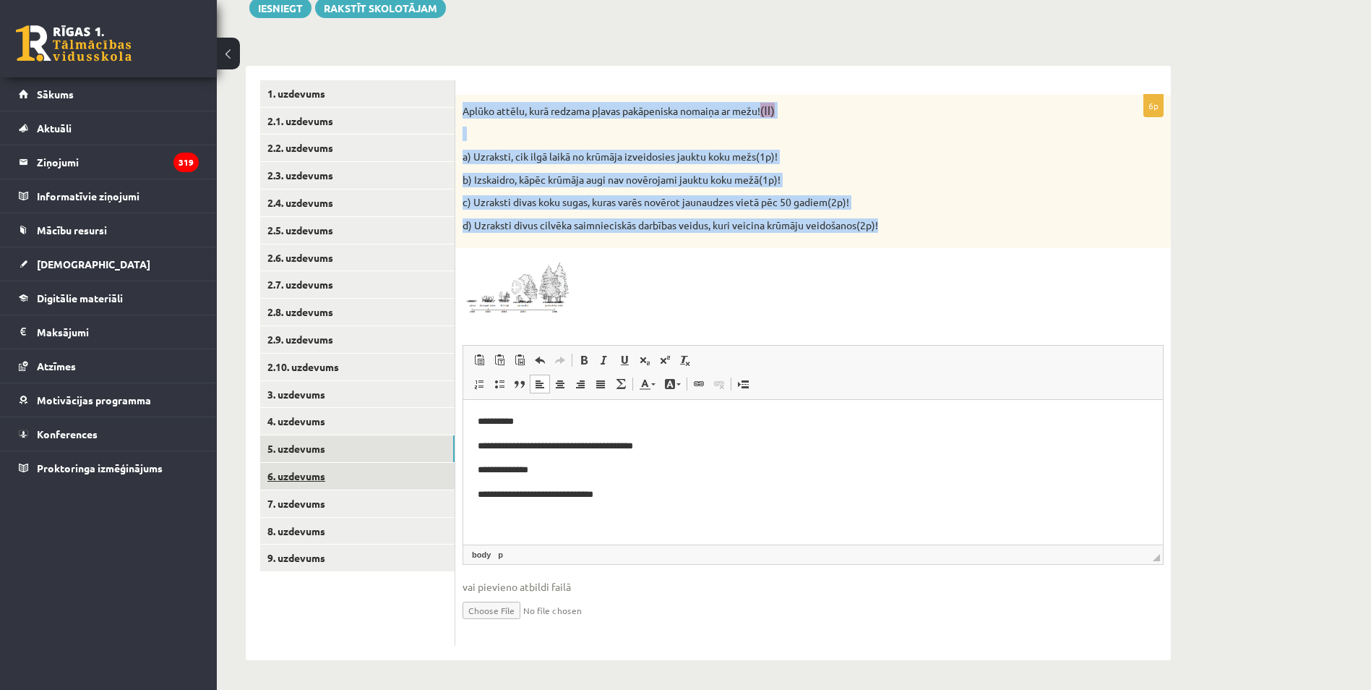
drag, startPoint x: 304, startPoint y: 473, endPoint x: 322, endPoint y: 465, distance: 19.7
click at [304, 473] on link "6. uzdevums" at bounding box center [357, 476] width 194 height 27
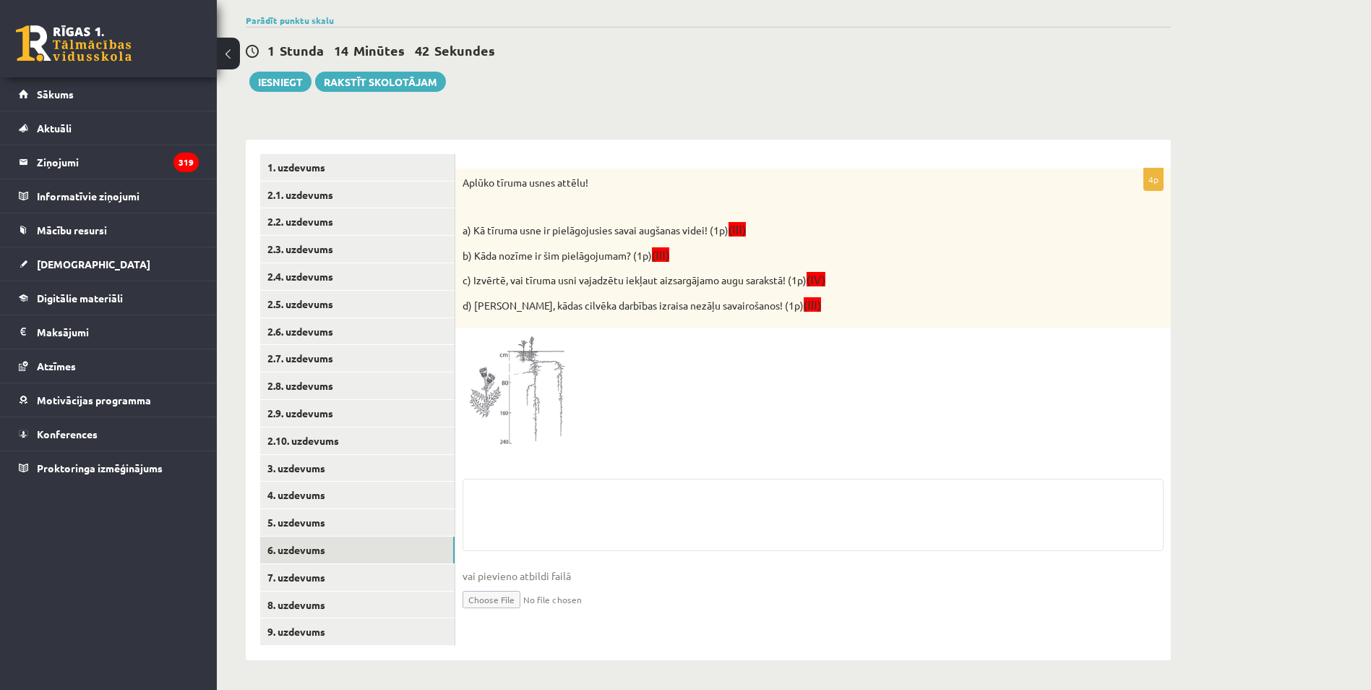
click at [518, 379] on div "4p Aplūko tīruma usnes attēlu! a) Kā tīruma usne ir pielāgojusies savai augšana…" at bounding box center [813, 401] width 716 height 467
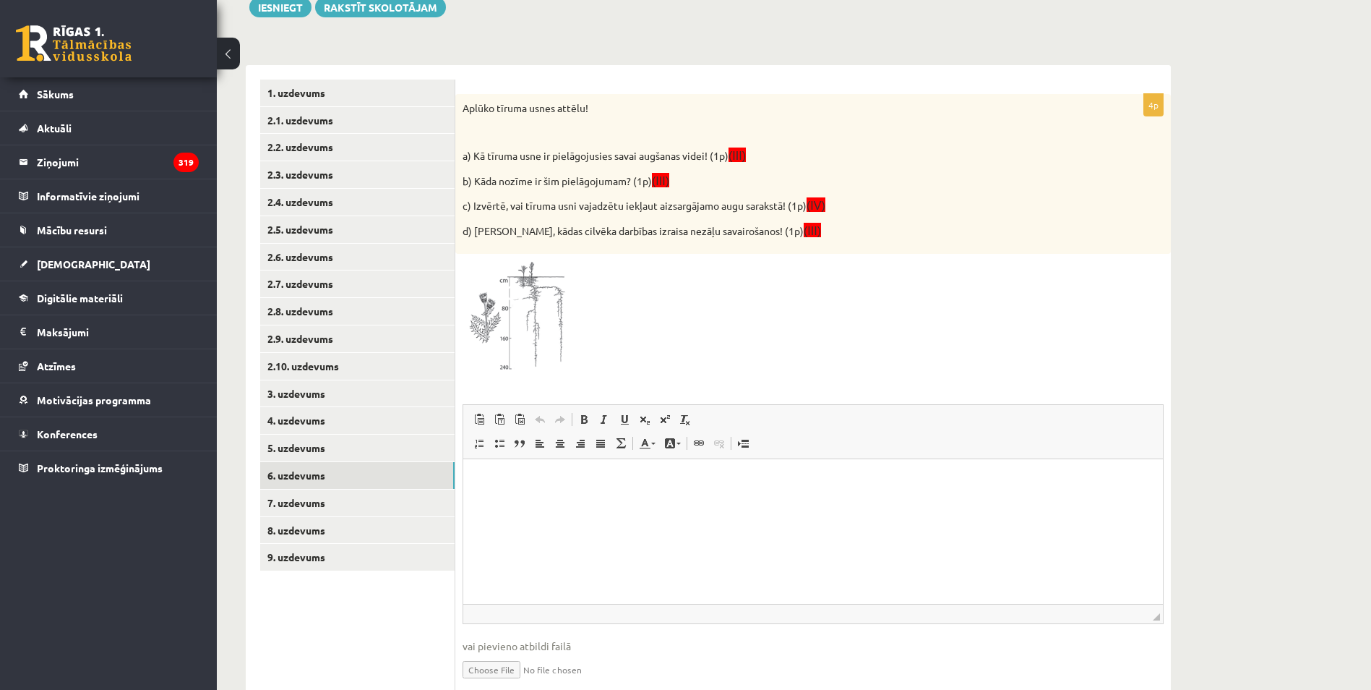
scroll to position [0, 0]
click at [541, 338] on img at bounding box center [517, 318] width 108 height 114
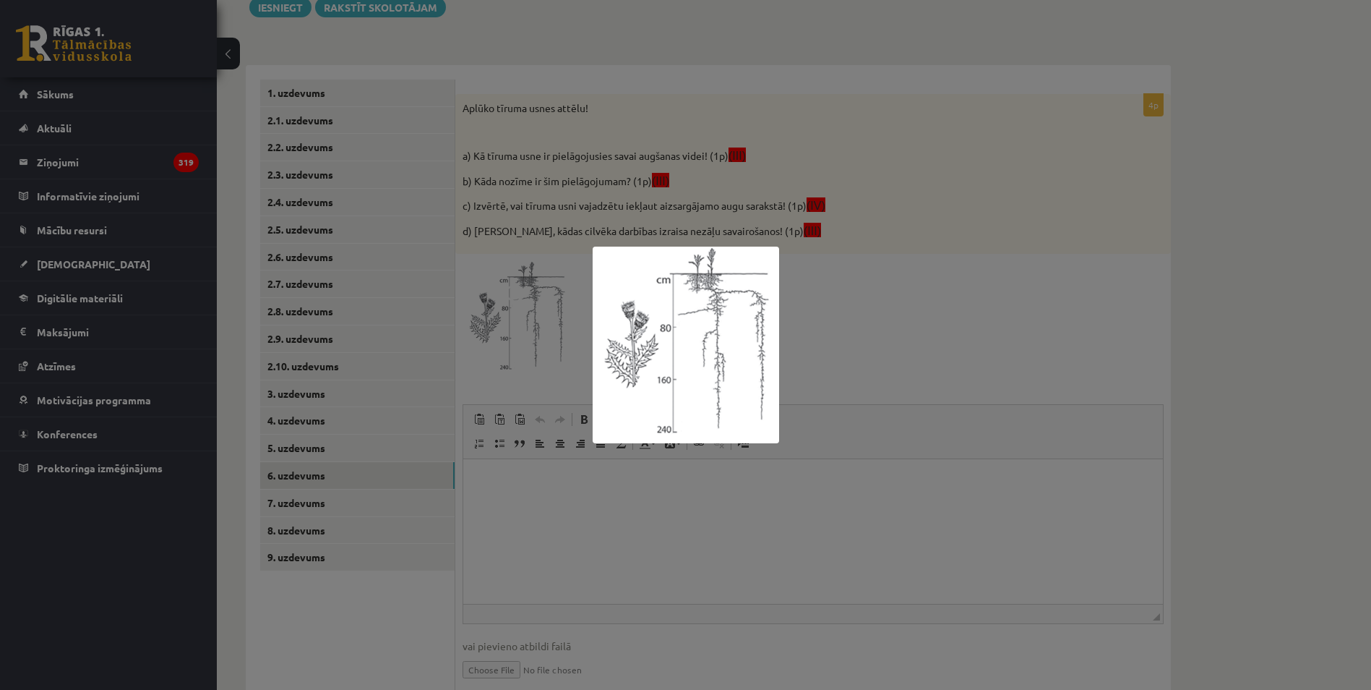
click at [488, 458] on div at bounding box center [685, 345] width 1371 height 690
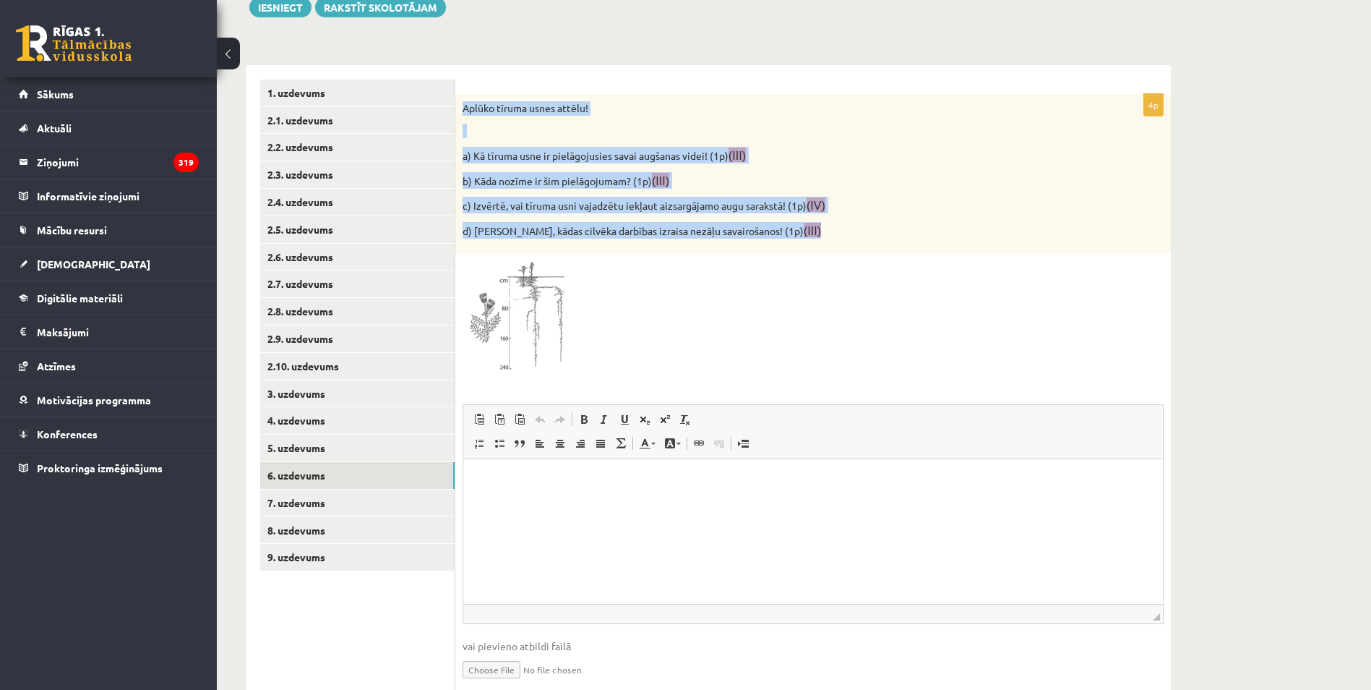
drag, startPoint x: 784, startPoint y: 236, endPoint x: 458, endPoint y: 96, distance: 354.7
click at [458, 96] on div "Aplūko tīruma usnes attēlu! a) Kā tīruma usne ir pielāgojusies savai augšanas v…" at bounding box center [813, 174] width 716 height 160
click at [47, 221] on link "Mācību resursi" at bounding box center [109, 229] width 180 height 33
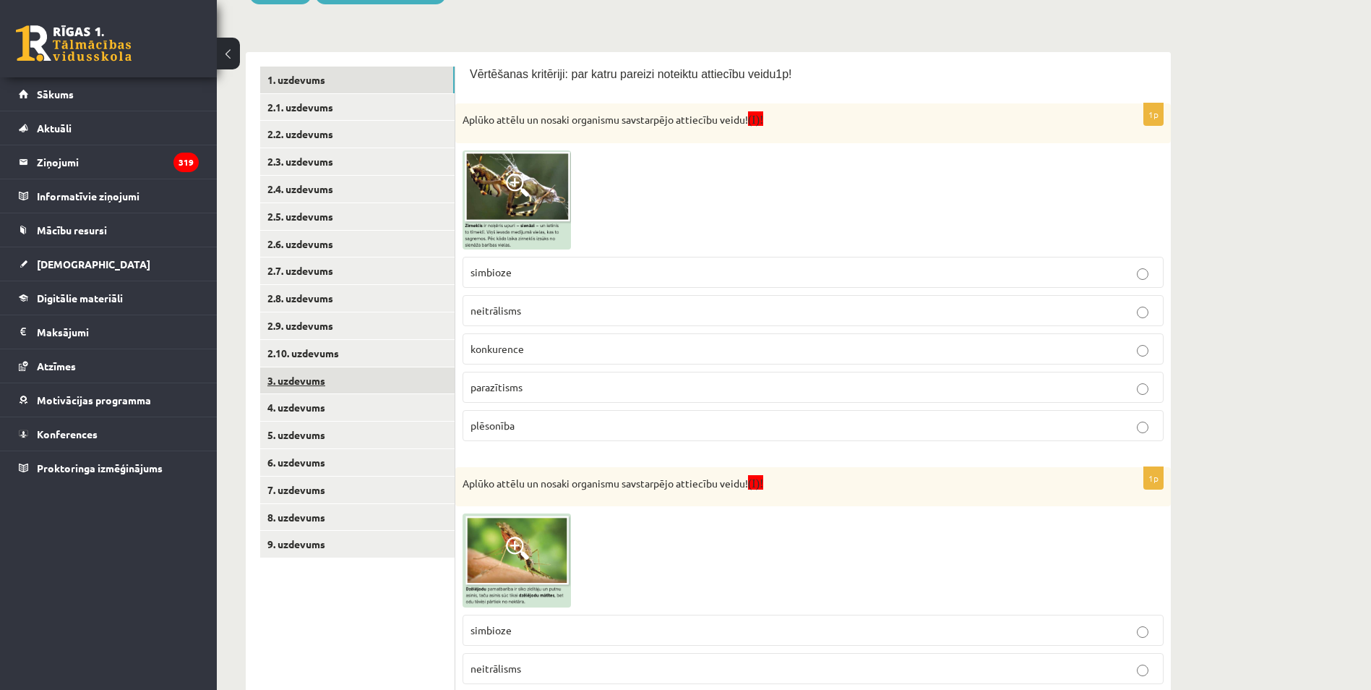
click at [316, 376] on link "3. uzdevums" at bounding box center [357, 380] width 194 height 27
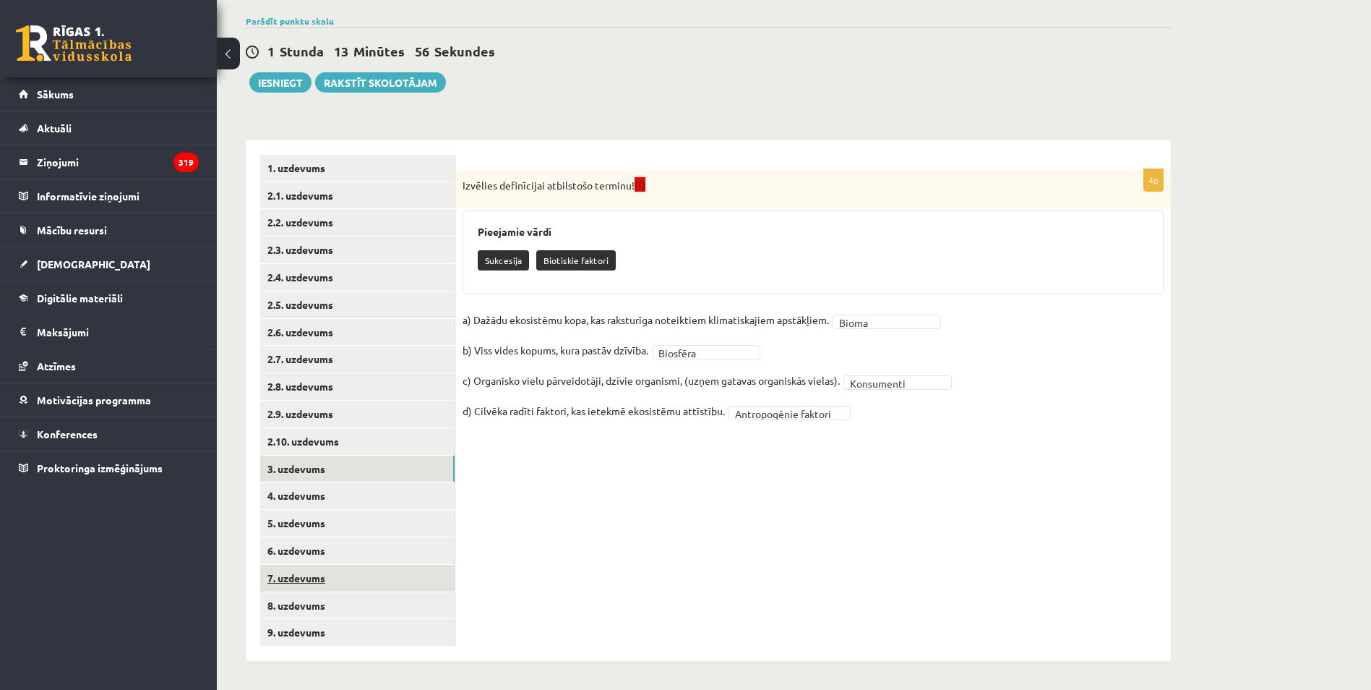
click at [314, 569] on link "7. uzdevums" at bounding box center [357, 578] width 194 height 27
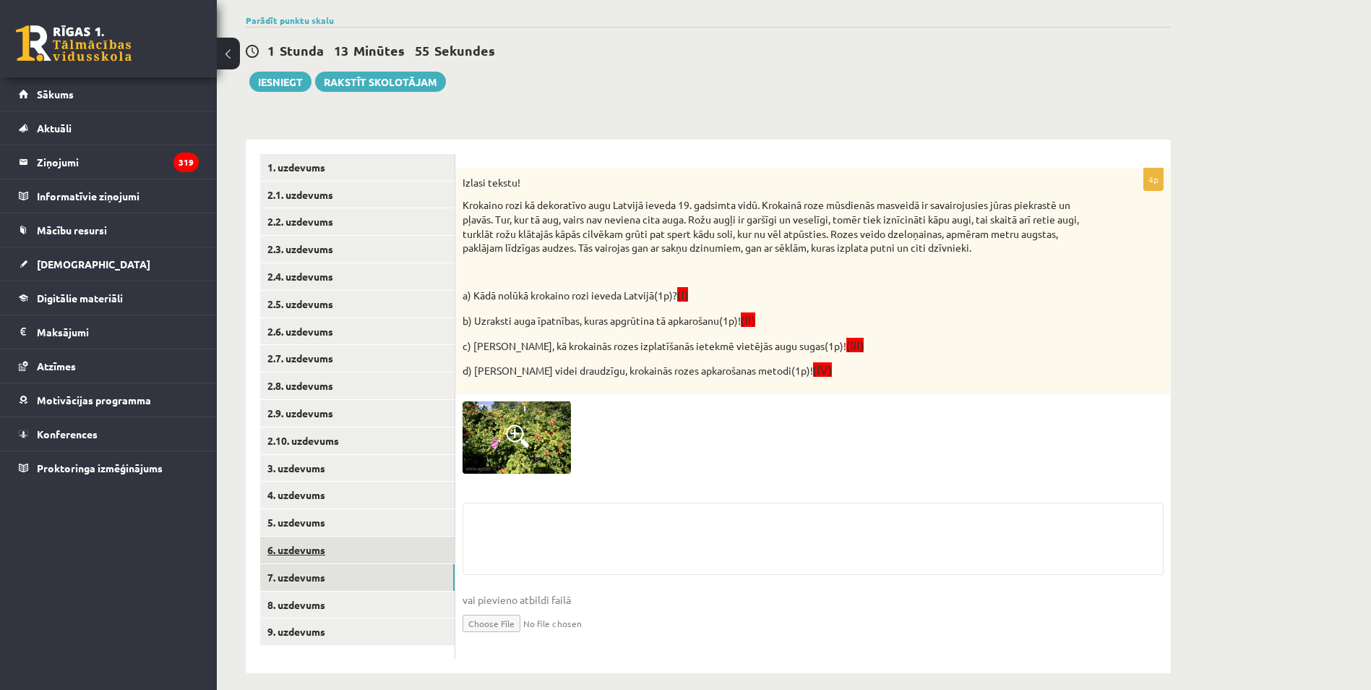
click at [323, 549] on link "6. uzdevums" at bounding box center [357, 549] width 194 height 27
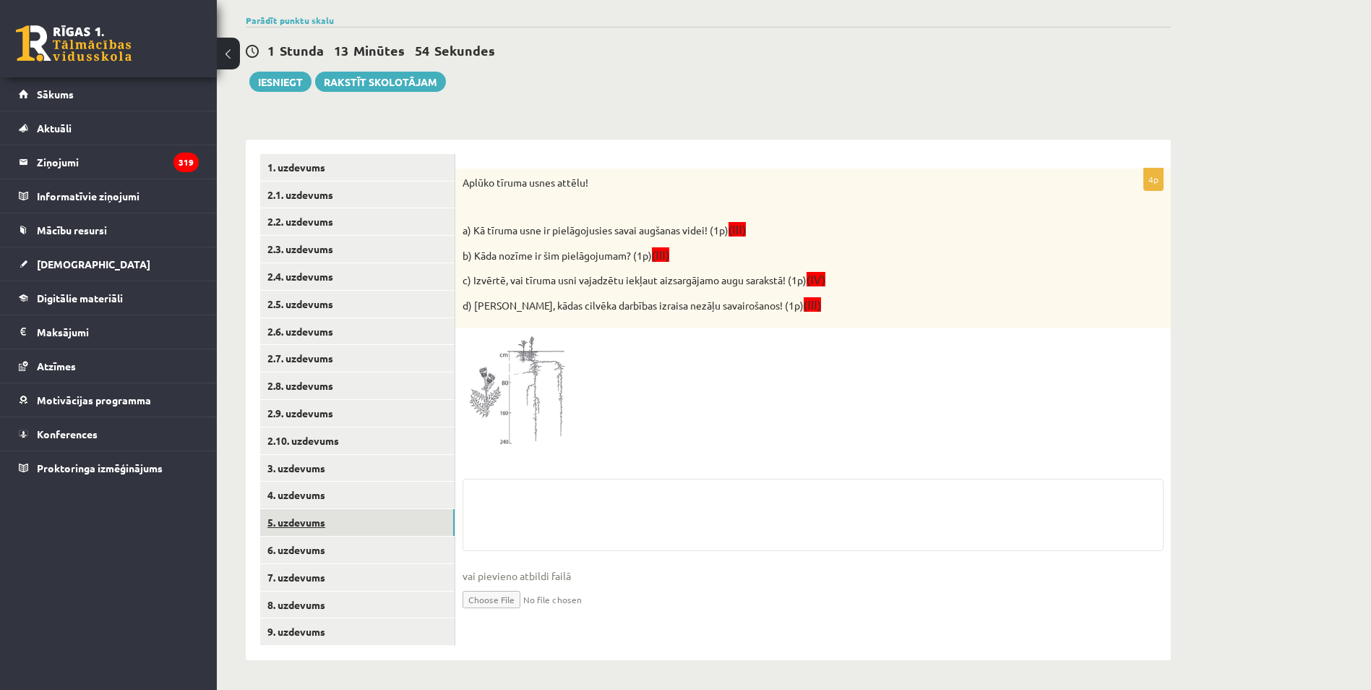
click at [325, 529] on link "5. uzdevums" at bounding box center [357, 522] width 194 height 27
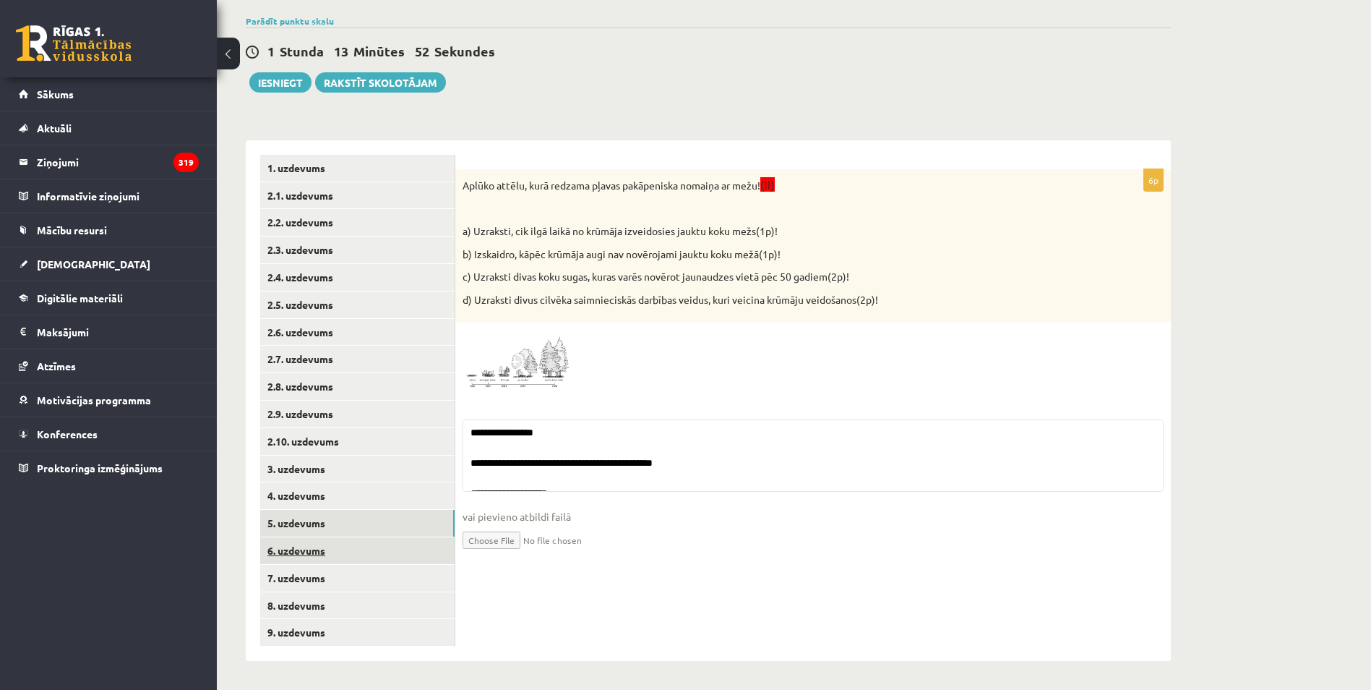
click at [327, 548] on link "6. uzdevums" at bounding box center [357, 550] width 194 height 27
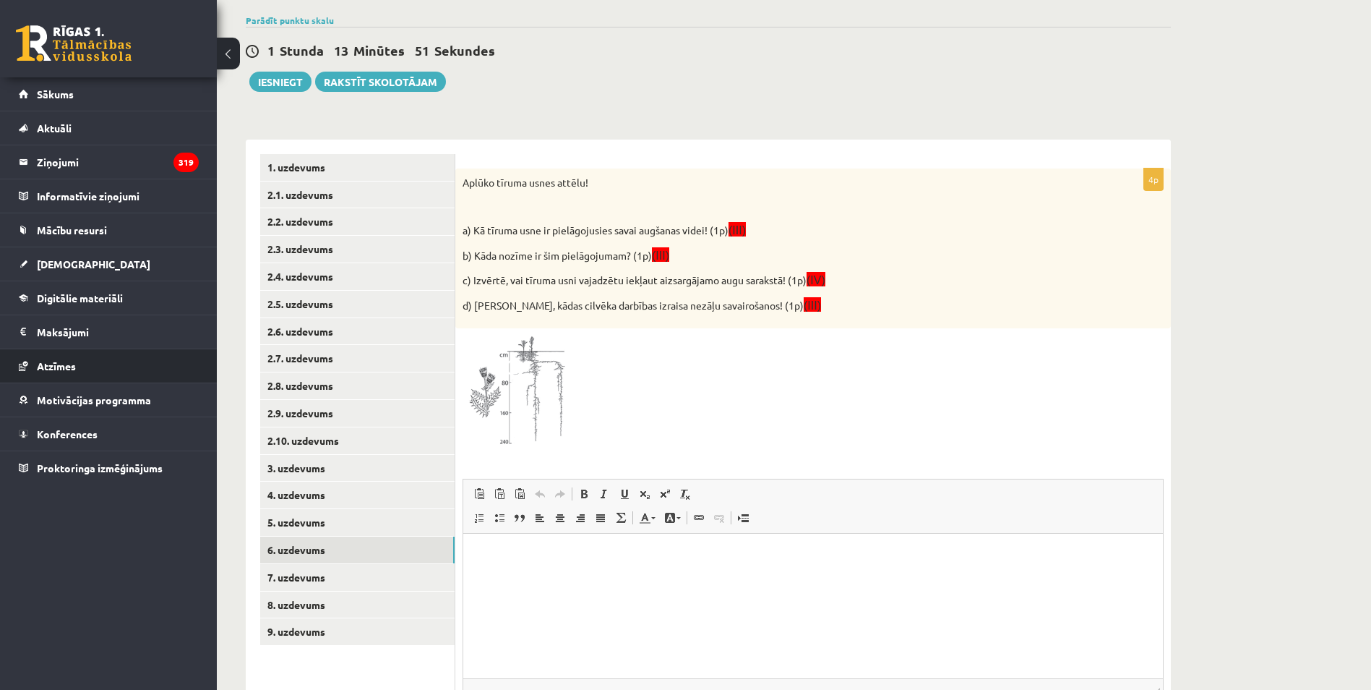
scroll to position [0, 0]
click at [829, 578] on html at bounding box center [813, 556] width 700 height 44
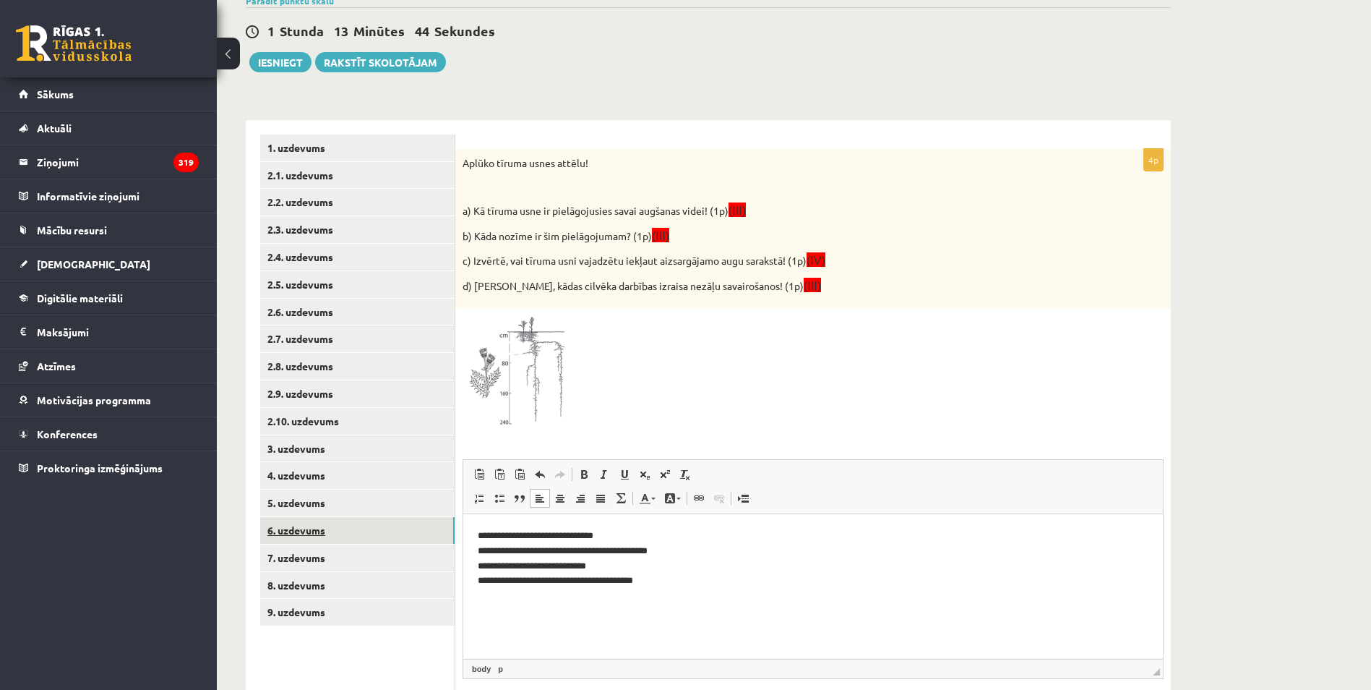
scroll to position [202, 0]
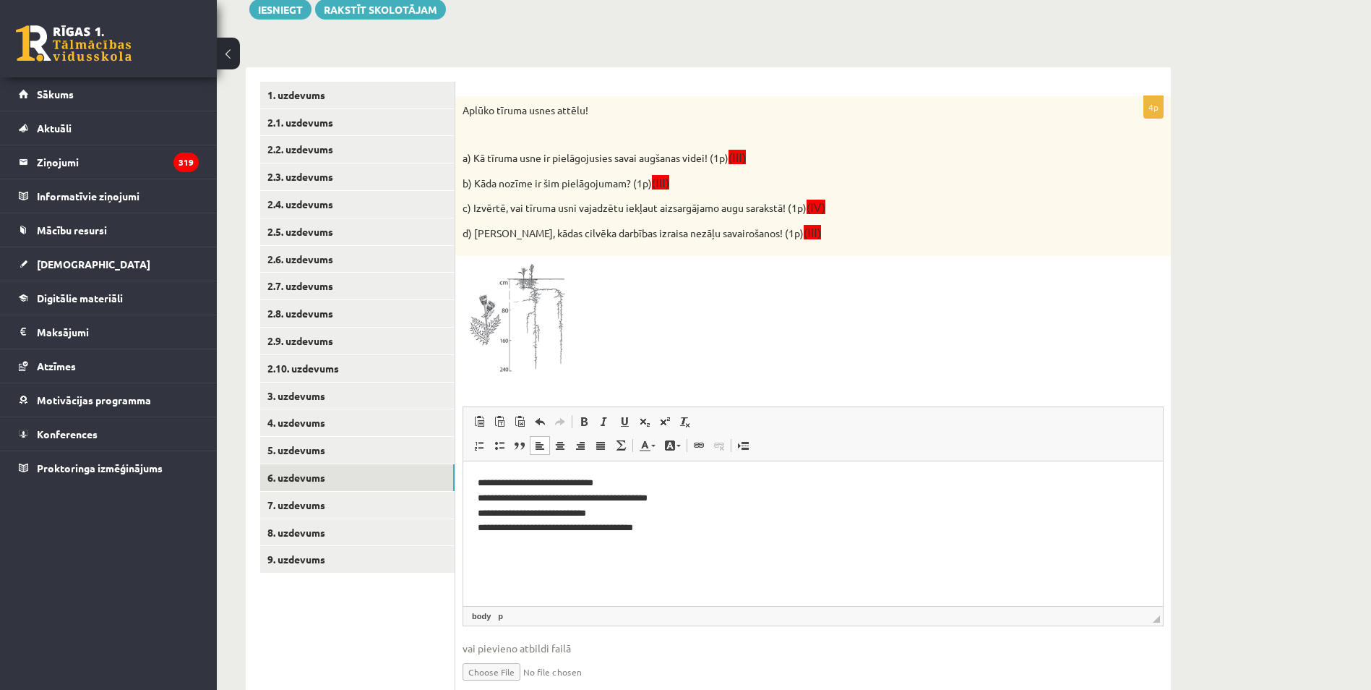
click at [406, 632] on ul "1. uzdevums 2.1. uzdevums 2.2. uzdevums 2.3. uzdevums 2.4. uzdevums 2.5. uzdevu…" at bounding box center [357, 395] width 195 height 626
click at [347, 510] on link "7. uzdevums" at bounding box center [357, 505] width 194 height 27
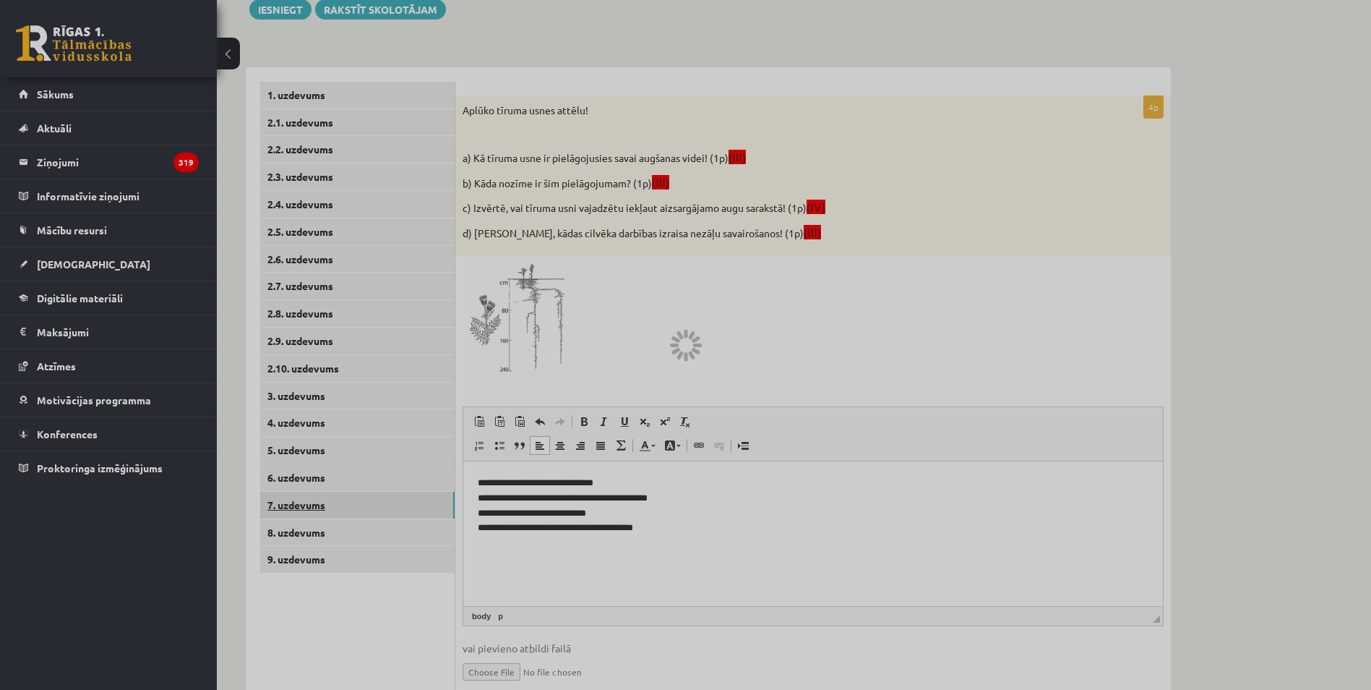
scroll to position [144, 0]
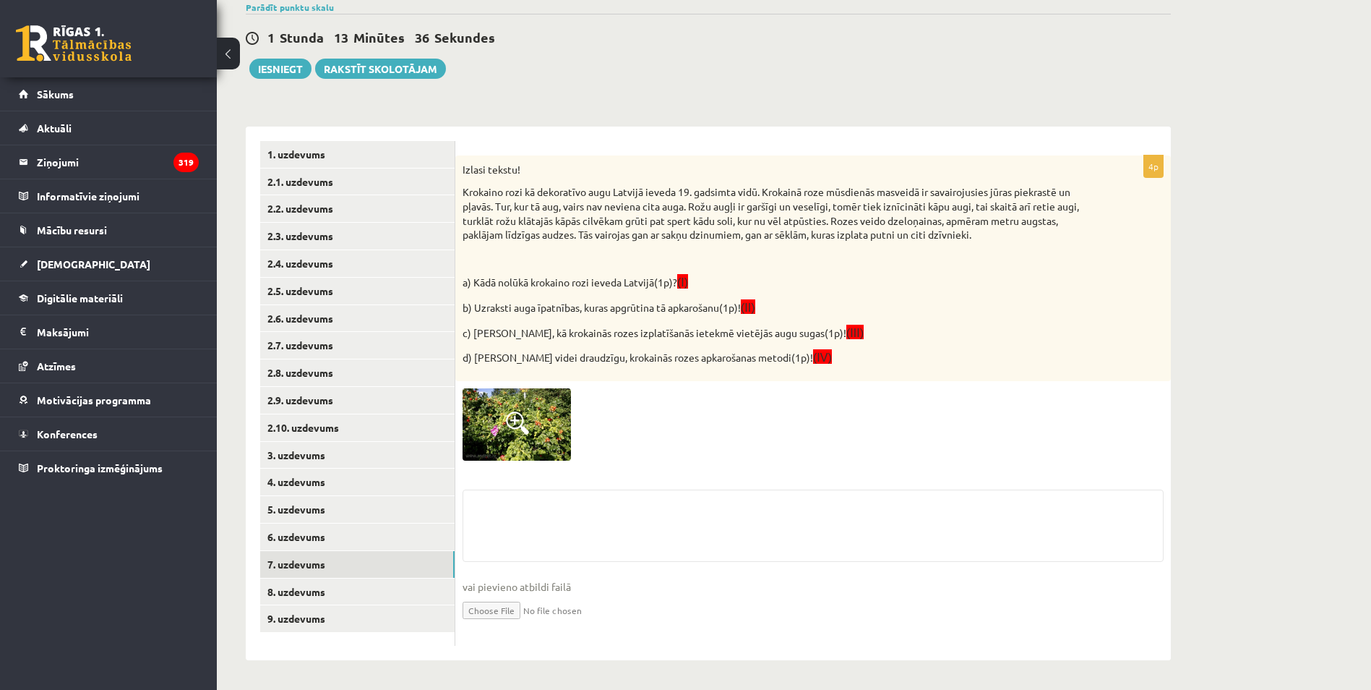
click at [515, 408] on img at bounding box center [517, 424] width 108 height 72
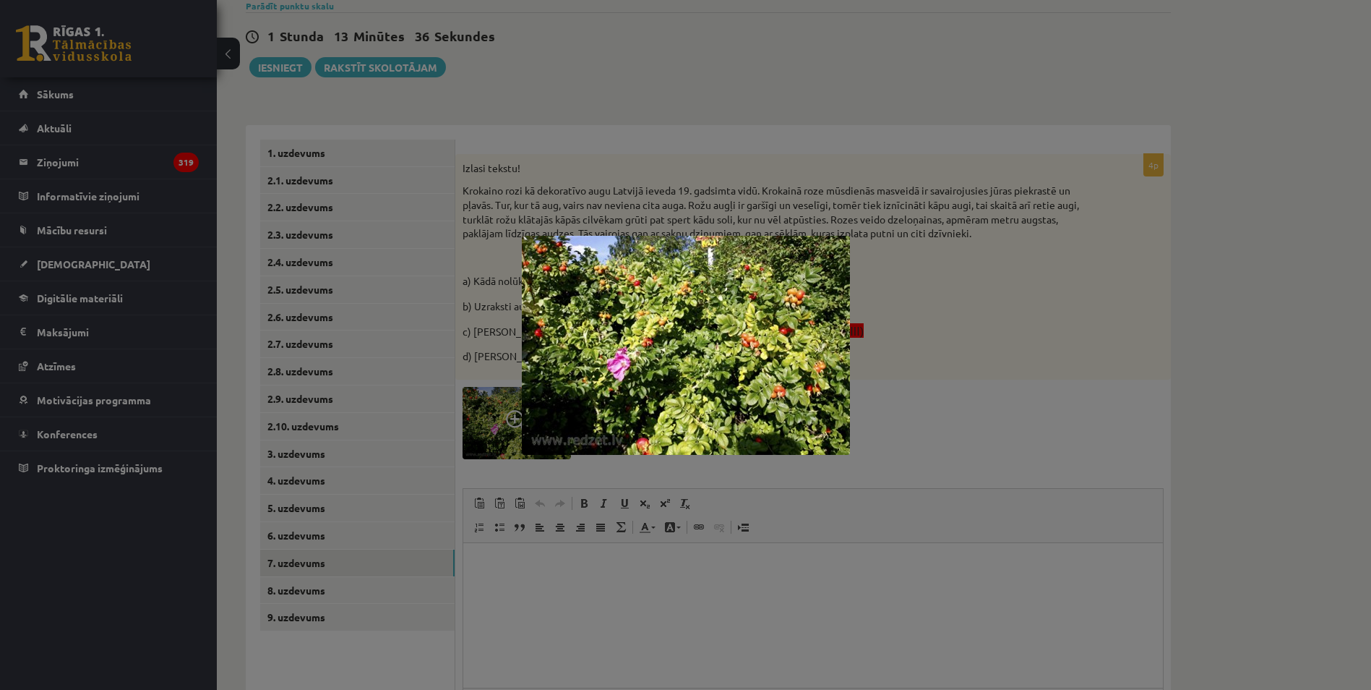
scroll to position [0, 0]
click at [525, 578] on div at bounding box center [685, 345] width 1371 height 690
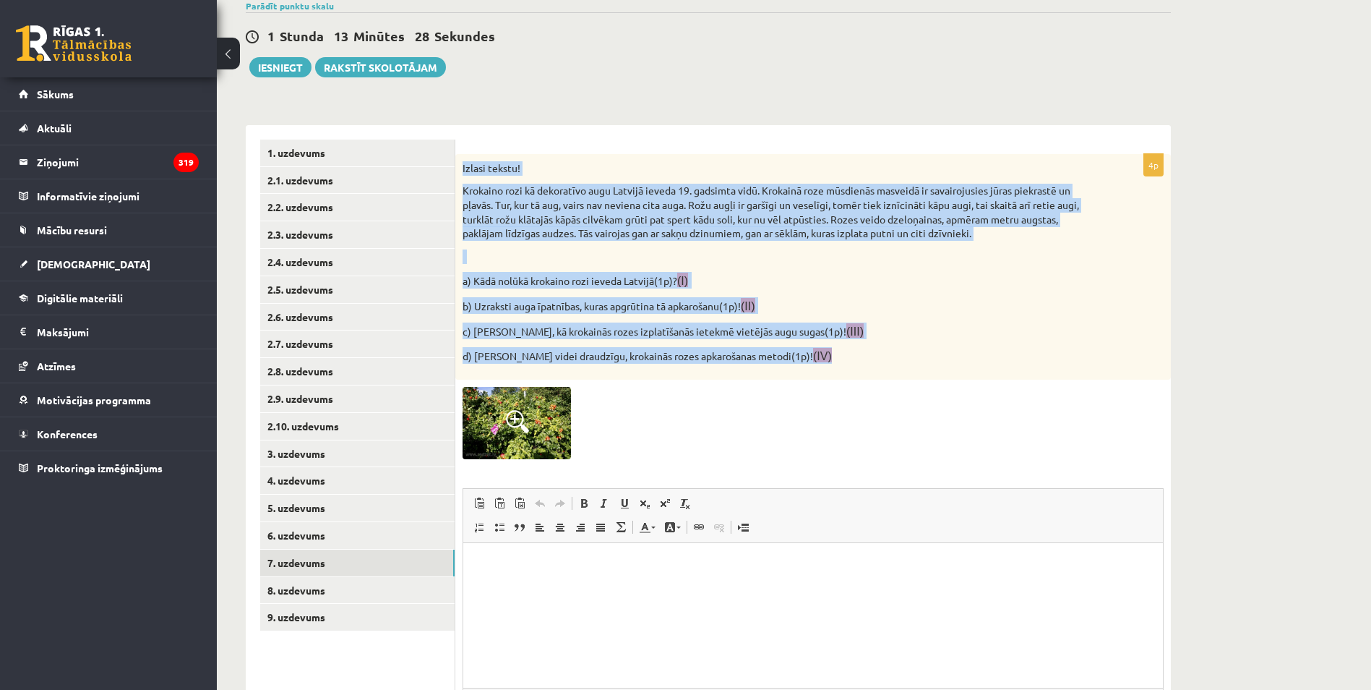
drag, startPoint x: 693, startPoint y: 322, endPoint x: 459, endPoint y: 163, distance: 283.1
click at [459, 163] on div "Izlasi tekstu! Krokaino rozi kā dekoratīvo augu Latvijā ieveda 19. gadsimta vid…" at bounding box center [813, 267] width 716 height 226
copy div "Izlasi tekstu! Krokaino rozi kā dekoratīvo augu Latvijā ieveda 19. gadsimta vid…"
click at [707, 286] on p "a) Kādā nolūkā krokaino rozi ieveda Latvijā(1p)? (I)" at bounding box center [777, 280] width 629 height 17
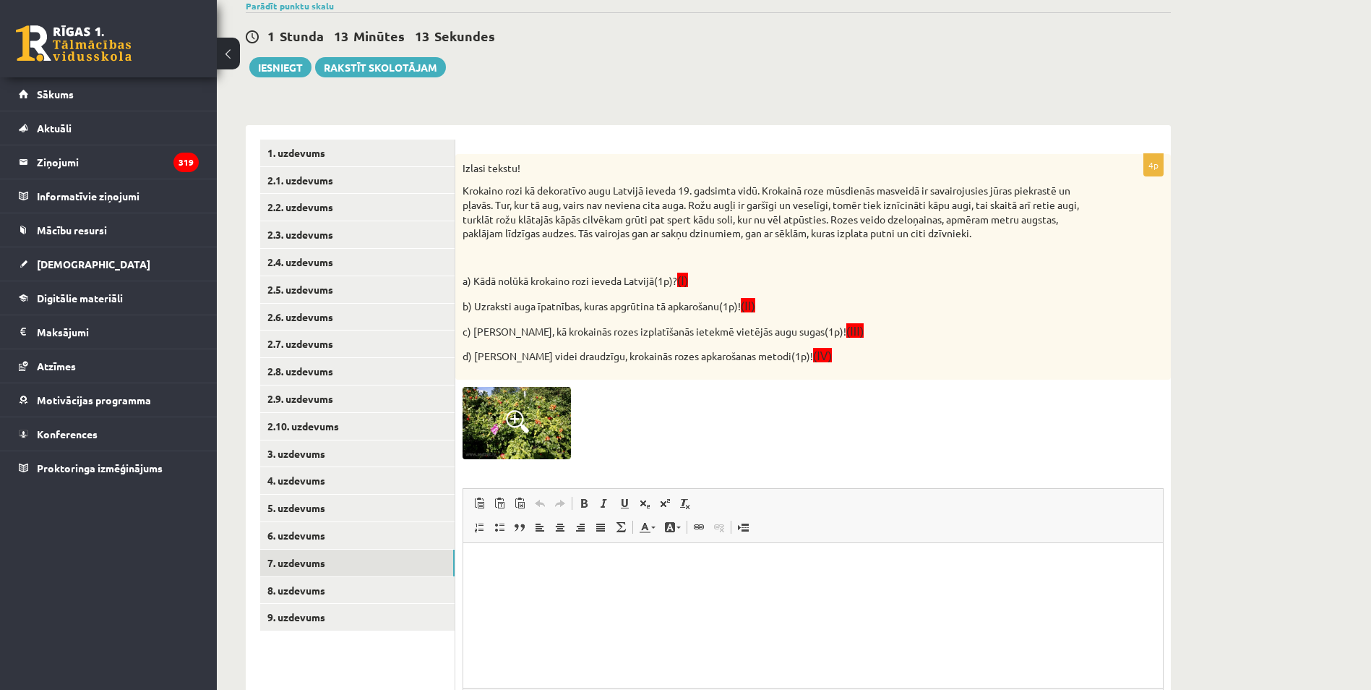
click at [649, 586] on html at bounding box center [813, 564] width 700 height 44
click at [671, 601] on html "**********" at bounding box center [813, 576] width 700 height 68
click at [577, 609] on p "**********" at bounding box center [813, 612] width 671 height 15
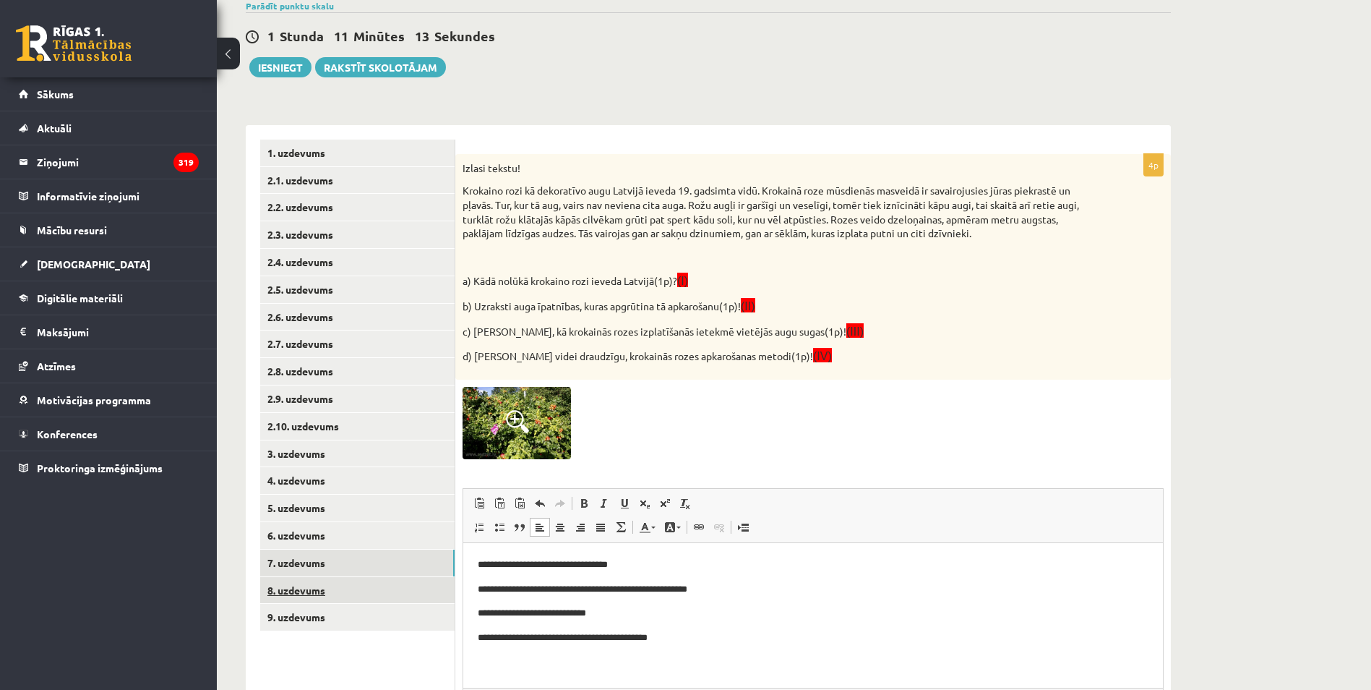
click at [303, 596] on link "8. uzdevums" at bounding box center [357, 590] width 194 height 27
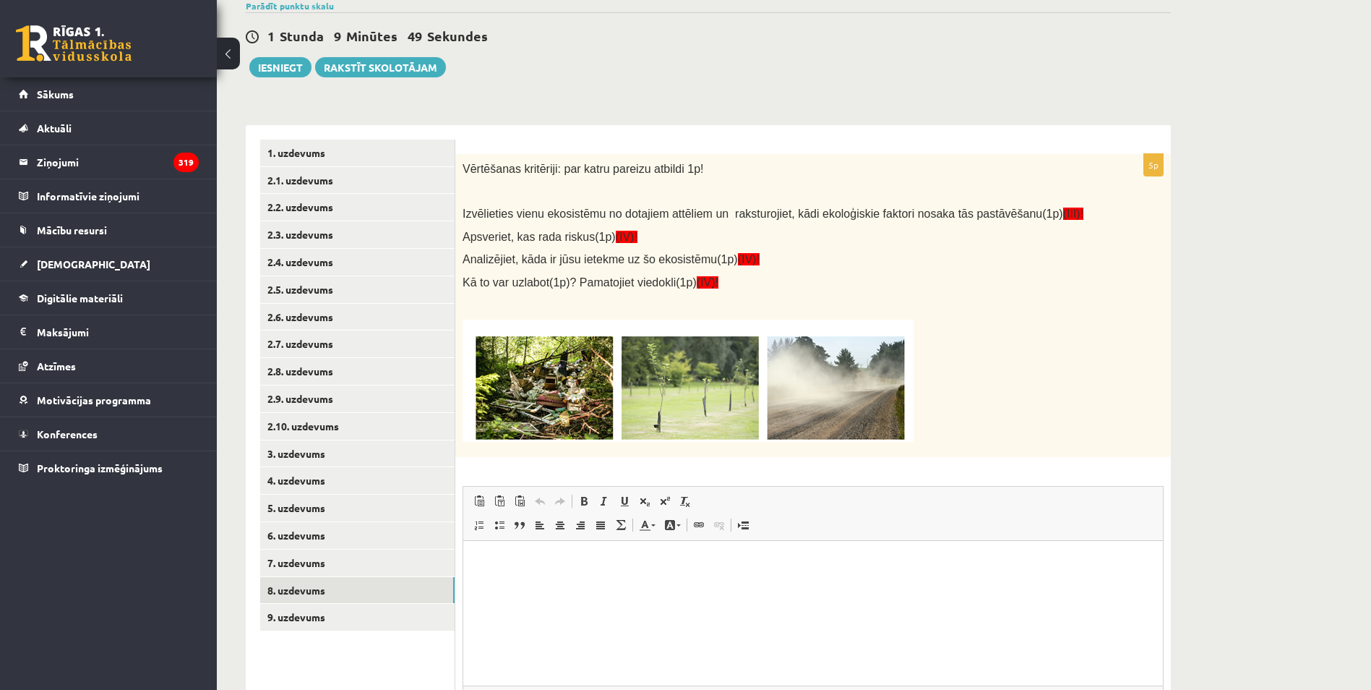
click at [586, 584] on html at bounding box center [813, 562] width 700 height 44
click at [522, 414] on img at bounding box center [688, 381] width 451 height 122
drag, startPoint x: 738, startPoint y: 404, endPoint x: 716, endPoint y: 393, distance: 24.9
click at [737, 403] on img at bounding box center [688, 381] width 451 height 122
click at [704, 388] on img at bounding box center [688, 381] width 451 height 122
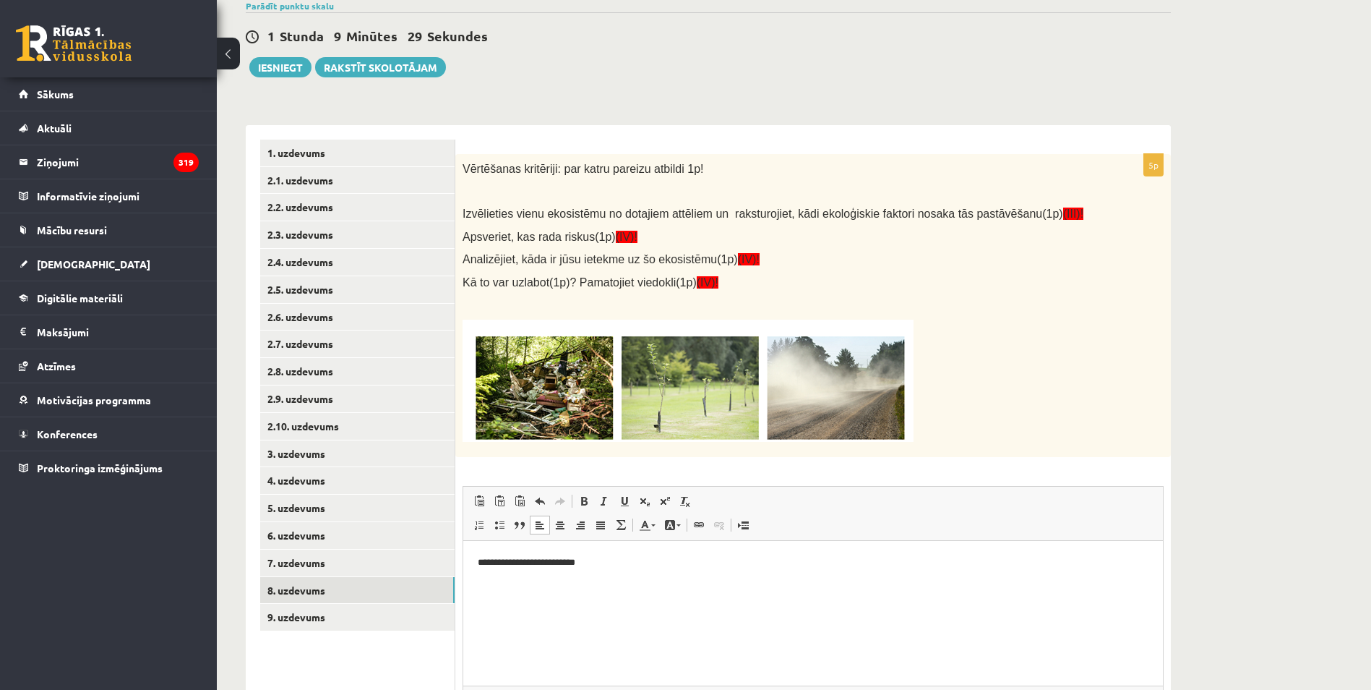
drag, startPoint x: 704, startPoint y: 388, endPoint x: 868, endPoint y: 428, distance: 168.2
click at [867, 432] on img at bounding box center [688, 381] width 451 height 122
click at [602, 571] on html "**********" at bounding box center [813, 562] width 700 height 44
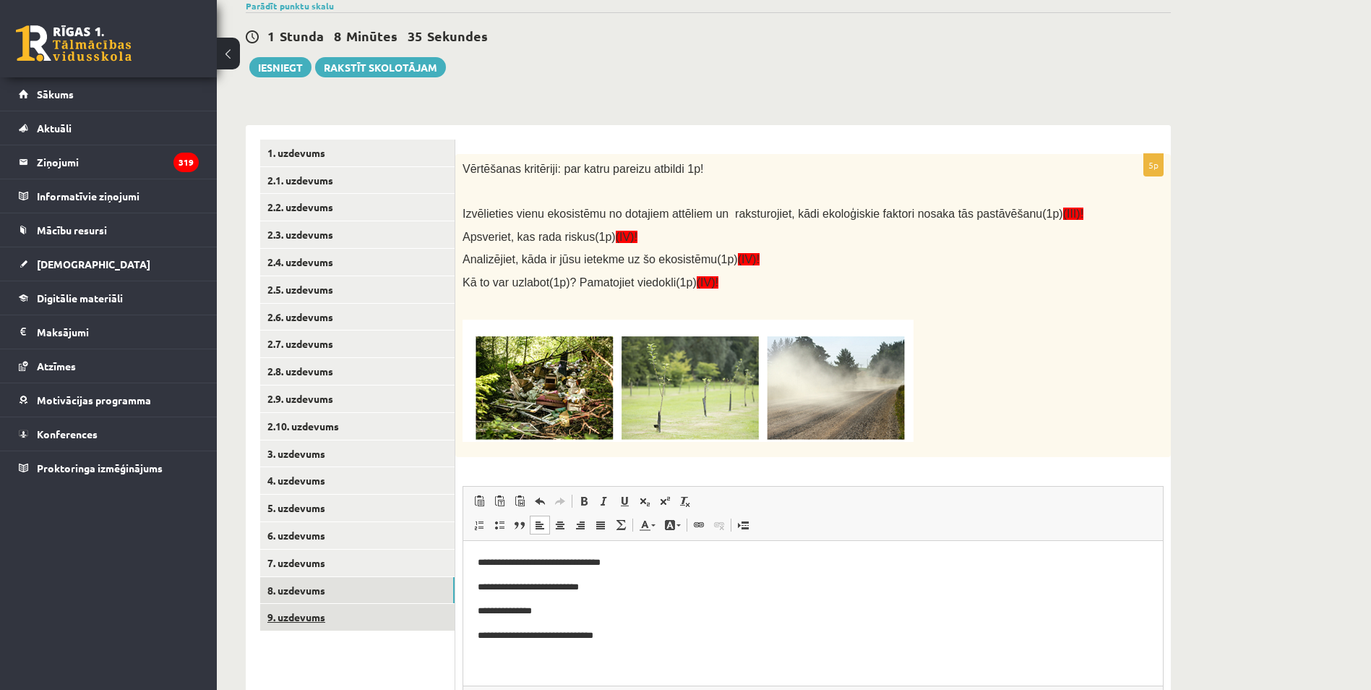
click at [304, 613] on link "9. uzdevums" at bounding box center [357, 617] width 194 height 27
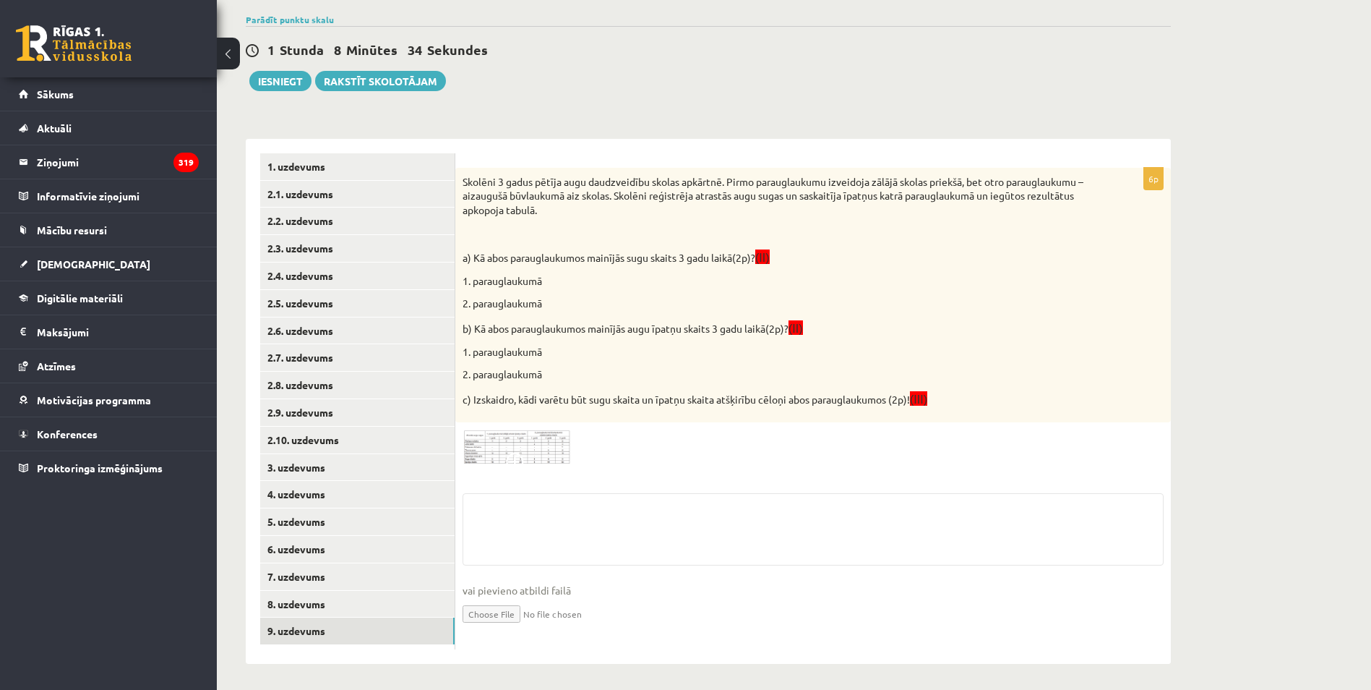
scroll to position [135, 0]
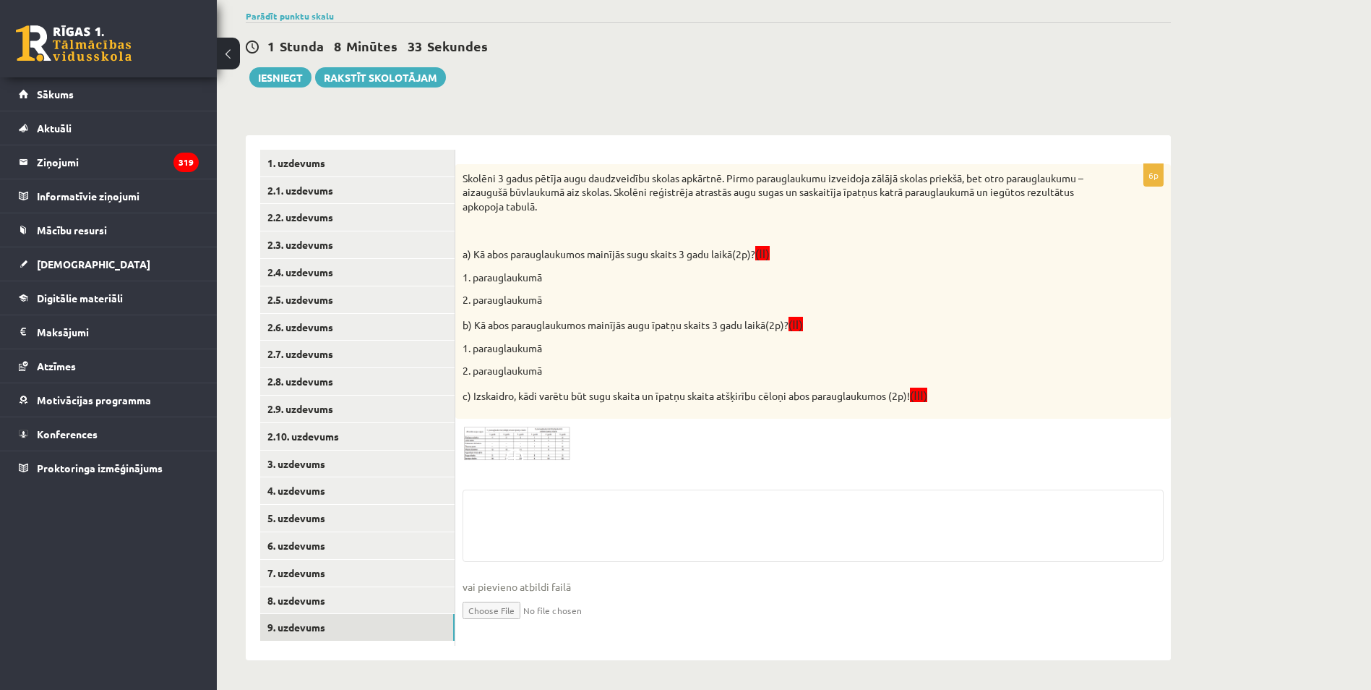
click at [515, 449] on span at bounding box center [517, 460] width 23 height 23
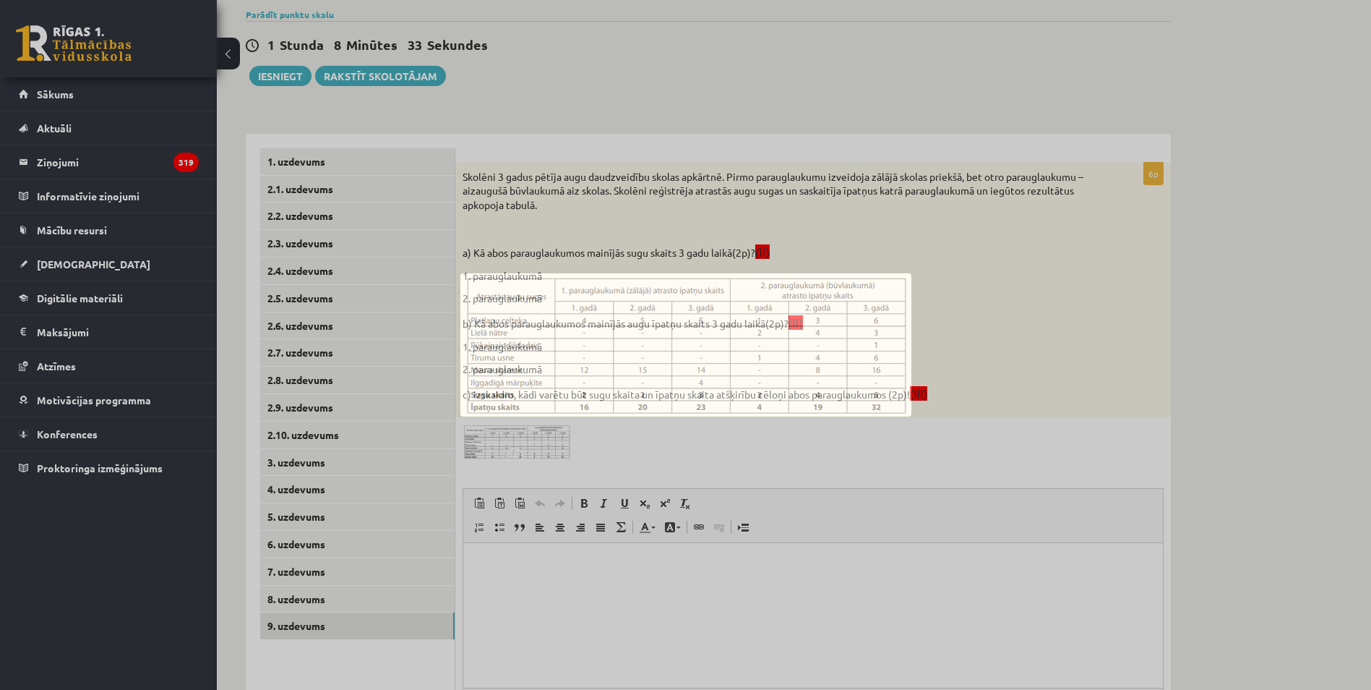
scroll to position [0, 0]
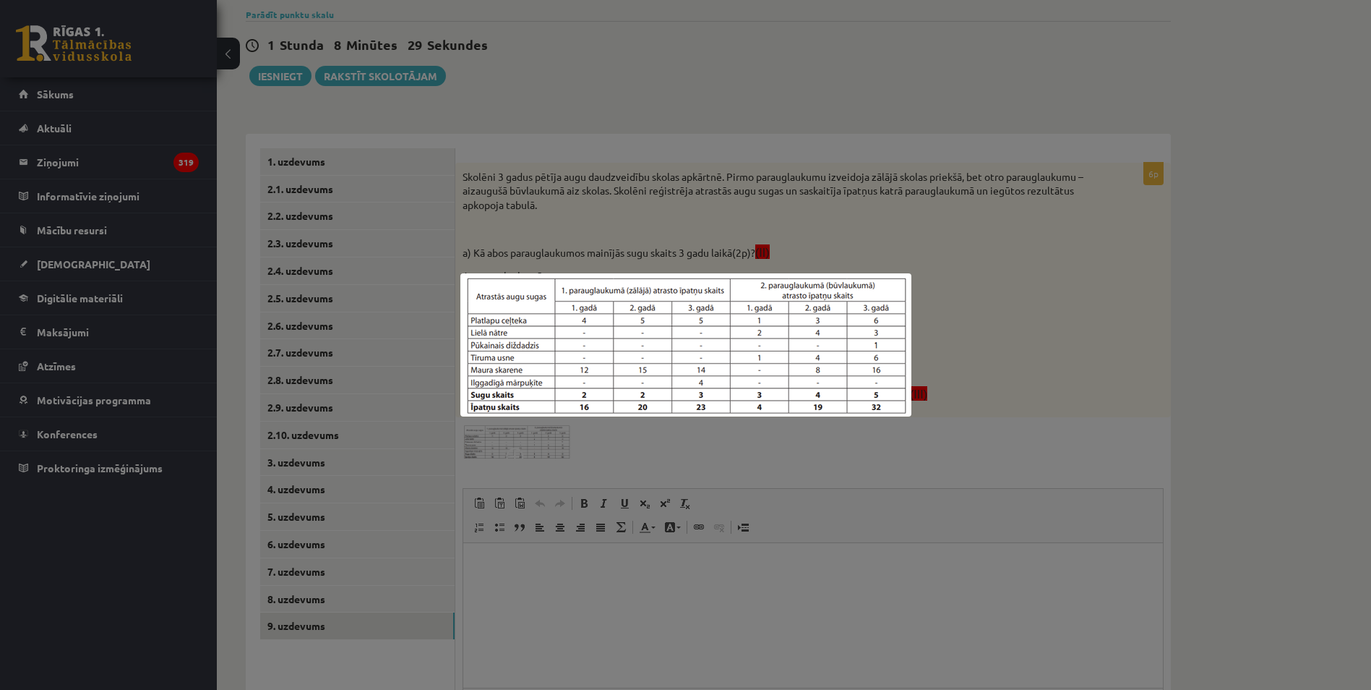
click at [690, 579] on div at bounding box center [685, 345] width 1371 height 690
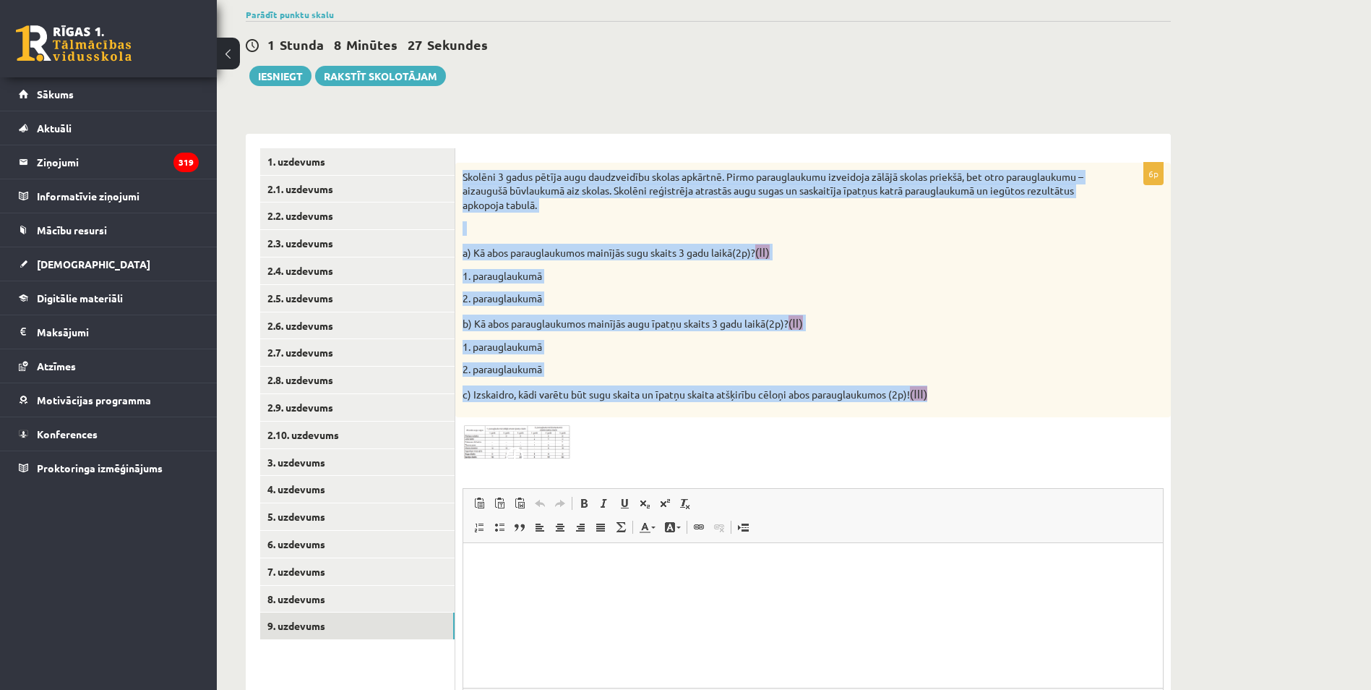
drag, startPoint x: 461, startPoint y: 170, endPoint x: 1040, endPoint y: 393, distance: 620.7
click at [1040, 393] on div "Skolēni 3 gadus pētīja augu daudzveidību skolas apkārtnē. Pirmo parauglaukumu i…" at bounding box center [813, 290] width 716 height 255
copy div "Skolēni 3 gadus pētīja augu daudzveidību skolas apkārtnē. Pirmo parauglaukumu i…"
click at [562, 222] on p at bounding box center [777, 228] width 629 height 14
click at [521, 200] on p "Skolēni 3 gadus pētīja augu daudzveidību skolas apkārtnē. Pirmo parauglaukumu i…" at bounding box center [777, 191] width 629 height 43
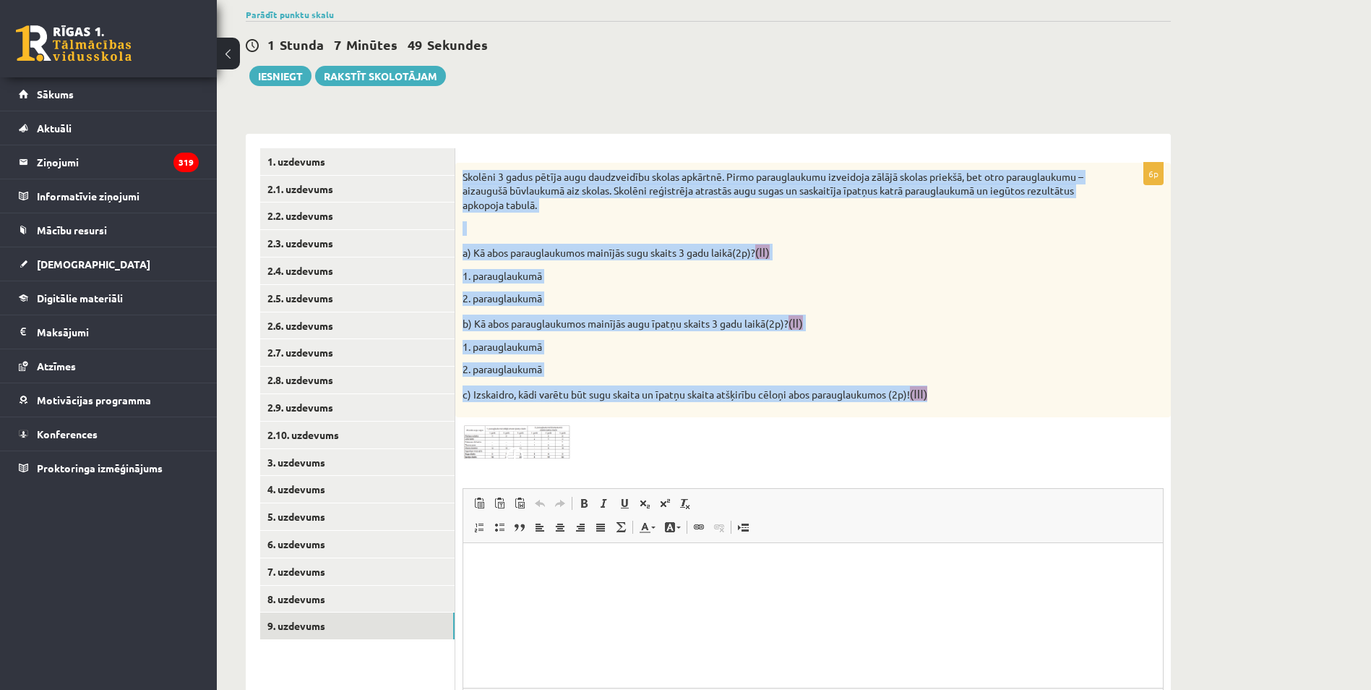
click at [518, 209] on p "Skolēni 3 gadus pētīja augu daudzveidību skolas apkārtnē. Pirmo parauglaukumu i…" at bounding box center [777, 191] width 629 height 43
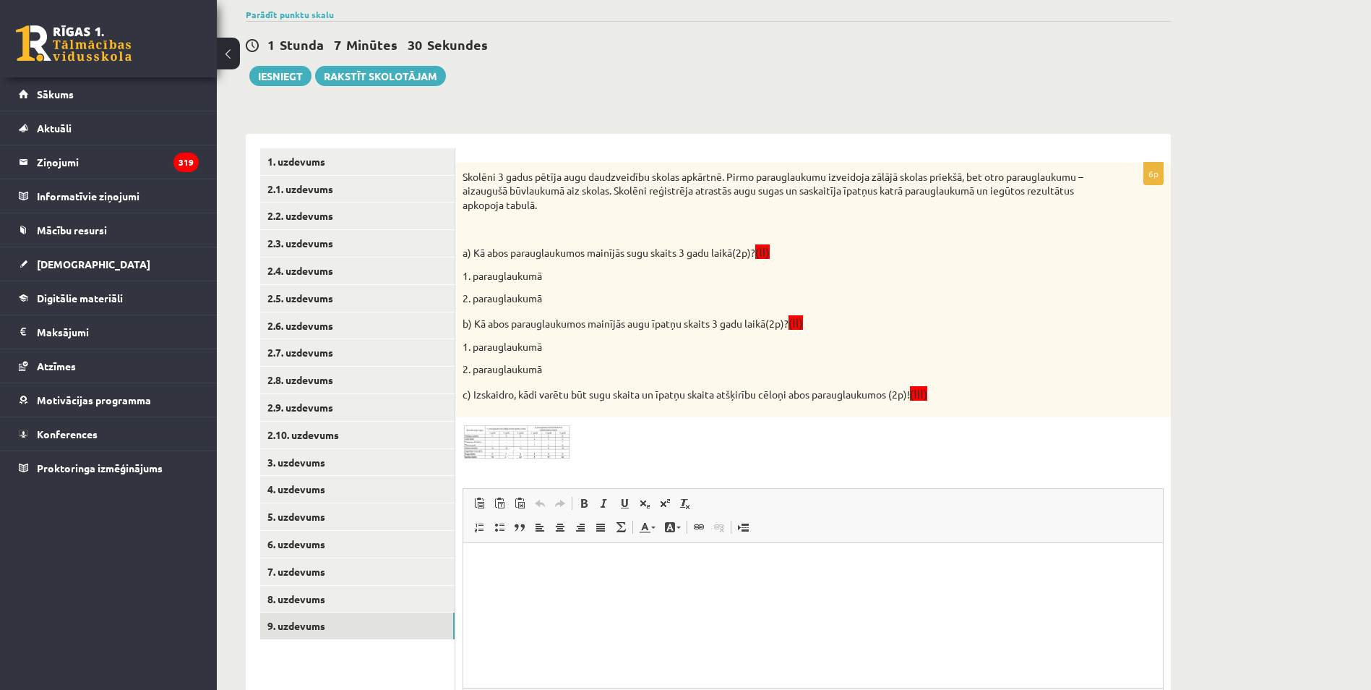
drag, startPoint x: 1014, startPoint y: 1071, endPoint x: 554, endPoint y: 547, distance: 696.7
click at [562, 586] on html at bounding box center [813, 564] width 700 height 44
click at [615, 450] on div at bounding box center [813, 441] width 701 height 35
click at [559, 586] on html at bounding box center [813, 564] width 700 height 44
click at [523, 464] on span at bounding box center [517, 459] width 23 height 23
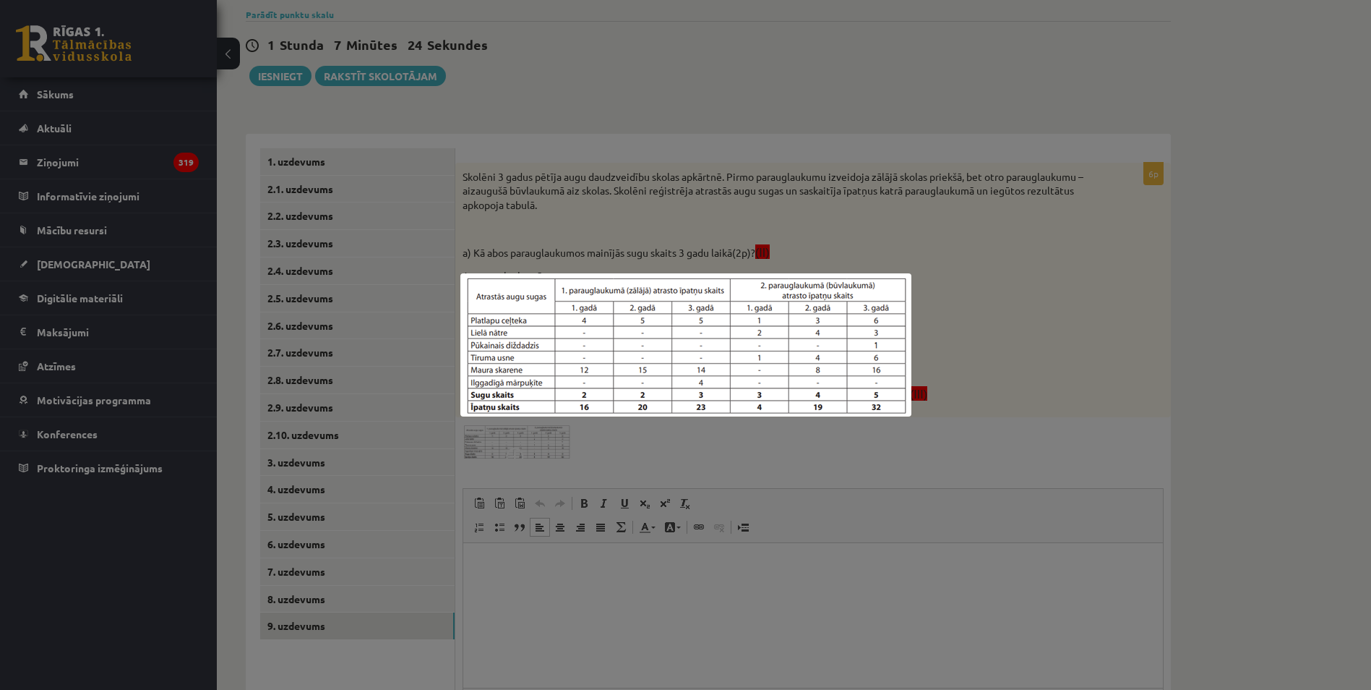
click at [581, 471] on div at bounding box center [685, 345] width 1371 height 690
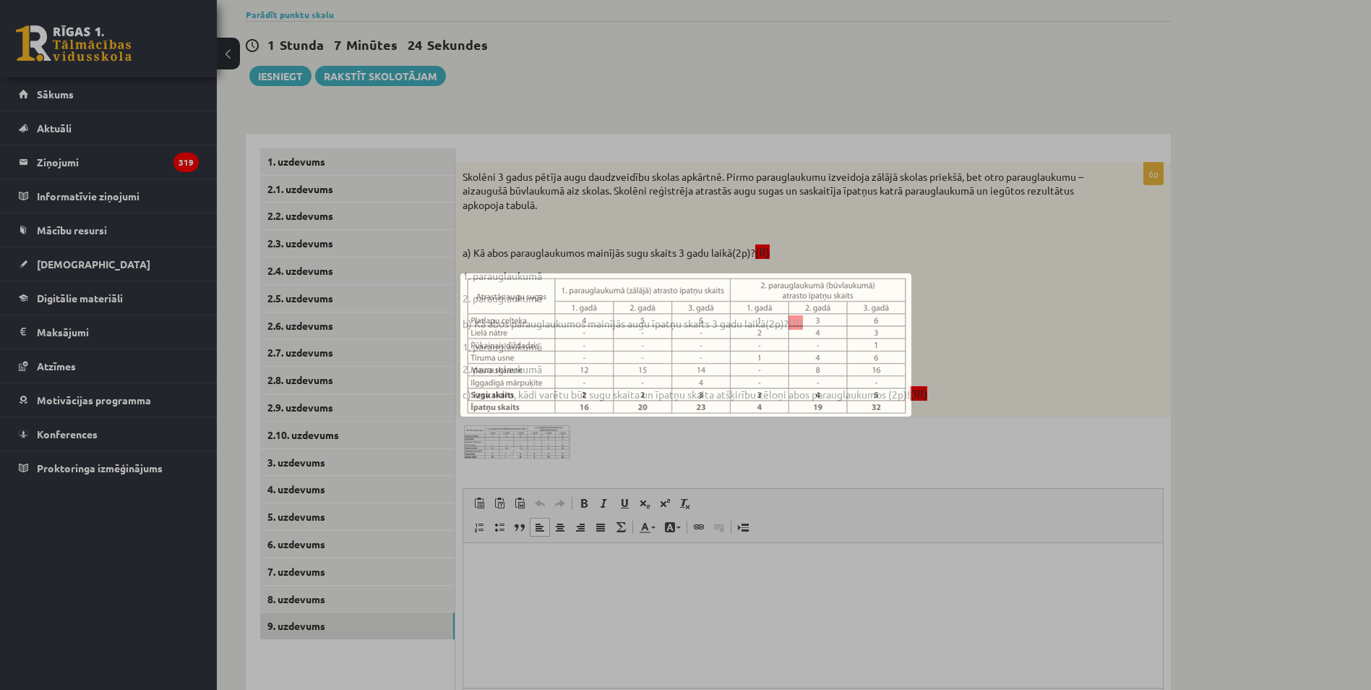
click at [541, 586] on html at bounding box center [813, 564] width 700 height 44
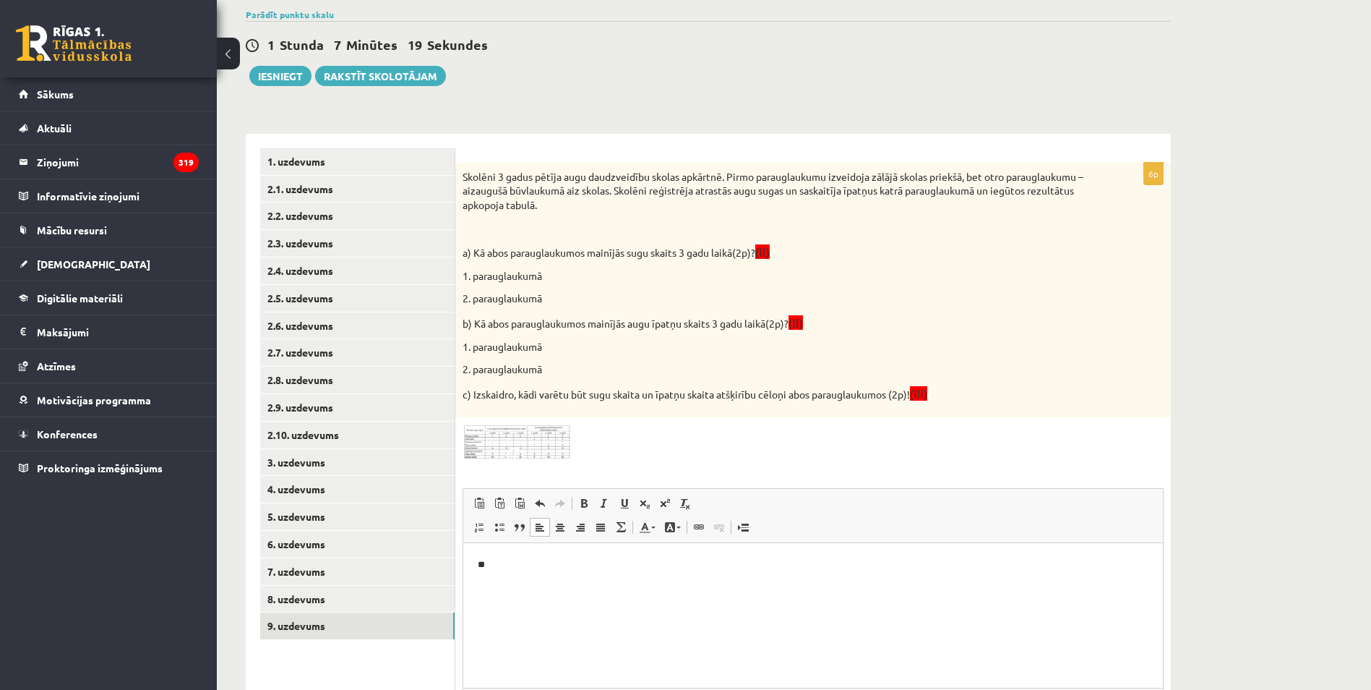
scroll to position [279, 0]
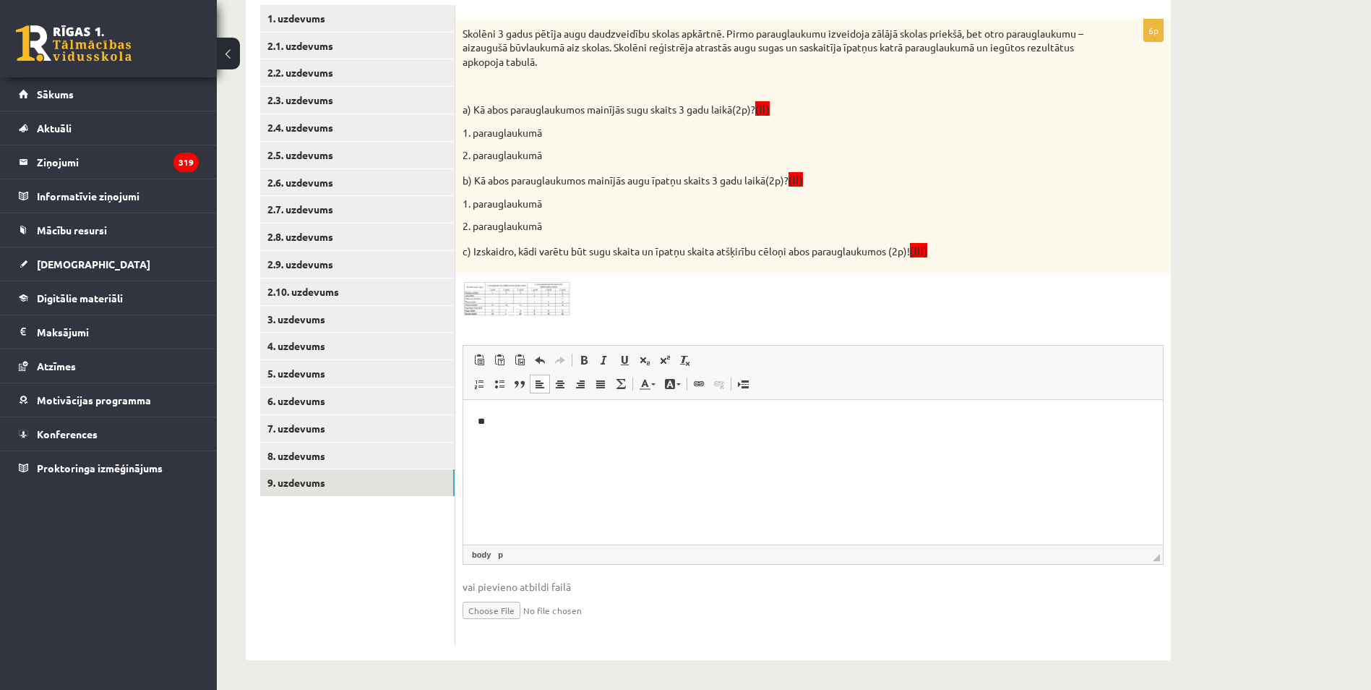
click at [514, 461] on html "**" at bounding box center [813, 433] width 700 height 68
click at [487, 419] on p "**********" at bounding box center [813, 421] width 671 height 15
click at [492, 417] on p "**" at bounding box center [813, 421] width 671 height 15
click at [477, 448] on html "** ********" at bounding box center [813, 433] width 700 height 68
click at [522, 453] on p "*********" at bounding box center [813, 445] width 671 height 15
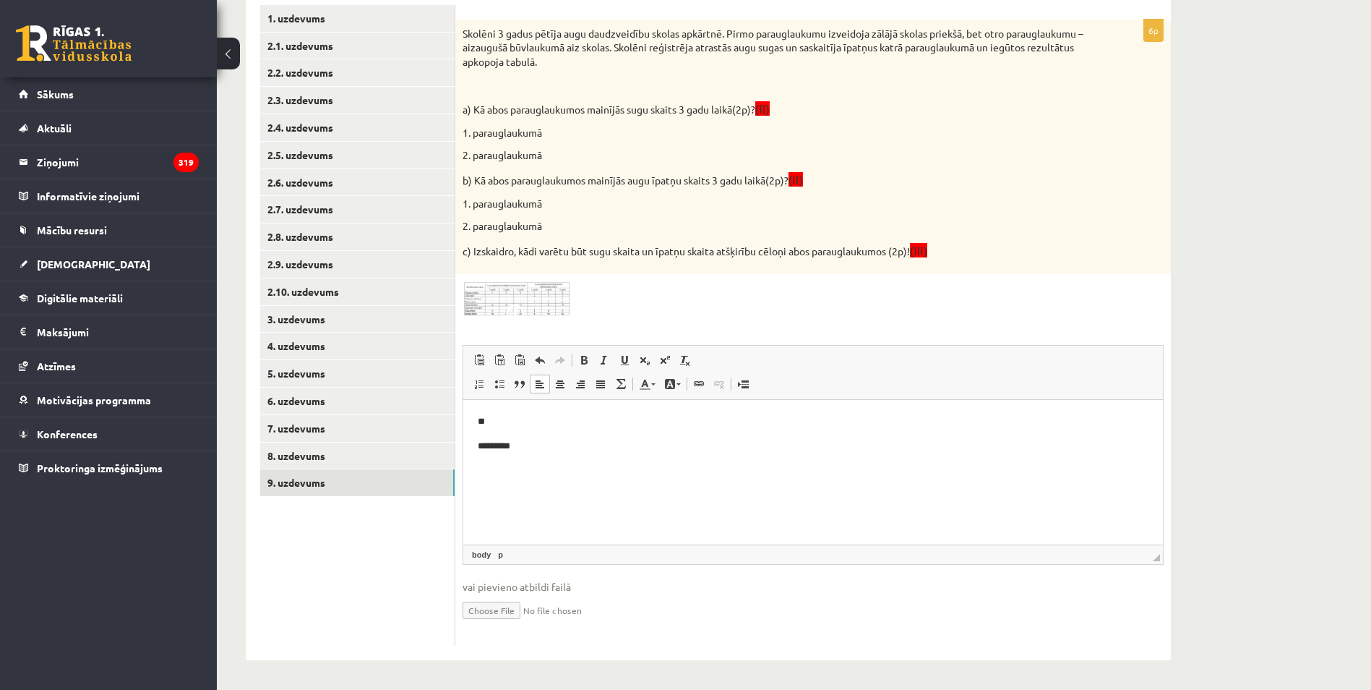
click at [528, 450] on p "*********" at bounding box center [813, 445] width 671 height 15
click at [674, 510] on body "** ********* ********* **" at bounding box center [813, 470] width 671 height 113
click at [347, 558] on ul "1. uzdevums 2.1. uzdevums 2.2. uzdevums 2.3. uzdevums 2.4. uzdevums 2.5. uzdevu…" at bounding box center [357, 325] width 195 height 641
click at [558, 531] on html "**********" at bounding box center [813, 412] width 700 height 263
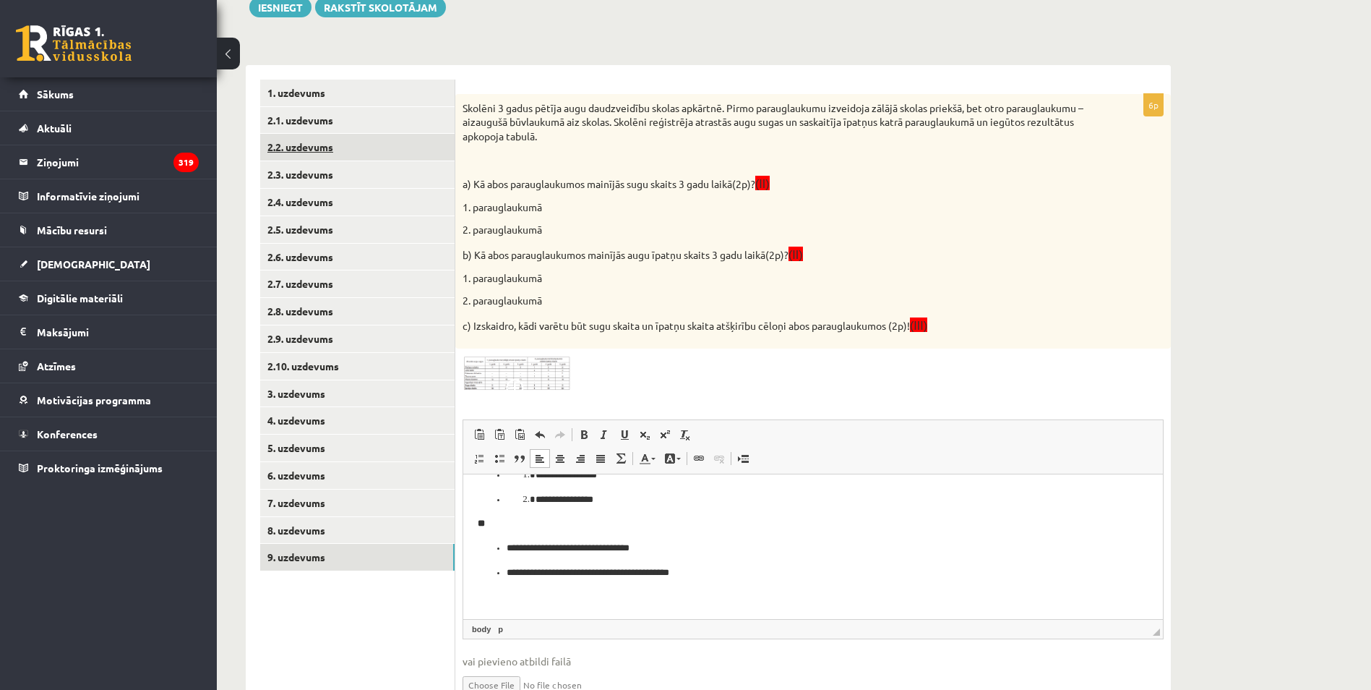
scroll to position [0, 0]
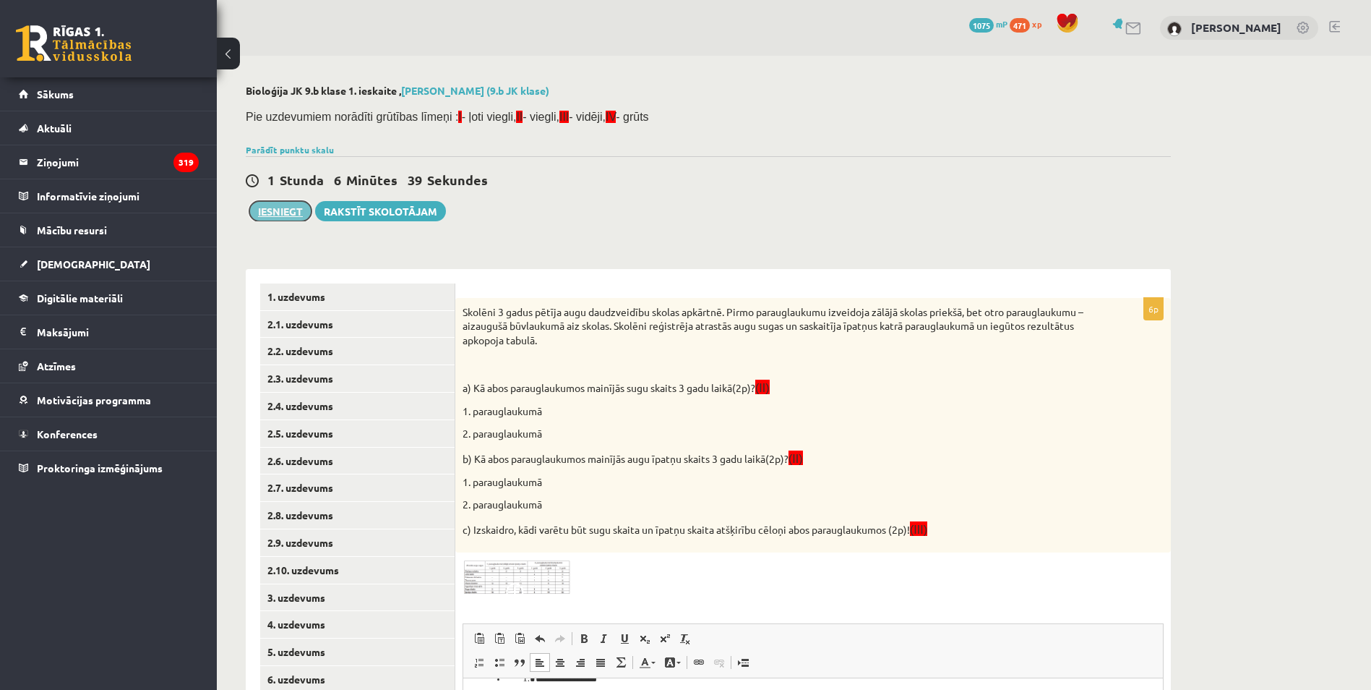
click at [286, 212] on button "Iesniegt" at bounding box center [280, 211] width 62 height 20
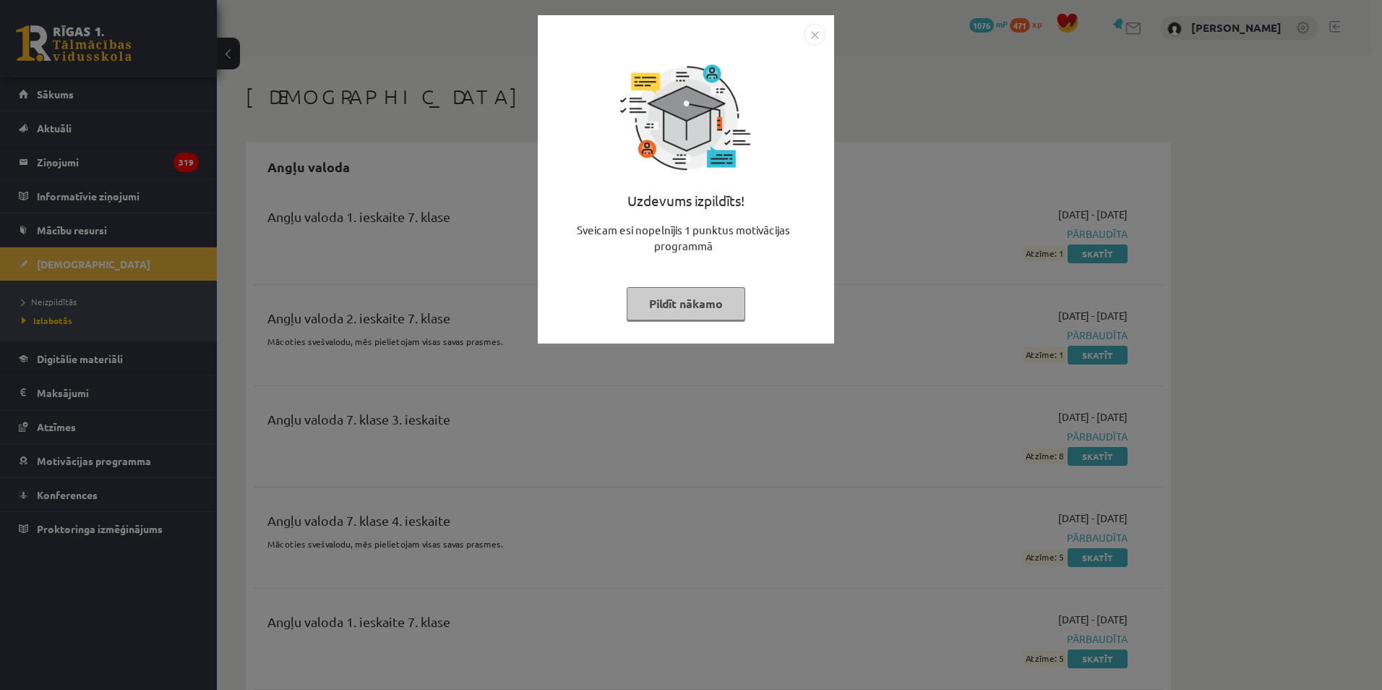
drag, startPoint x: 1011, startPoint y: 219, endPoint x: 982, endPoint y: 222, distance: 29.1
click at [989, 222] on div "Uzdevums izpildīts! Sveicam esi nopelnījis 1 punktus motivācijas programmā Pild…" at bounding box center [691, 345] width 1382 height 690
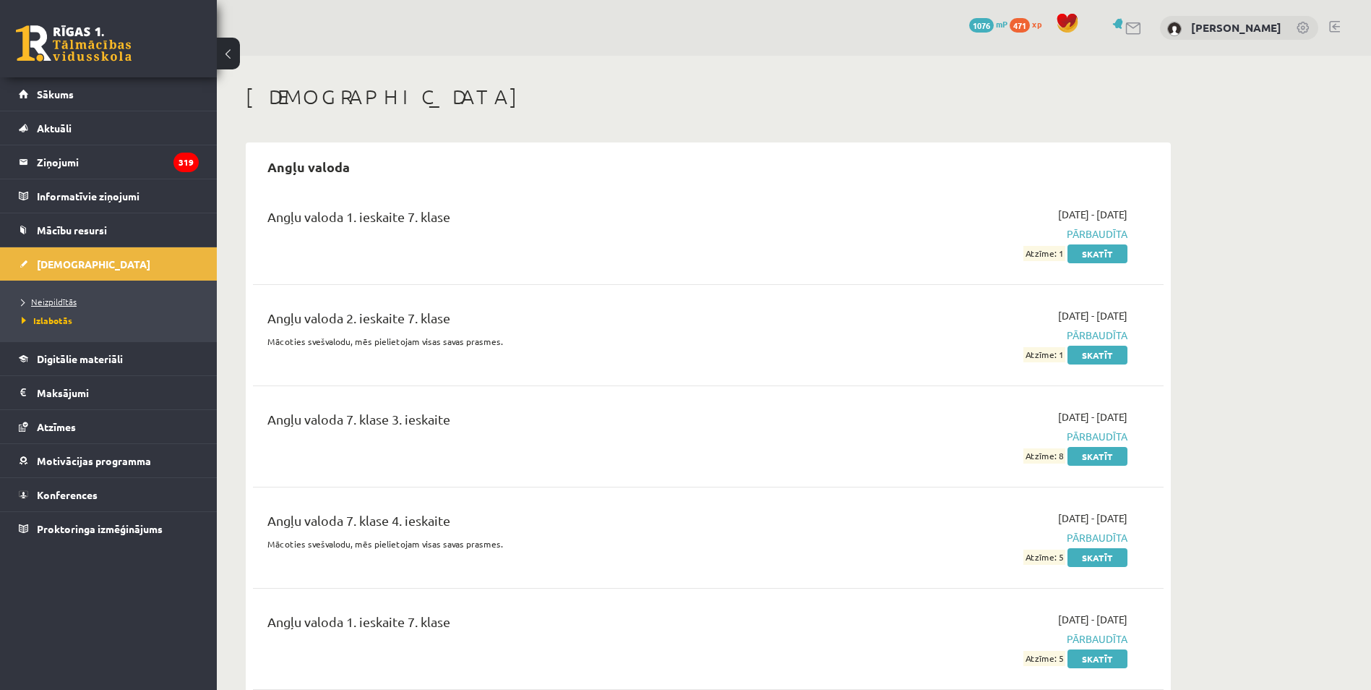
click at [82, 304] on link "Neizpildītās" at bounding box center [112, 301] width 181 height 13
